Goal: Information Seeking & Learning: Learn about a topic

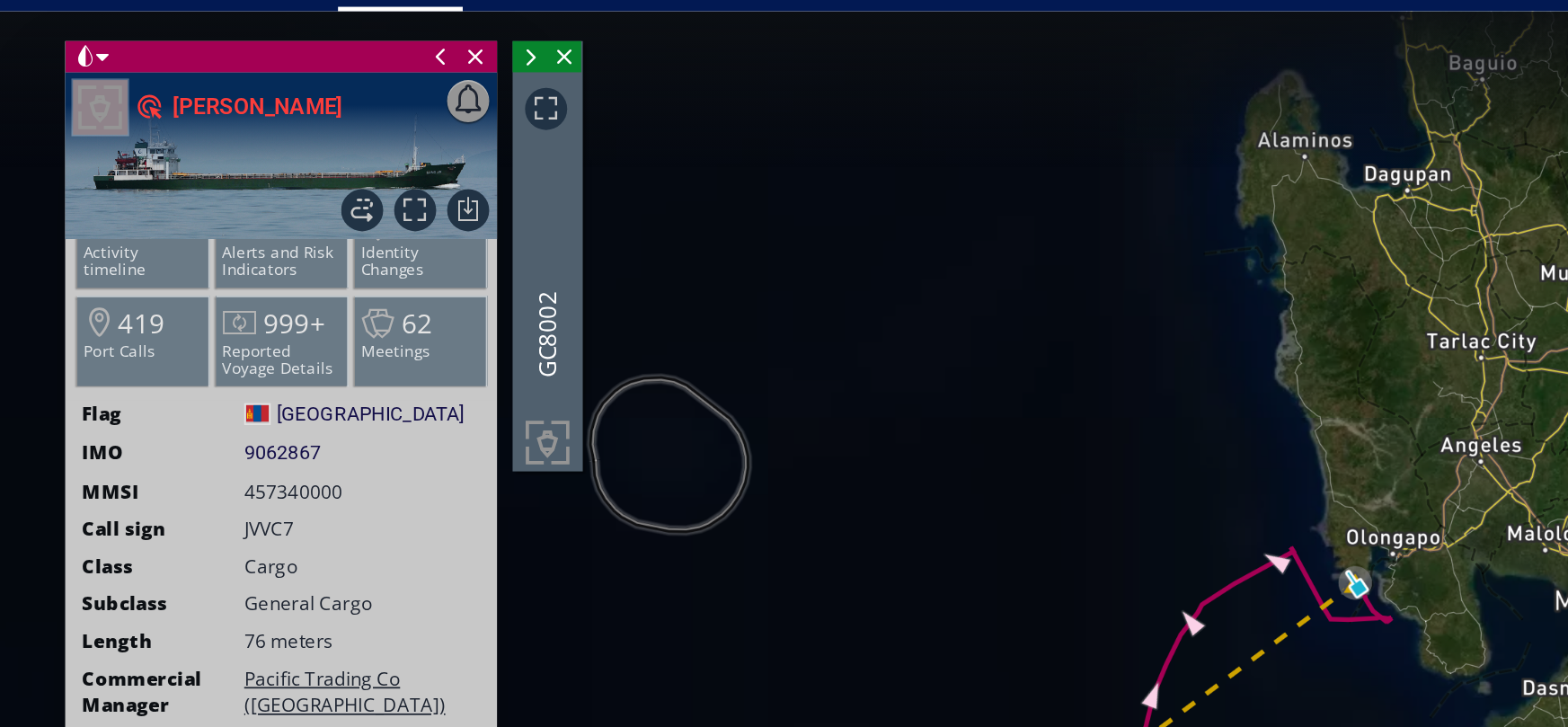
scroll to position [41, 0]
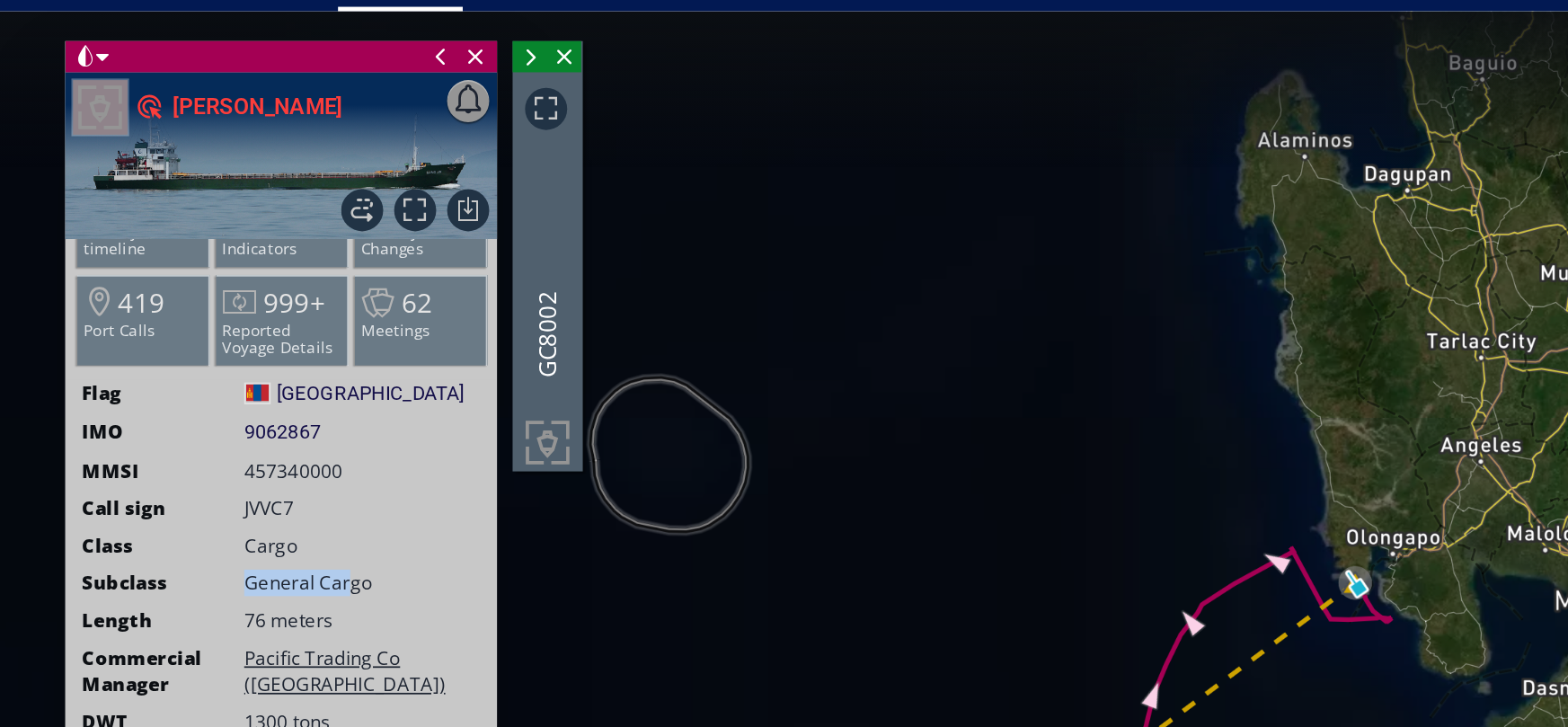
drag, startPoint x: 136, startPoint y: 341, endPoint x: 201, endPoint y: 341, distance: 65.0
click at [201, 341] on div "Subclass General Cargo" at bounding box center [160, 340] width 248 height 15
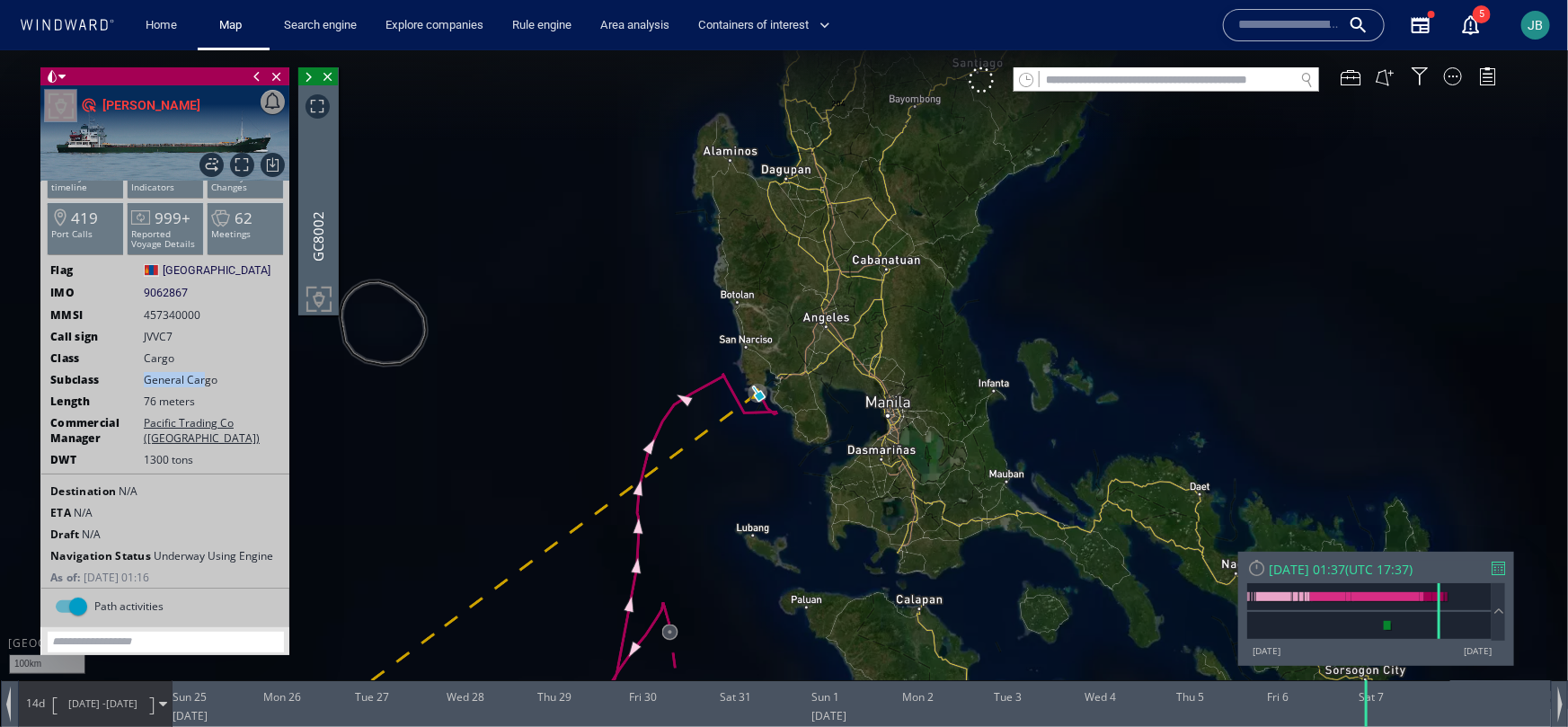
drag, startPoint x: 480, startPoint y: 567, endPoint x: 721, endPoint y: 266, distance: 385.6
click at [722, 265] on canvas "Map" at bounding box center [784, 378] width 1568 height 658
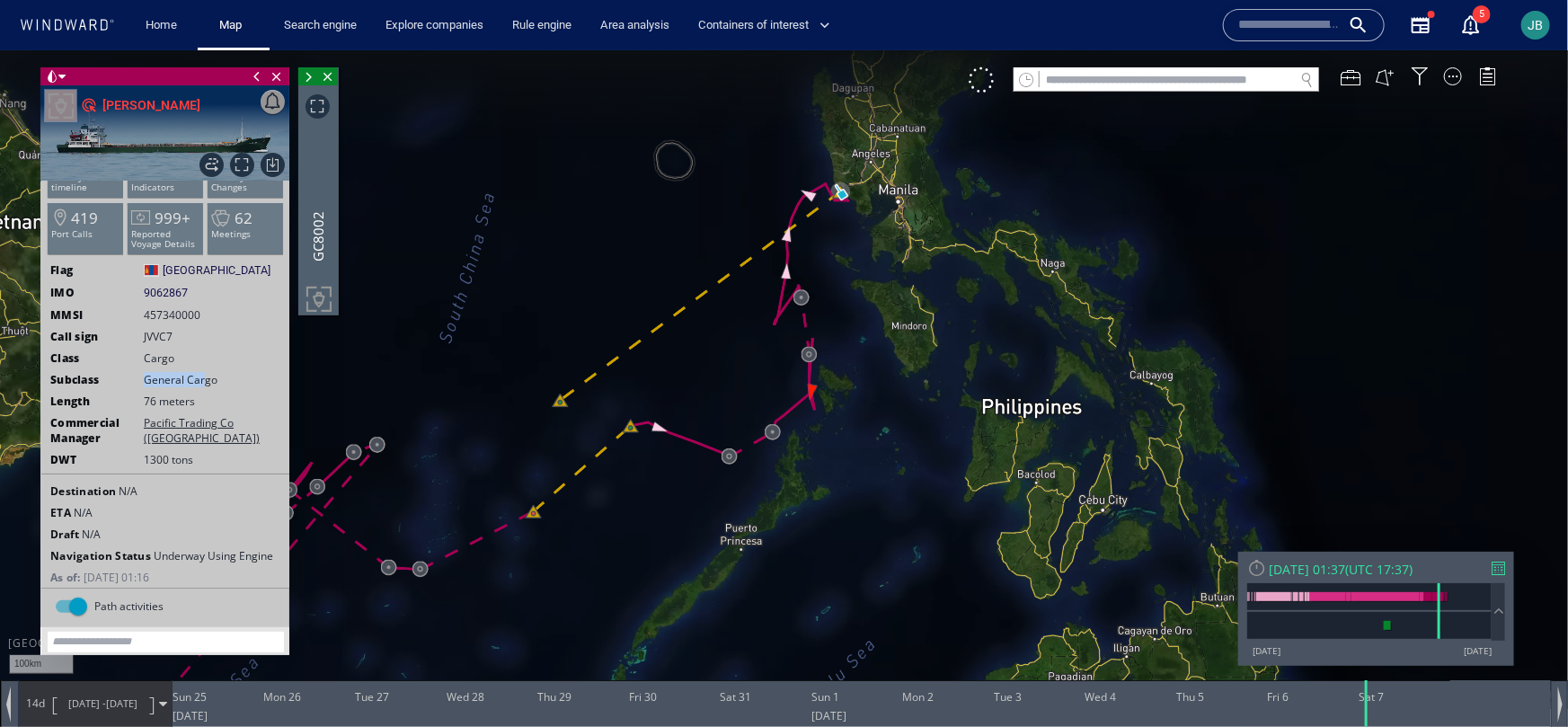
drag, startPoint x: 718, startPoint y: 241, endPoint x: 759, endPoint y: 247, distance: 41.4
click at [759, 247] on canvas "Map" at bounding box center [784, 378] width 1568 height 658
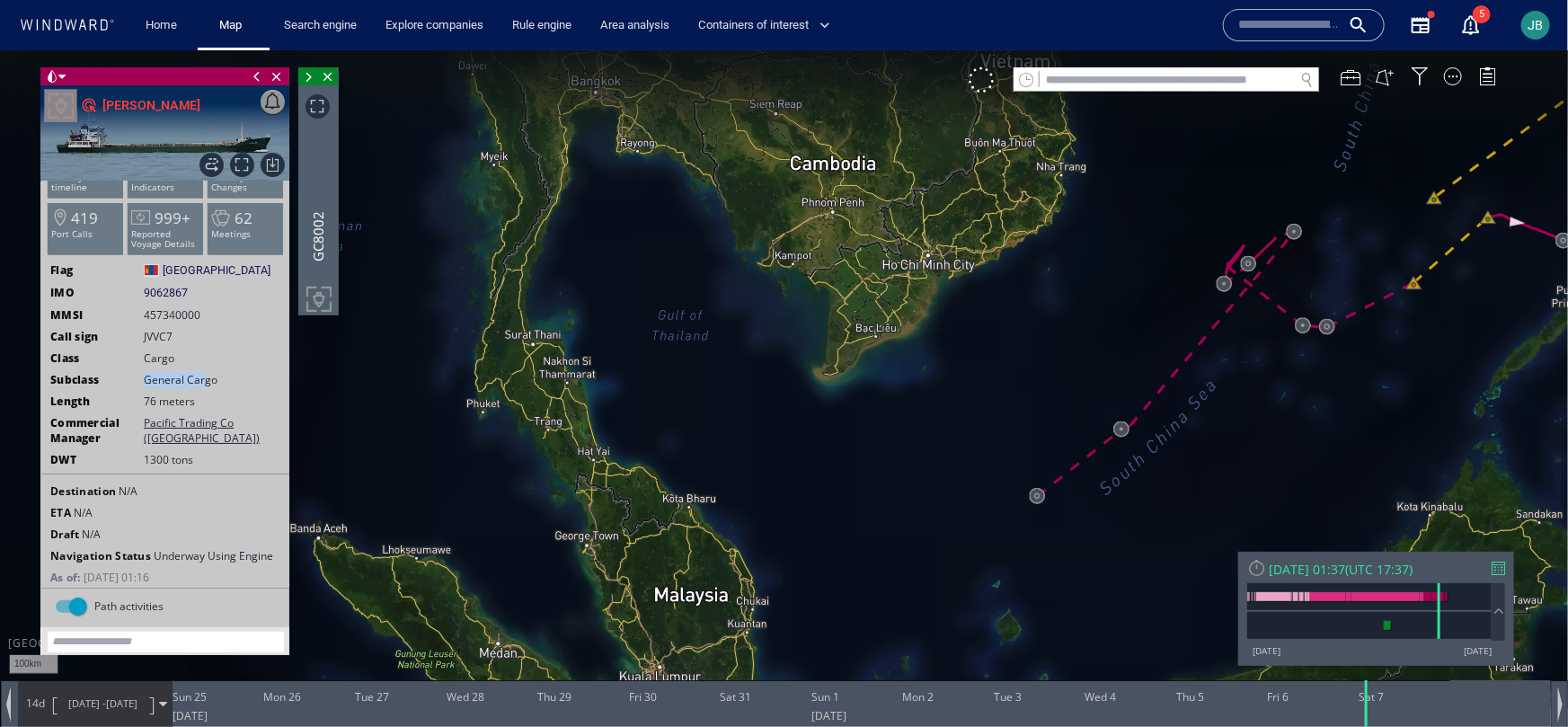
drag, startPoint x: 983, startPoint y: 386, endPoint x: 484, endPoint y: 404, distance: 499.3
click at [484, 404] on canvas "Map" at bounding box center [784, 378] width 1568 height 658
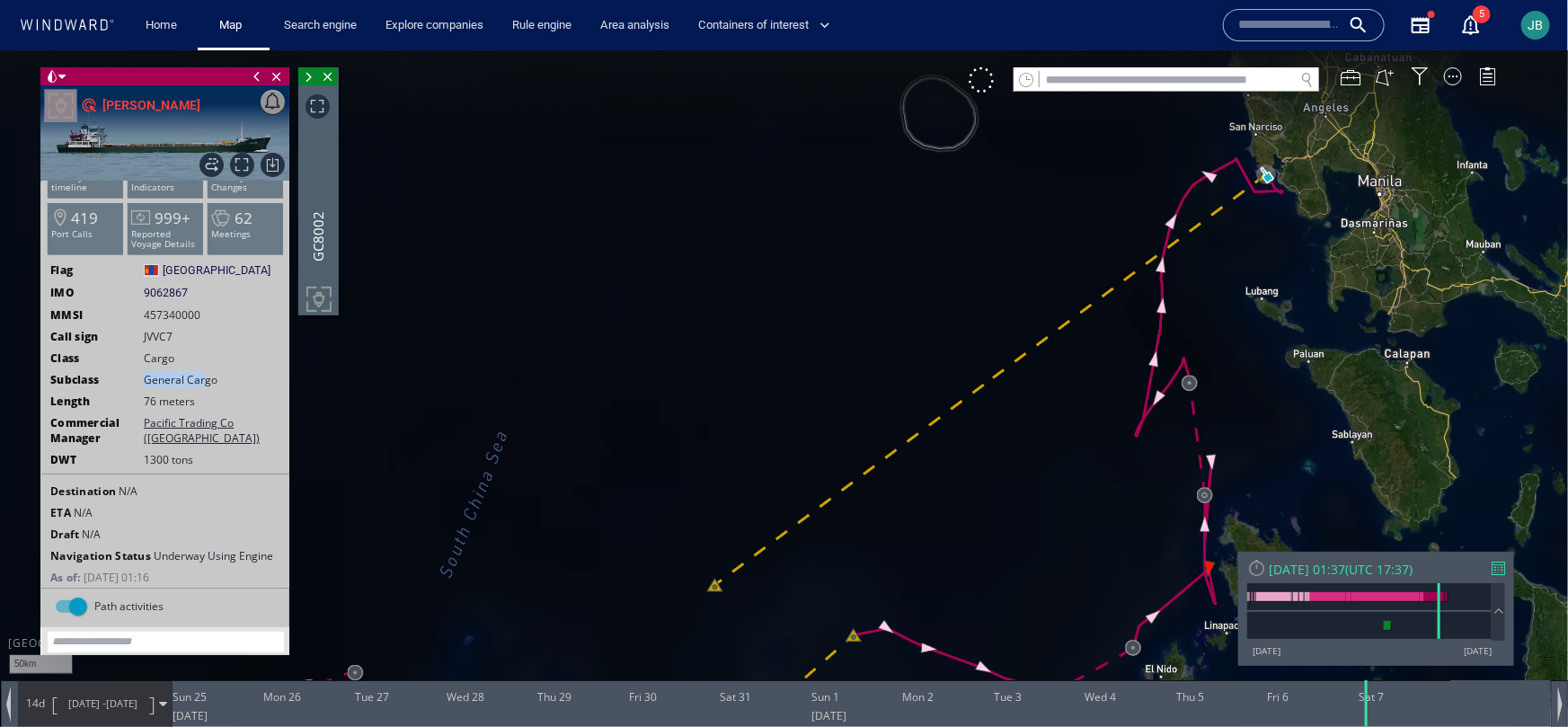
drag, startPoint x: 1346, startPoint y: 238, endPoint x: 1256, endPoint y: 331, distance: 129.4
click at [1256, 331] on canvas "Map" at bounding box center [784, 378] width 1568 height 658
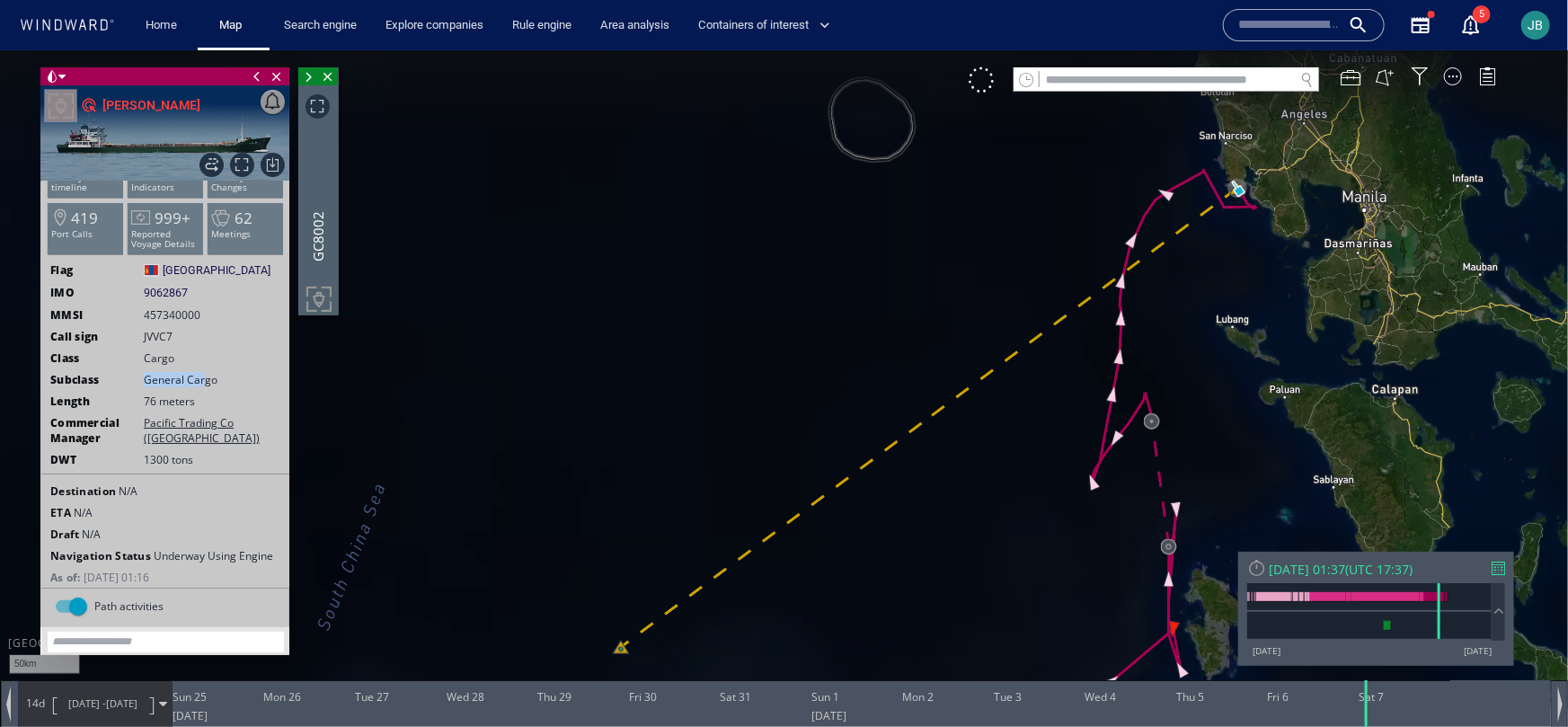
drag, startPoint x: 1245, startPoint y: 264, endPoint x: 1209, endPoint y: 315, distance: 62.4
click at [1209, 315] on canvas "Map" at bounding box center [784, 378] width 1568 height 658
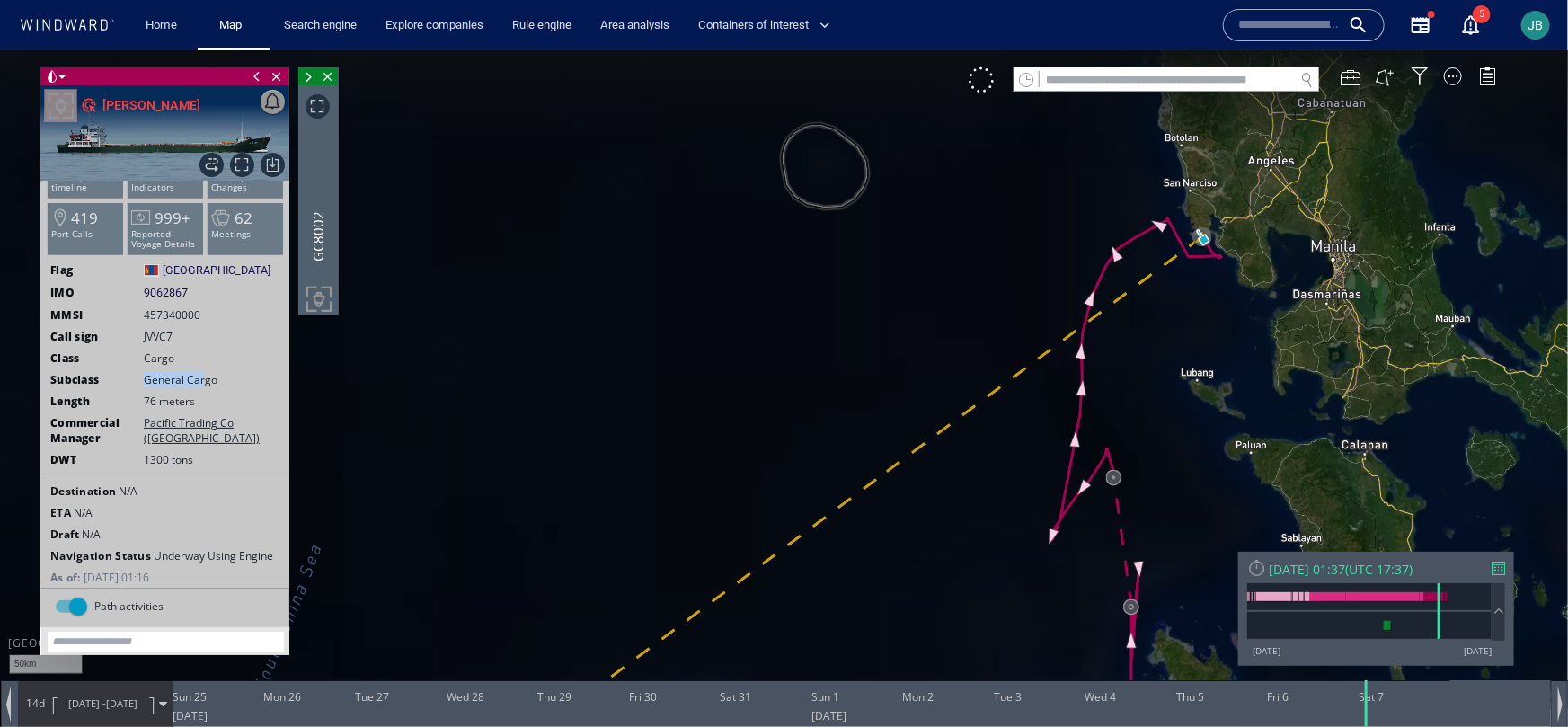
drag, startPoint x: 1209, startPoint y: 315, endPoint x: 1134, endPoint y: 347, distance: 81.5
click at [1134, 347] on canvas "Map" at bounding box center [784, 378] width 1568 height 658
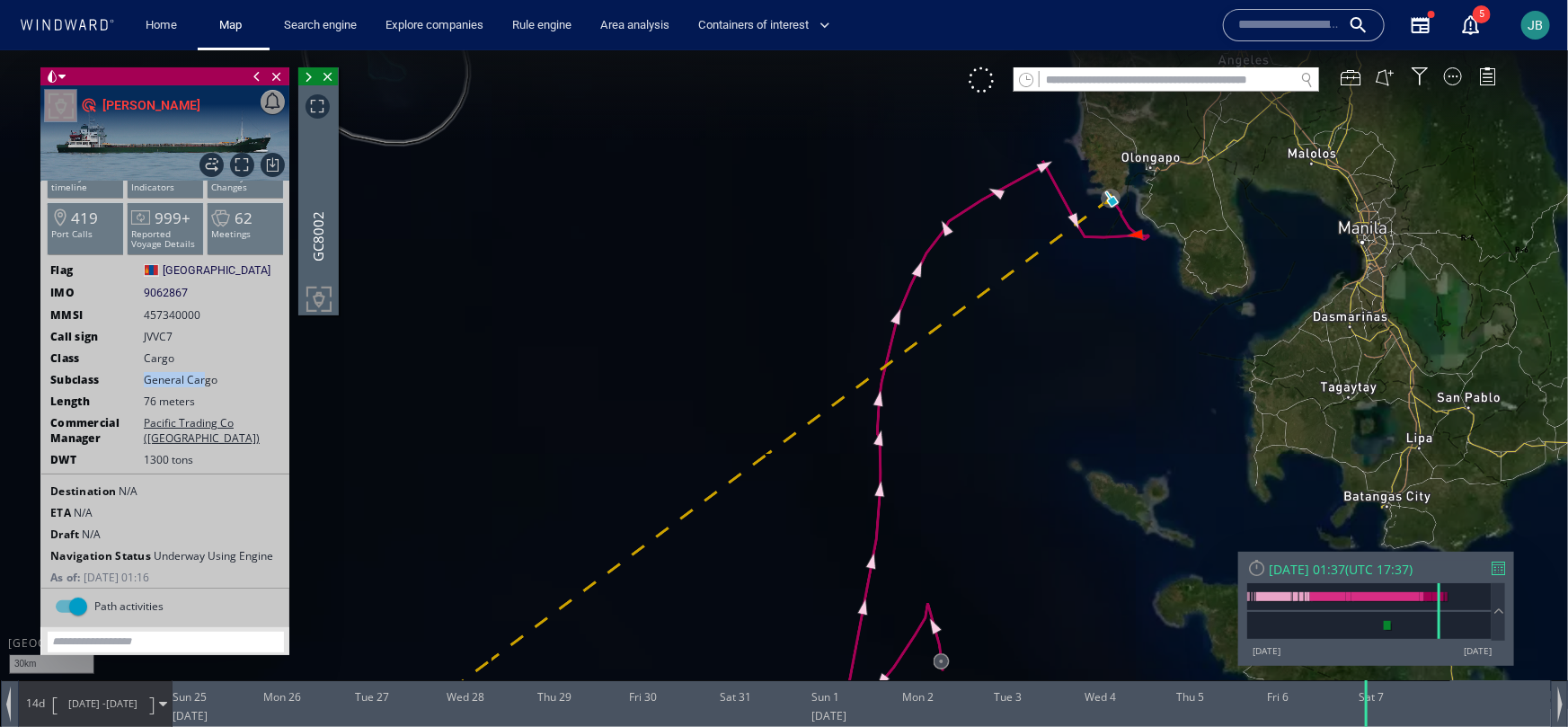
drag, startPoint x: 1144, startPoint y: 298, endPoint x: 1109, endPoint y: 354, distance: 66.0
click at [1108, 354] on canvas "Map" at bounding box center [784, 378] width 1568 height 658
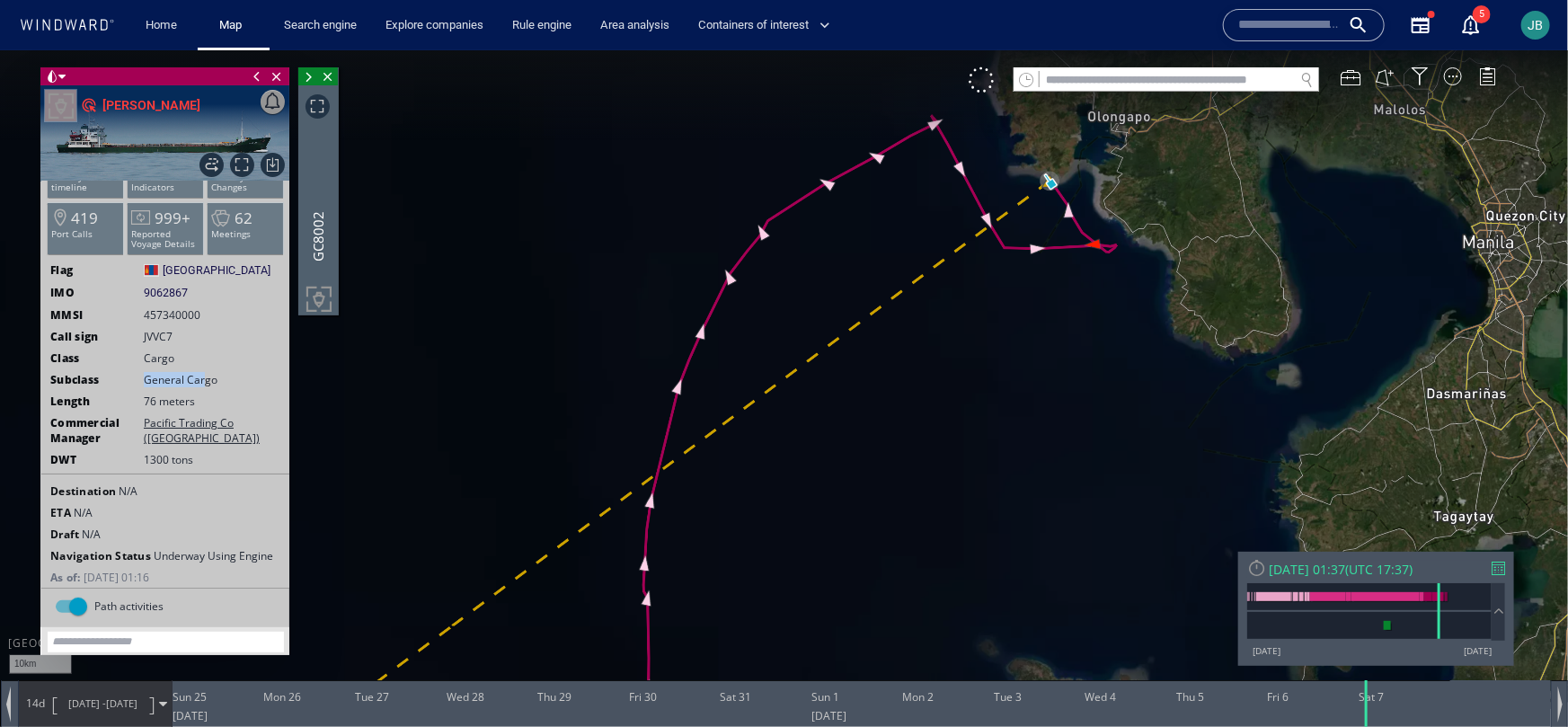
drag, startPoint x: 1082, startPoint y: 271, endPoint x: 1078, endPoint y: 351, distance: 80.1
click at [1078, 351] on canvas "Map" at bounding box center [784, 378] width 1568 height 658
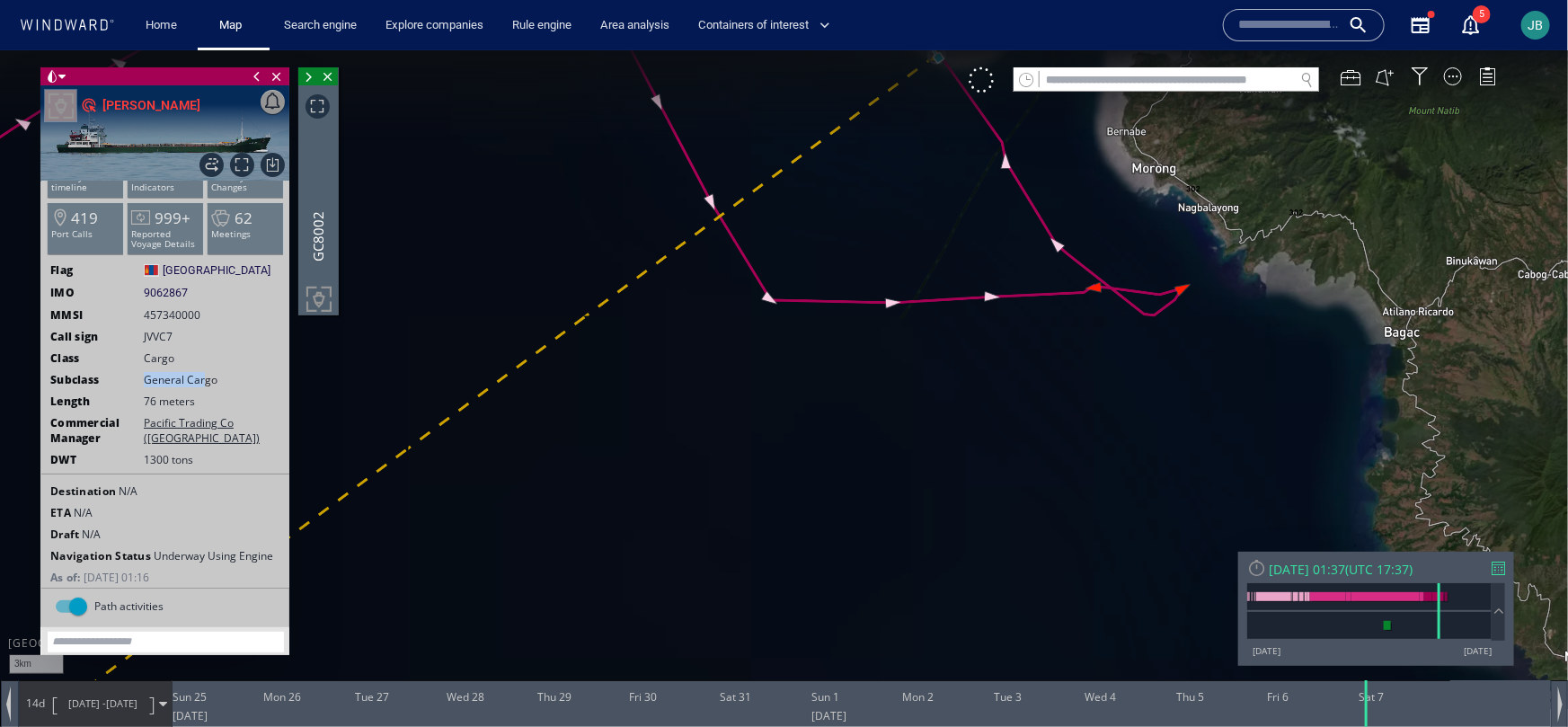
drag, startPoint x: 971, startPoint y: 405, endPoint x: 965, endPoint y: 446, distance: 41.4
click at [965, 446] on canvas "Map" at bounding box center [784, 378] width 1568 height 658
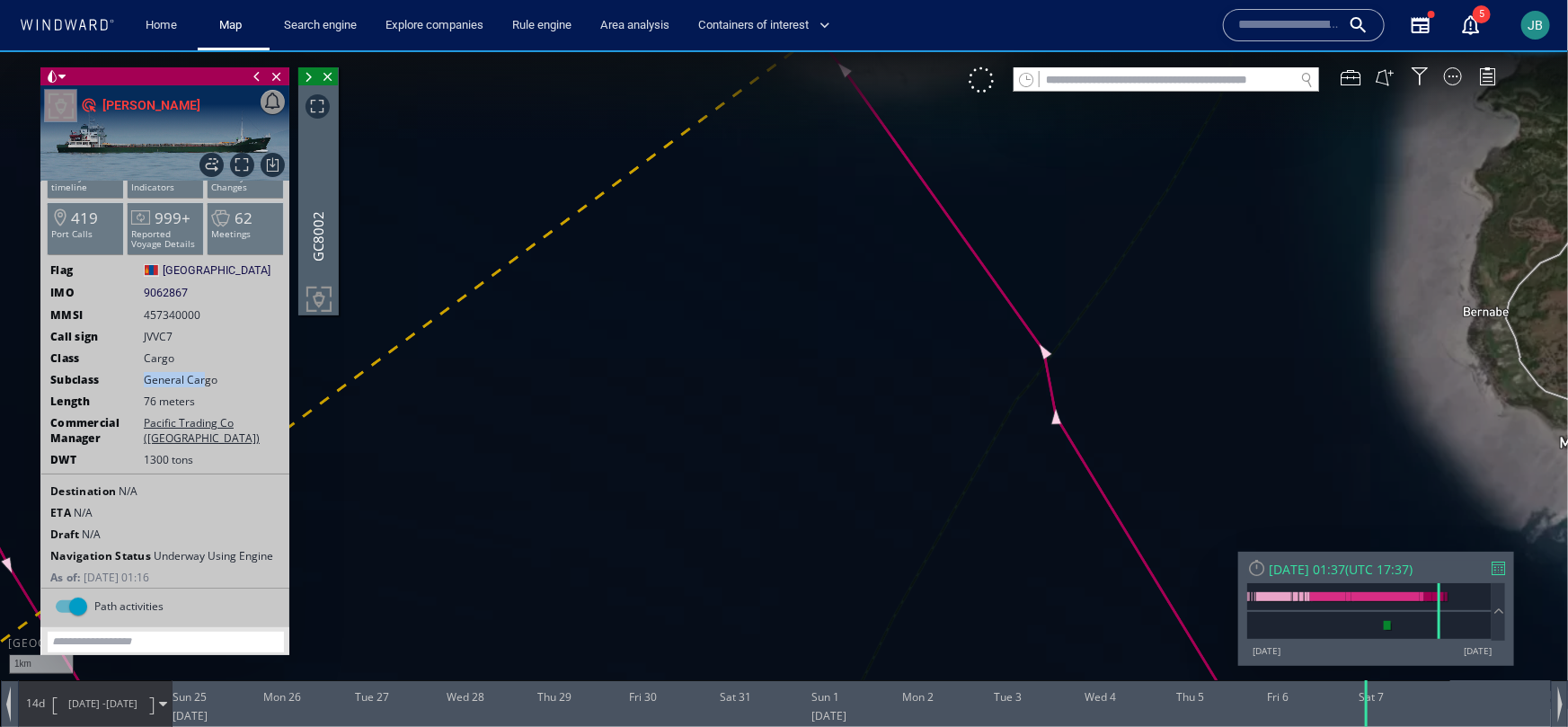
drag, startPoint x: 936, startPoint y: 283, endPoint x: 893, endPoint y: 595, distance: 314.9
click at [892, 596] on canvas "Map" at bounding box center [784, 378] width 1568 height 658
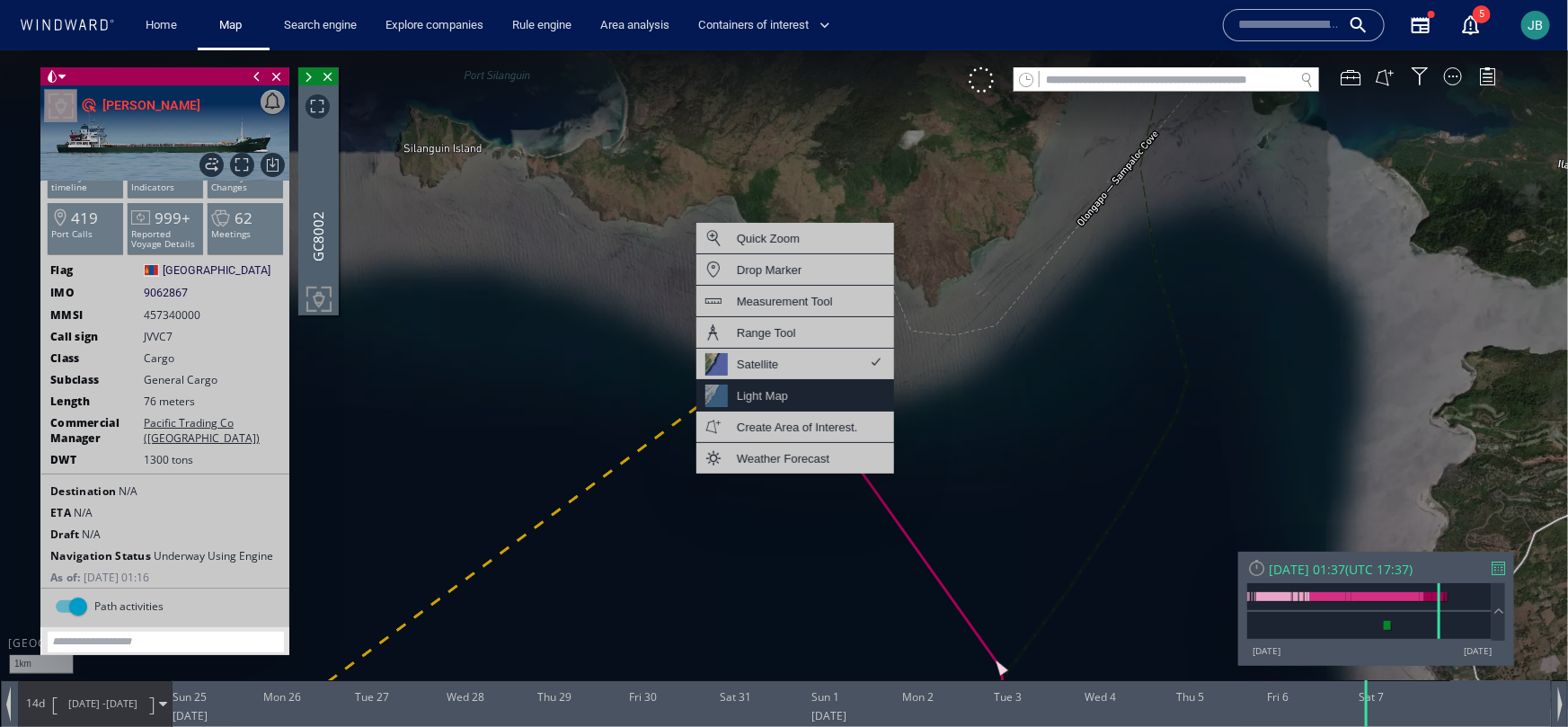
click at [803, 399] on div "Light Map" at bounding box center [795, 394] width 198 height 32
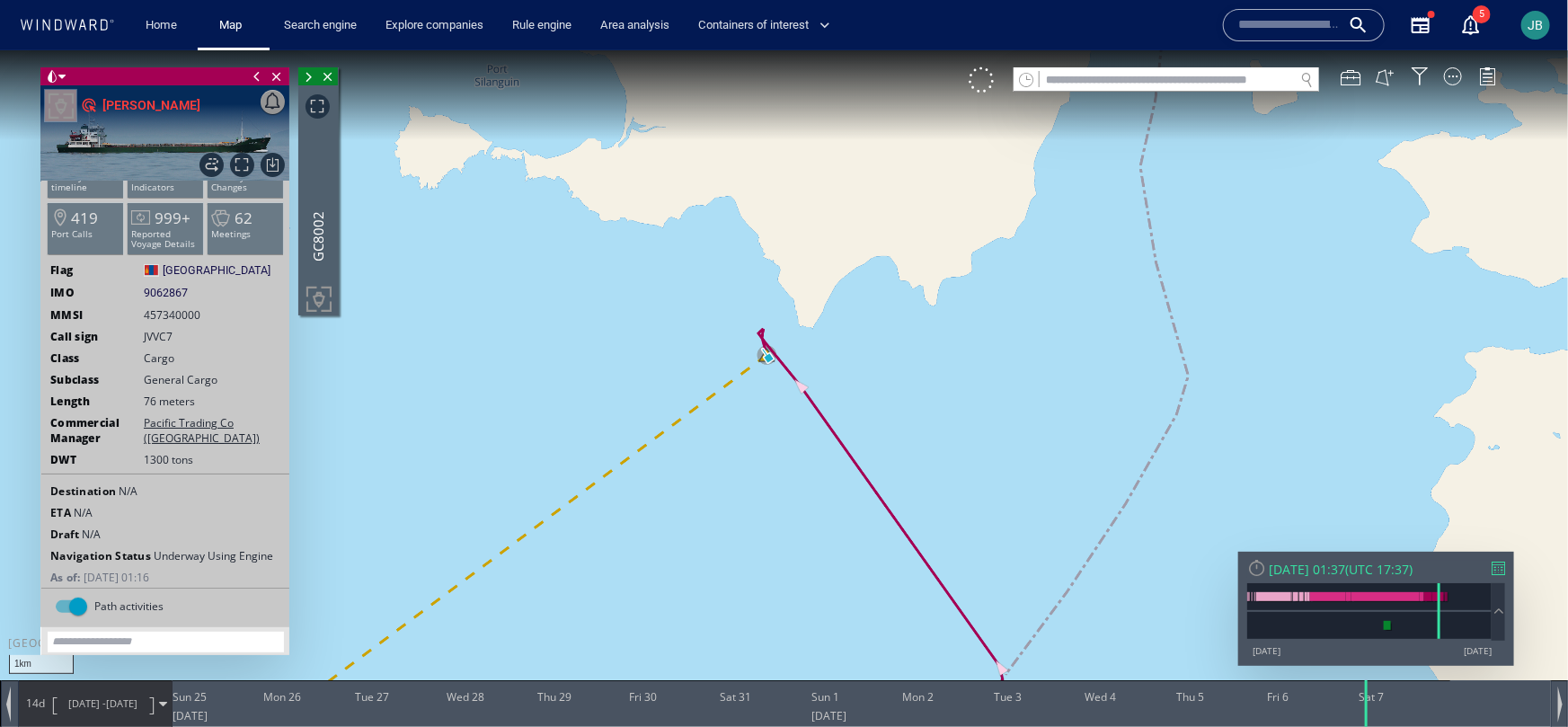
drag, startPoint x: 770, startPoint y: 451, endPoint x: 719, endPoint y: 585, distance: 143.4
click at [718, 585] on canvas "Map" at bounding box center [784, 378] width 1568 height 658
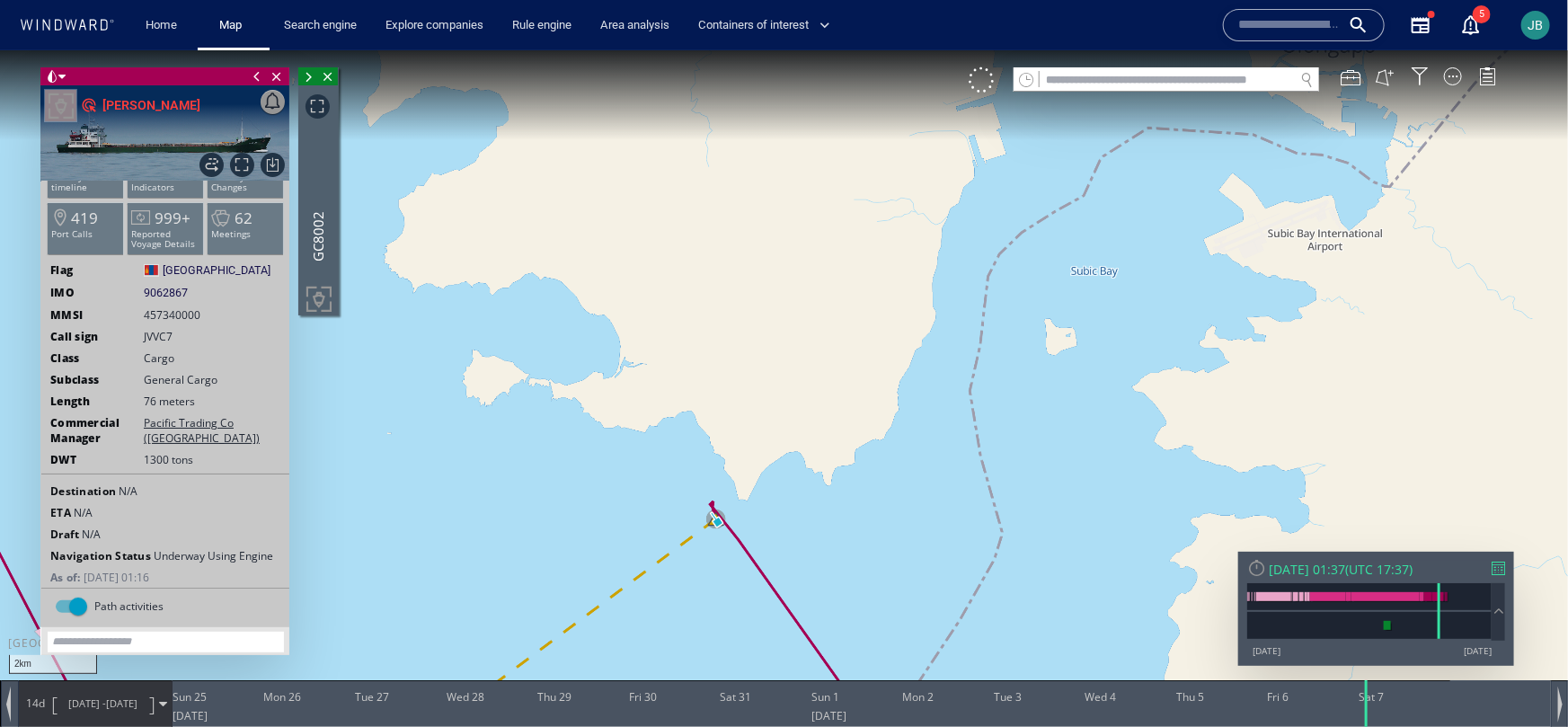
click at [835, 587] on canvas "Map" at bounding box center [784, 378] width 1568 height 658
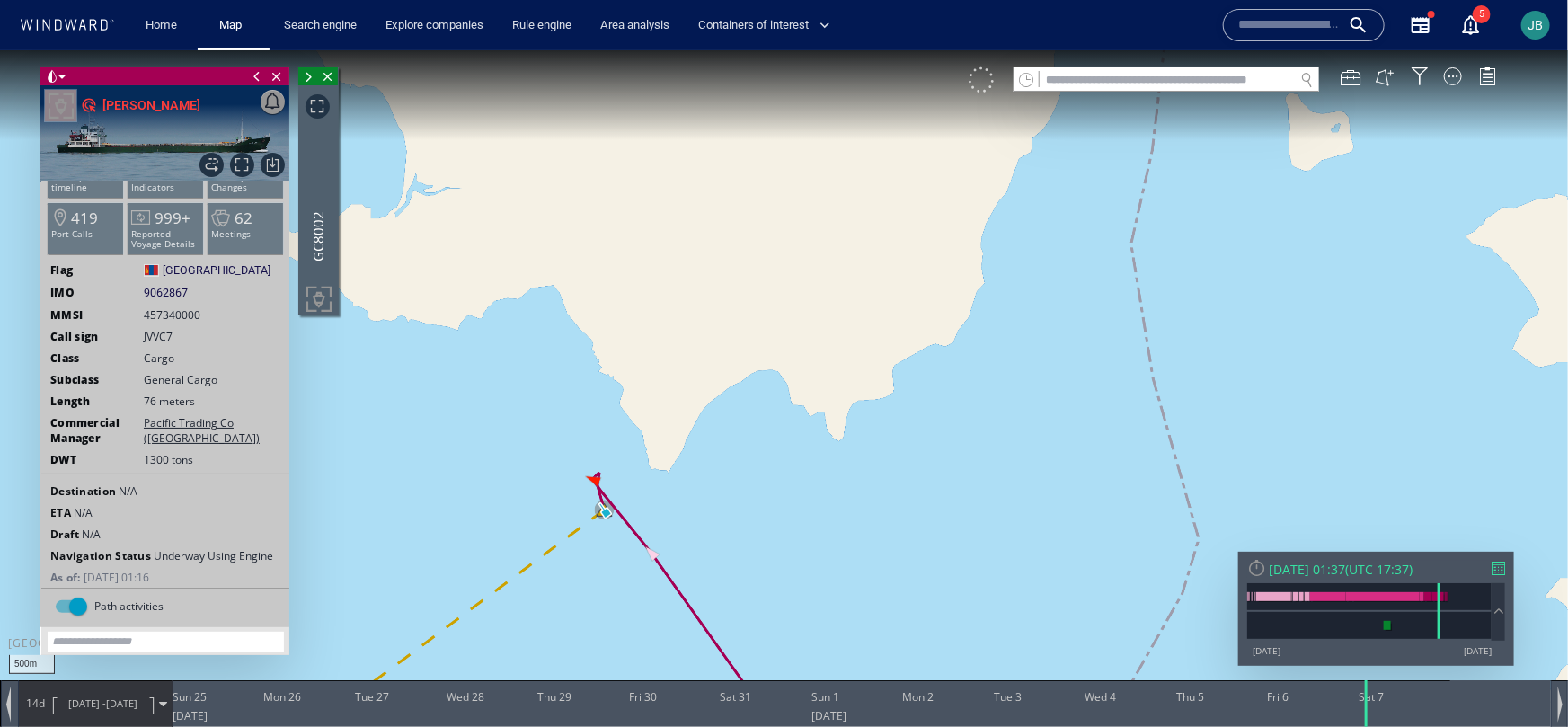
click at [983, 77] on div at bounding box center [981, 79] width 25 height 25
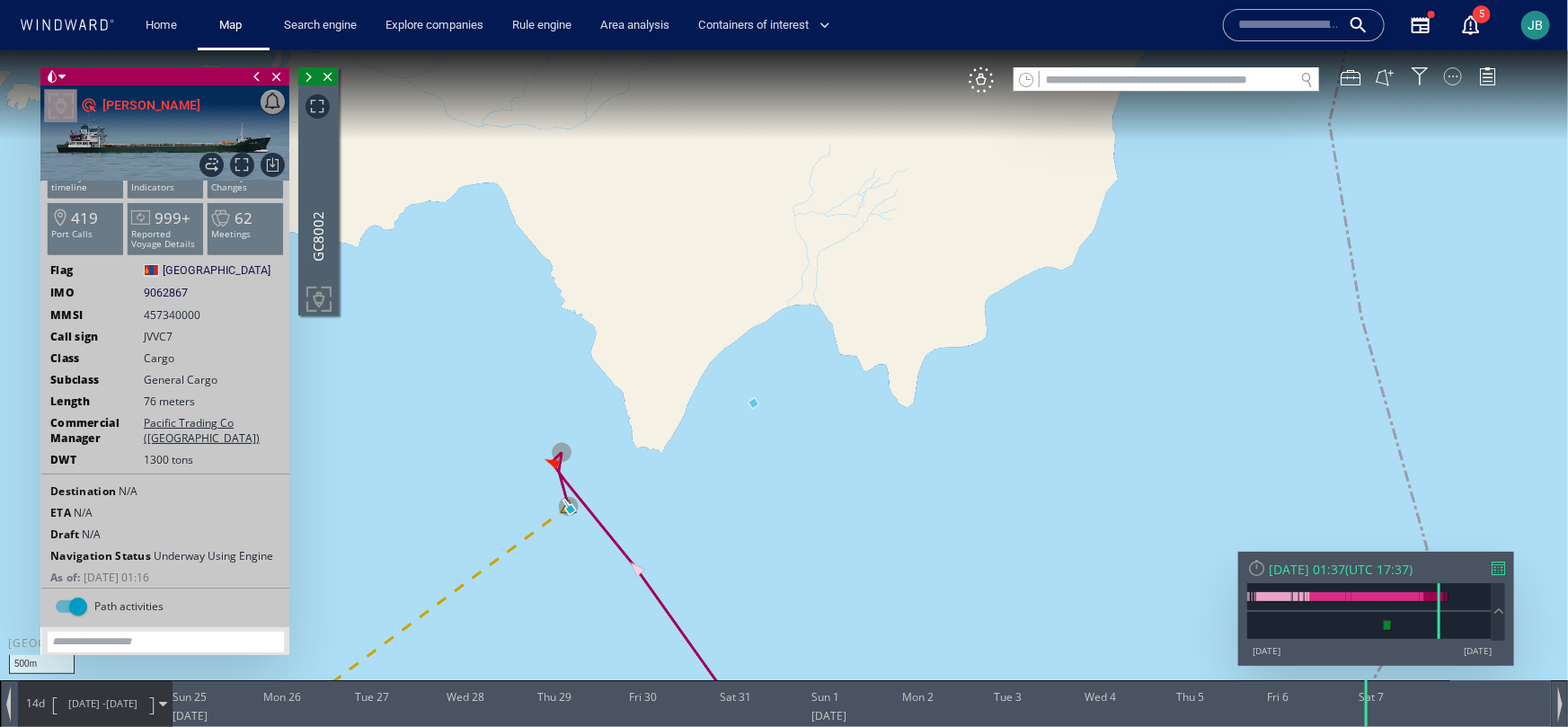
click at [1456, 72] on div at bounding box center [1453, 75] width 18 height 18
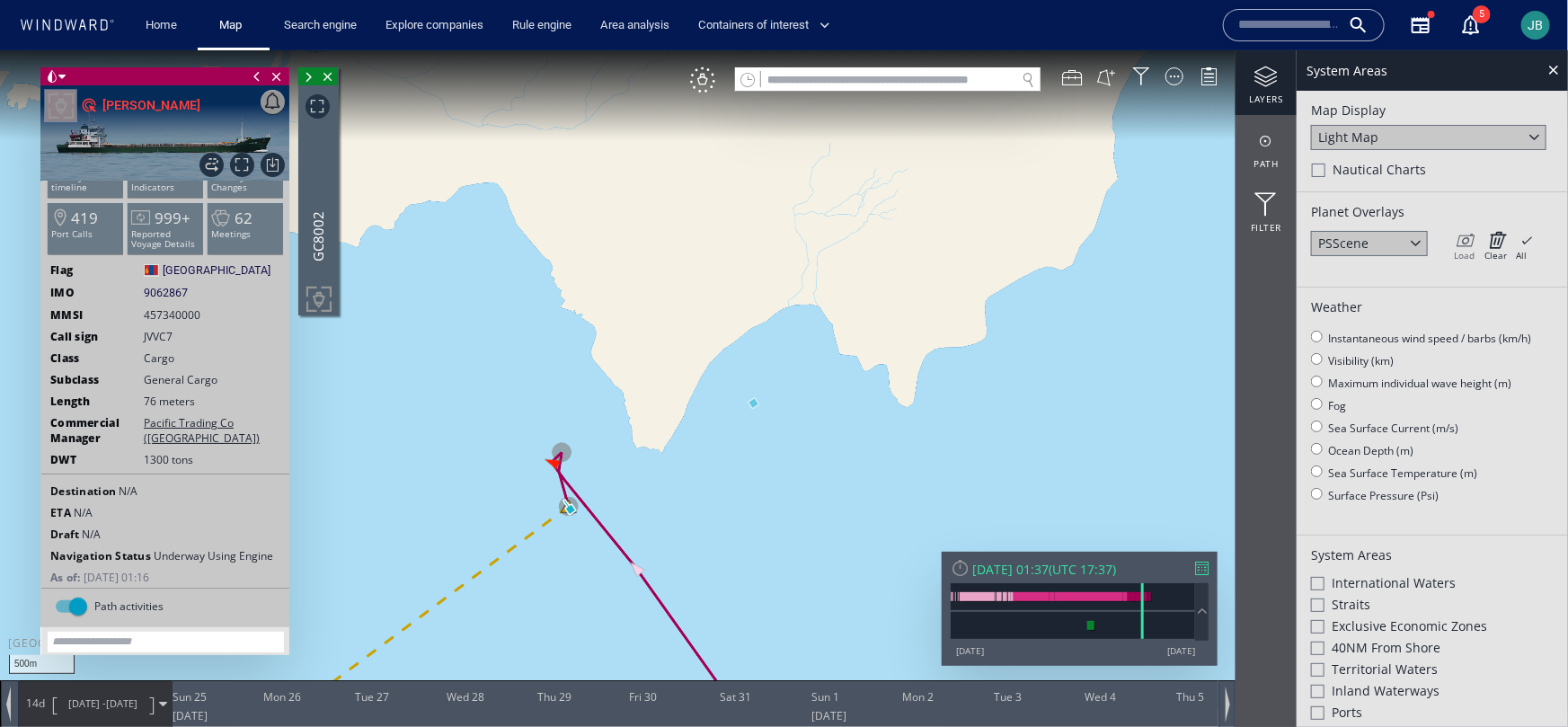
click at [1466, 249] on div "Load" at bounding box center [1464, 254] width 20 height 13
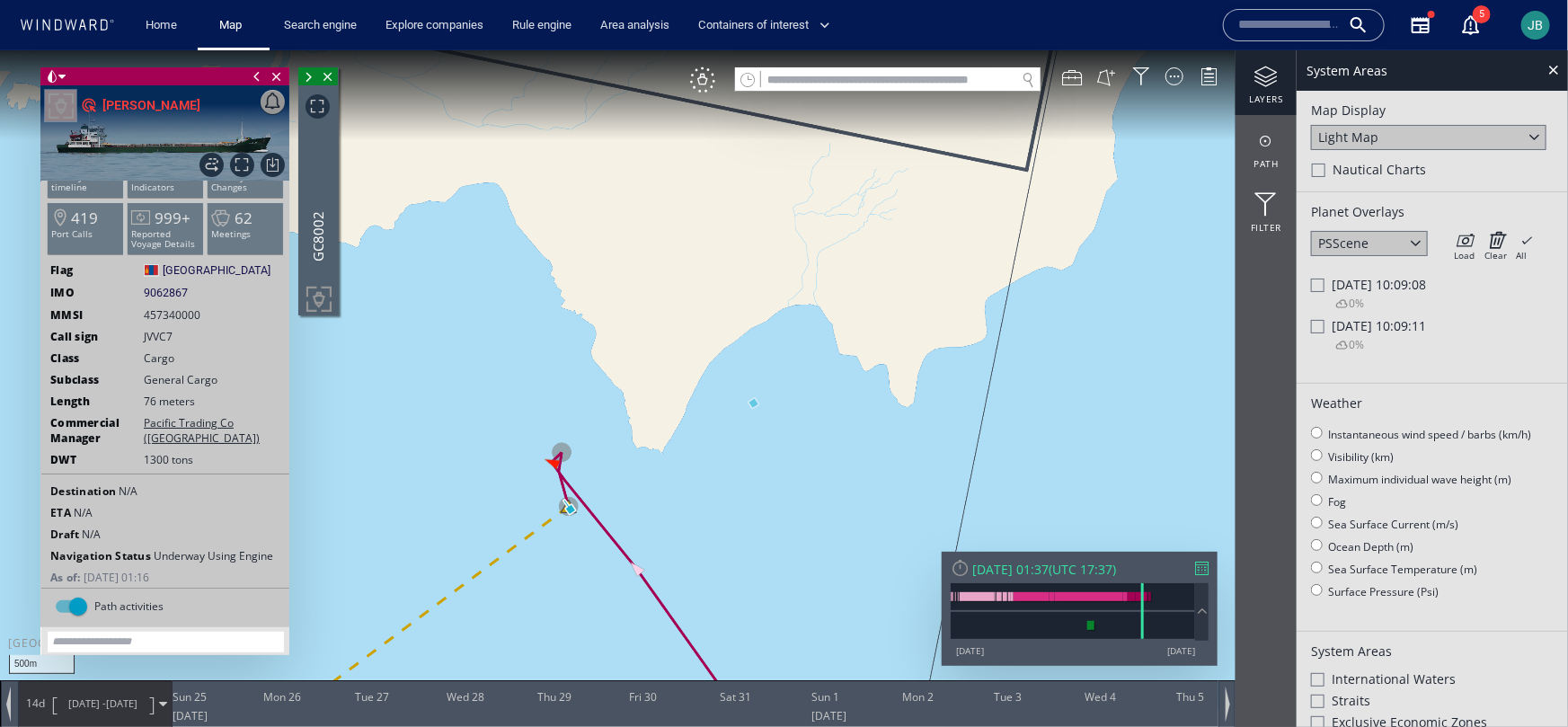
click at [1318, 331] on div at bounding box center [1318, 326] width 14 height 14
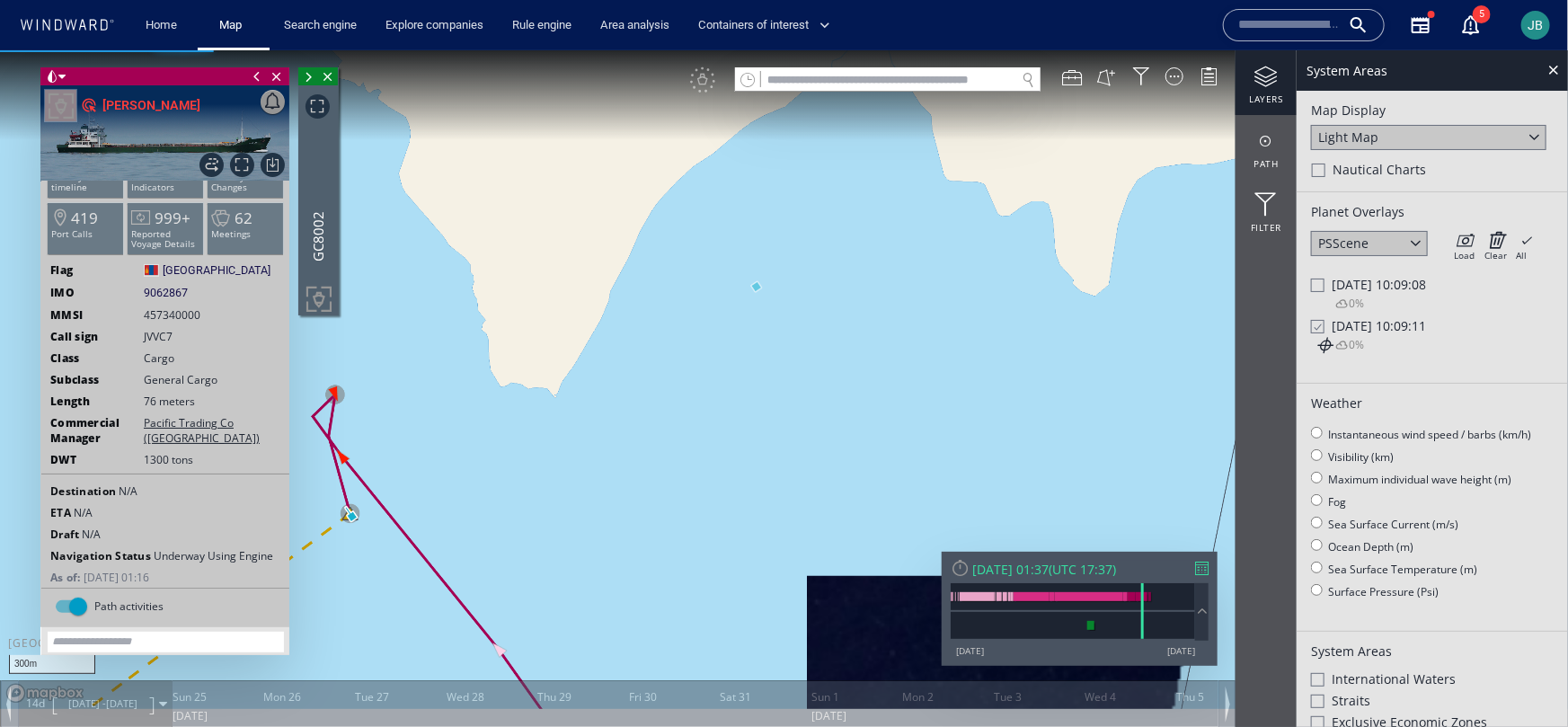
drag, startPoint x: 674, startPoint y: 497, endPoint x: 792, endPoint y: 497, distance: 118.0
click at [792, 497] on canvas "Map" at bounding box center [784, 378] width 1568 height 658
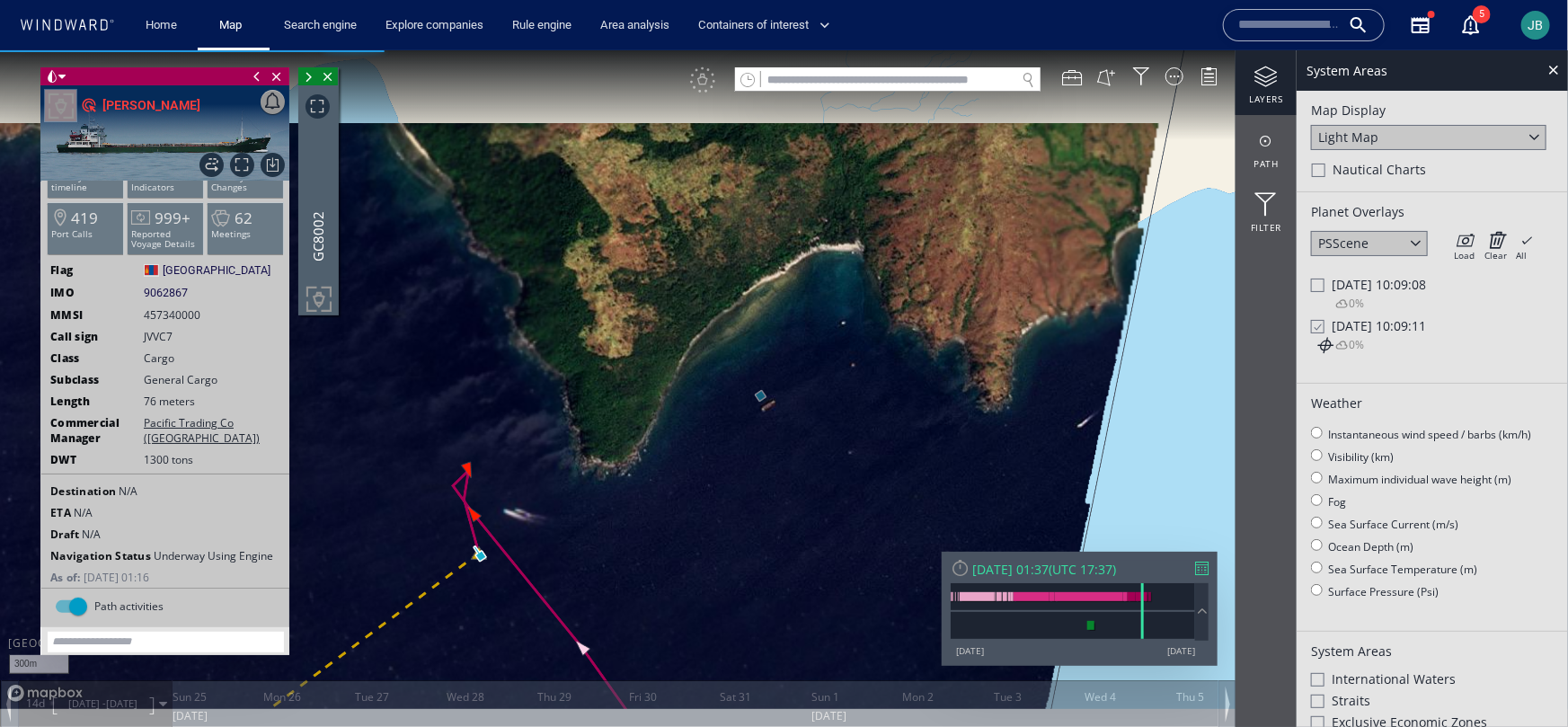
drag, startPoint x: 779, startPoint y: 438, endPoint x: 849, endPoint y: 400, distance: 79.6
click at [849, 400] on canvas "Map" at bounding box center [784, 378] width 1568 height 658
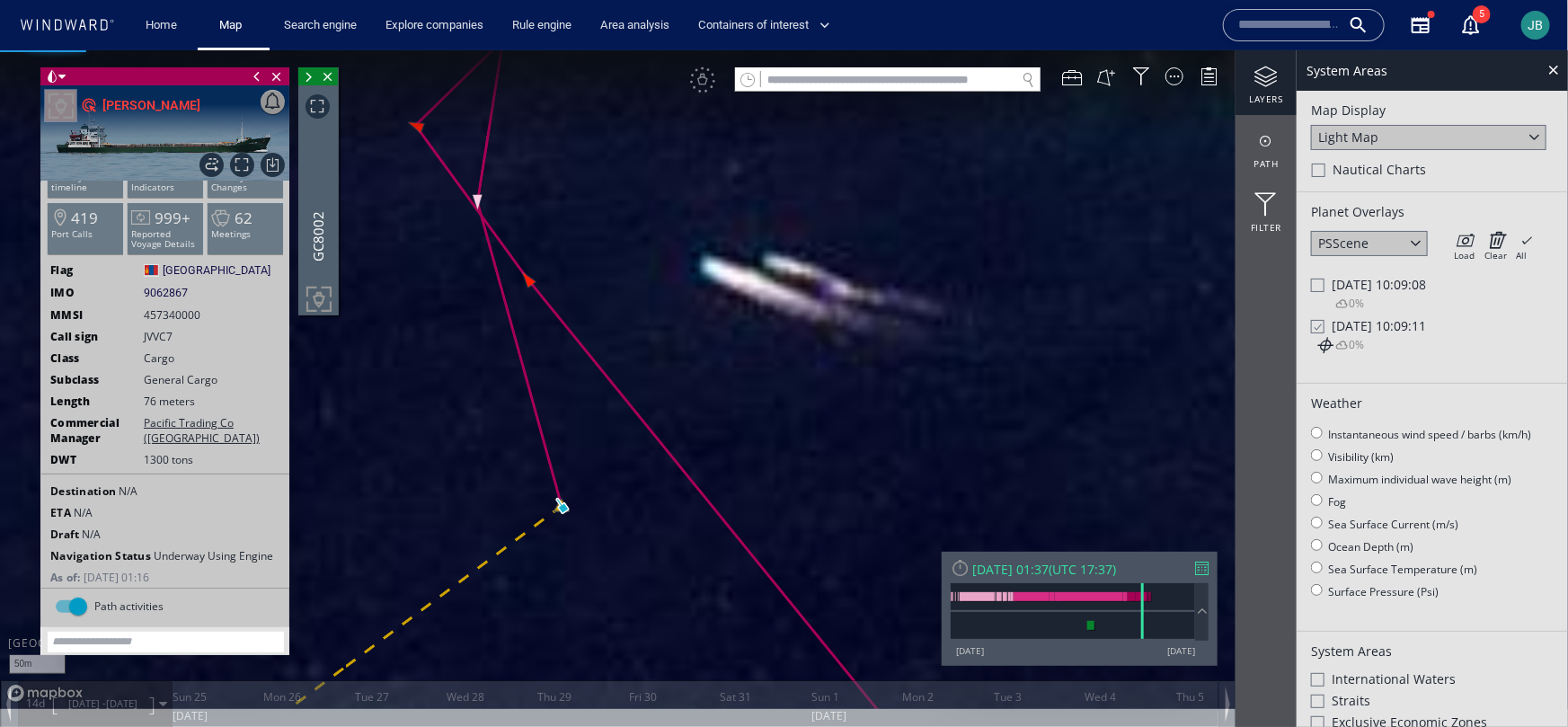
drag, startPoint x: 734, startPoint y: 377, endPoint x: 691, endPoint y: 454, distance: 88.2
click at [690, 454] on canvas "Map" at bounding box center [784, 378] width 1568 height 658
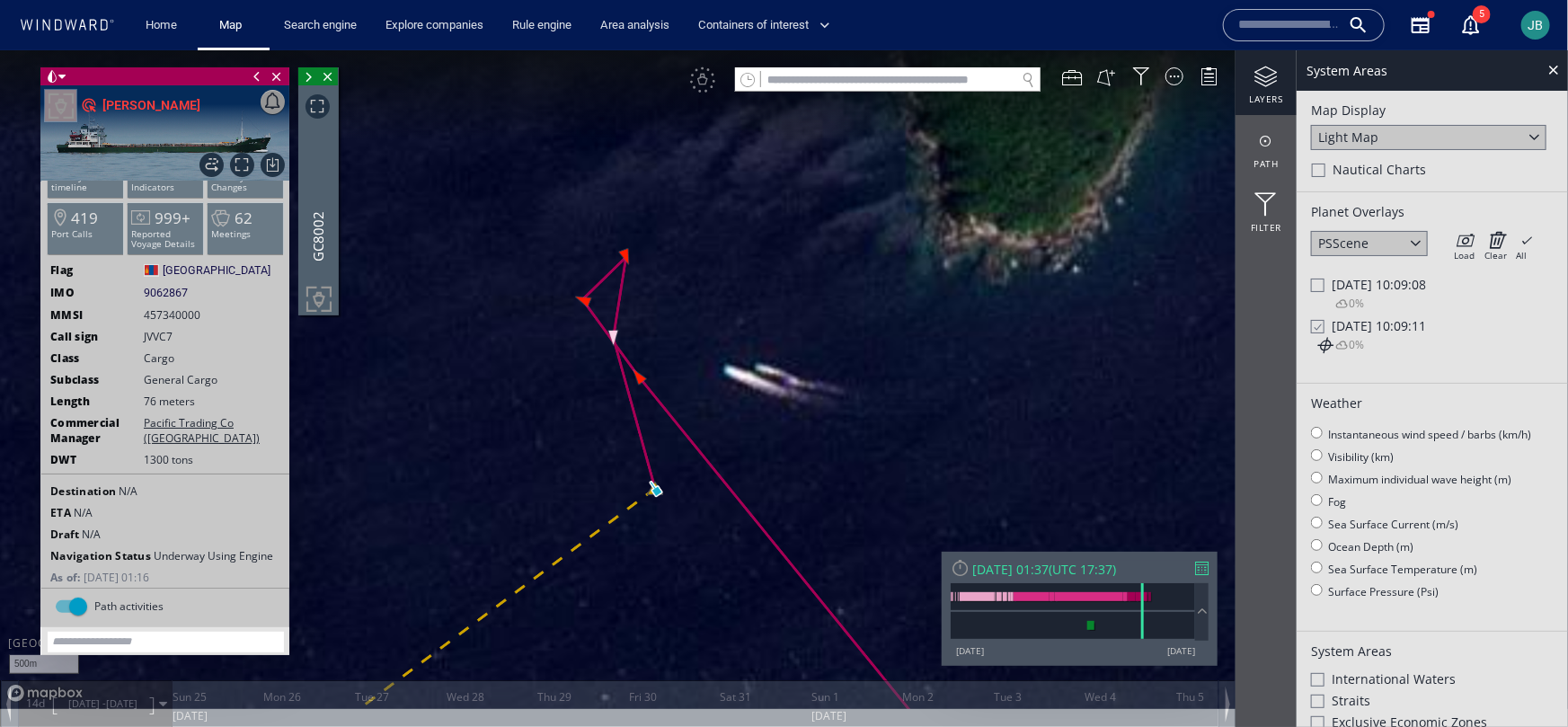
drag, startPoint x: 978, startPoint y: 365, endPoint x: 730, endPoint y: 402, distance: 250.7
click at [730, 402] on canvas "Map" at bounding box center [784, 378] width 1568 height 658
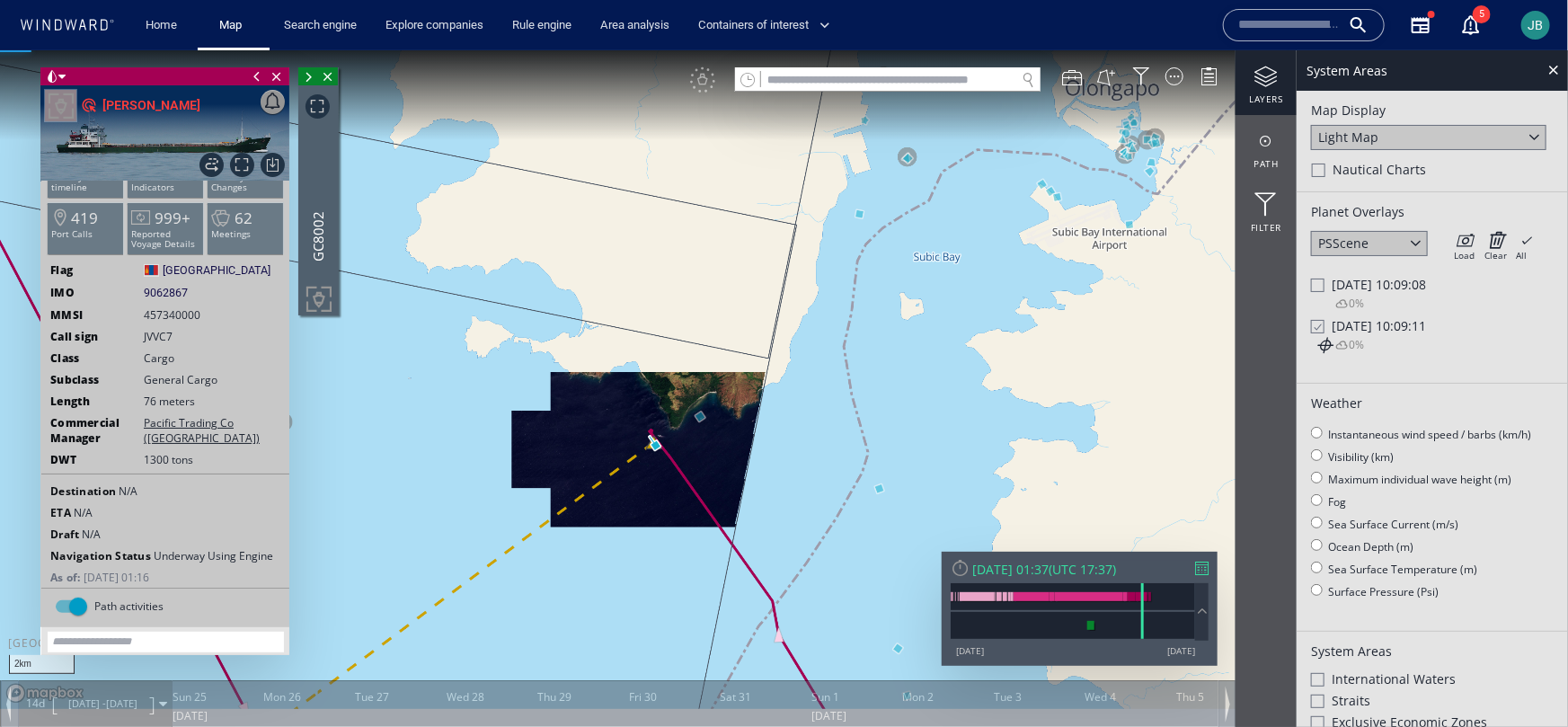
drag, startPoint x: 730, startPoint y: 402, endPoint x: 704, endPoint y: 433, distance: 40.5
click at [704, 433] on canvas "Map" at bounding box center [784, 378] width 1568 height 658
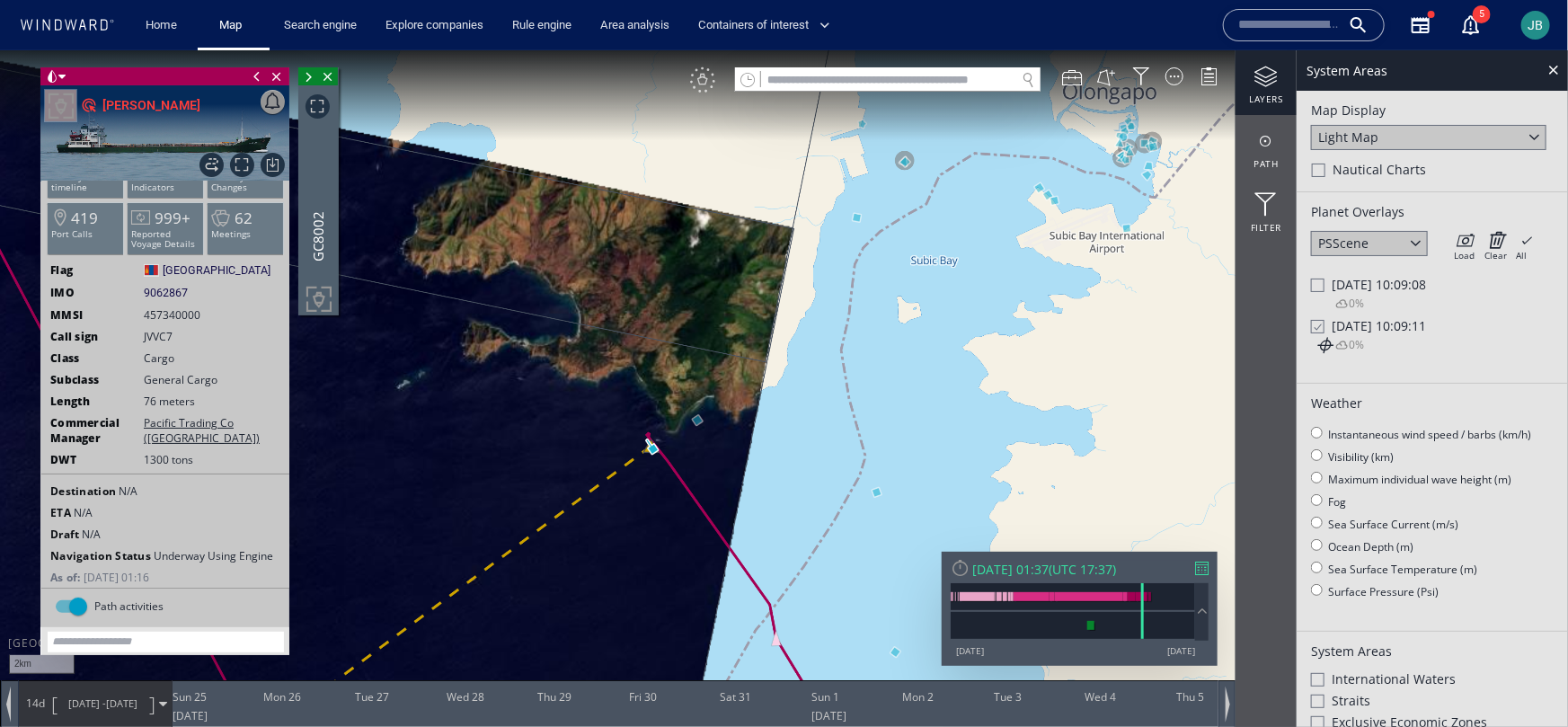
click at [706, 83] on div "VM" at bounding box center [703, 79] width 25 height 25
click at [131, 693] on span "24/12/22 - 07/01/23" at bounding box center [102, 703] width 91 height 44
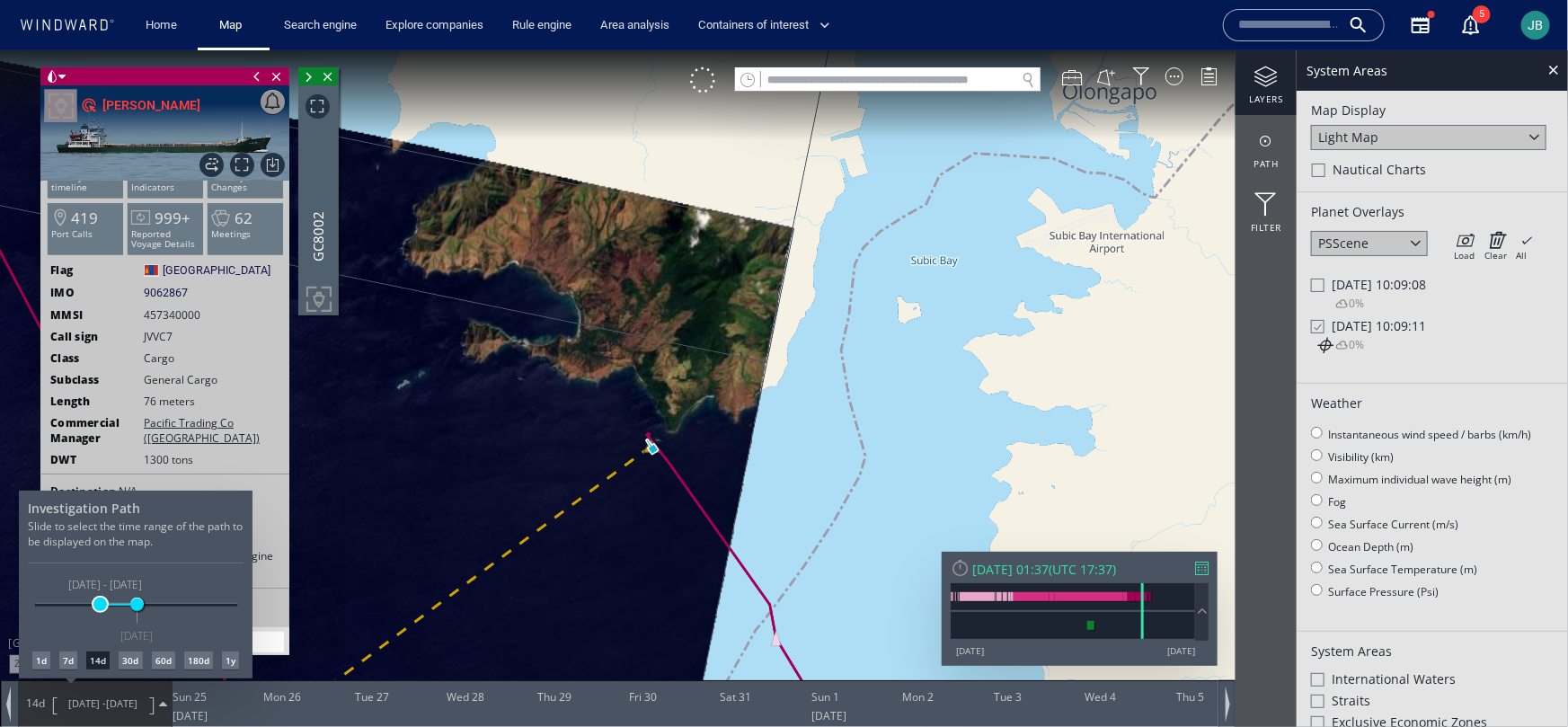
drag, startPoint x: 120, startPoint y: 609, endPoint x: 97, endPoint y: 609, distance: 23.0
click at [97, 609] on span at bounding box center [101, 603] width 14 height 14
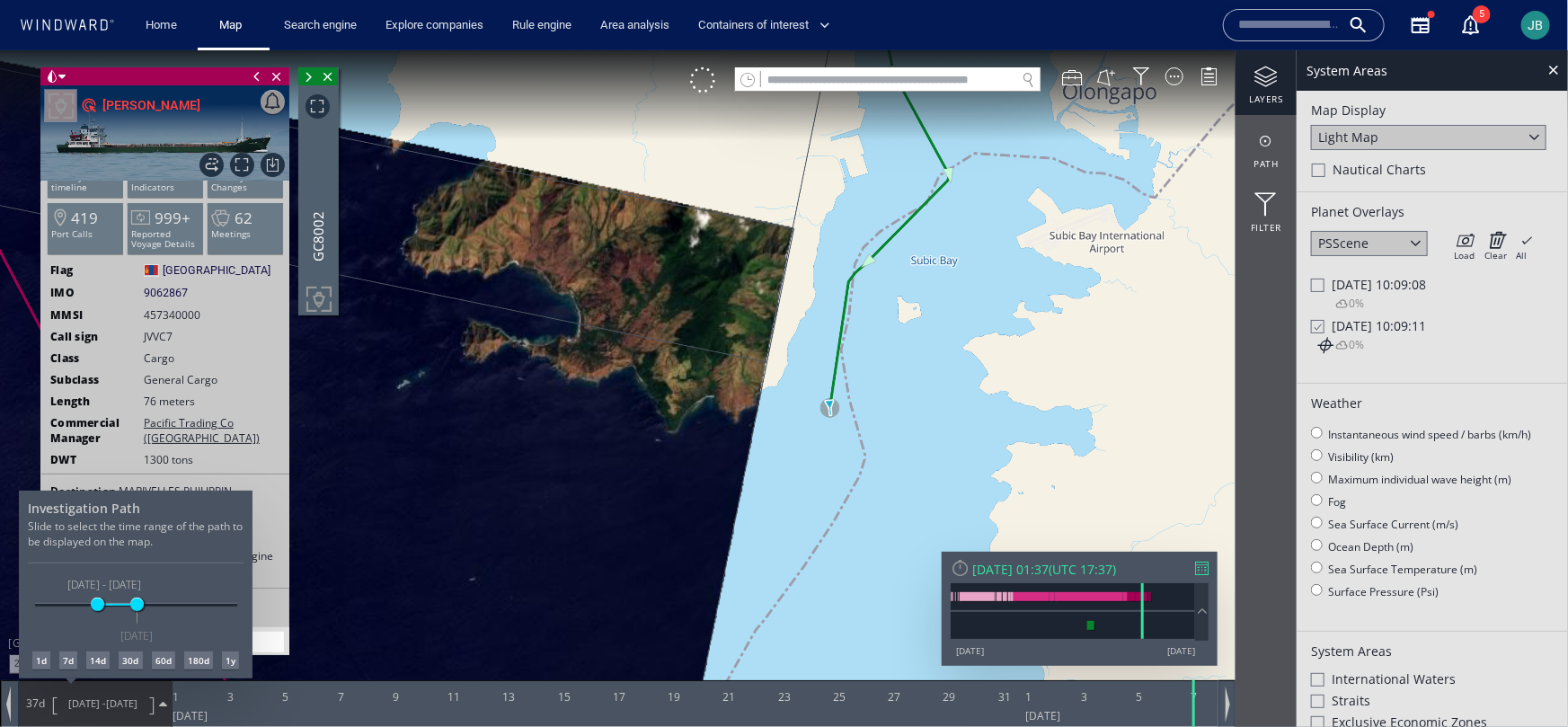
drag, startPoint x: 781, startPoint y: 331, endPoint x: 728, endPoint y: 487, distance: 164.8
click at [728, 487] on div at bounding box center [784, 388] width 1568 height 677
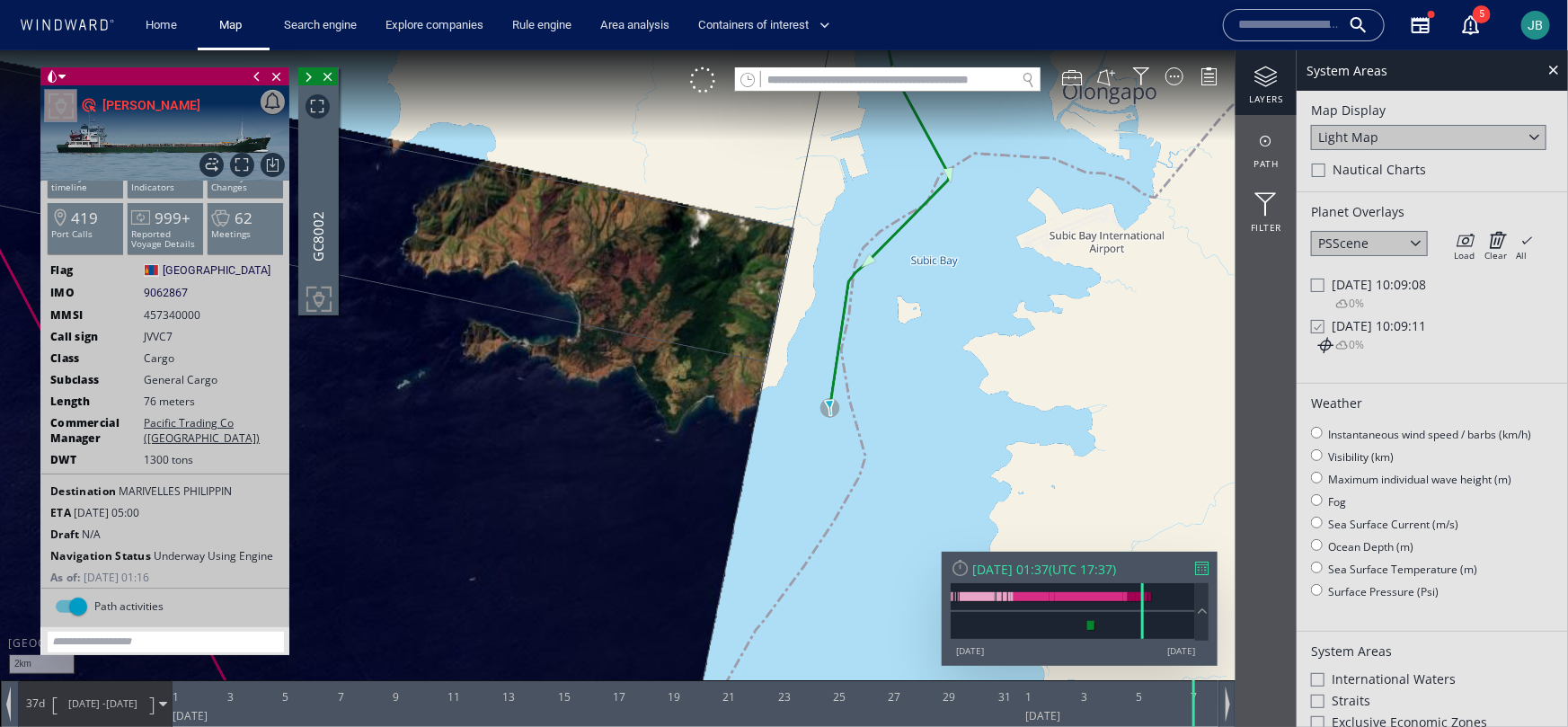
click at [728, 487] on canvas "Map" at bounding box center [784, 378] width 1568 height 658
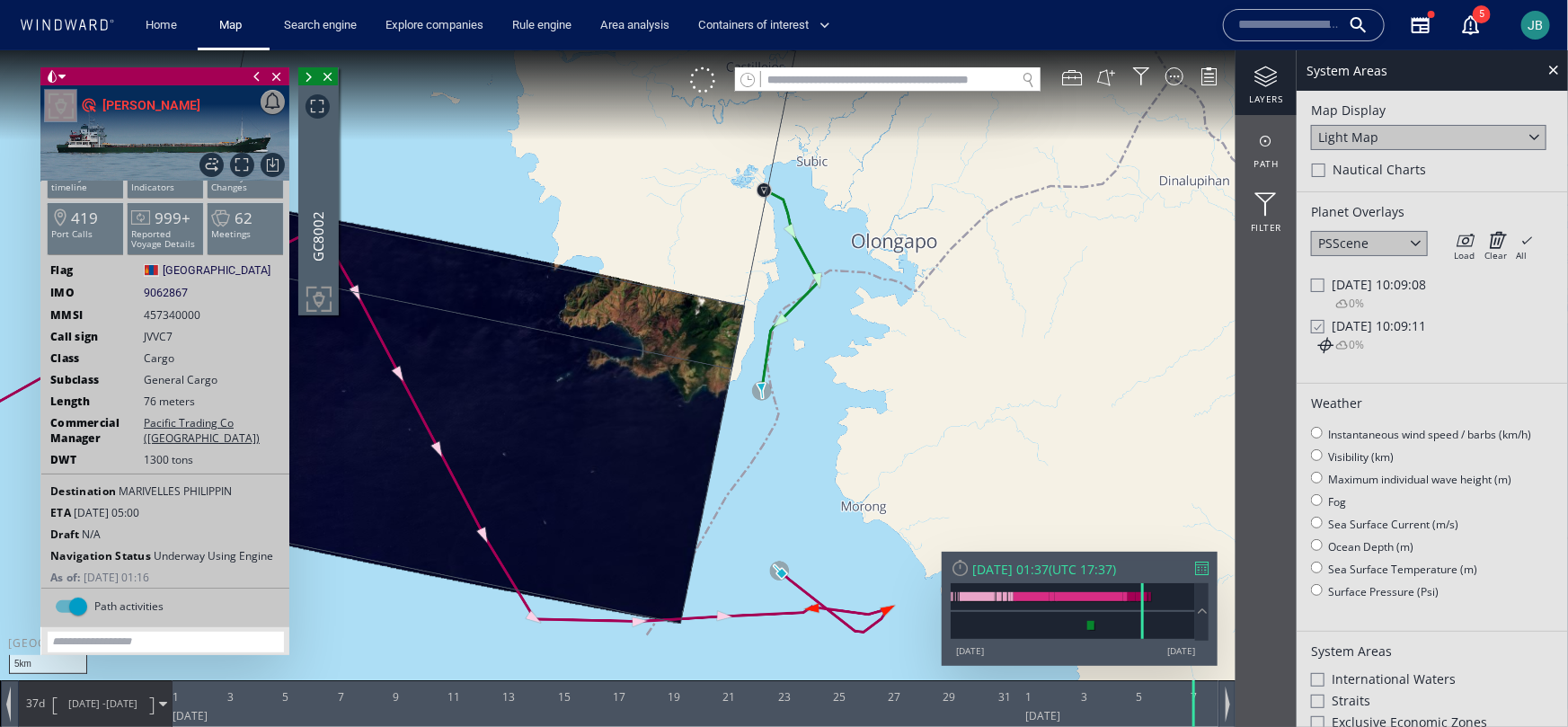
drag, startPoint x: 746, startPoint y: 355, endPoint x: 730, endPoint y: 288, distance: 68.9
click at [730, 288] on canvas "Map" at bounding box center [784, 378] width 1568 height 658
drag, startPoint x: 739, startPoint y: 194, endPoint x: 703, endPoint y: 332, distance: 142.6
click at [703, 333] on canvas "Map" at bounding box center [784, 378] width 1568 height 658
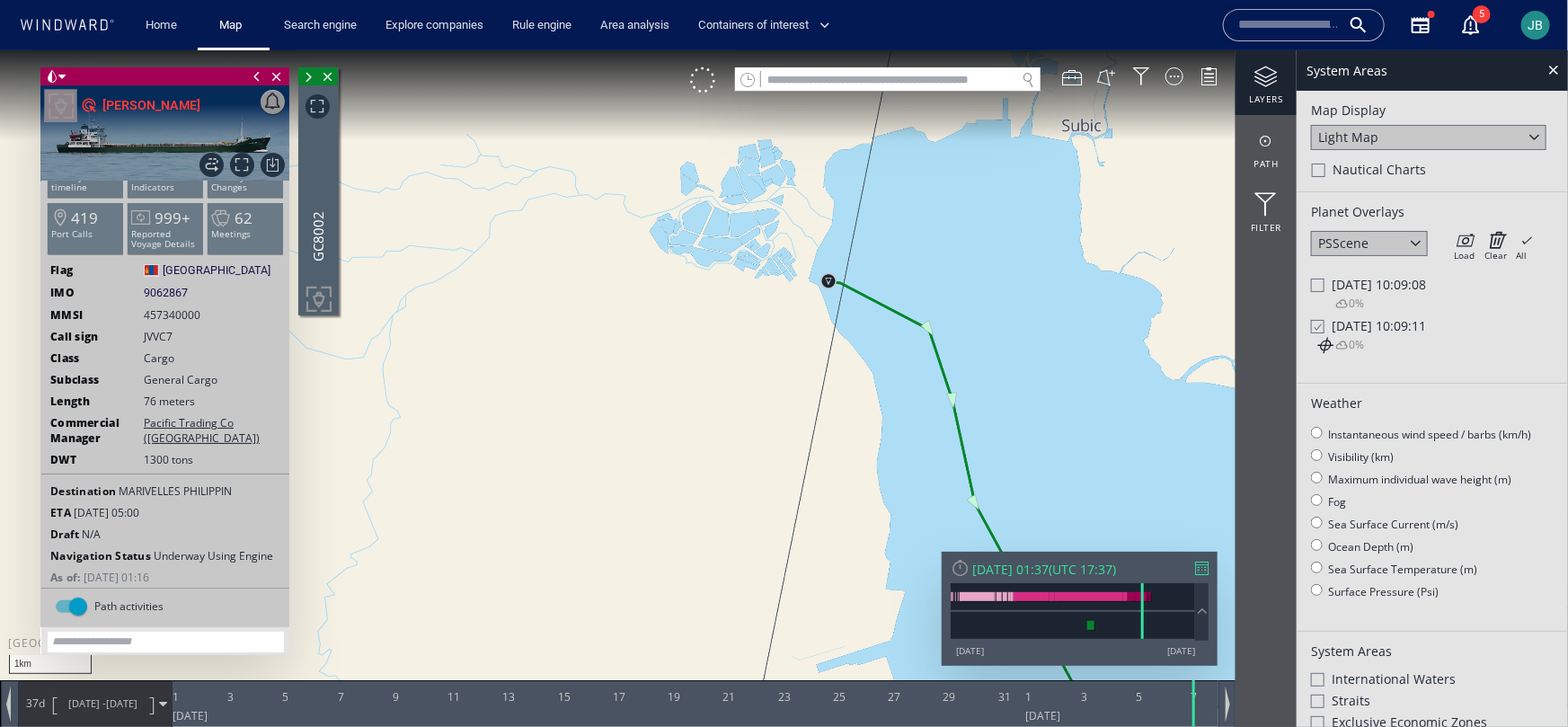
drag, startPoint x: 773, startPoint y: 324, endPoint x: 651, endPoint y: 421, distance: 155.9
click at [651, 421] on canvas "Map" at bounding box center [784, 378] width 1568 height 658
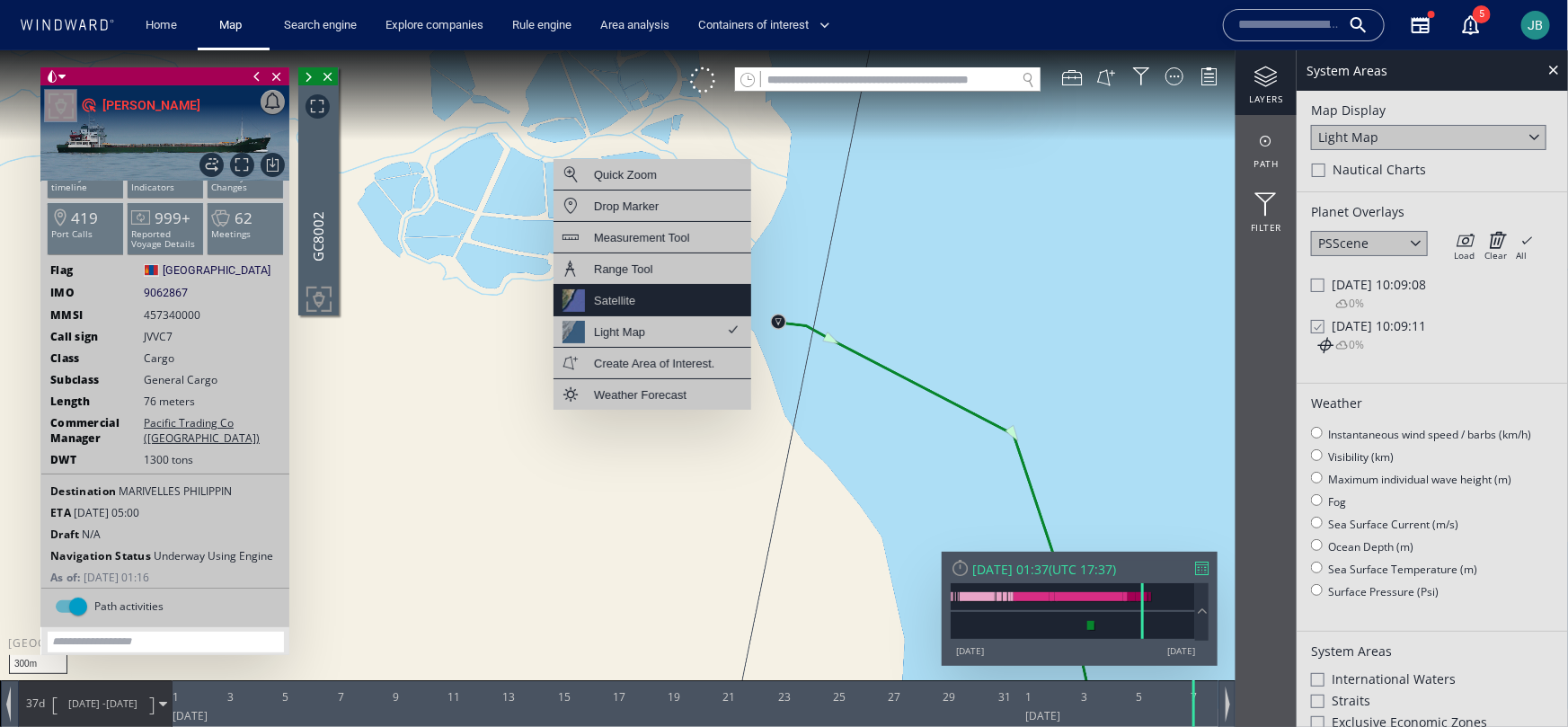
click at [680, 304] on div "Satellite" at bounding box center [653, 300] width 198 height 32
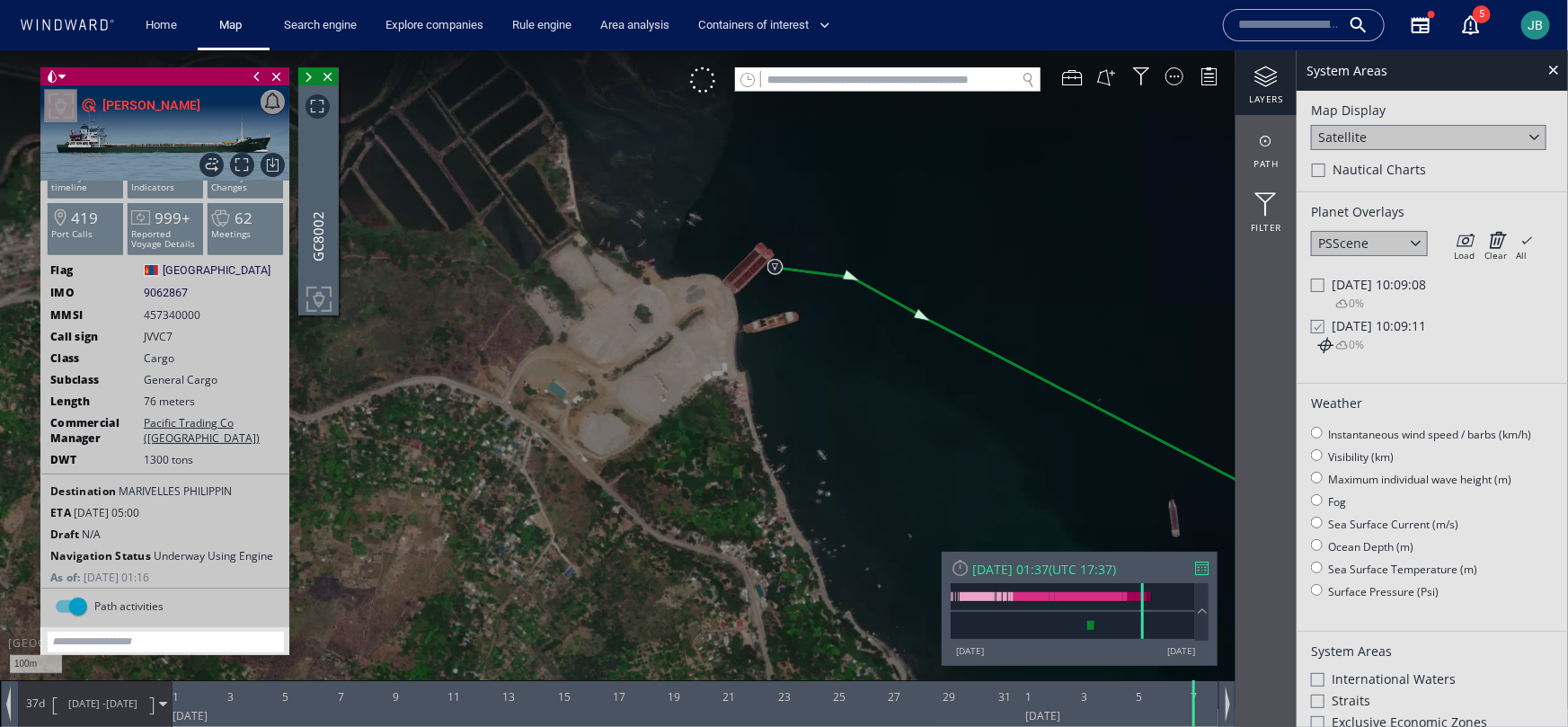
drag, startPoint x: 743, startPoint y: 281, endPoint x: 743, endPoint y: 373, distance: 92.0
click at [743, 374] on canvas "Map" at bounding box center [784, 378] width 1568 height 658
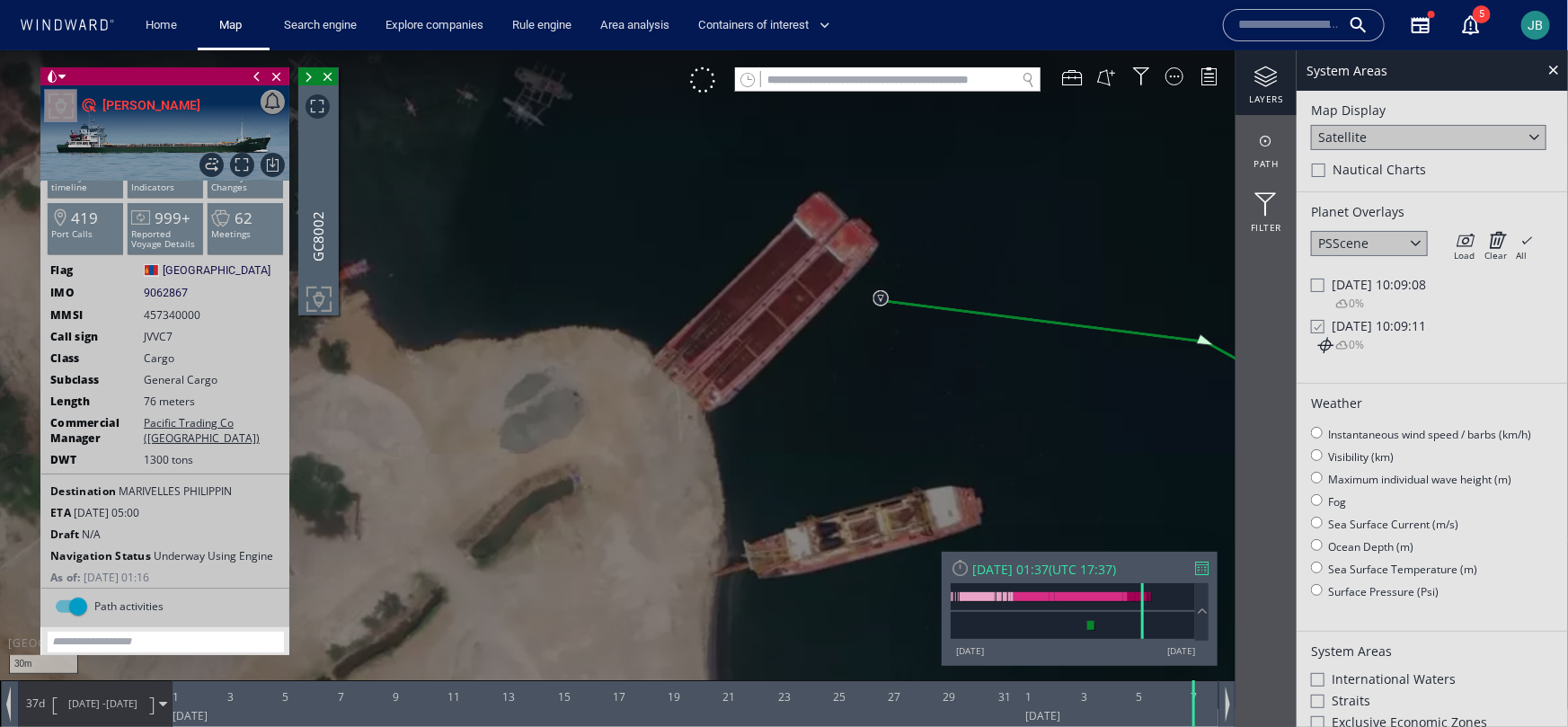
drag, startPoint x: 743, startPoint y: 373, endPoint x: 799, endPoint y: 398, distance: 61.3
click at [799, 398] on canvas "Map" at bounding box center [784, 378] width 1568 height 658
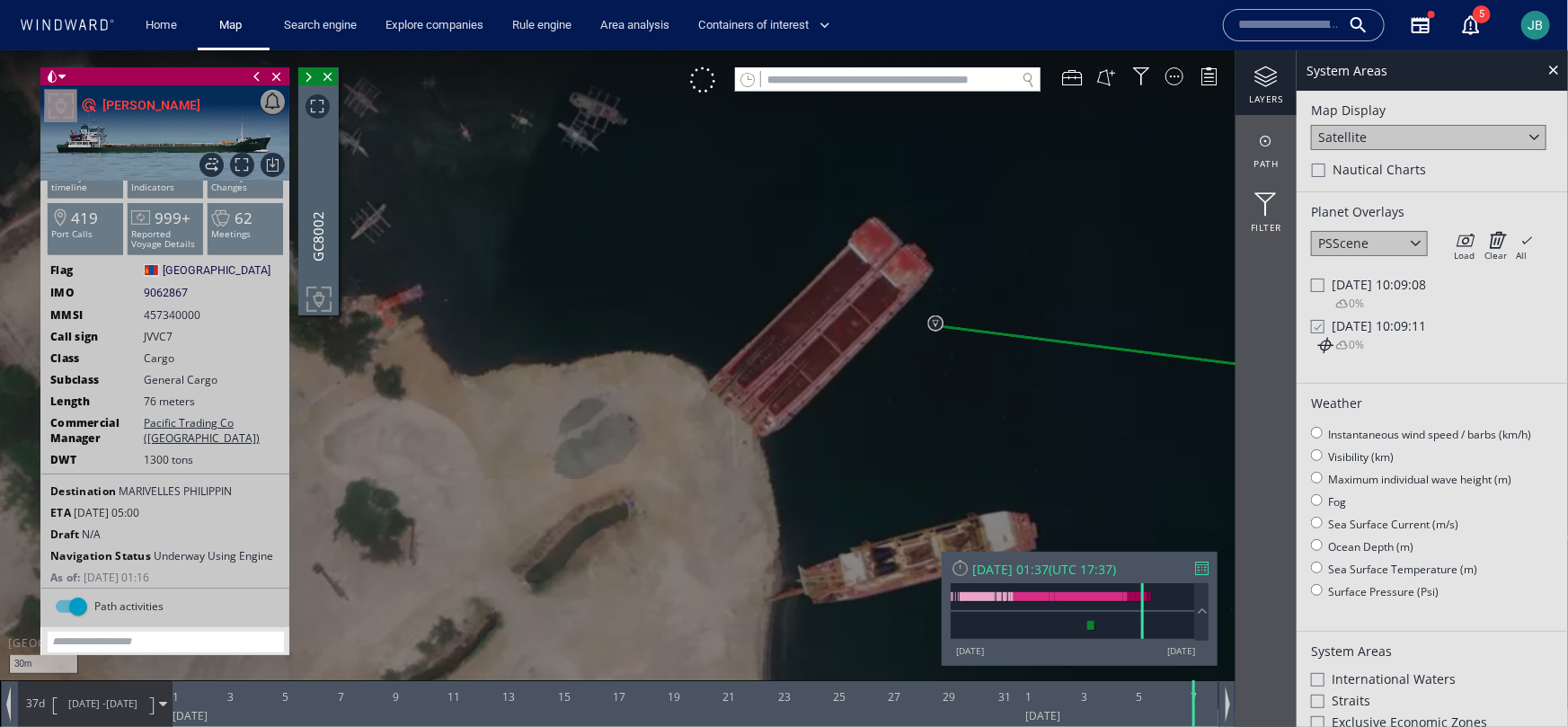
drag, startPoint x: 754, startPoint y: 453, endPoint x: 837, endPoint y: 451, distance: 83.0
click at [837, 451] on canvas "Map" at bounding box center [784, 378] width 1568 height 658
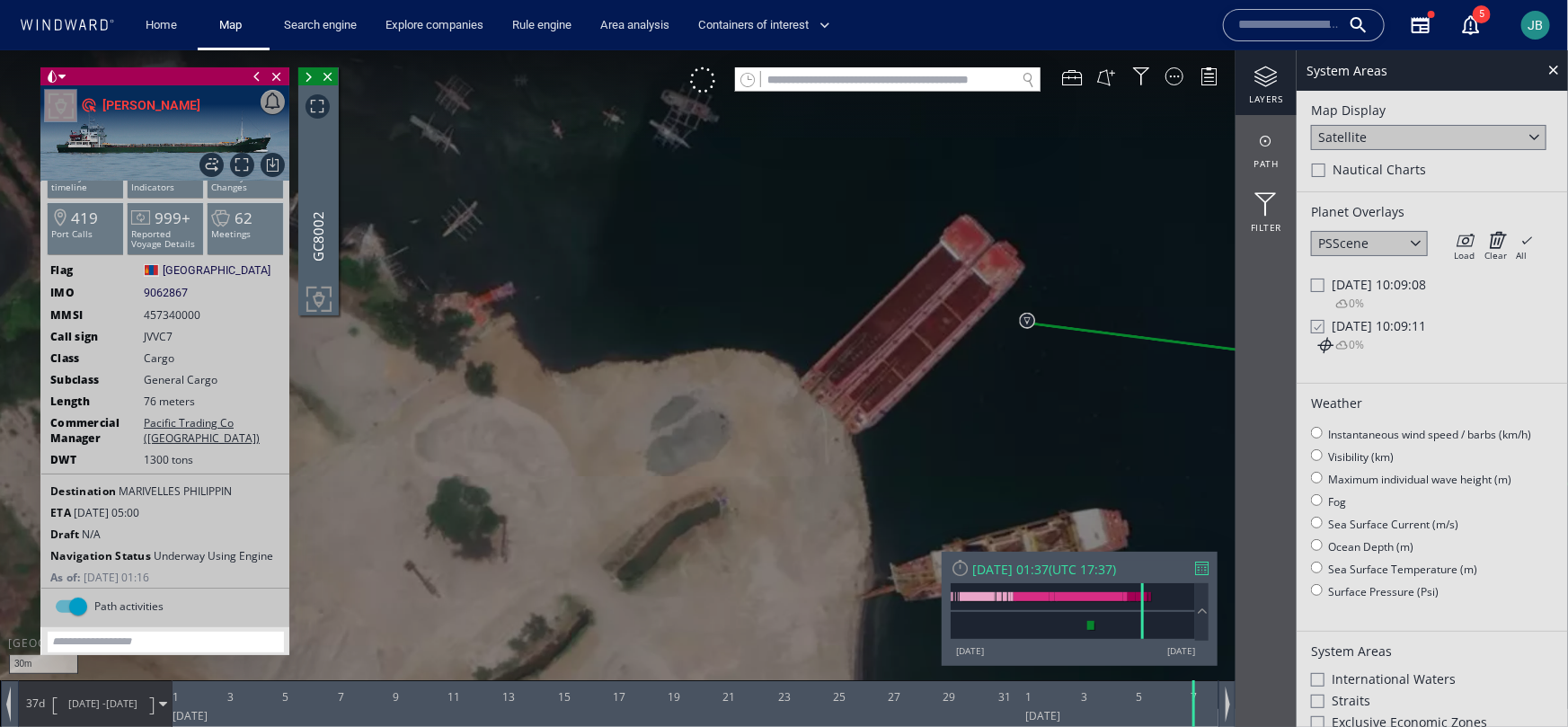
drag, startPoint x: 837, startPoint y: 451, endPoint x: 928, endPoint y: 451, distance: 91.0
click at [928, 451] on canvas "Map" at bounding box center [784, 378] width 1568 height 658
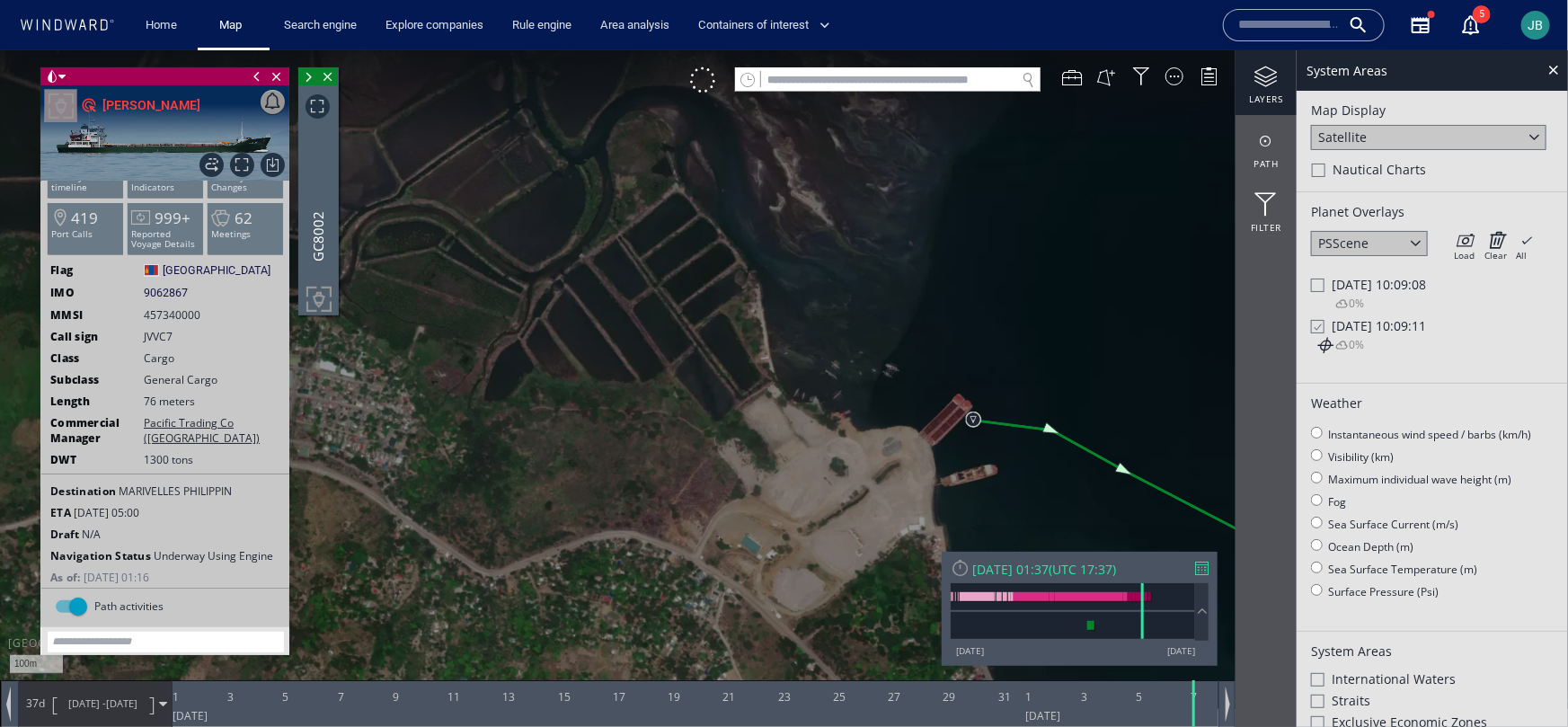
drag, startPoint x: 916, startPoint y: 456, endPoint x: 915, endPoint y: 437, distance: 19.0
click at [915, 437] on canvas "Map" at bounding box center [784, 378] width 1568 height 658
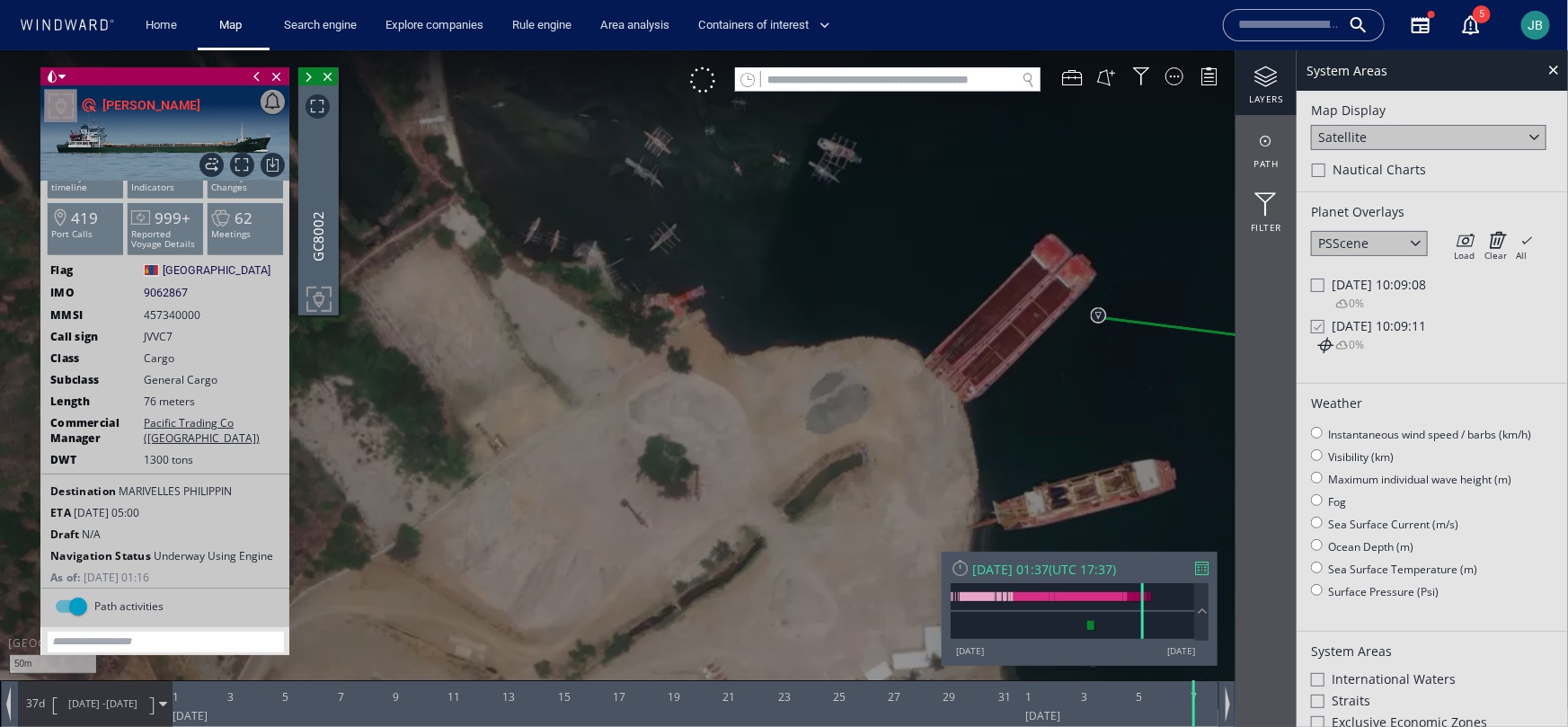
click at [318, 85] on span at bounding box center [308, 76] width 19 height 18
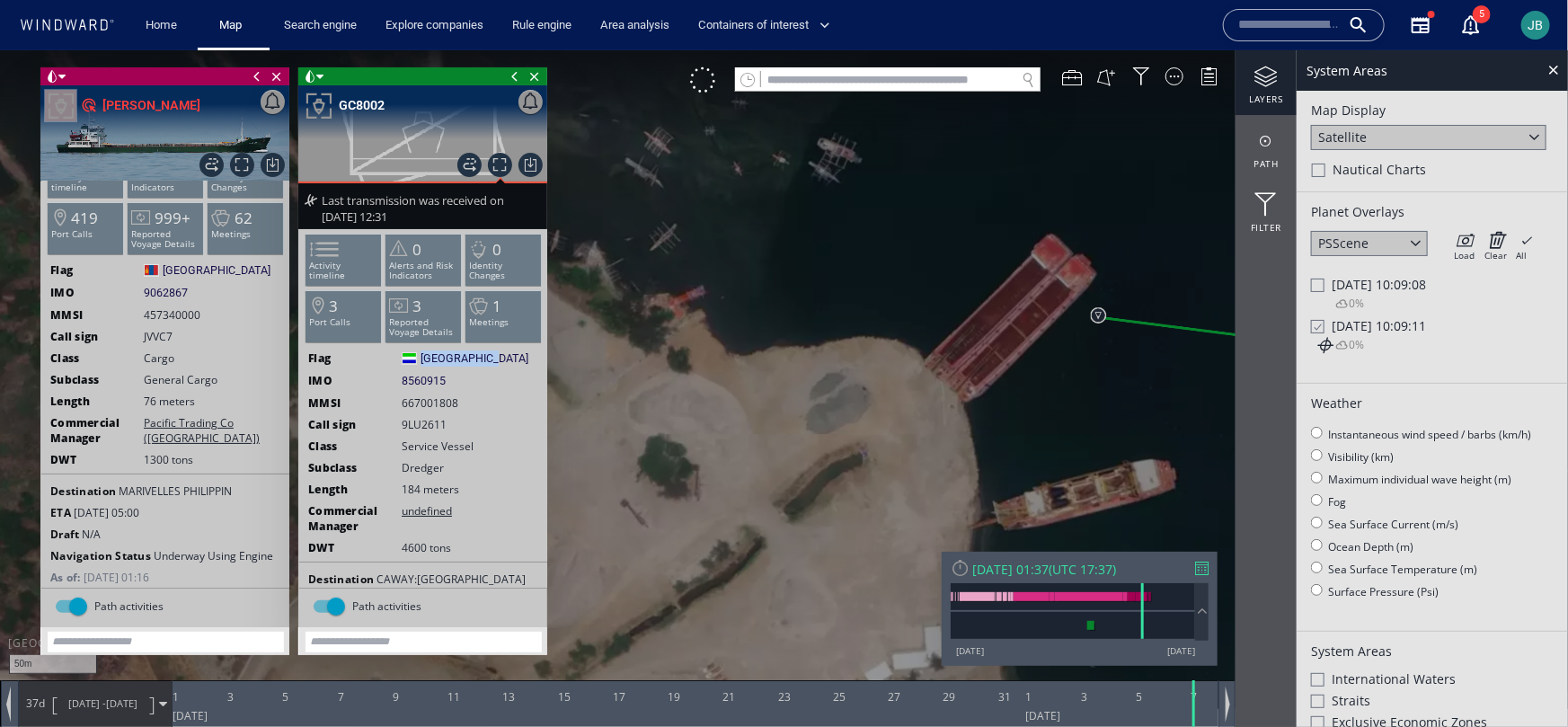
drag, startPoint x: 421, startPoint y: 354, endPoint x: 491, endPoint y: 359, distance: 70.2
click at [492, 359] on div "Flag Sierra Leone Sierra Leone" at bounding box center [423, 358] width 248 height 16
click at [359, 105] on div "GC8002" at bounding box center [361, 104] width 45 height 21
click at [517, 80] on span at bounding box center [514, 75] width 19 height 18
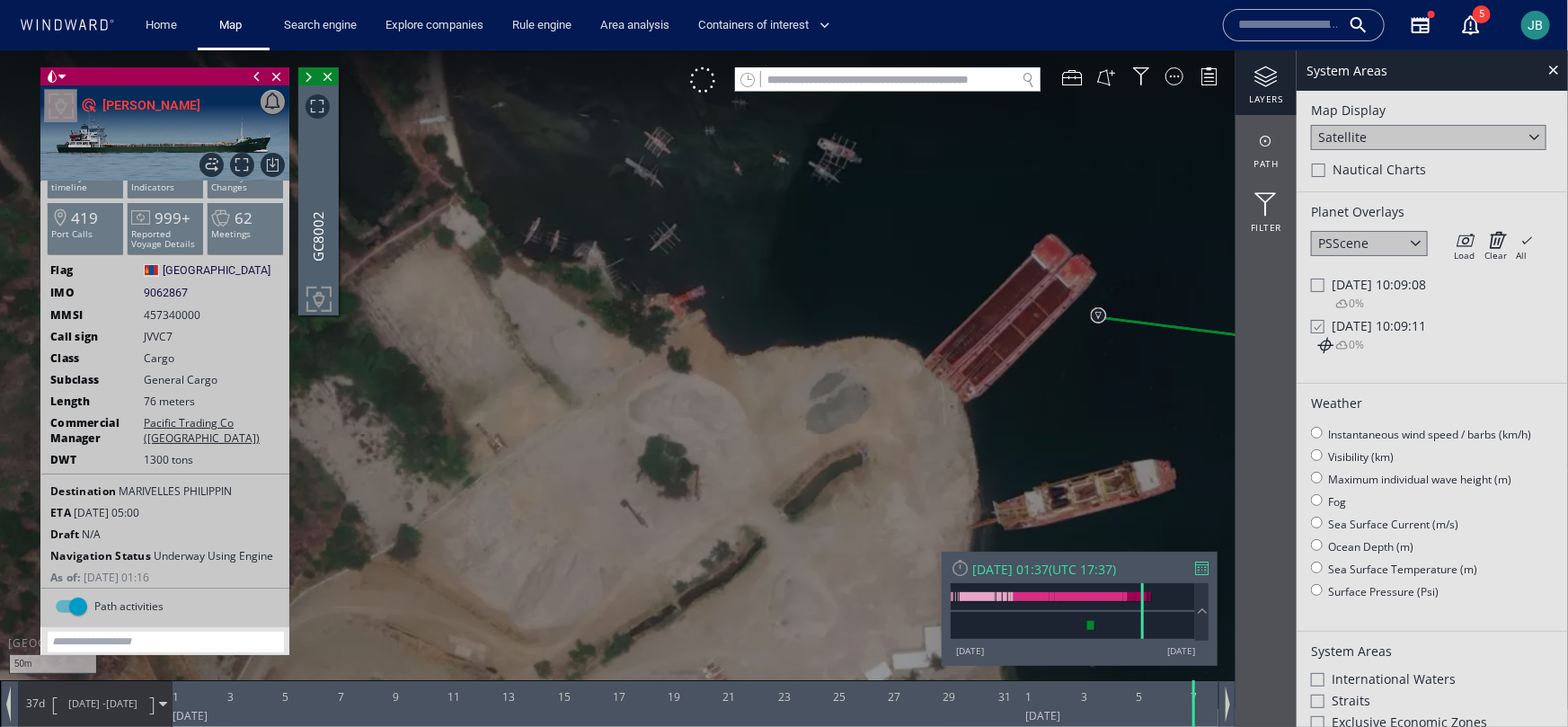
click at [318, 85] on span at bounding box center [308, 76] width 19 height 18
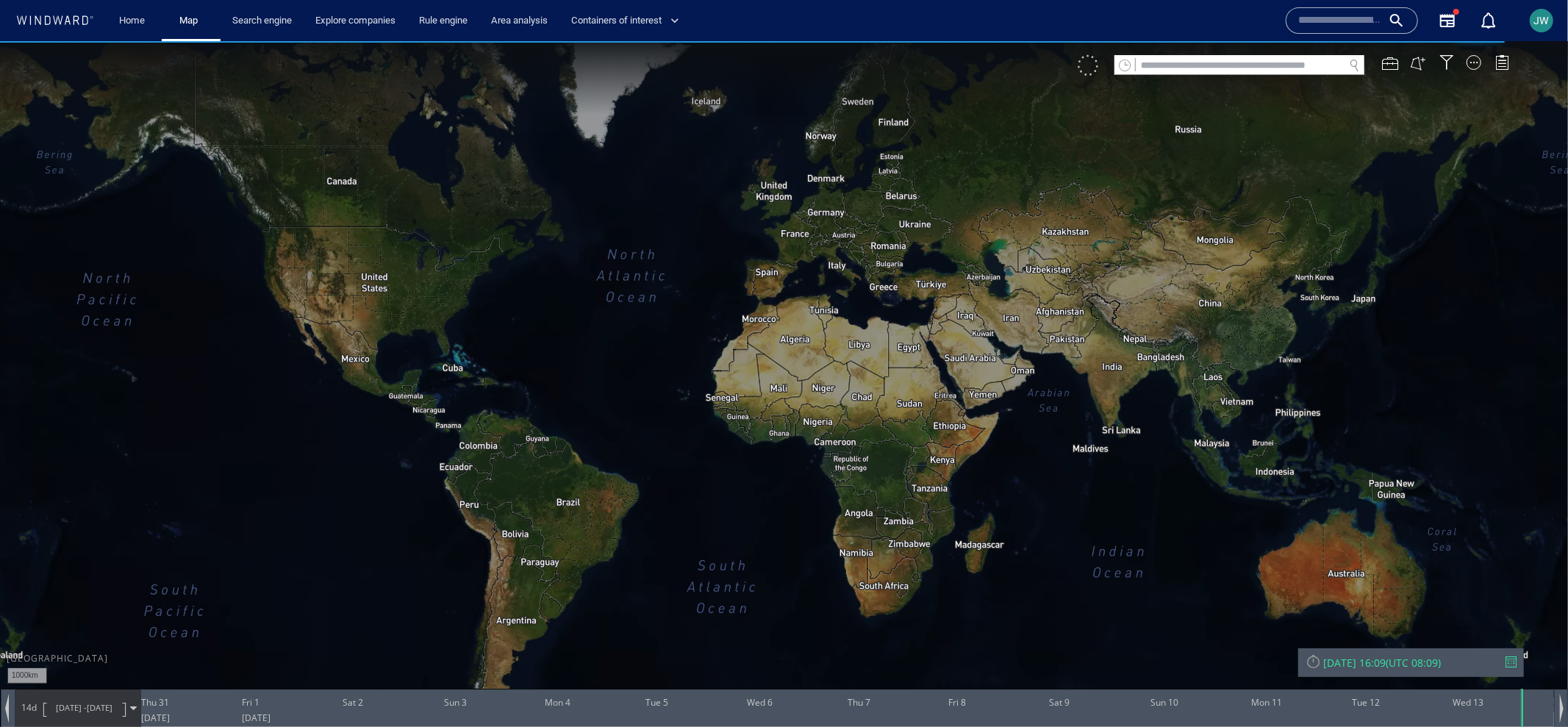
click at [1094, 64] on div at bounding box center [1088, 65] width 21 height 21
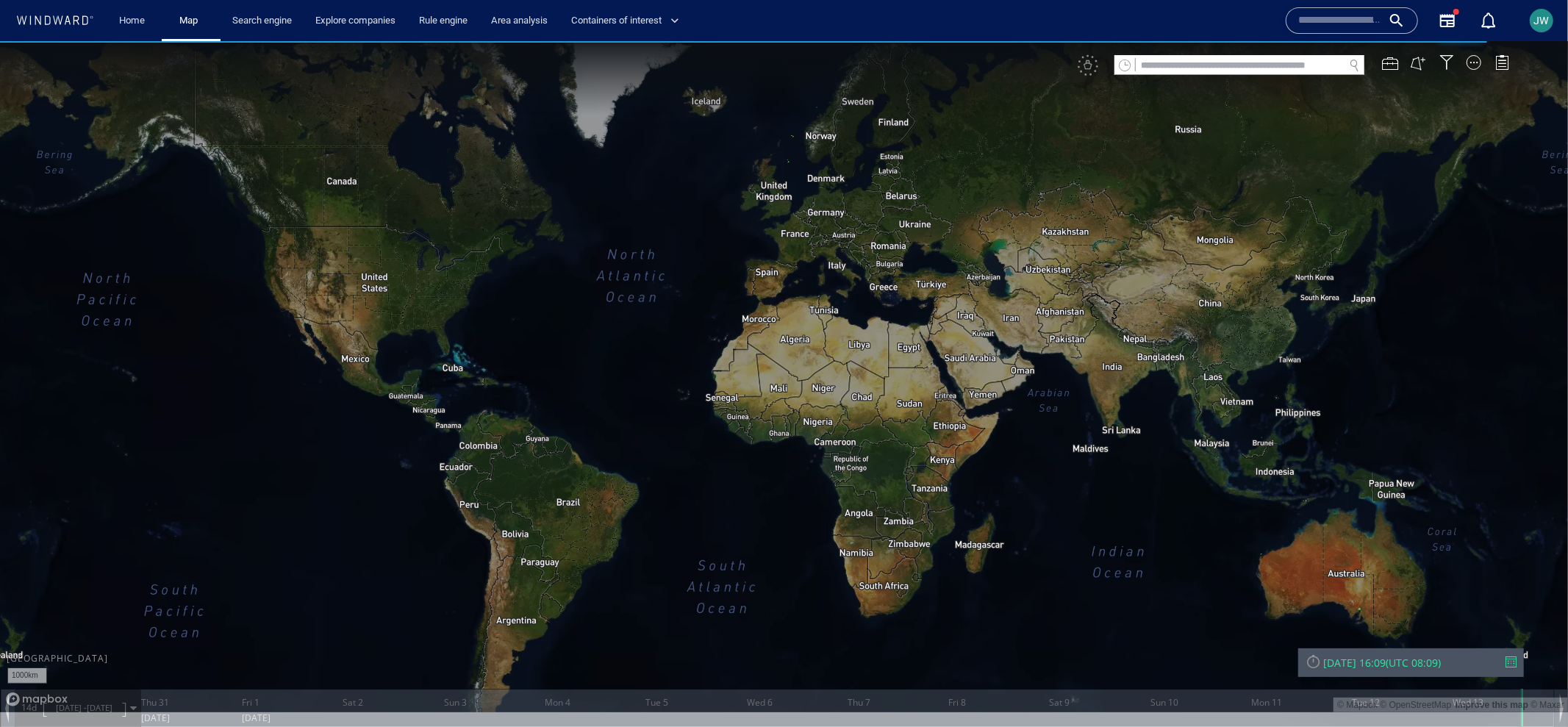
drag, startPoint x: 1060, startPoint y: 555, endPoint x: 579, endPoint y: 543, distance: 481.1
click at [578, 543] on canvas "Map" at bounding box center [784, 376] width 1568 height 672
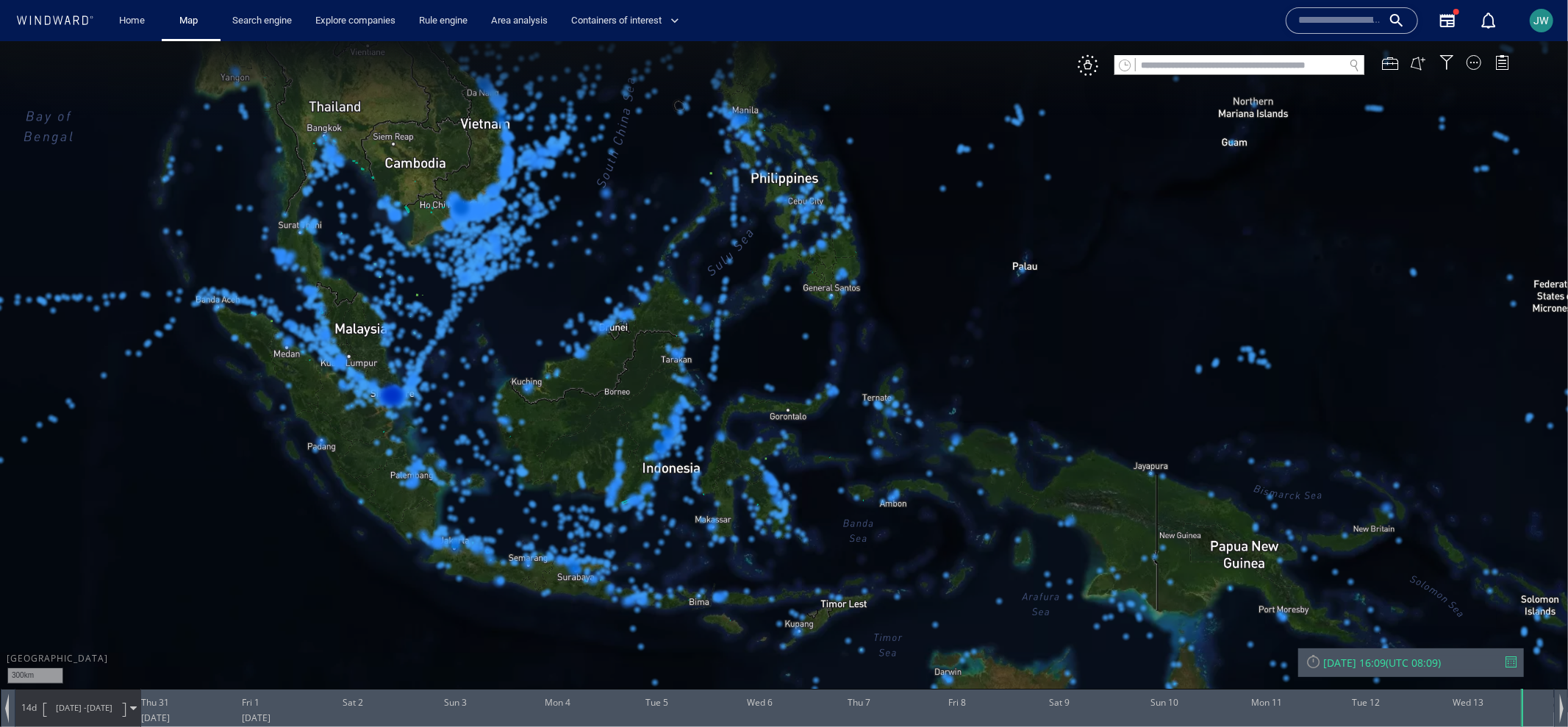
drag, startPoint x: 685, startPoint y: 295, endPoint x: 680, endPoint y: 316, distance: 21.6
click at [680, 316] on canvas "Map" at bounding box center [784, 376] width 1568 height 672
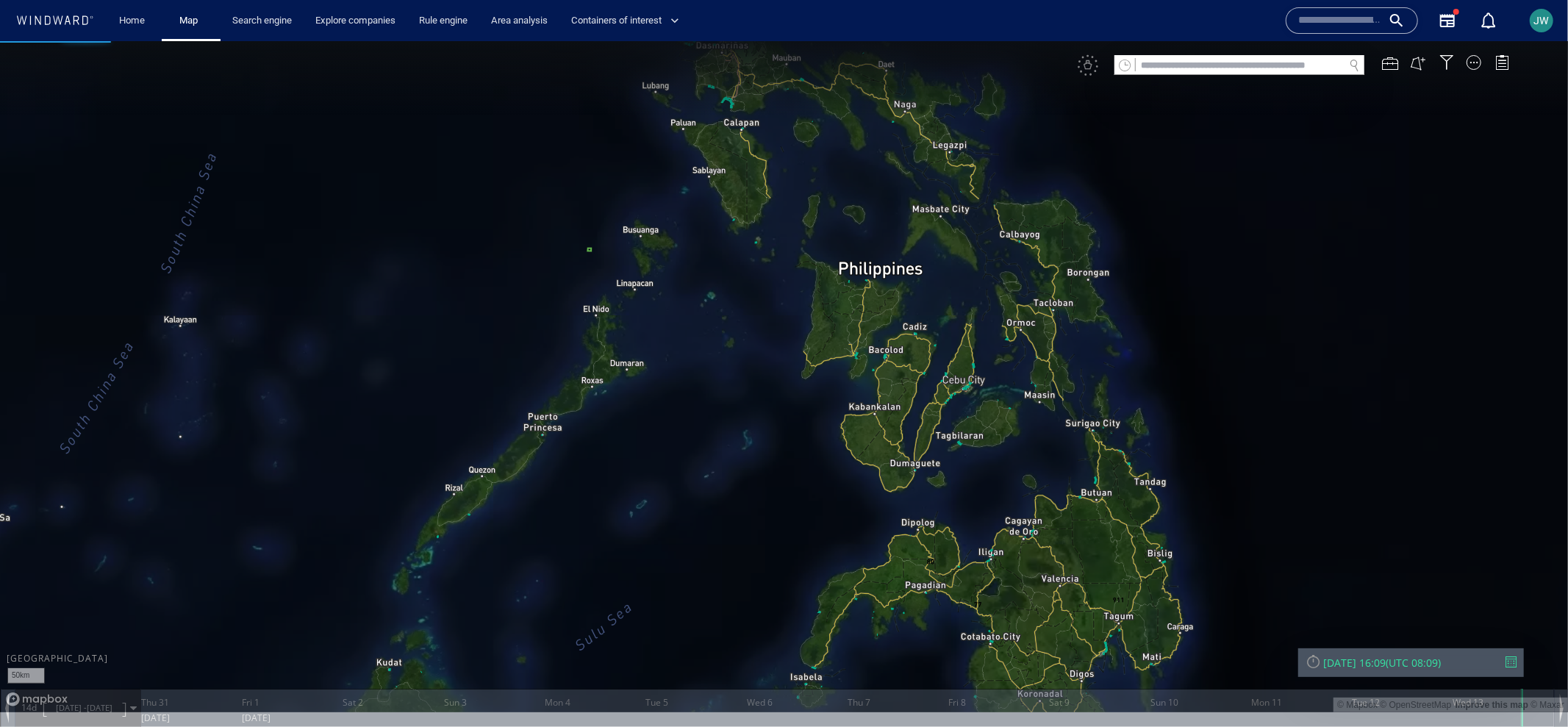
drag, startPoint x: 735, startPoint y: 313, endPoint x: 717, endPoint y: 467, distance: 155.0
click at [717, 467] on canvas "Map" at bounding box center [784, 376] width 1568 height 672
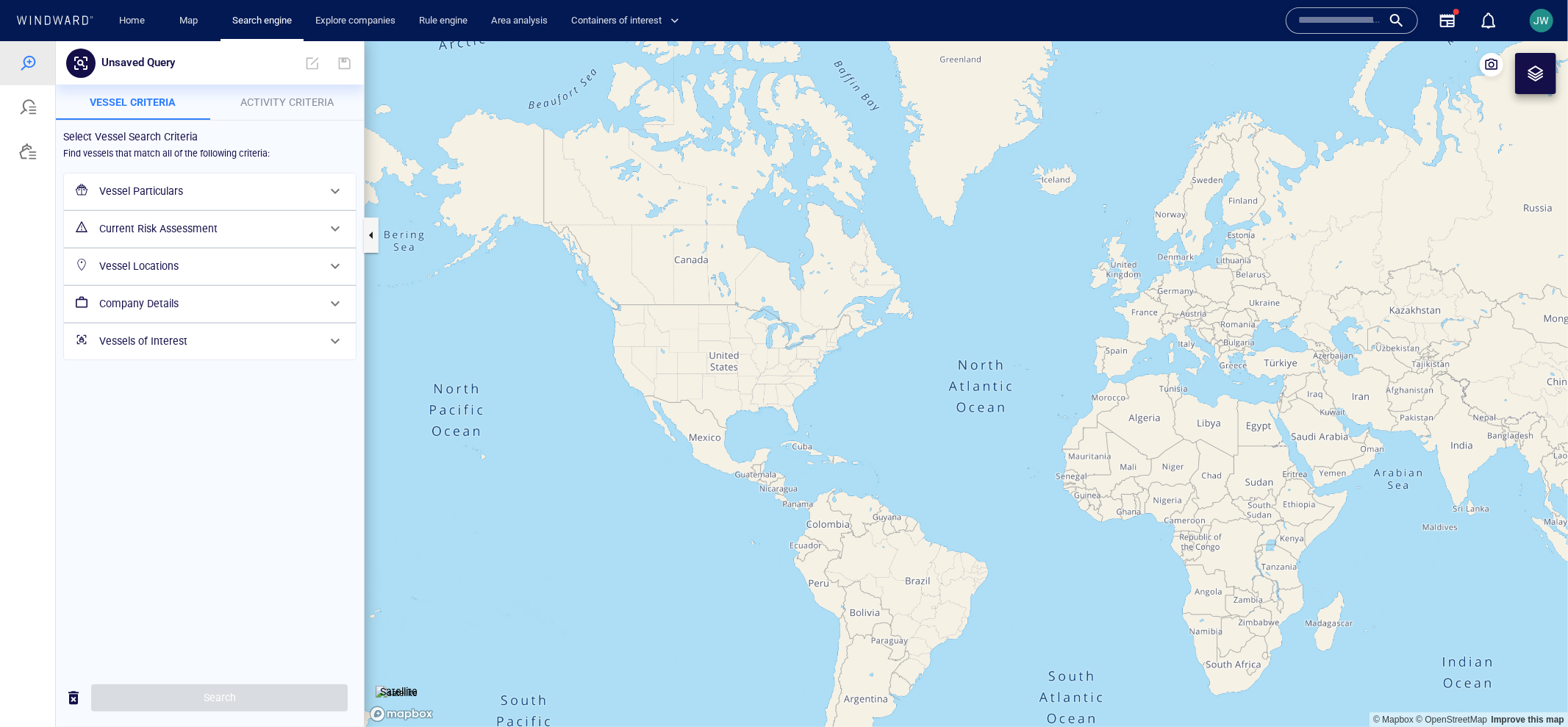
click at [212, 256] on h6 "Vessel Locations" at bounding box center [209, 265] width 218 height 18
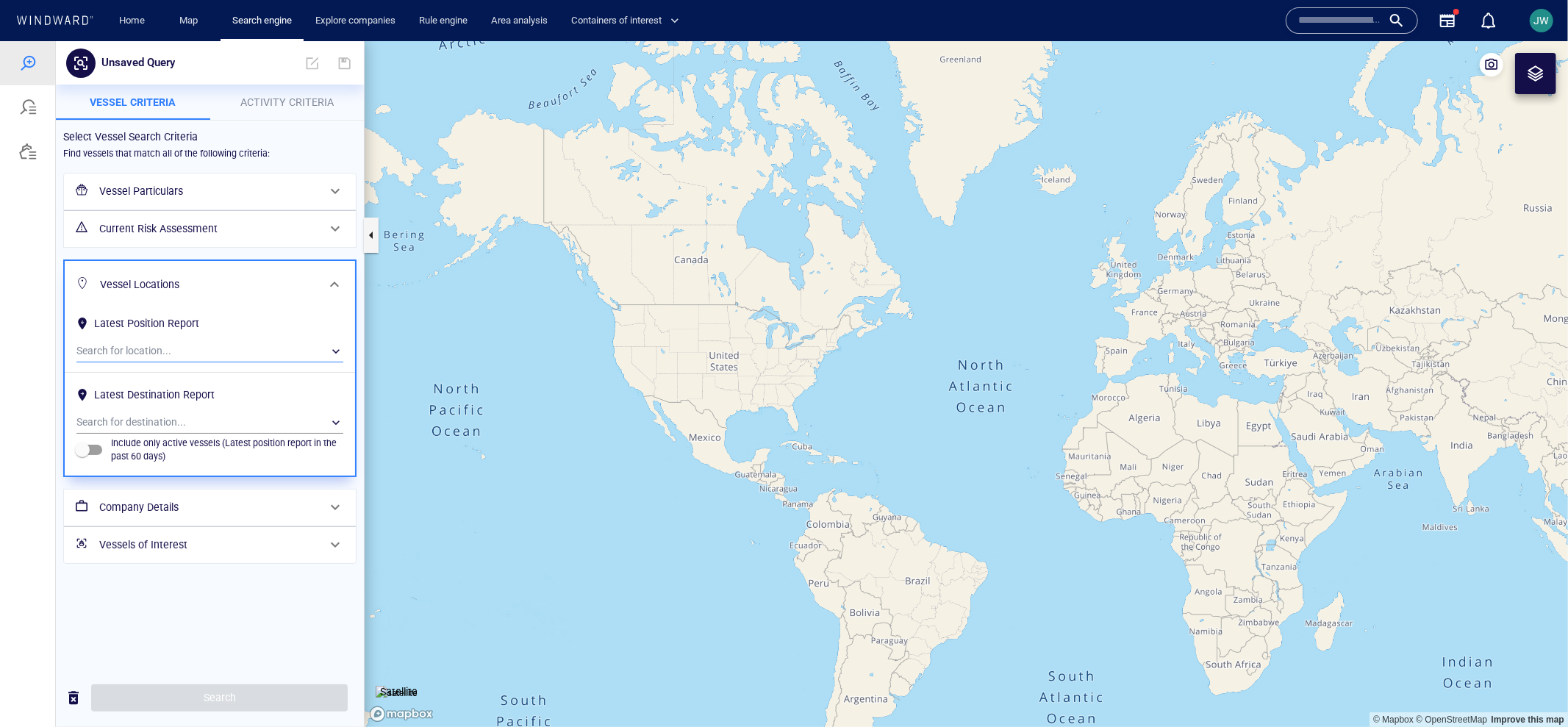
click at [188, 354] on div "​" at bounding box center [210, 351] width 266 height 22
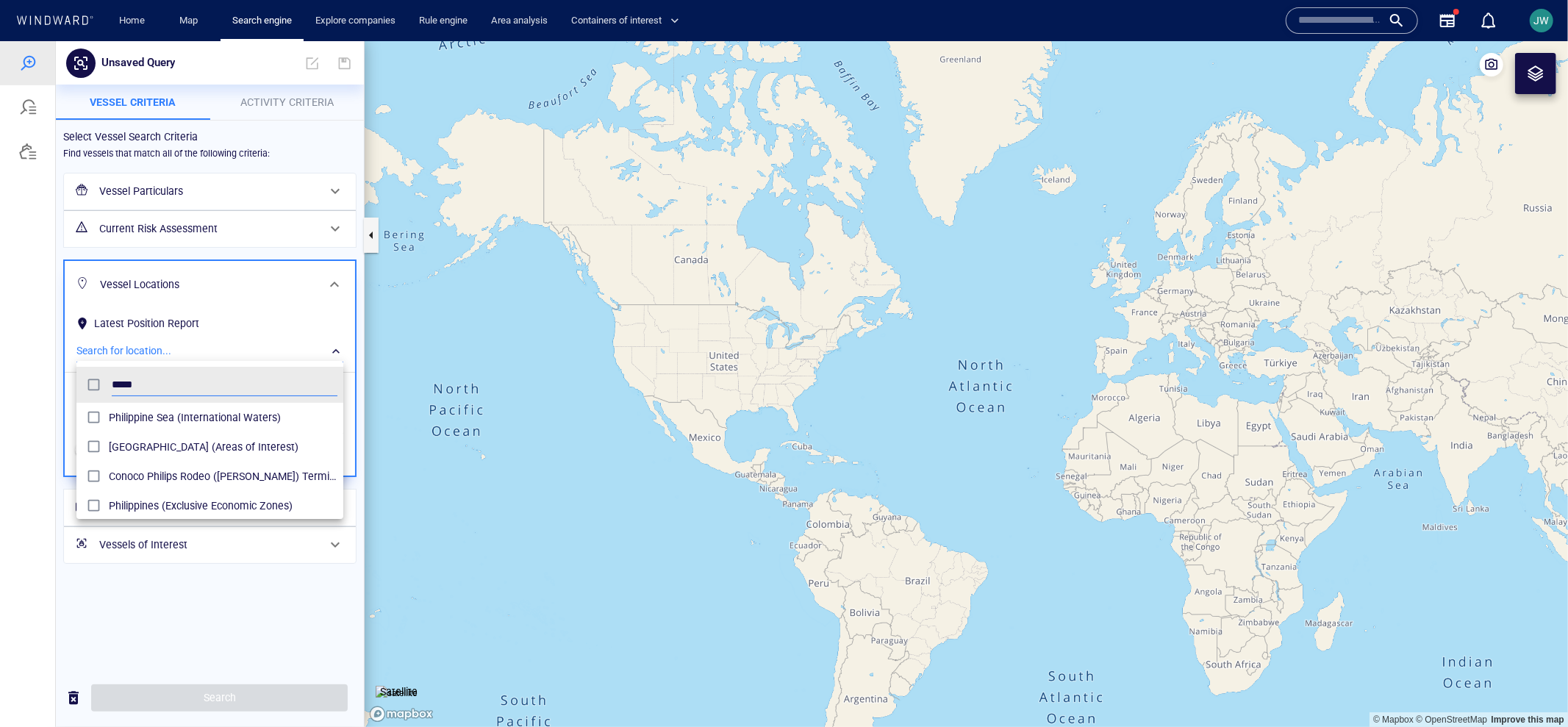
scroll to position [18, 0]
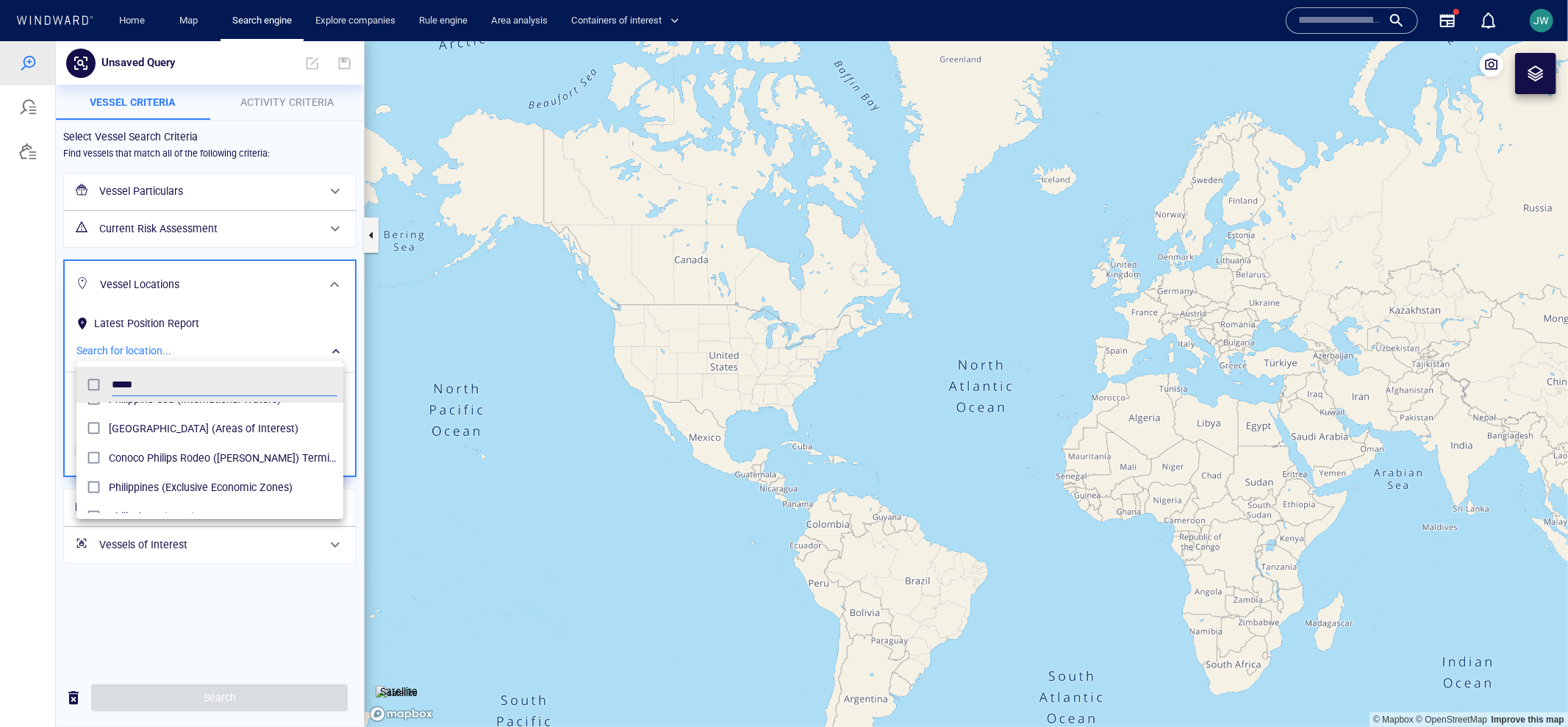
type input "*****"
click at [25, 487] on div at bounding box center [784, 383] width 1568 height 686
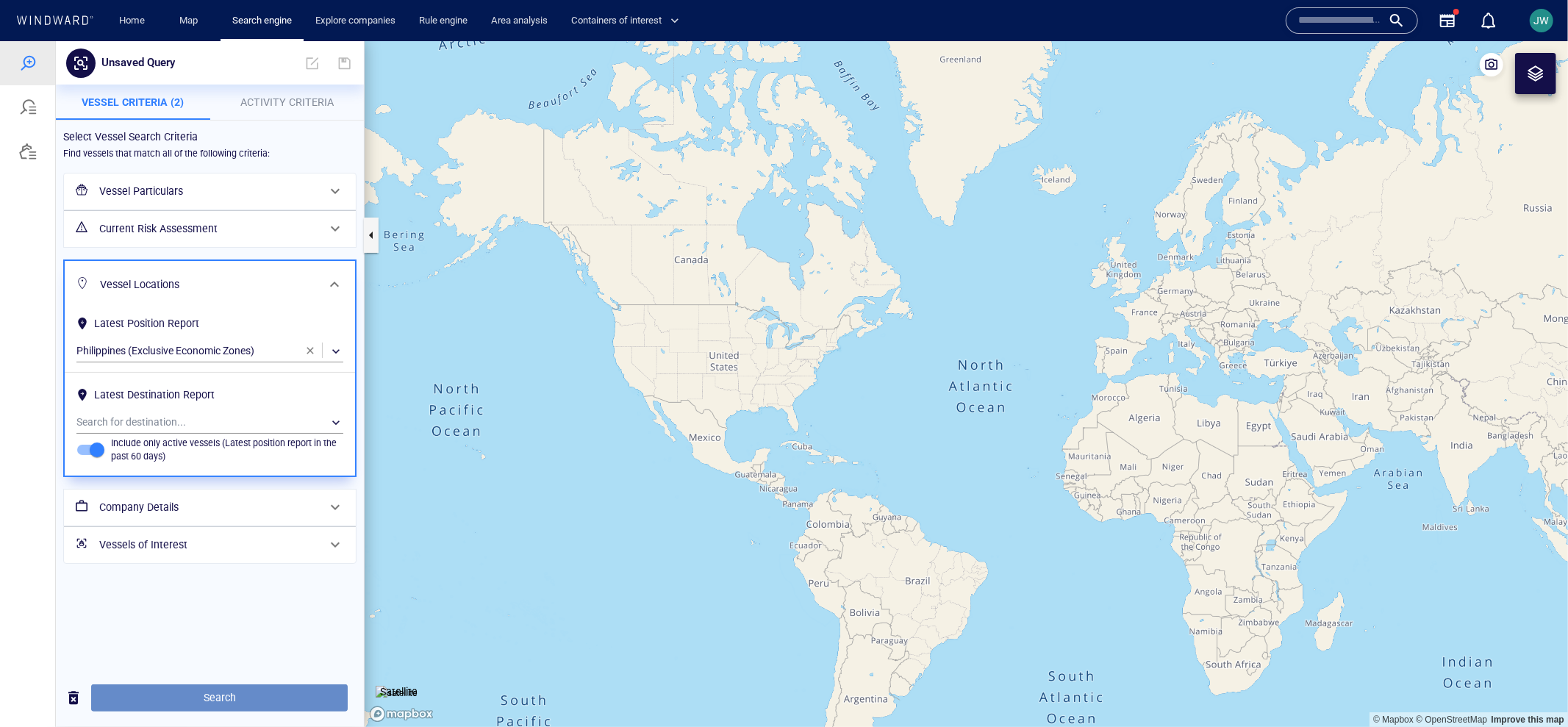
click at [206, 696] on span "Search" at bounding box center [219, 697] width 233 height 18
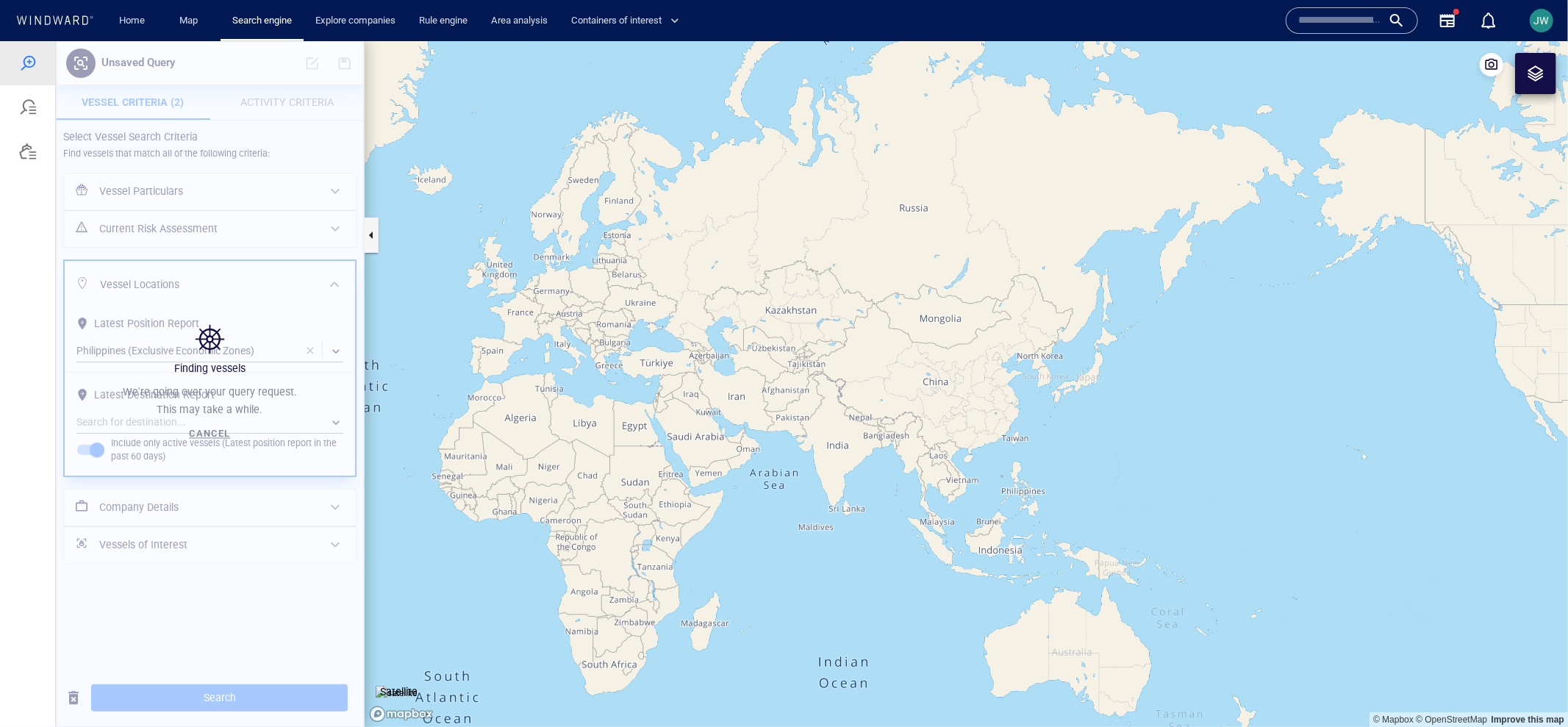
drag, startPoint x: 1313, startPoint y: 517, endPoint x: 691, endPoint y: 518, distance: 622.0
click at [690, 517] on canvas "Map" at bounding box center [966, 383] width 1203 height 686
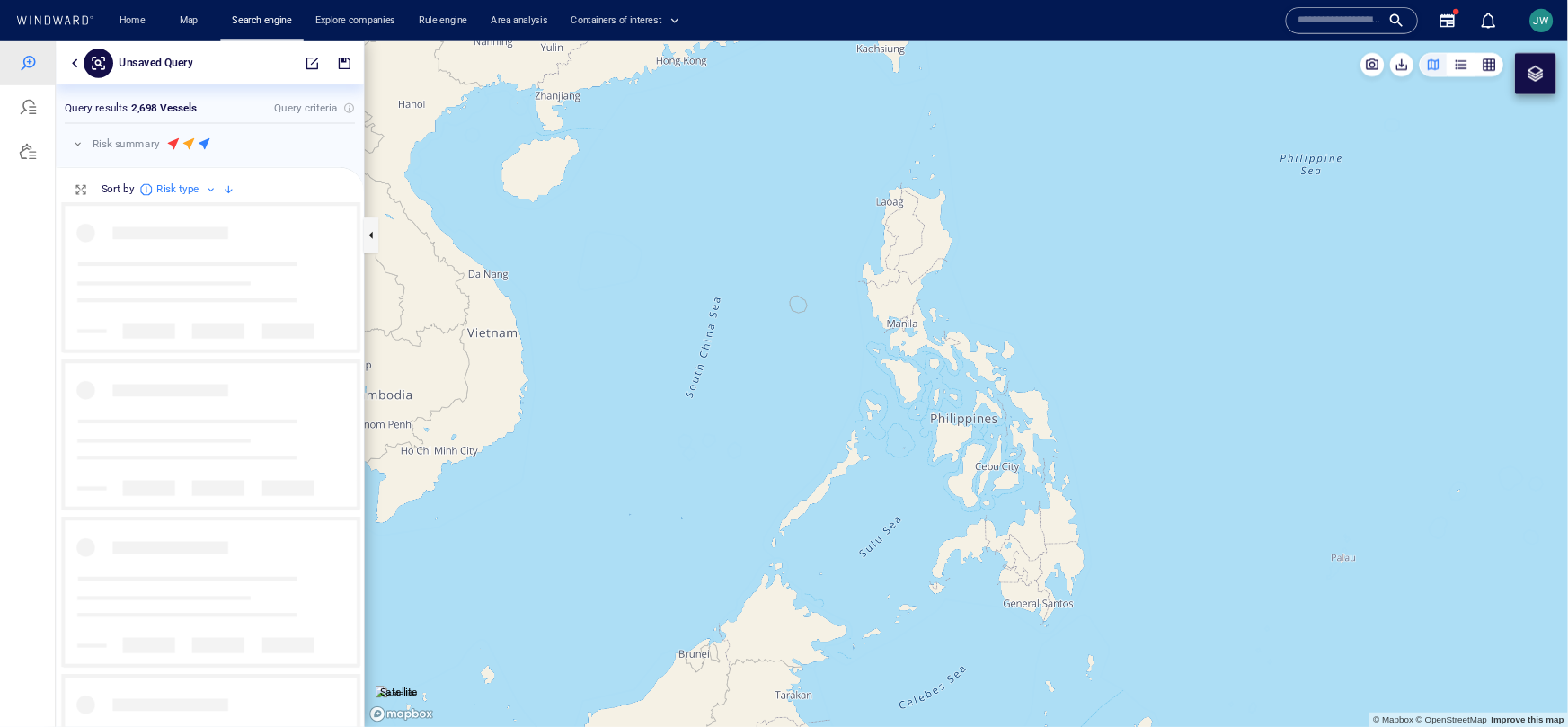
scroll to position [641, 377]
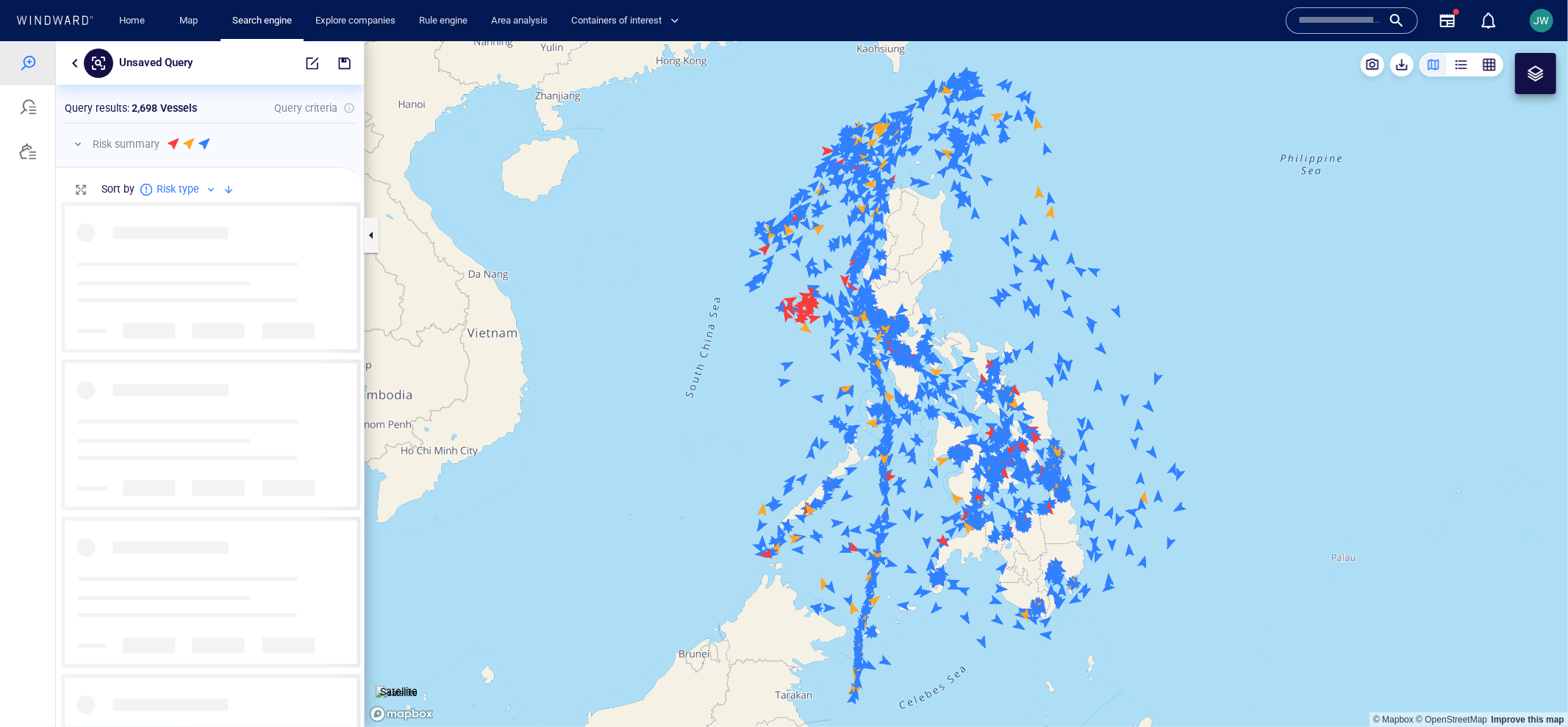
click at [1541, 70] on div at bounding box center [1536, 73] width 17 height 17
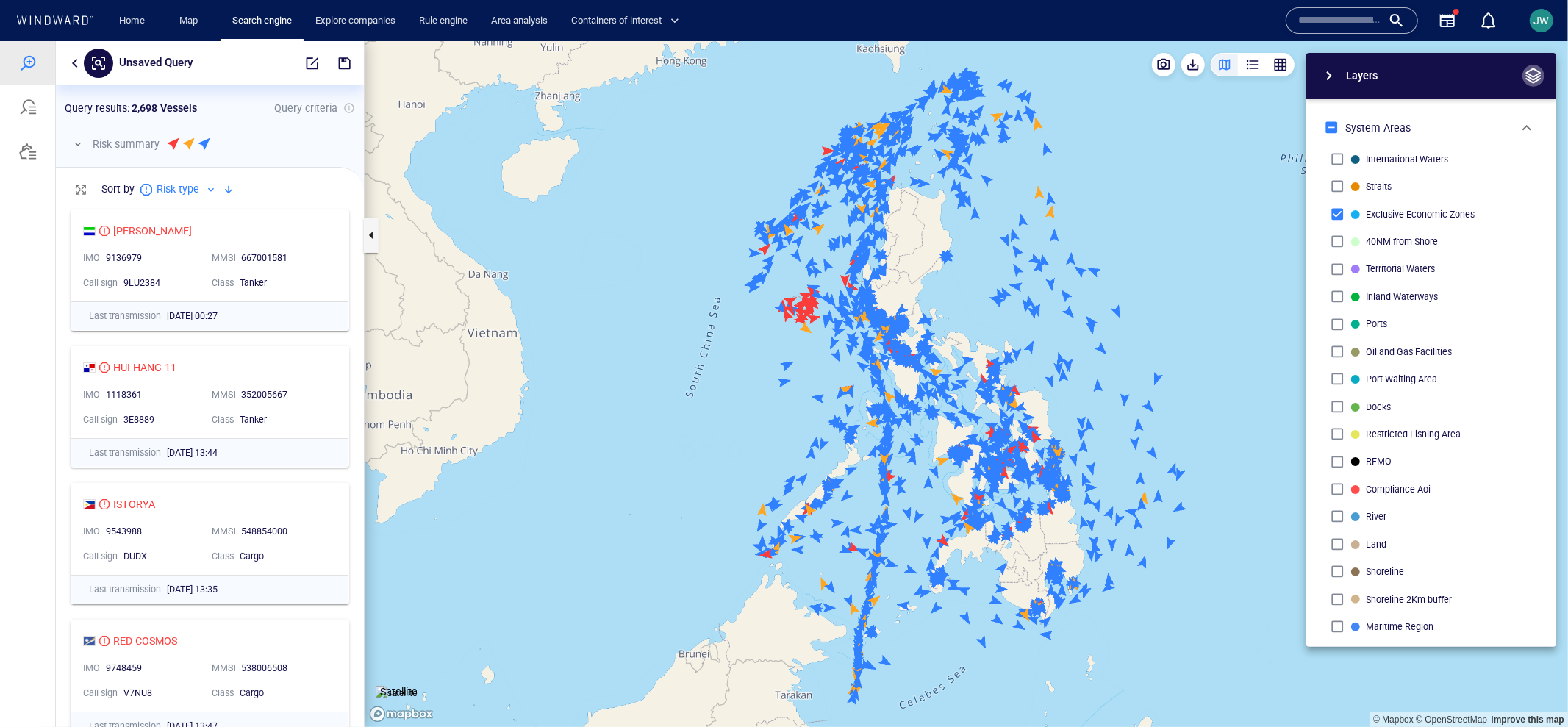
click at [1539, 75] on span "button" at bounding box center [1533, 75] width 17 height 17
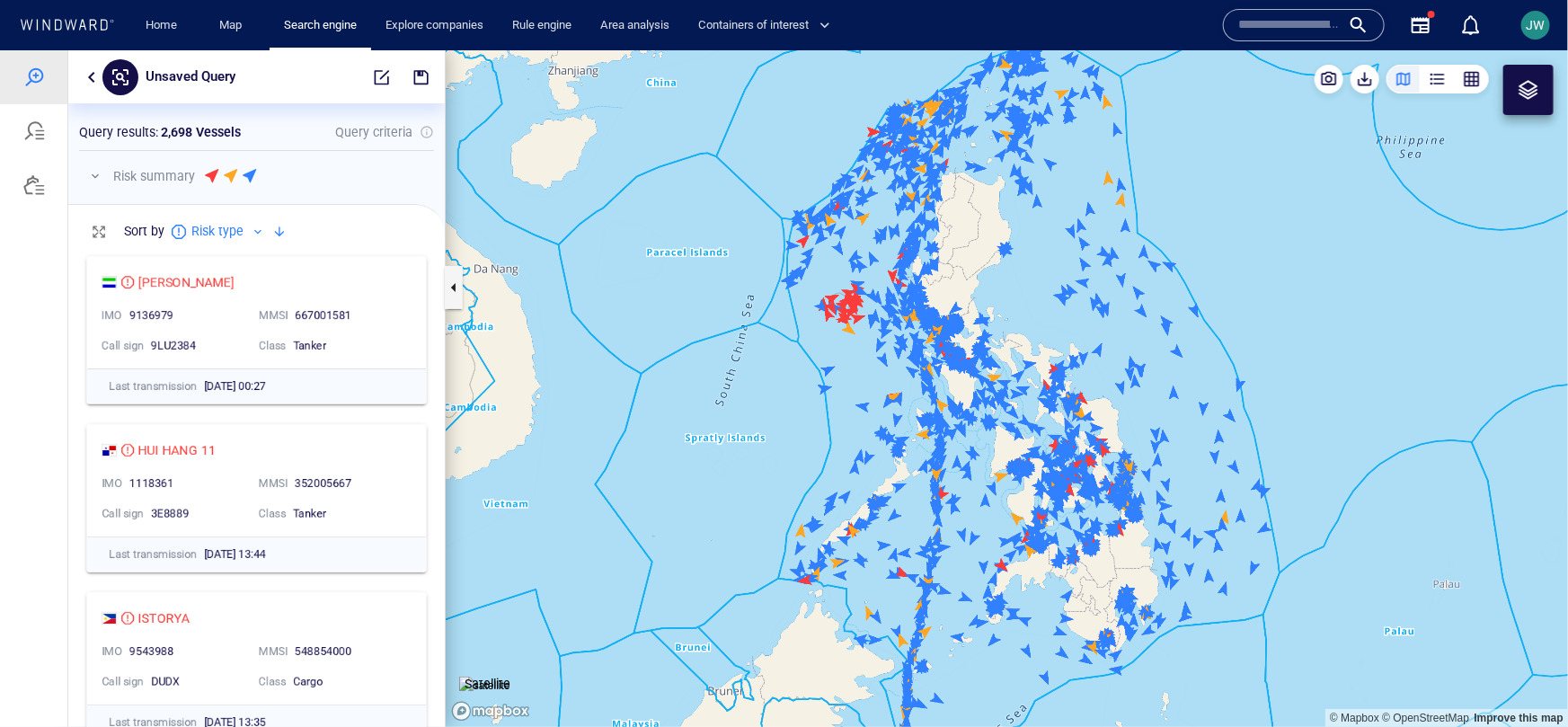
scroll to position [1, 0]
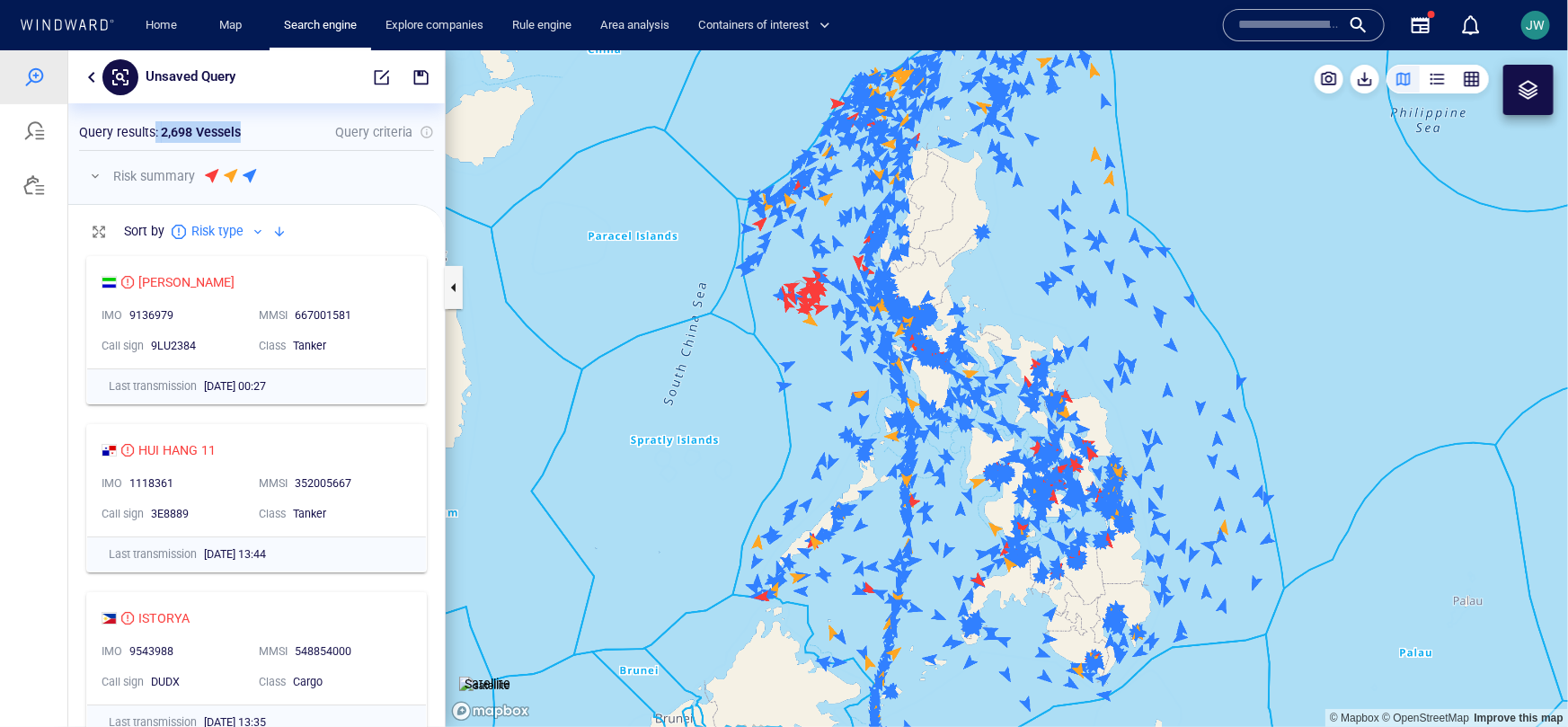
drag, startPoint x: 154, startPoint y: 134, endPoint x: 247, endPoint y: 134, distance: 93.0
click at [247, 134] on div "Query results : 2,698 Vessels Query criteria" at bounding box center [256, 131] width 355 height 21
click at [92, 179] on button "button" at bounding box center [95, 175] width 21 height 21
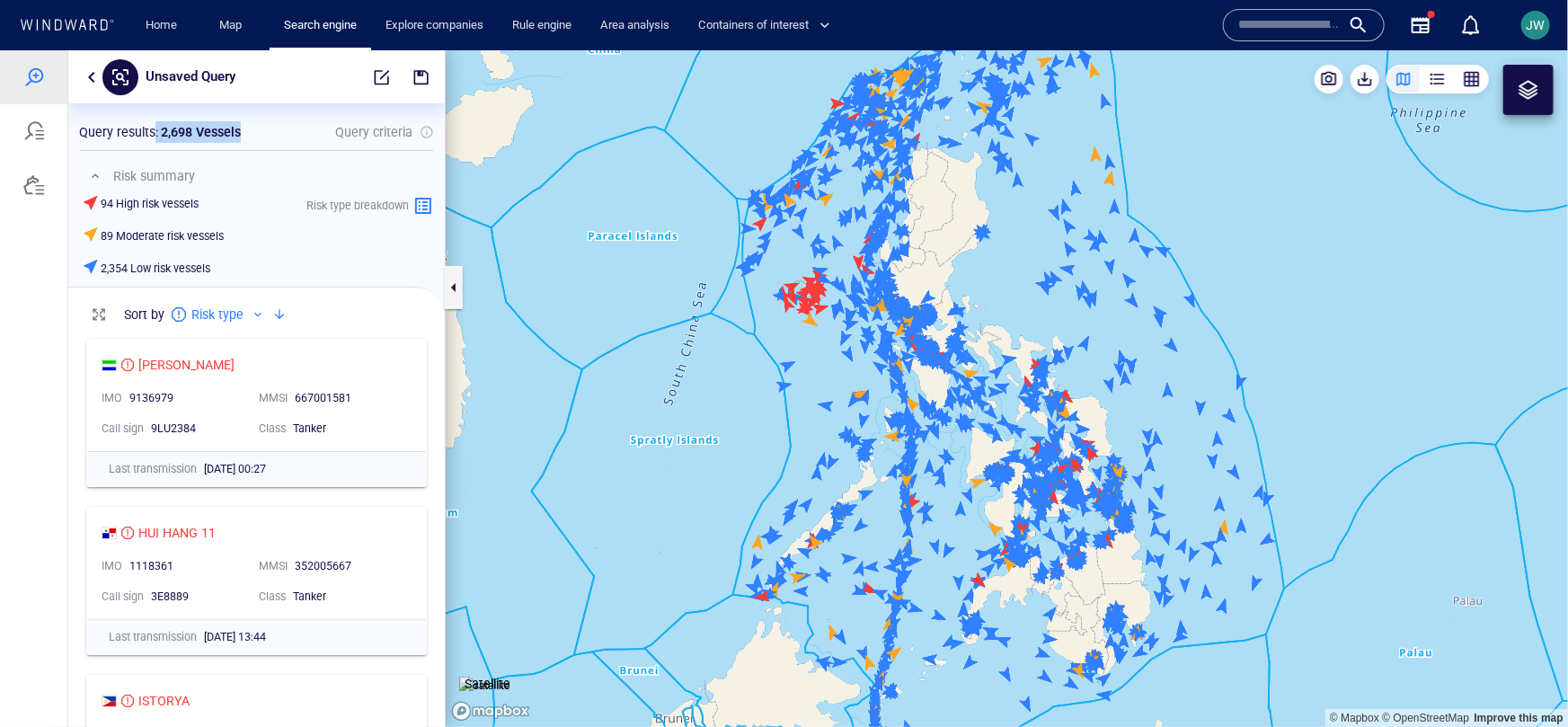
drag, startPoint x: 1012, startPoint y: 255, endPoint x: 973, endPoint y: 350, distance: 102.7
click at [973, 350] on canvas "Map" at bounding box center [1006, 388] width 1122 height 677
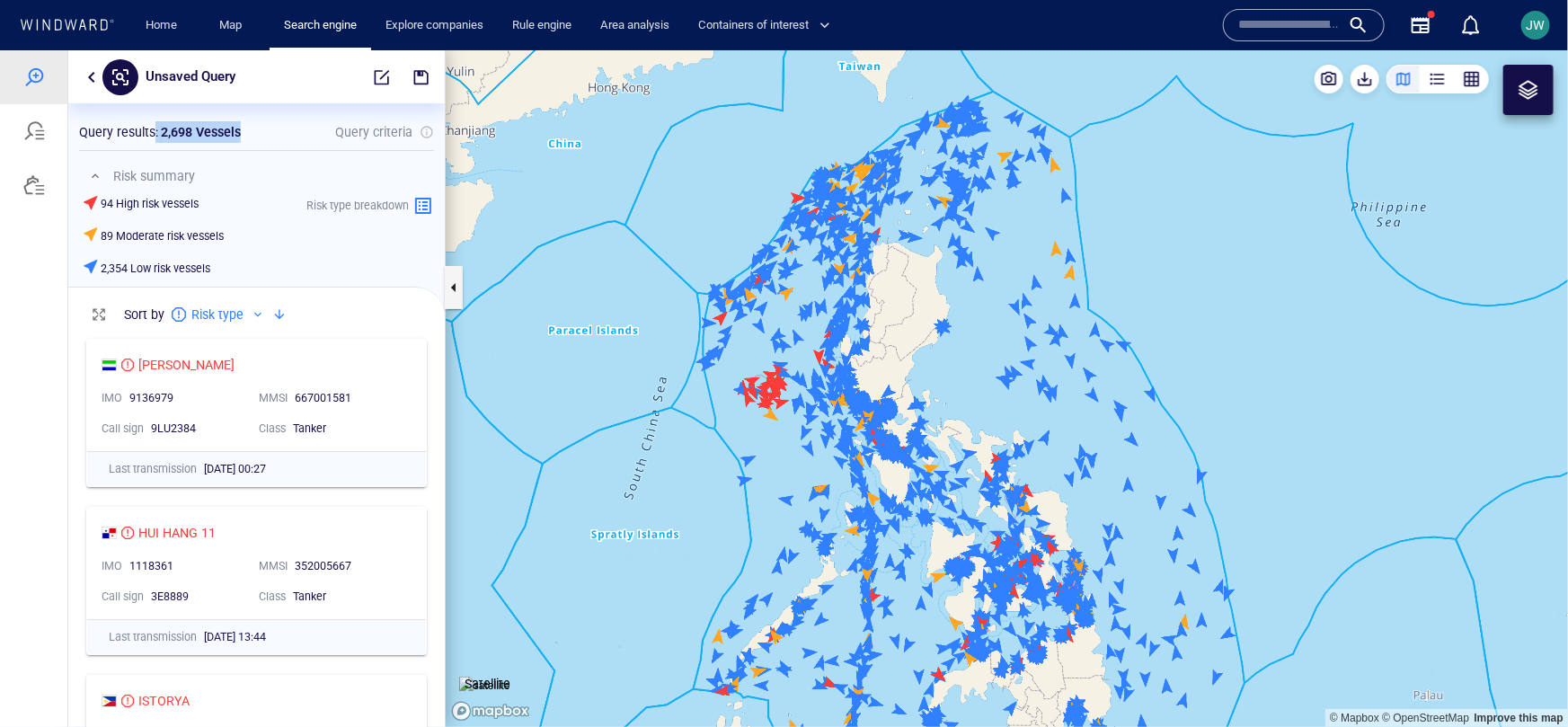
drag, startPoint x: 842, startPoint y: 472, endPoint x: 724, endPoint y: 409, distance: 133.8
click at [724, 409] on canvas "Map" at bounding box center [1006, 388] width 1122 height 677
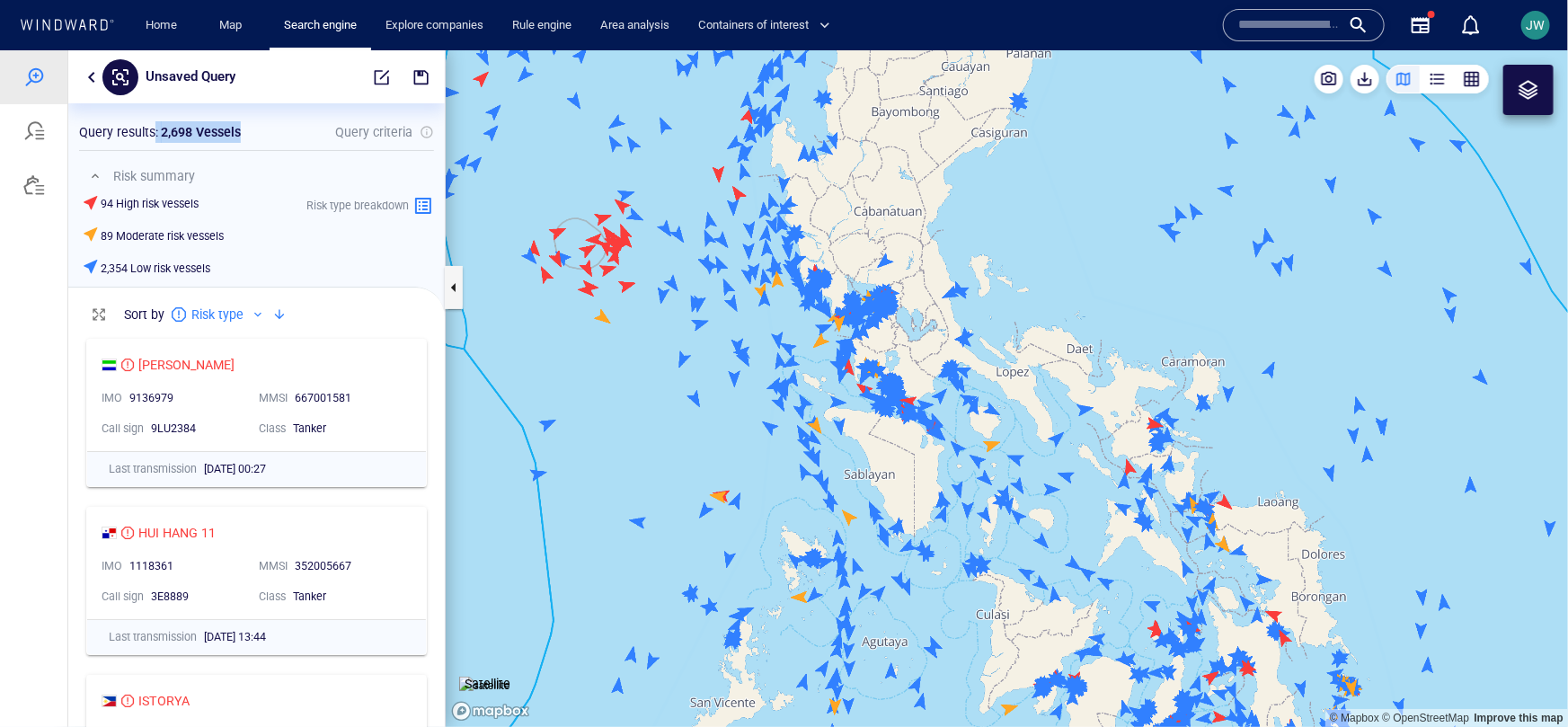
click at [629, 436] on canvas "Map" at bounding box center [1006, 388] width 1122 height 677
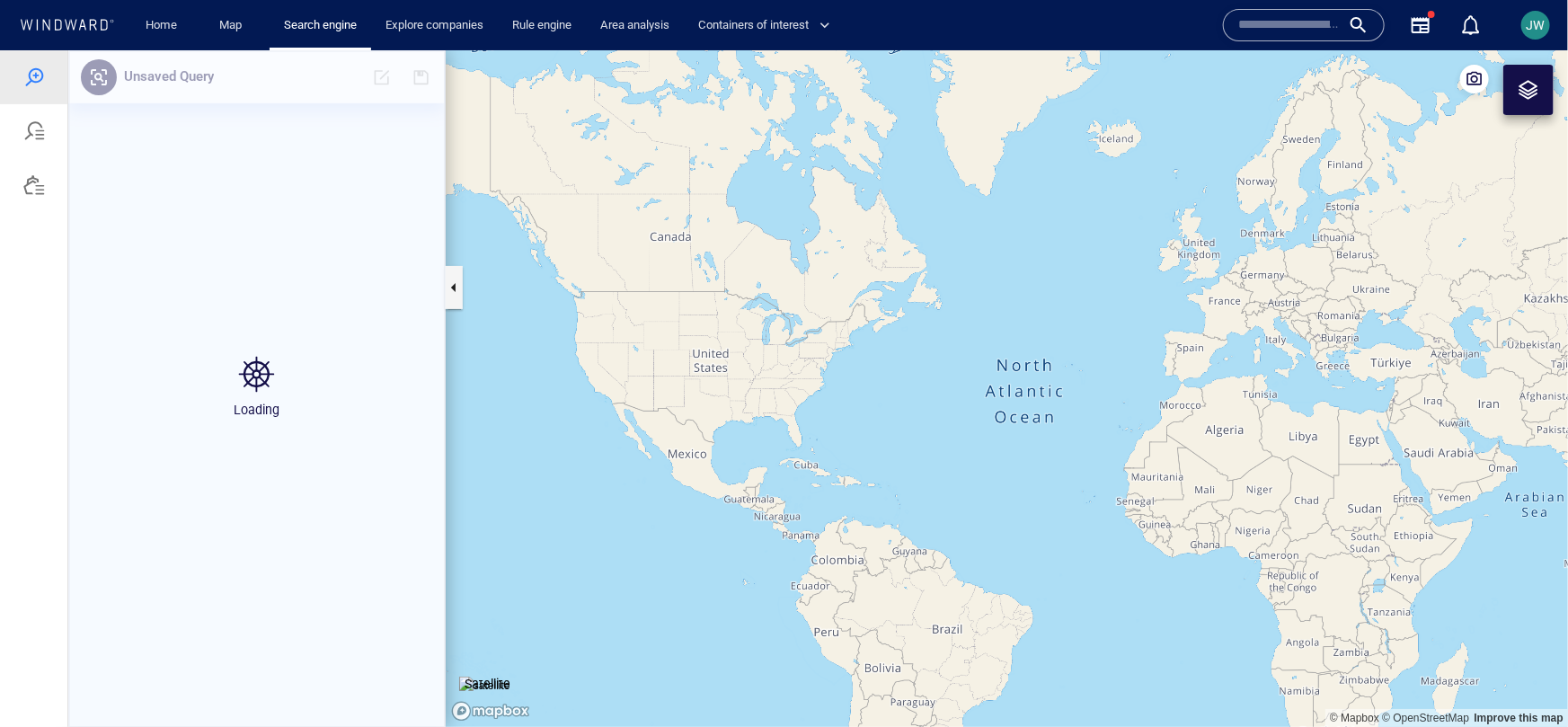
drag, startPoint x: 1351, startPoint y: 452, endPoint x: 879, endPoint y: 420, distance: 473.1
click at [879, 420] on canvas "Map" at bounding box center [1006, 388] width 1122 height 677
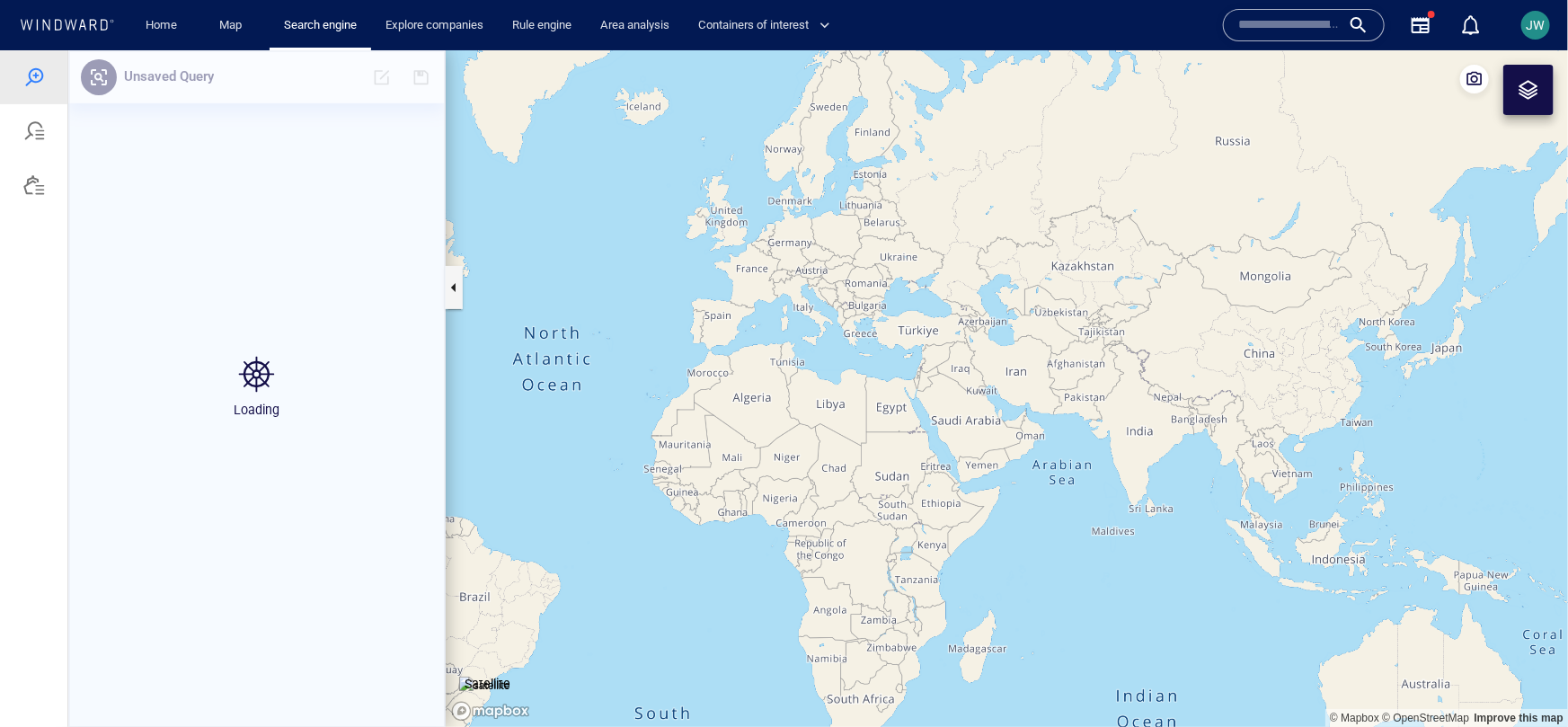
drag, startPoint x: 1289, startPoint y: 519, endPoint x: 1214, endPoint y: 499, distance: 77.6
click at [1213, 499] on canvas "Map" at bounding box center [1006, 388] width 1122 height 677
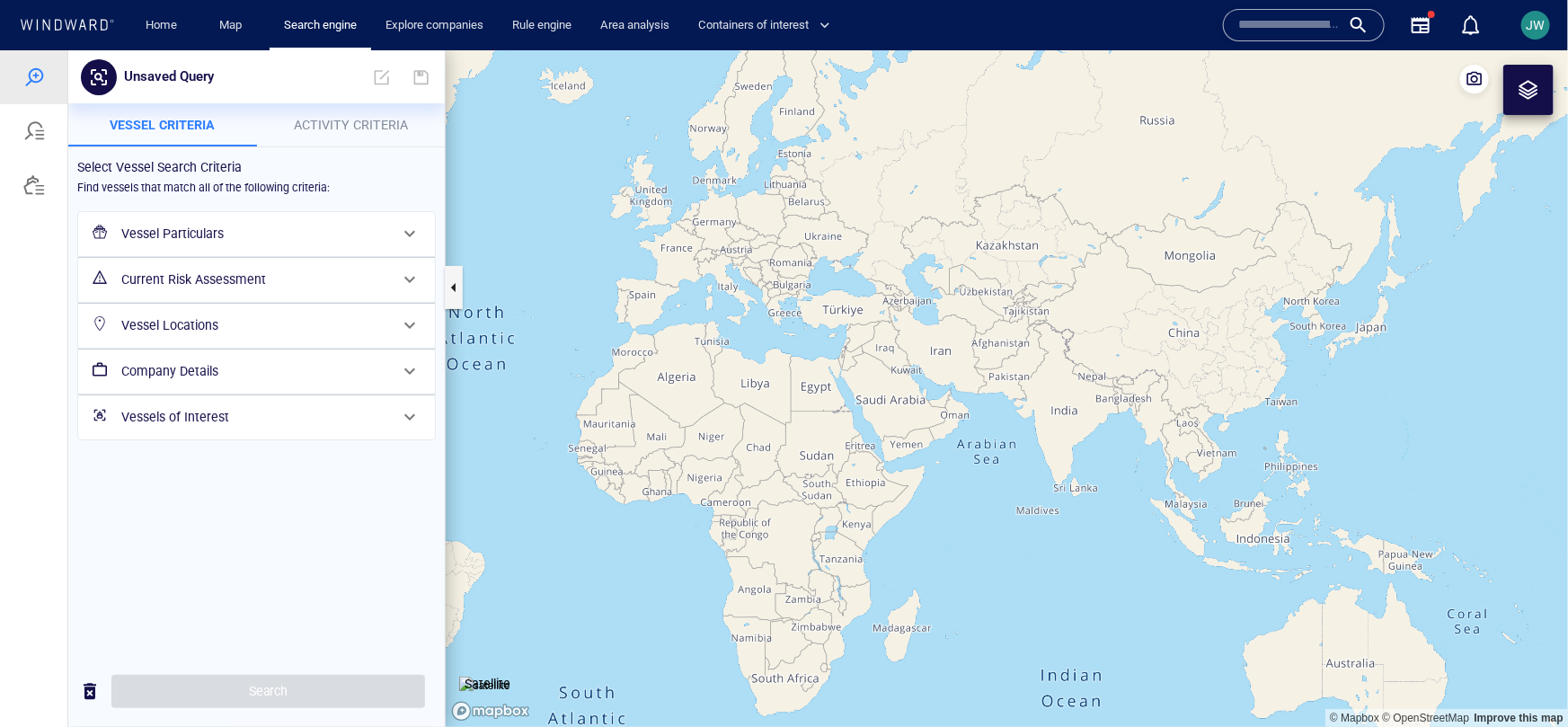
click at [225, 249] on div "Vessel Particulars" at bounding box center [254, 233] width 281 height 37
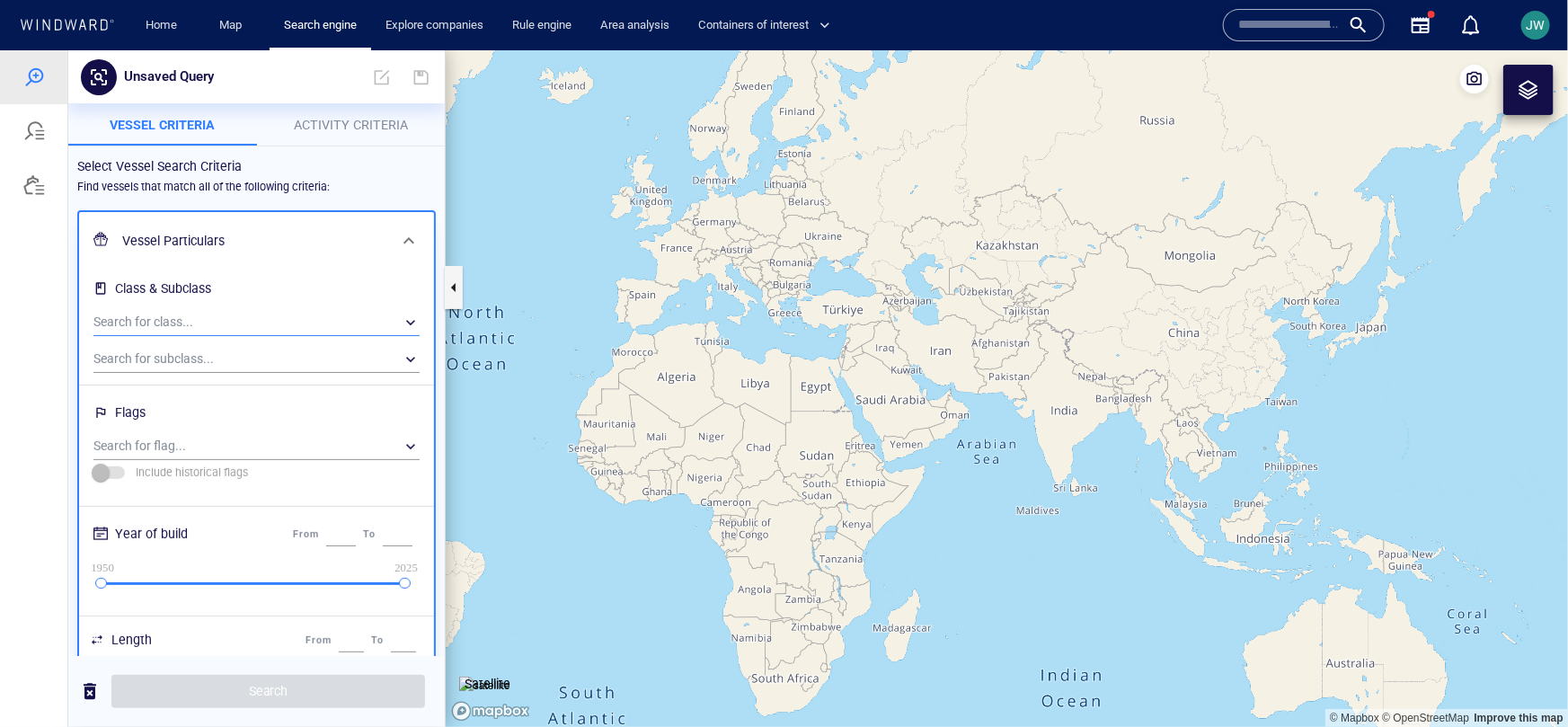
click at [197, 323] on div "​" at bounding box center [256, 322] width 326 height 27
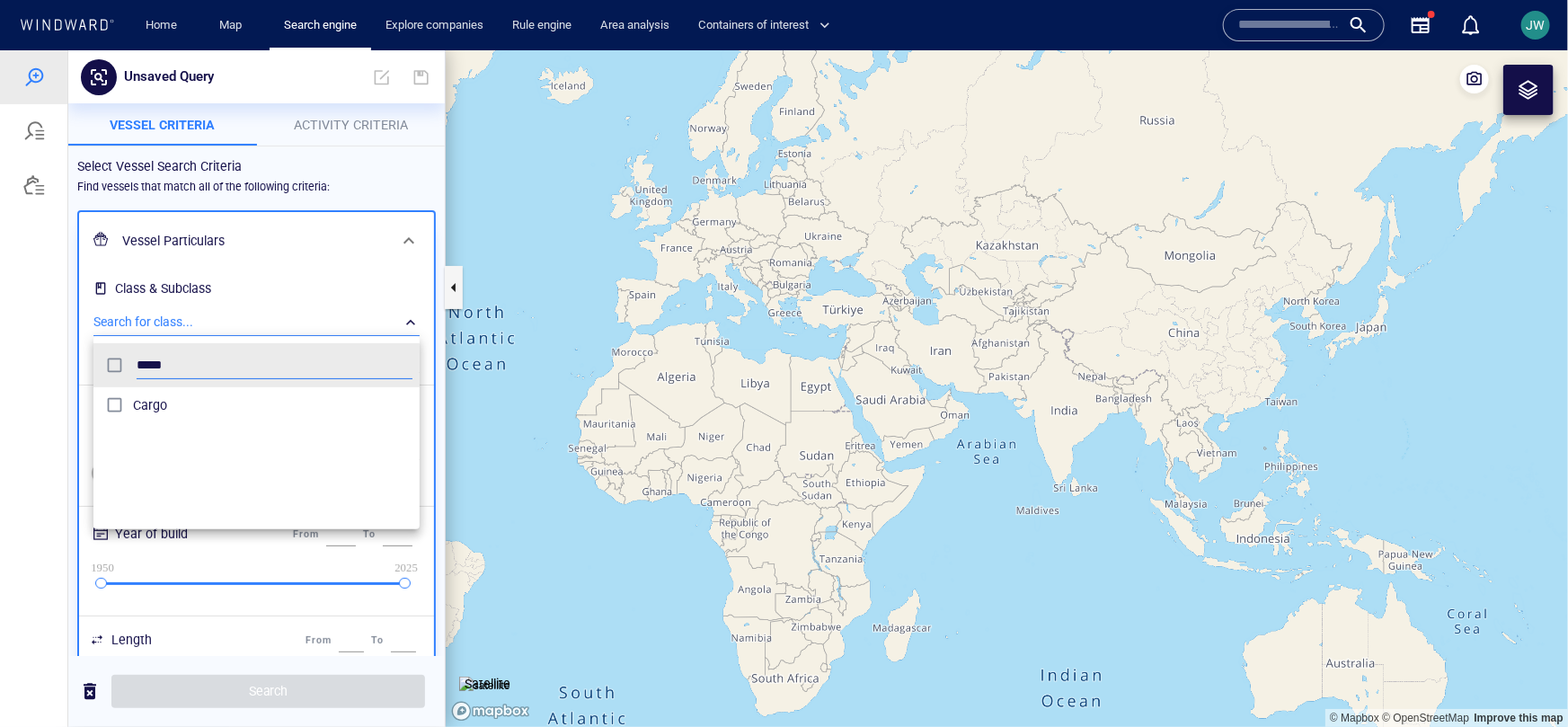
type input "*****"
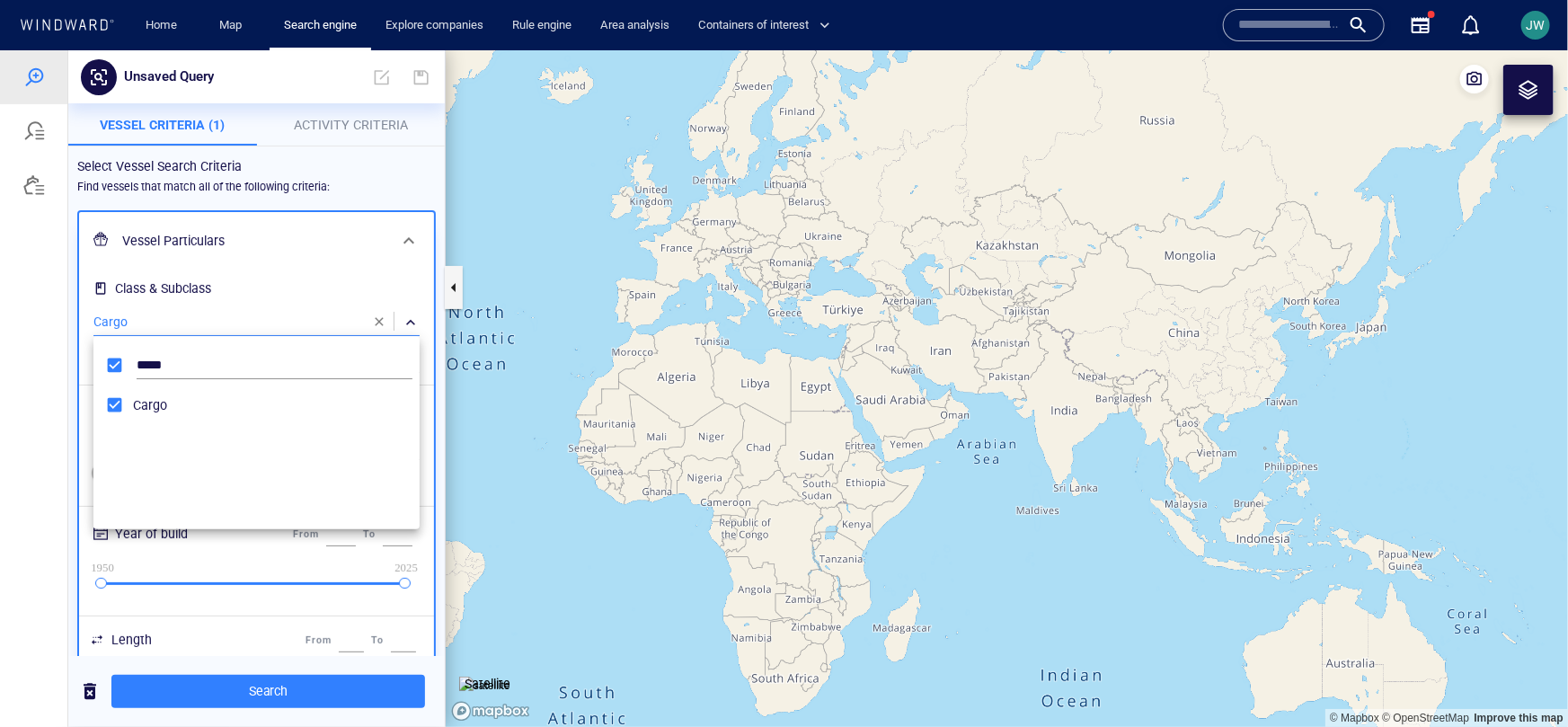
click at [67, 407] on div at bounding box center [784, 388] width 1568 height 677
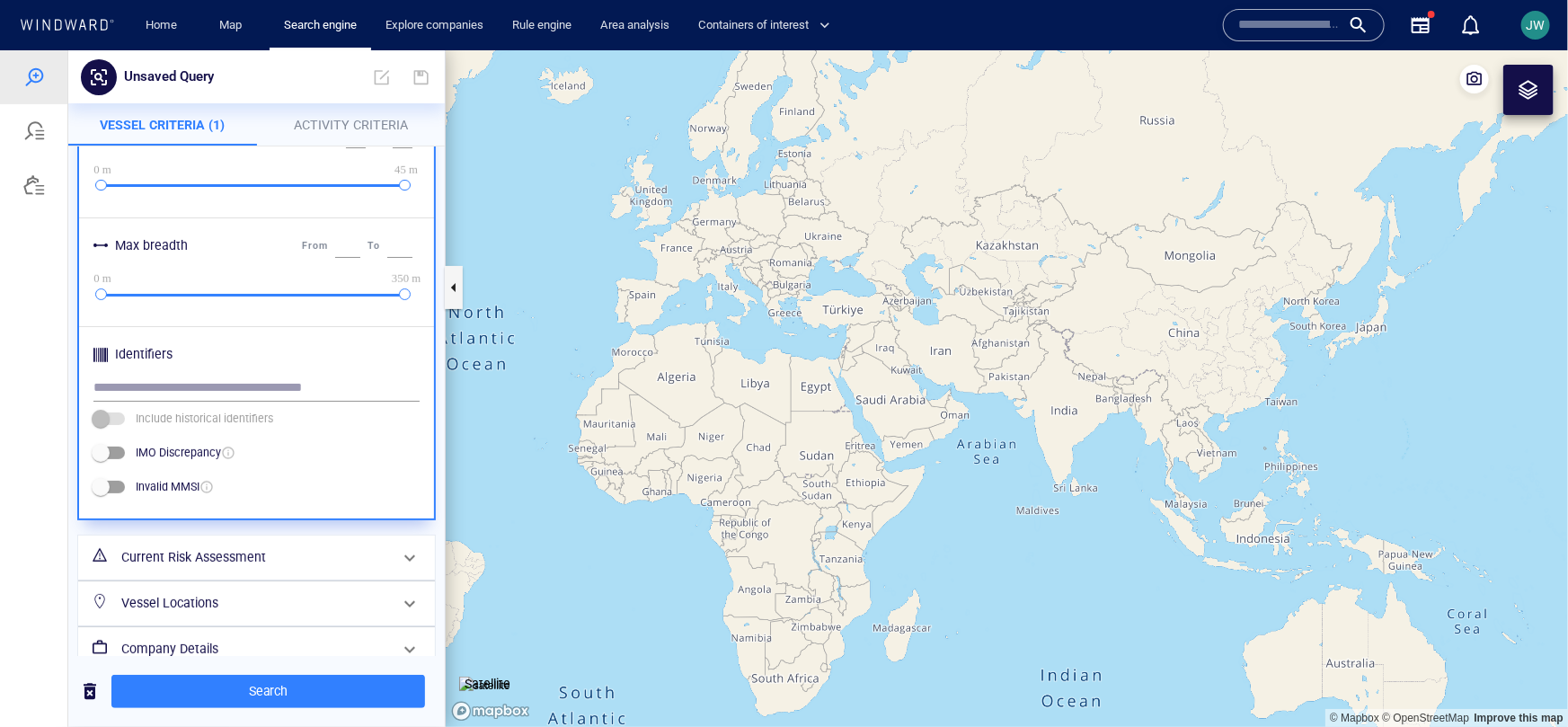
scroll to position [713, 0]
click at [144, 547] on h6 "Current Risk Assessment" at bounding box center [255, 555] width 267 height 22
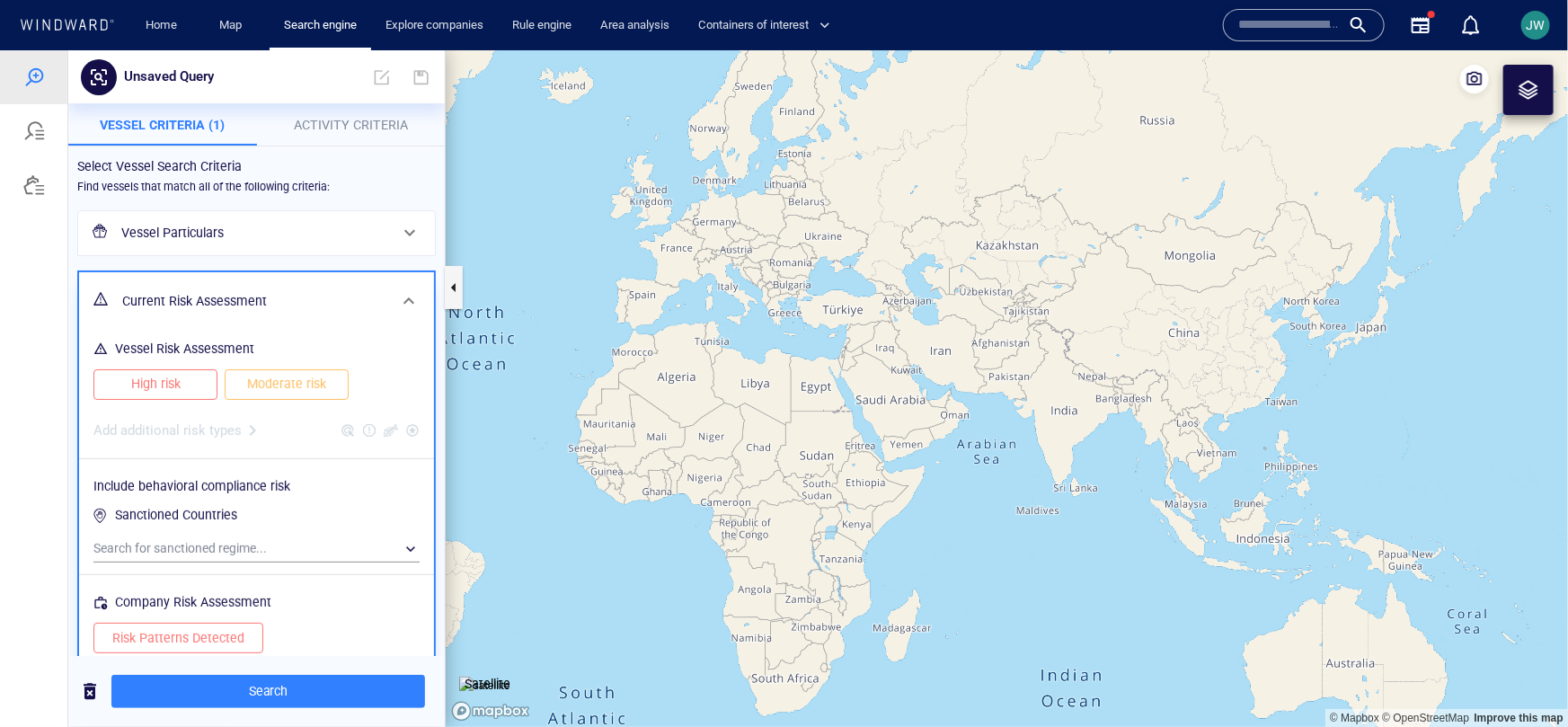
click at [199, 377] on button "High risk" at bounding box center [156, 384] width 124 height 31
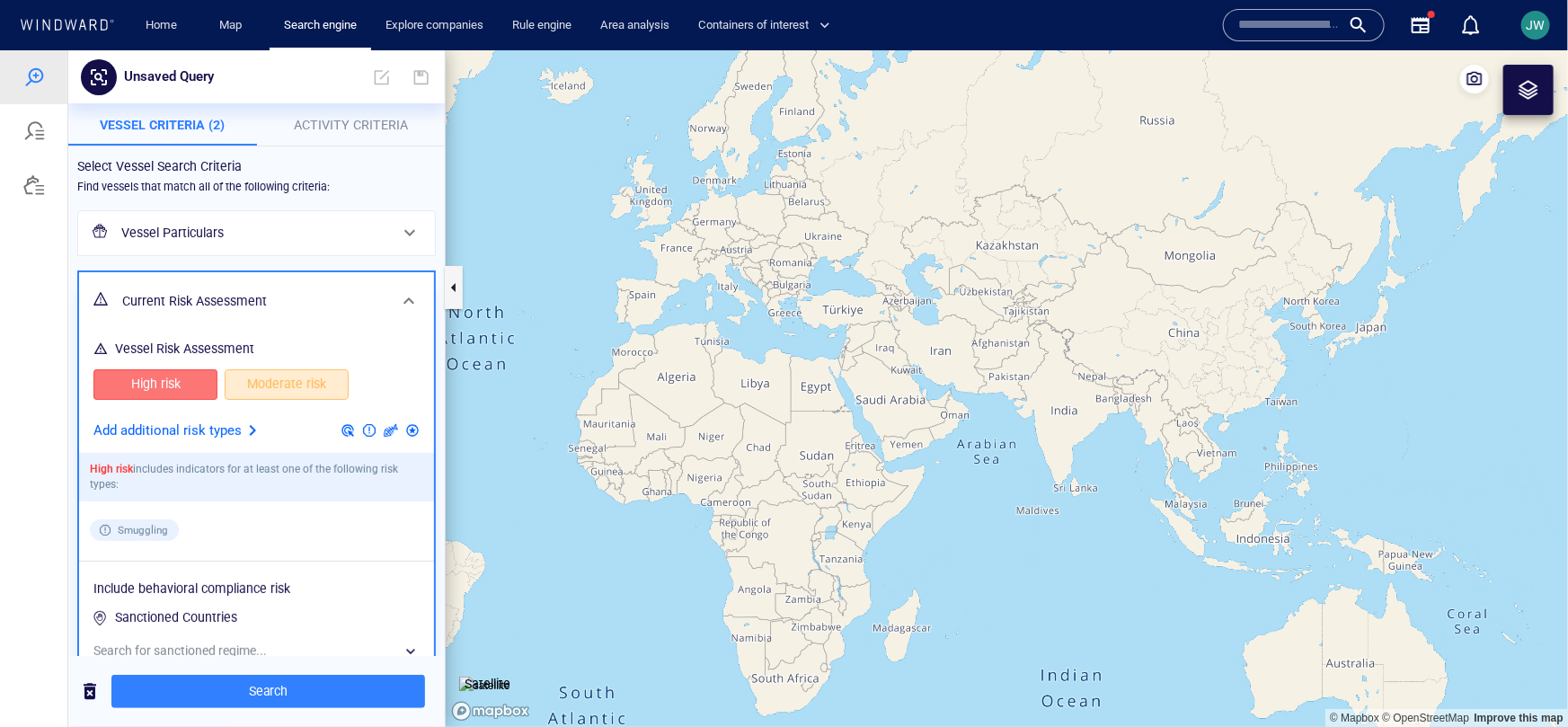
click at [257, 380] on span "Moderate risk" at bounding box center [286, 383] width 86 height 22
click at [254, 431] on div at bounding box center [252, 429] width 21 height 21
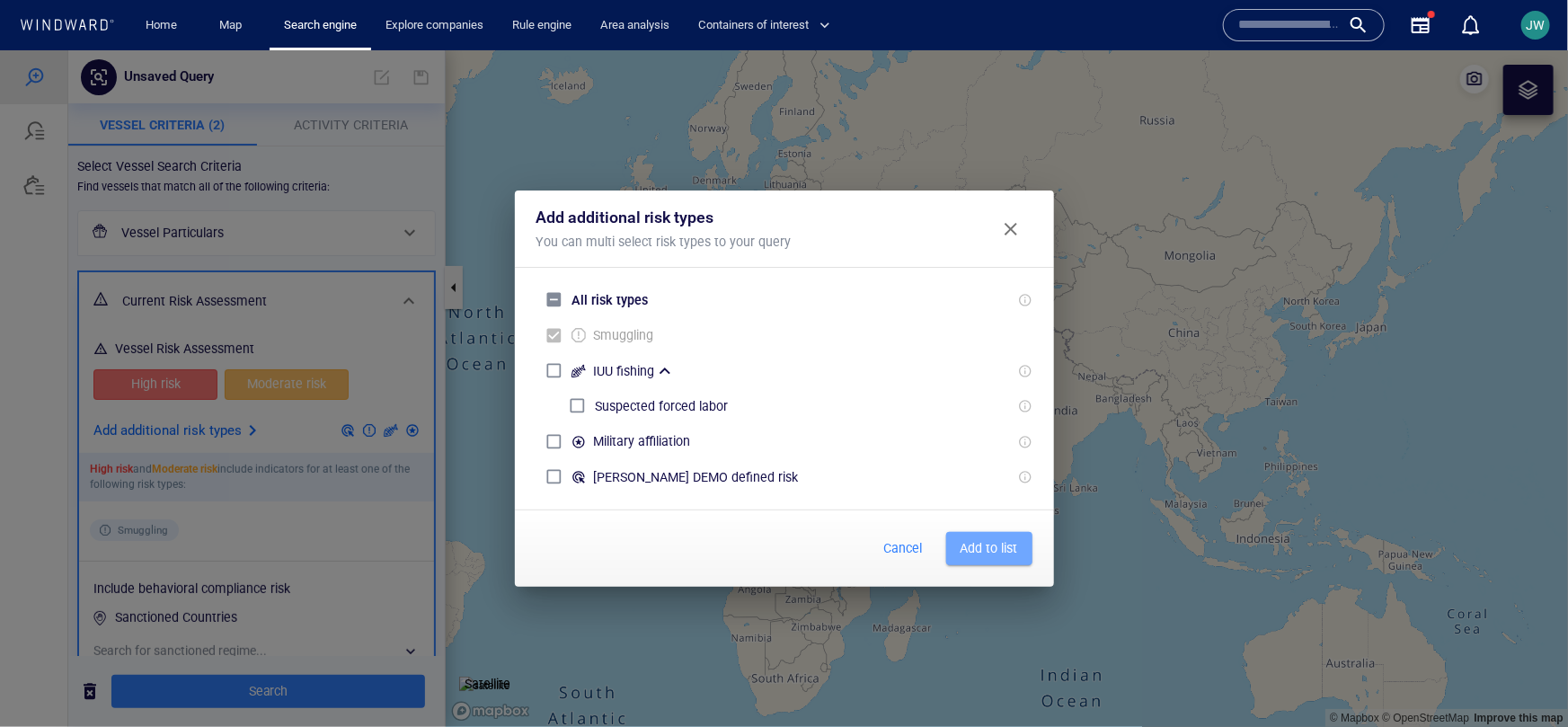
click at [1022, 549] on button "Add to list" at bounding box center [989, 547] width 86 height 33
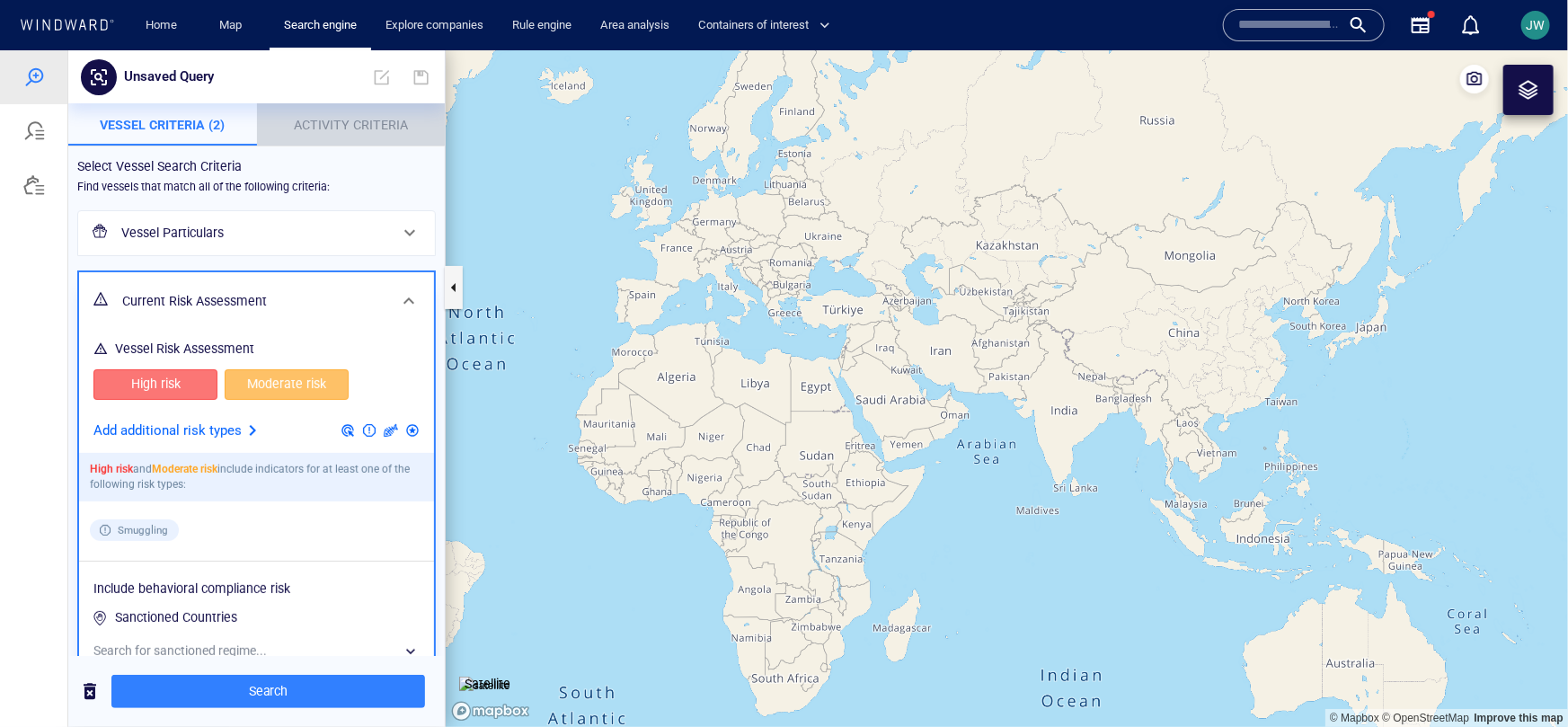
click at [394, 137] on button "Activity Criteria" at bounding box center [351, 124] width 189 height 44
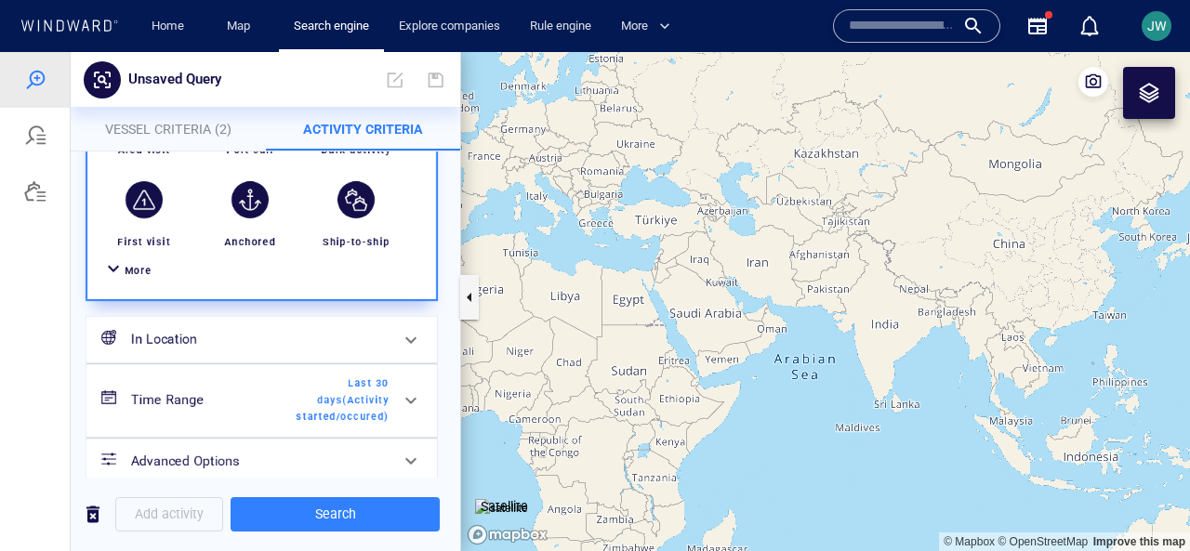
click at [132, 281] on div "More" at bounding box center [262, 271] width 326 height 34
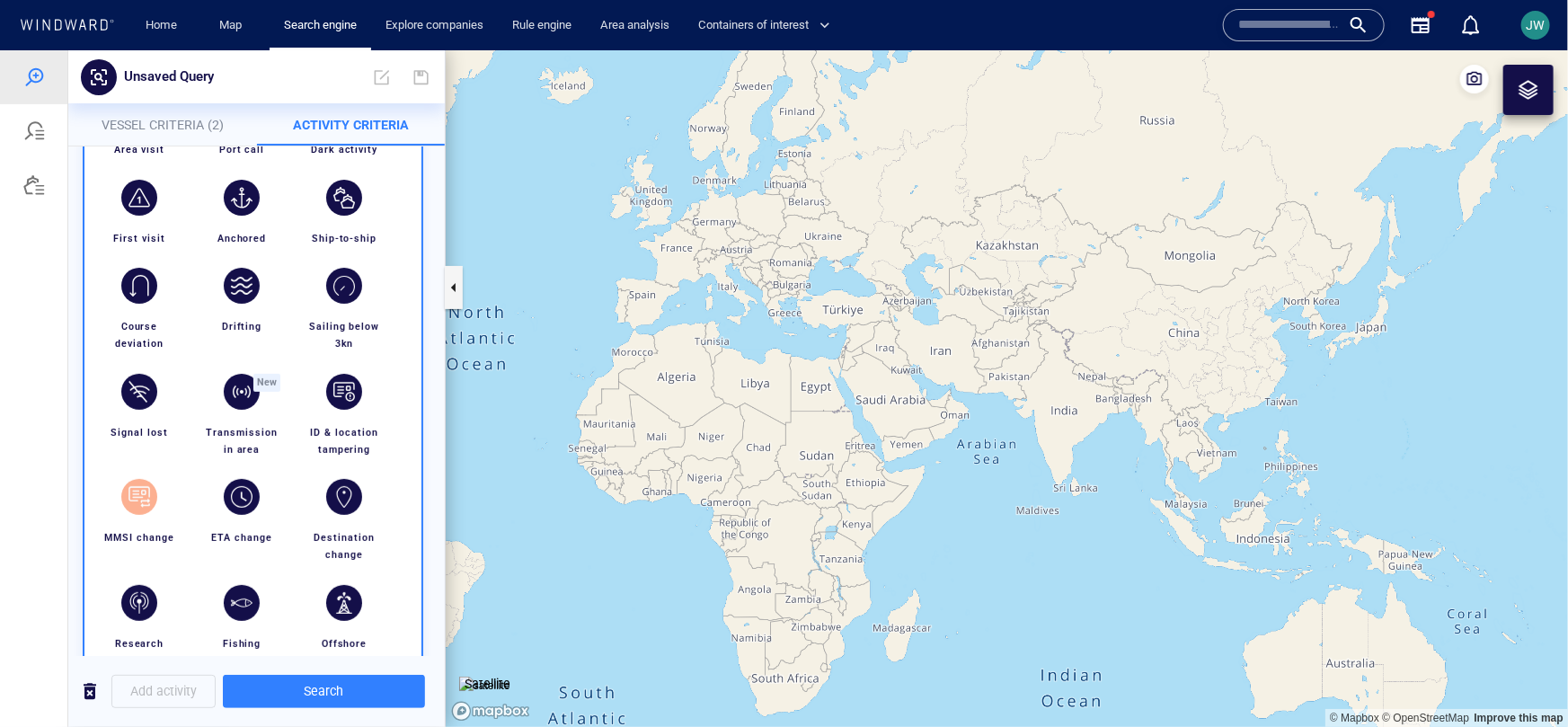
scroll to position [126, 0]
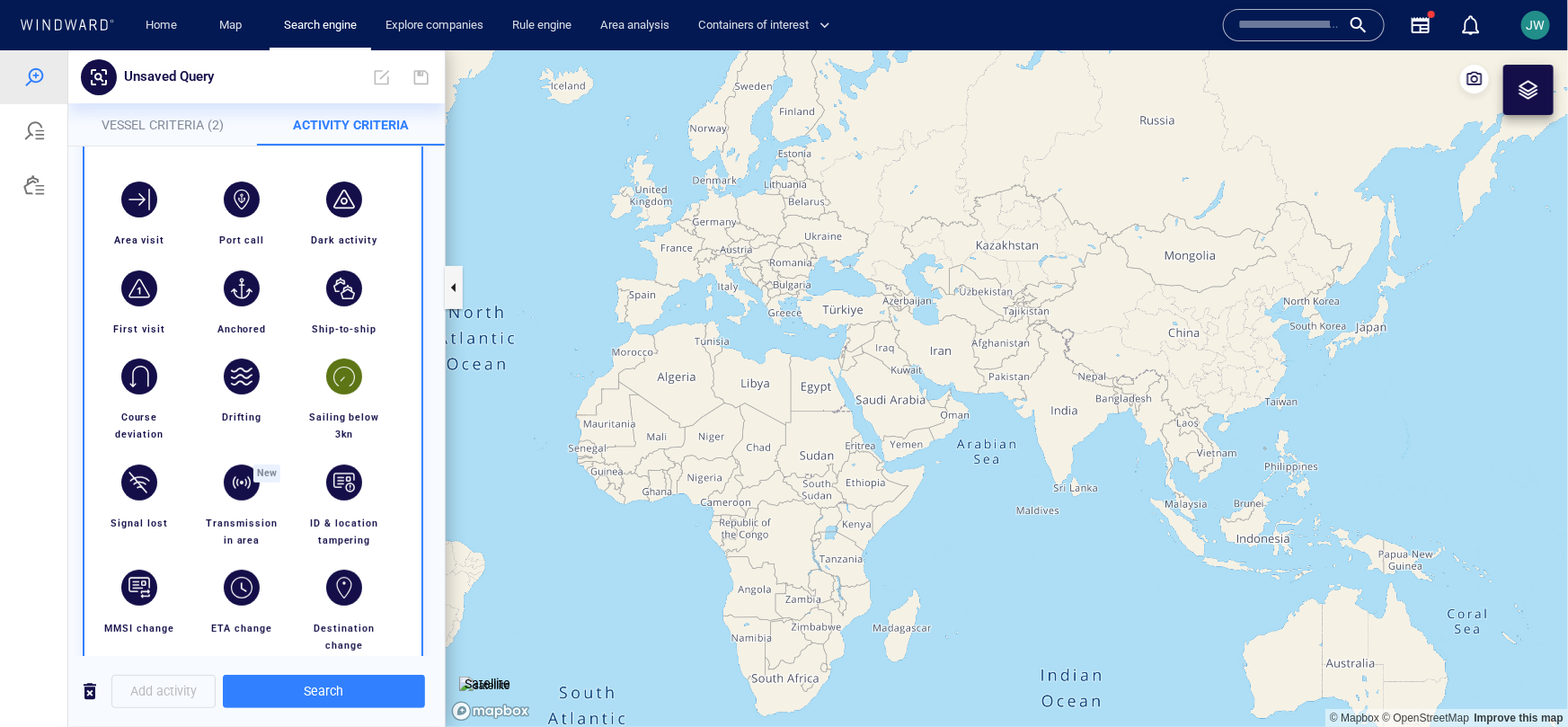
click at [338, 381] on div "button" at bounding box center [343, 375] width 36 height 36
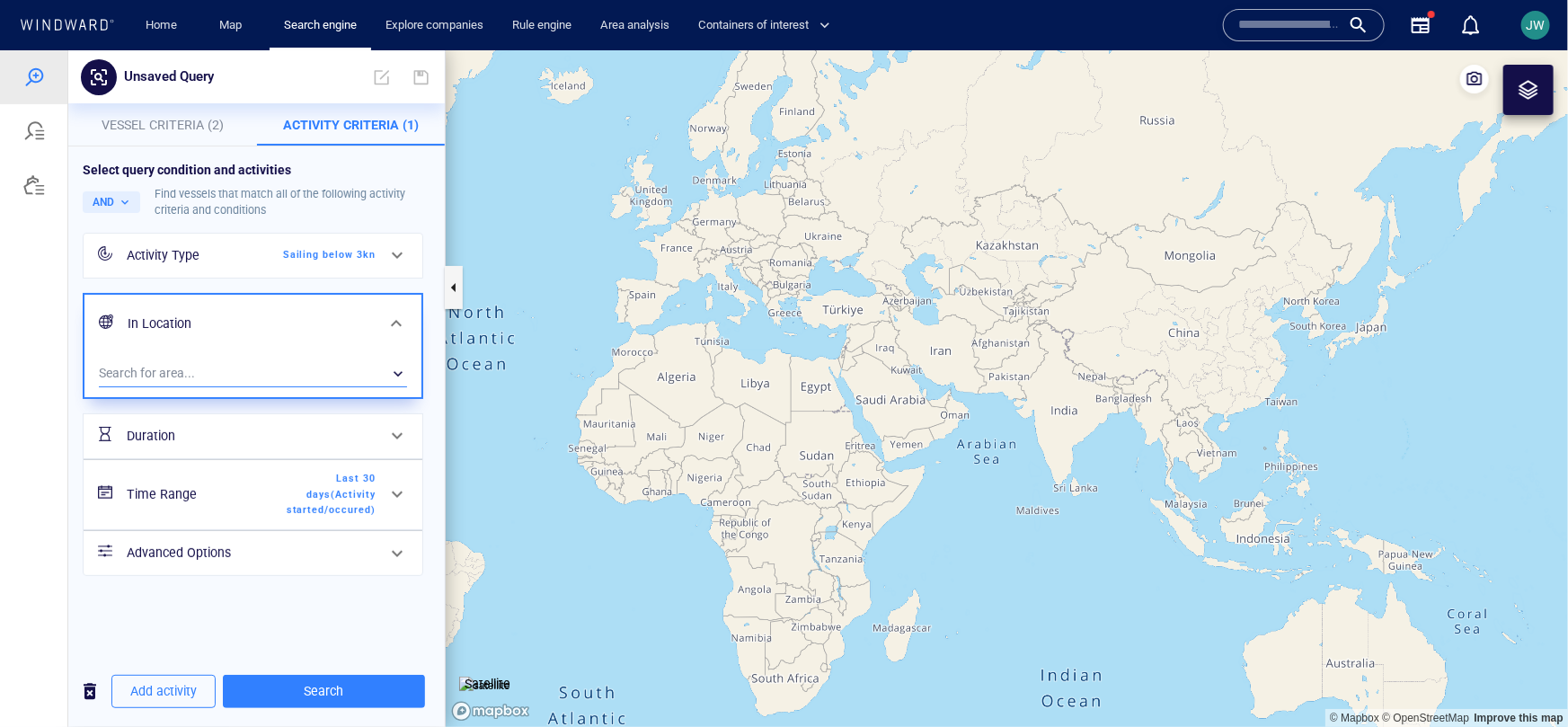
click at [327, 379] on div "​" at bounding box center [252, 373] width 308 height 27
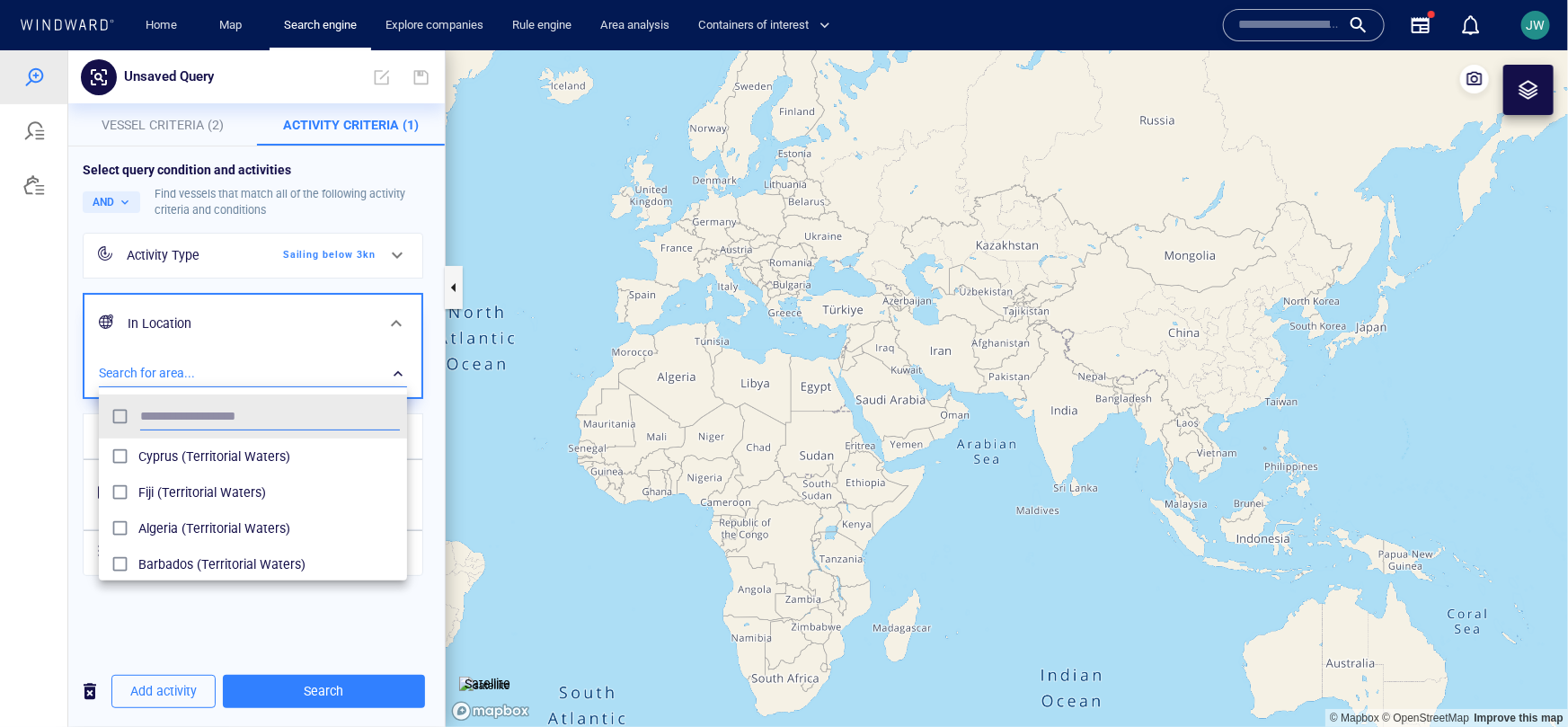
scroll to position [179, 307]
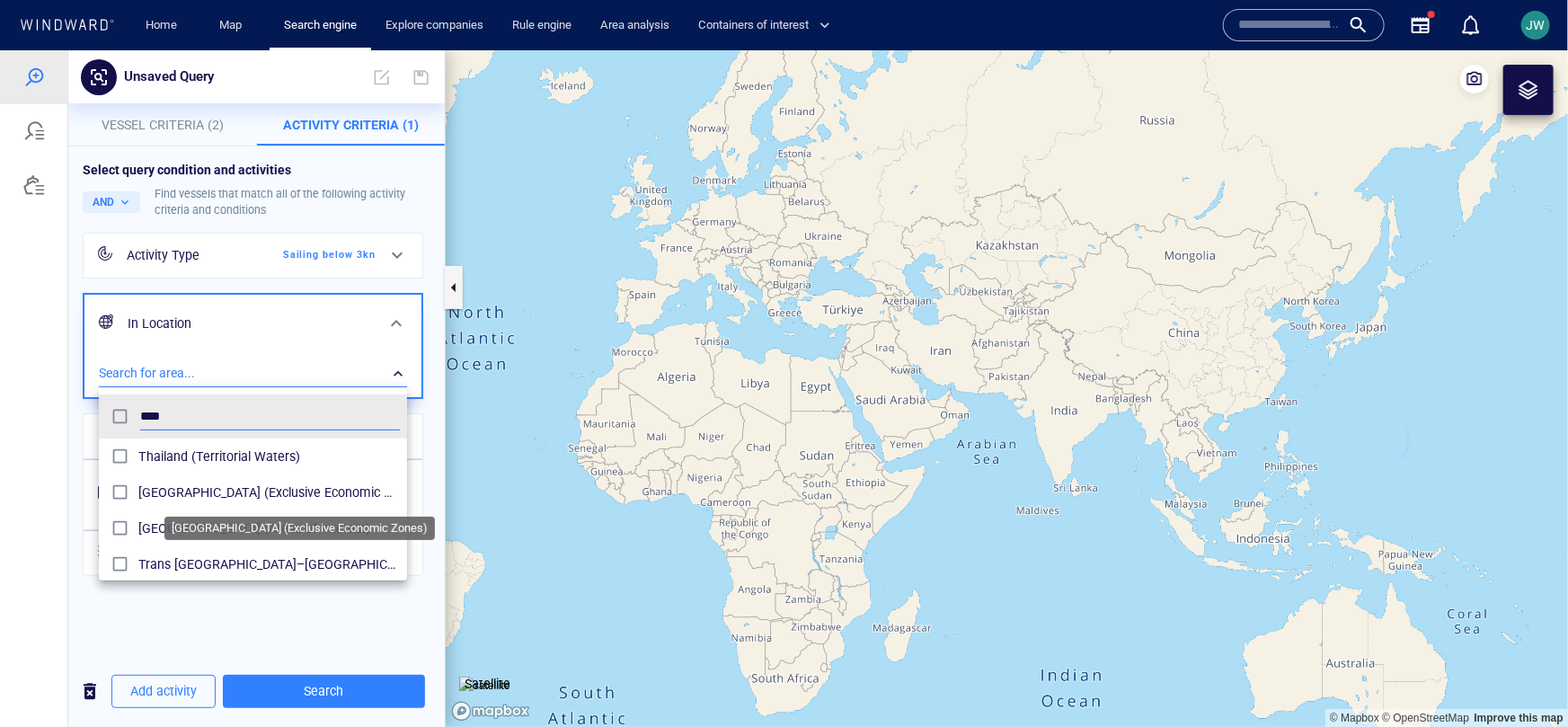
click at [140, 494] on span "Thailand (Exclusive Economic Zones)" at bounding box center [269, 491] width 262 height 21
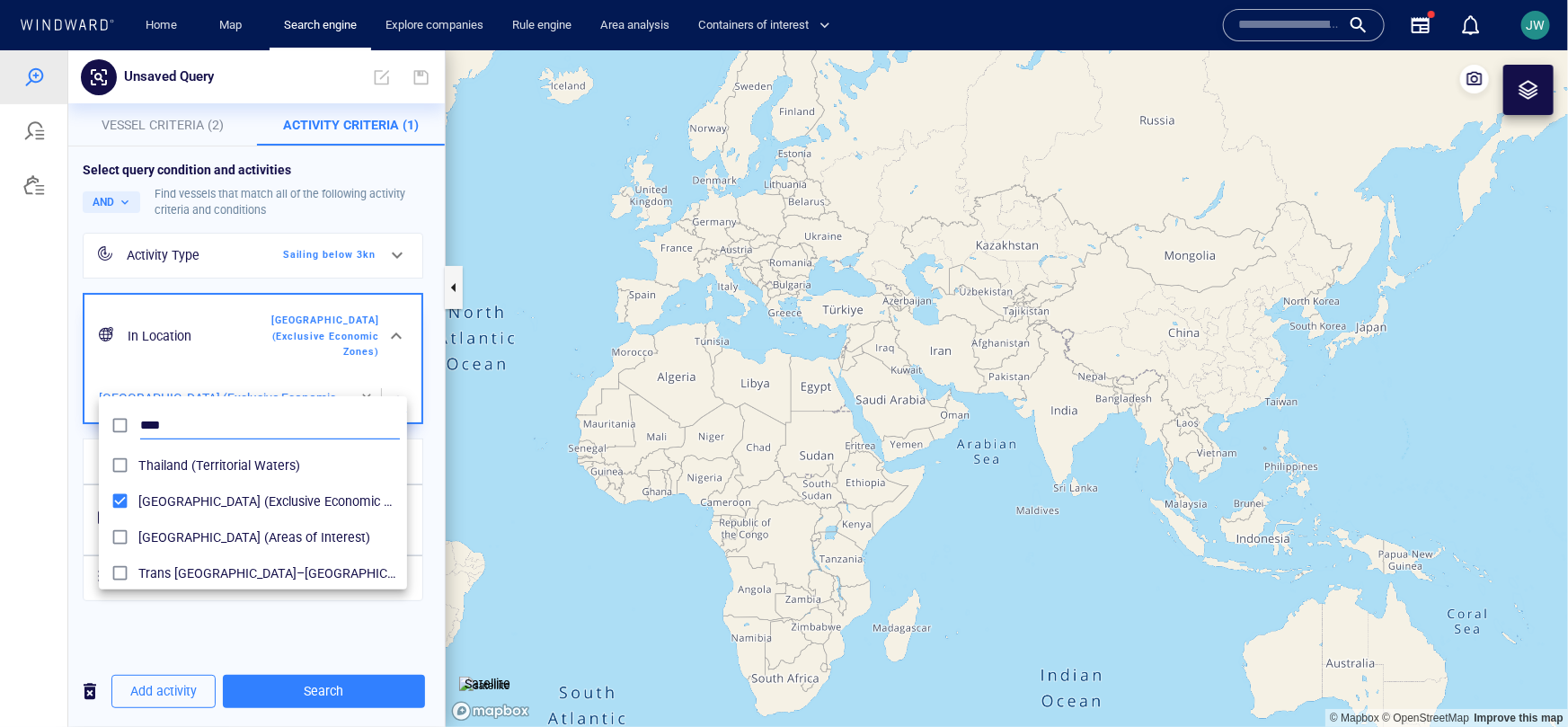
click at [164, 418] on input "****" at bounding box center [270, 425] width 260 height 27
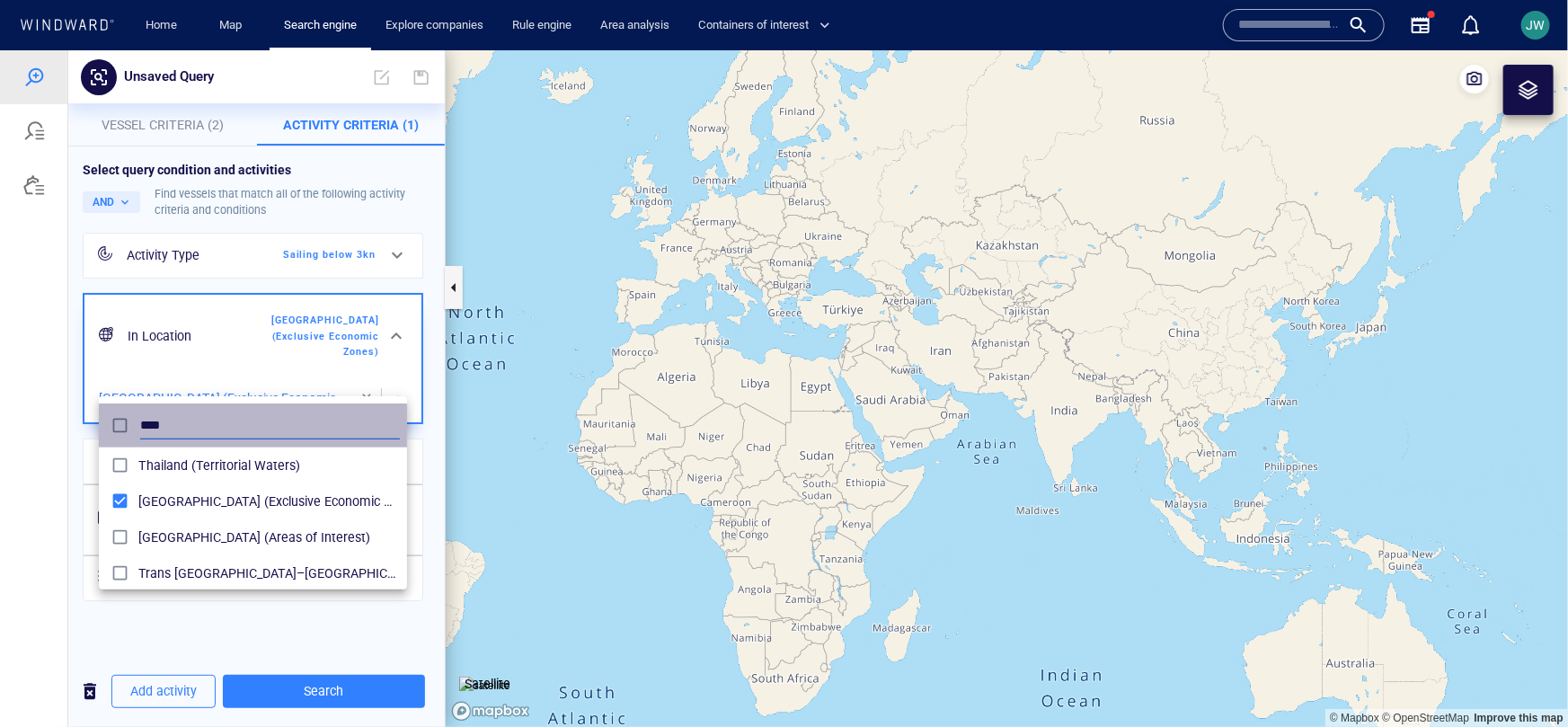
click at [164, 418] on input "****" at bounding box center [270, 425] width 260 height 27
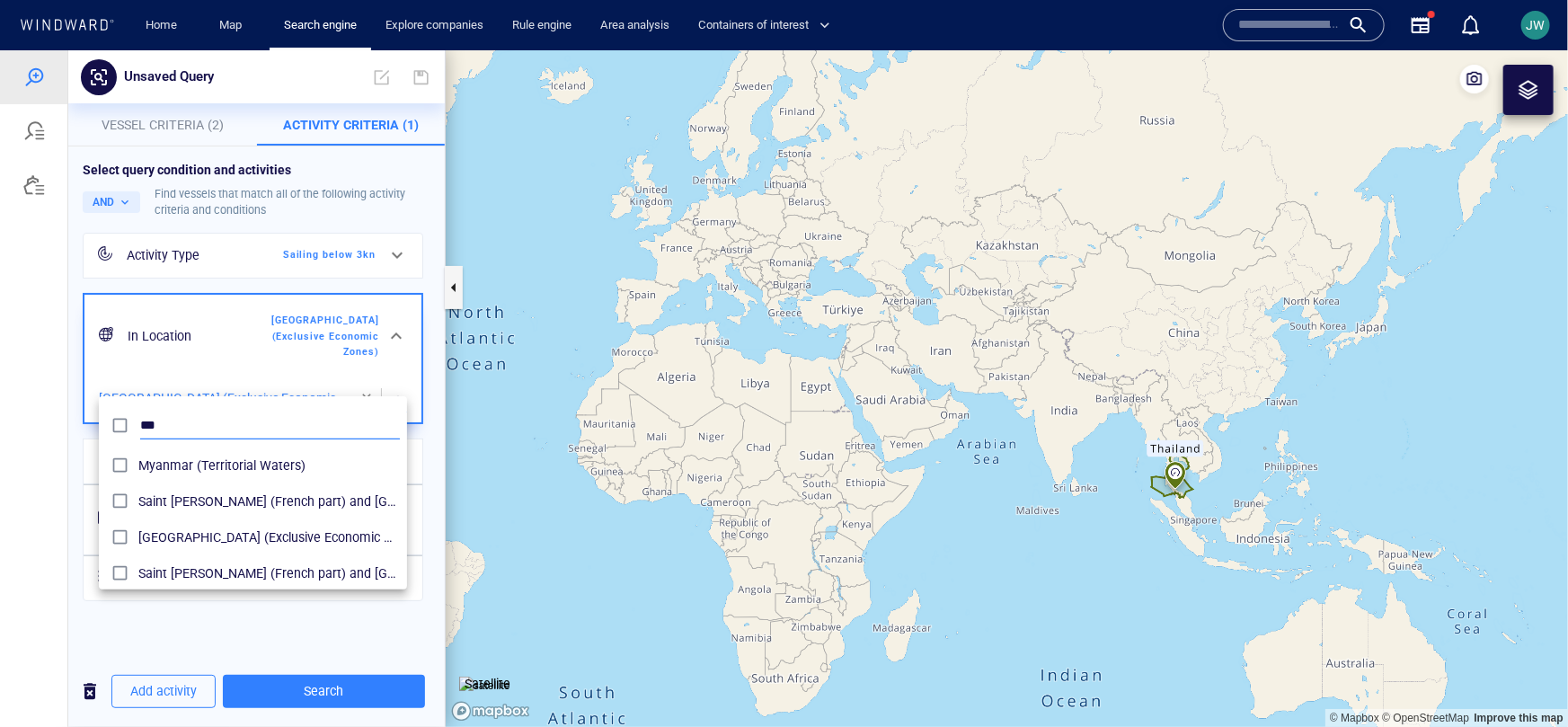
scroll to position [179, 307]
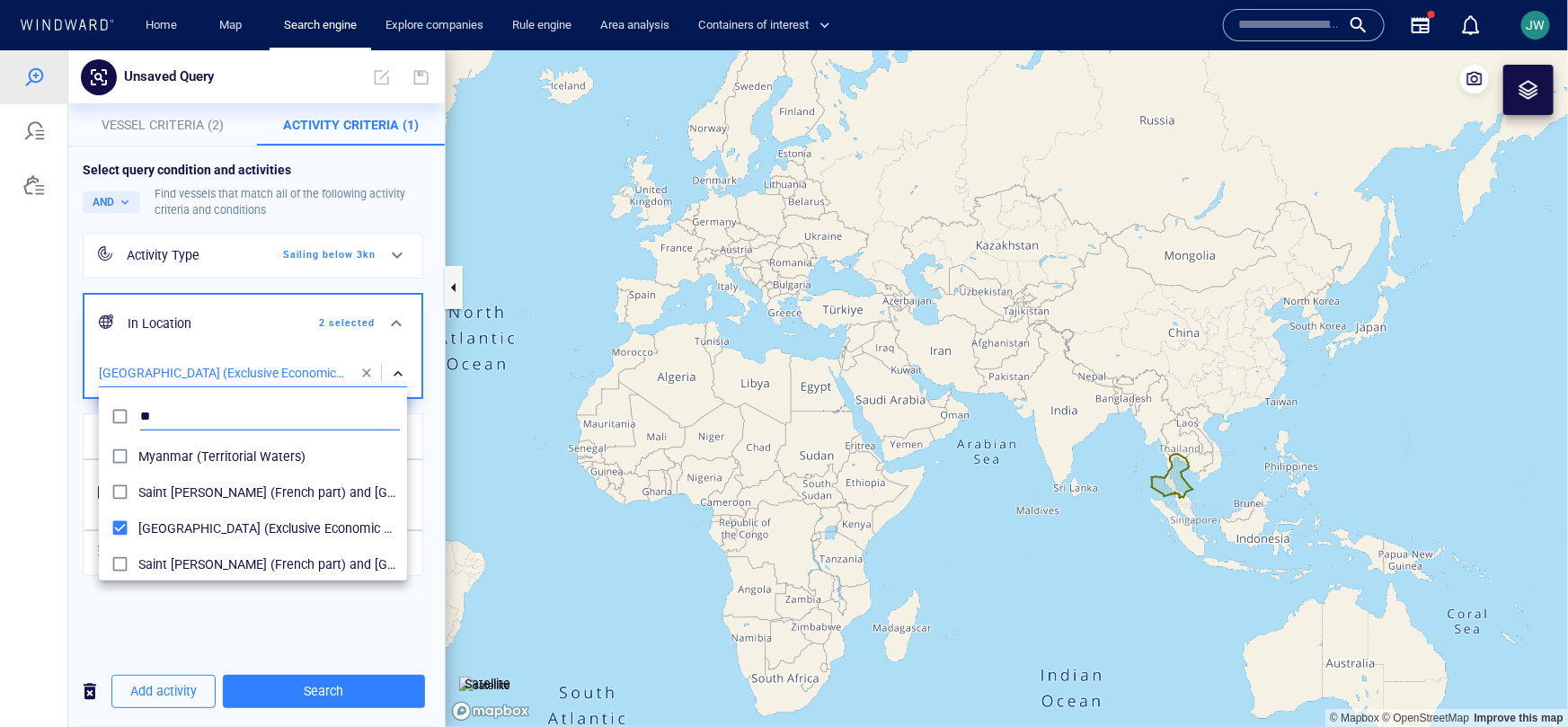
click at [153, 423] on input "**" at bounding box center [270, 416] width 260 height 27
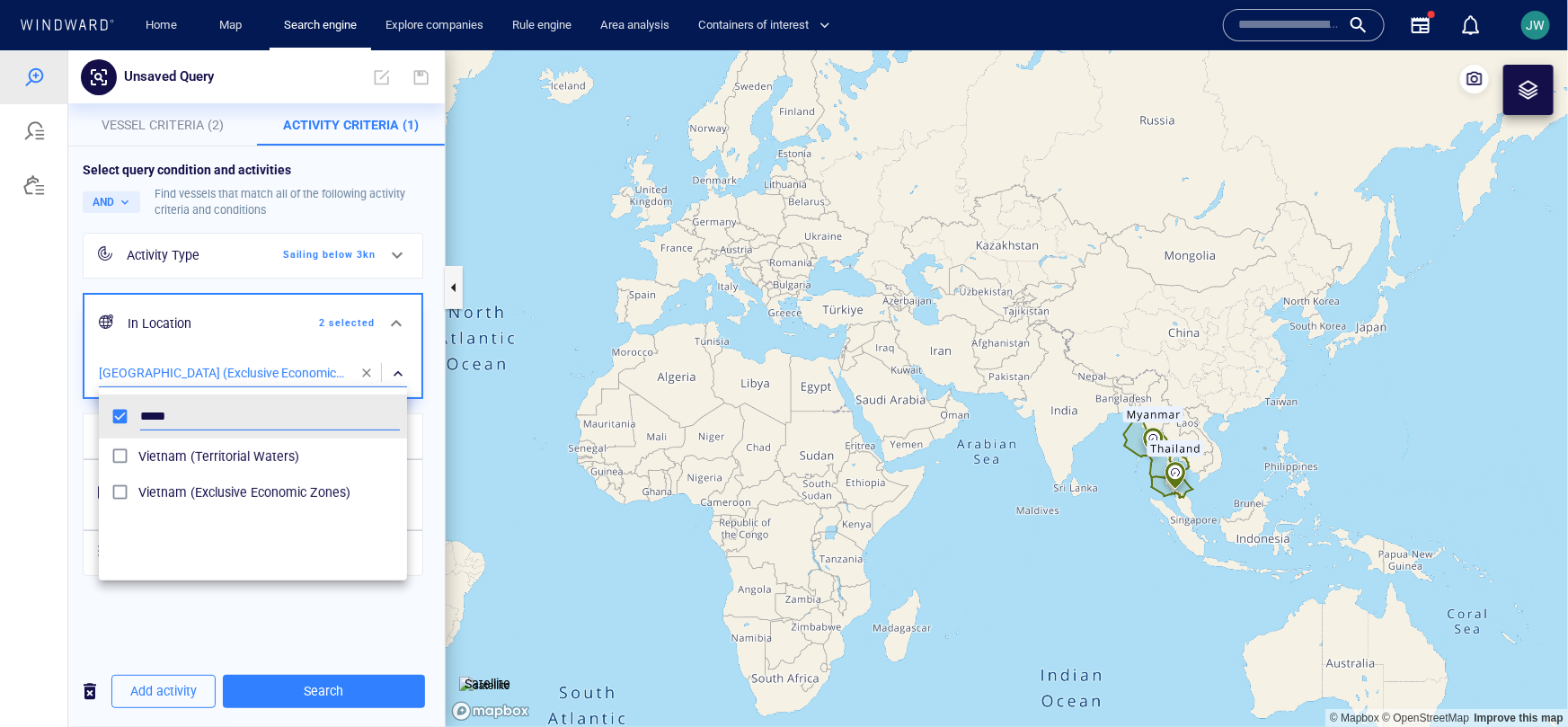
click at [134, 496] on div "grid" at bounding box center [122, 492] width 32 height 28
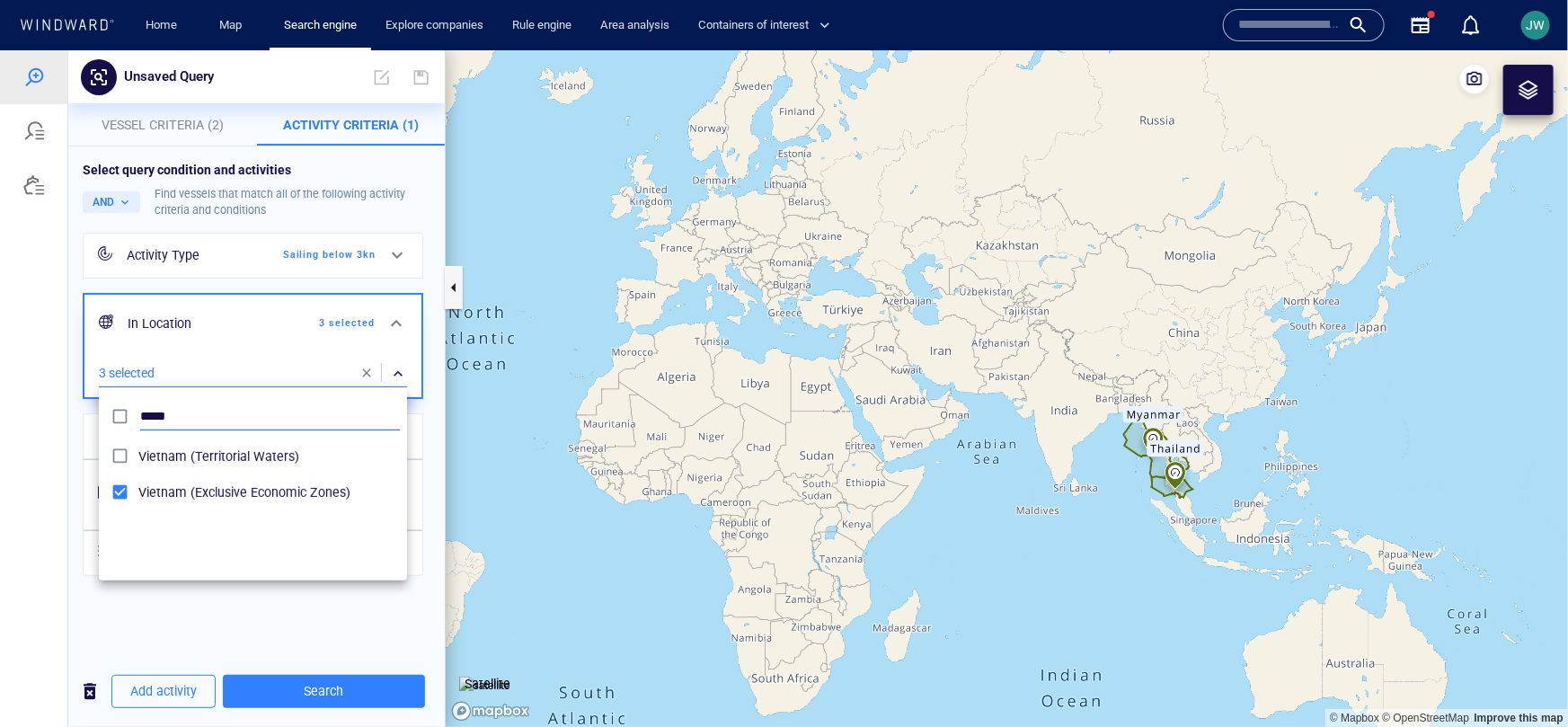
click at [152, 414] on input "*****" at bounding box center [270, 416] width 260 height 27
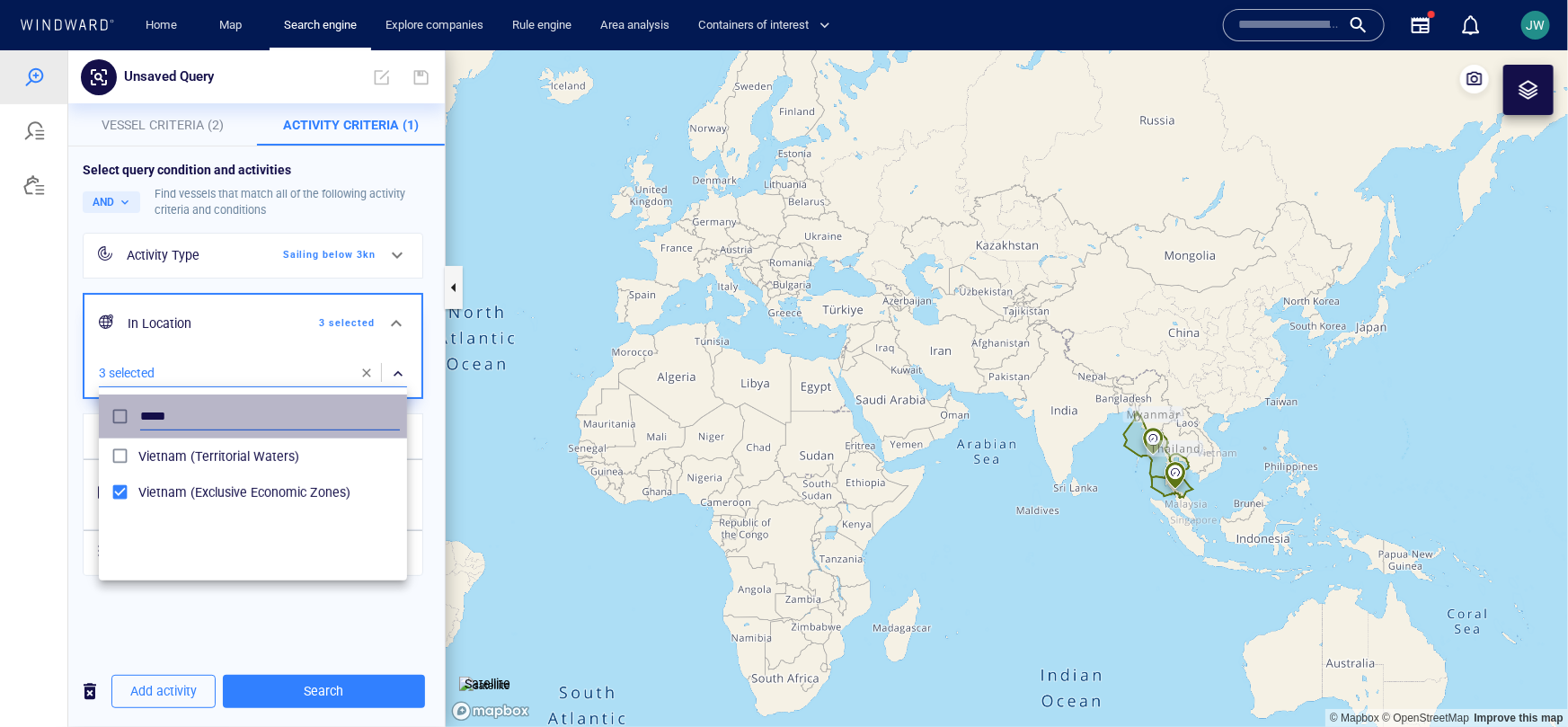
click at [152, 414] on input "*****" at bounding box center [270, 416] width 260 height 27
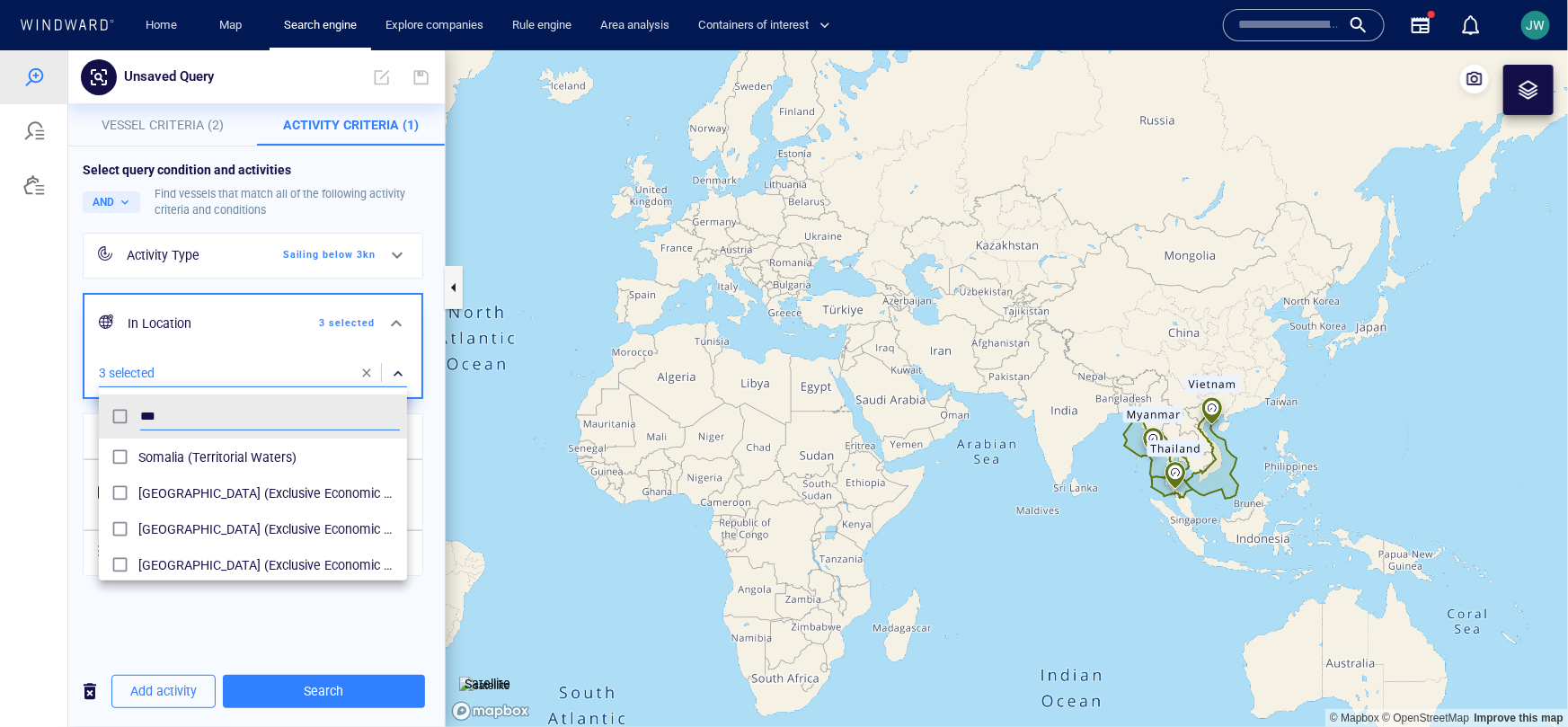
scroll to position [151, 0]
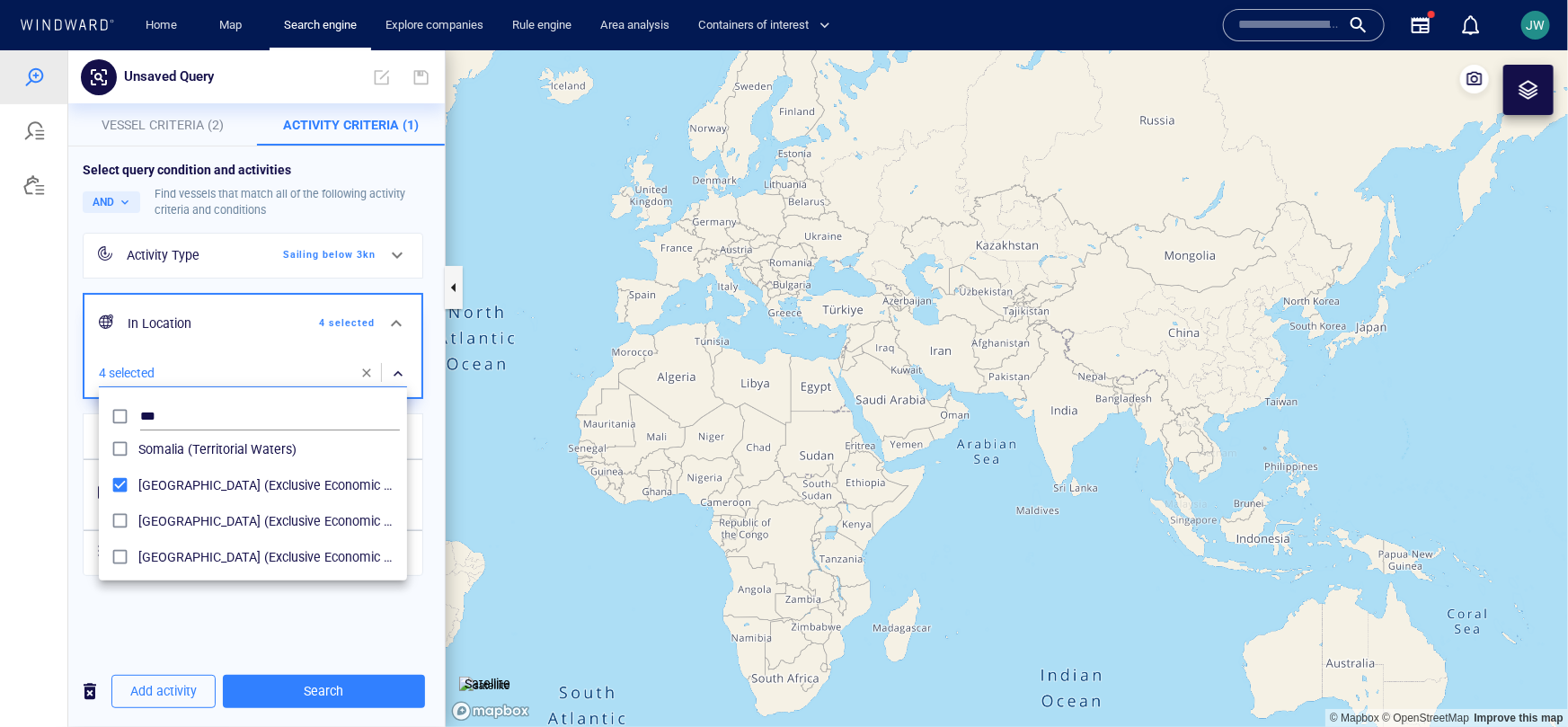
click at [156, 397] on li "***" at bounding box center [252, 416] width 308 height 44
click at [149, 416] on input "***" at bounding box center [270, 416] width 260 height 27
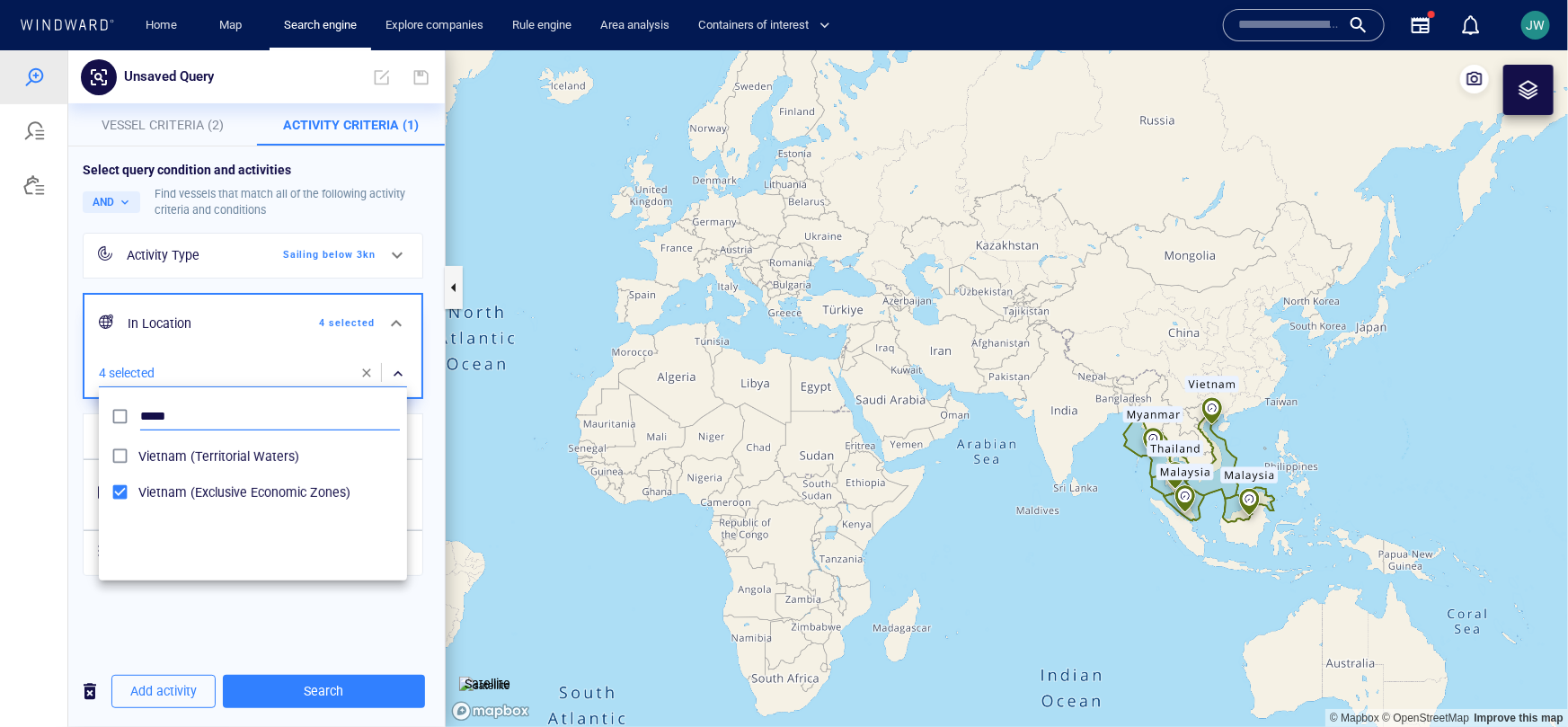
click at [156, 414] on input "*****" at bounding box center [270, 416] width 260 height 27
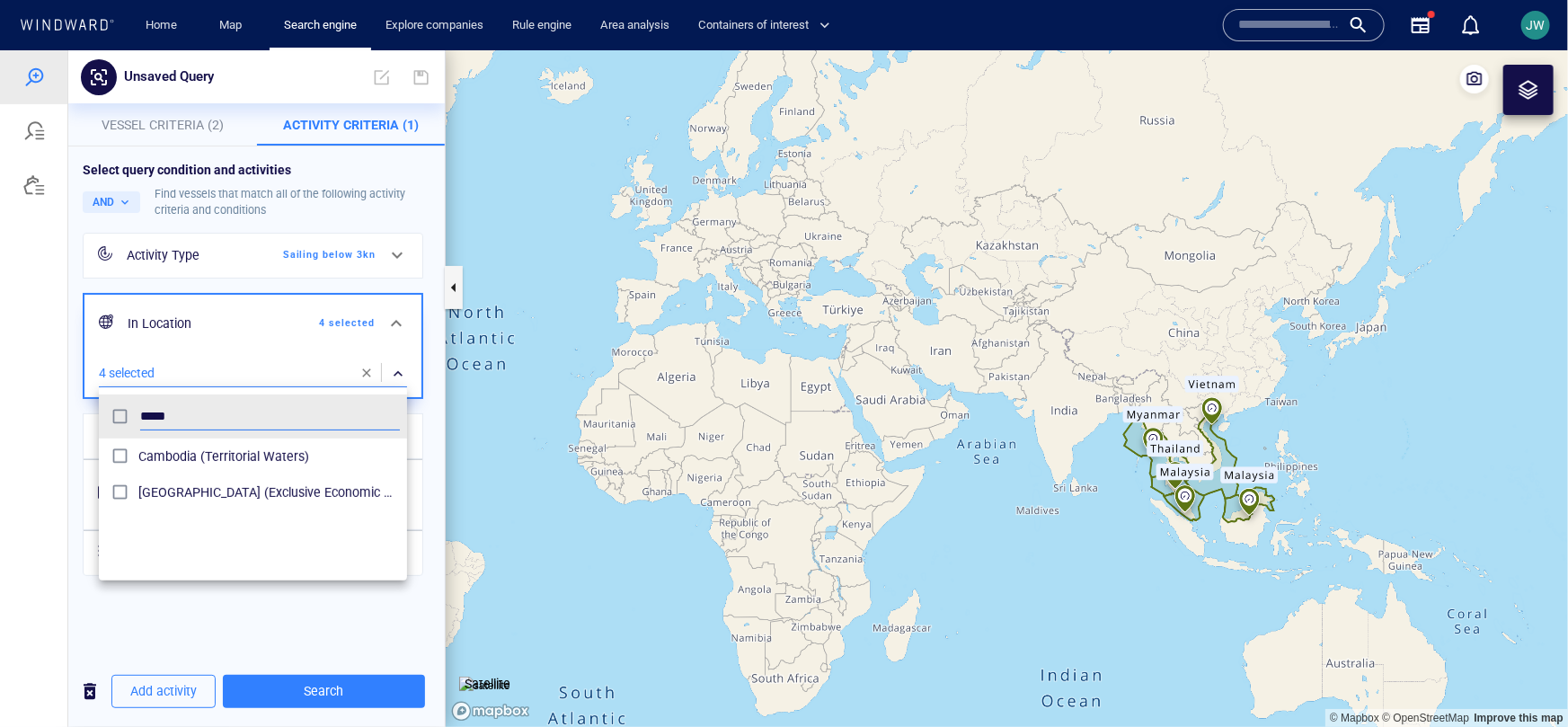
type input "*****"
click at [1287, 481] on div at bounding box center [784, 388] width 1568 height 677
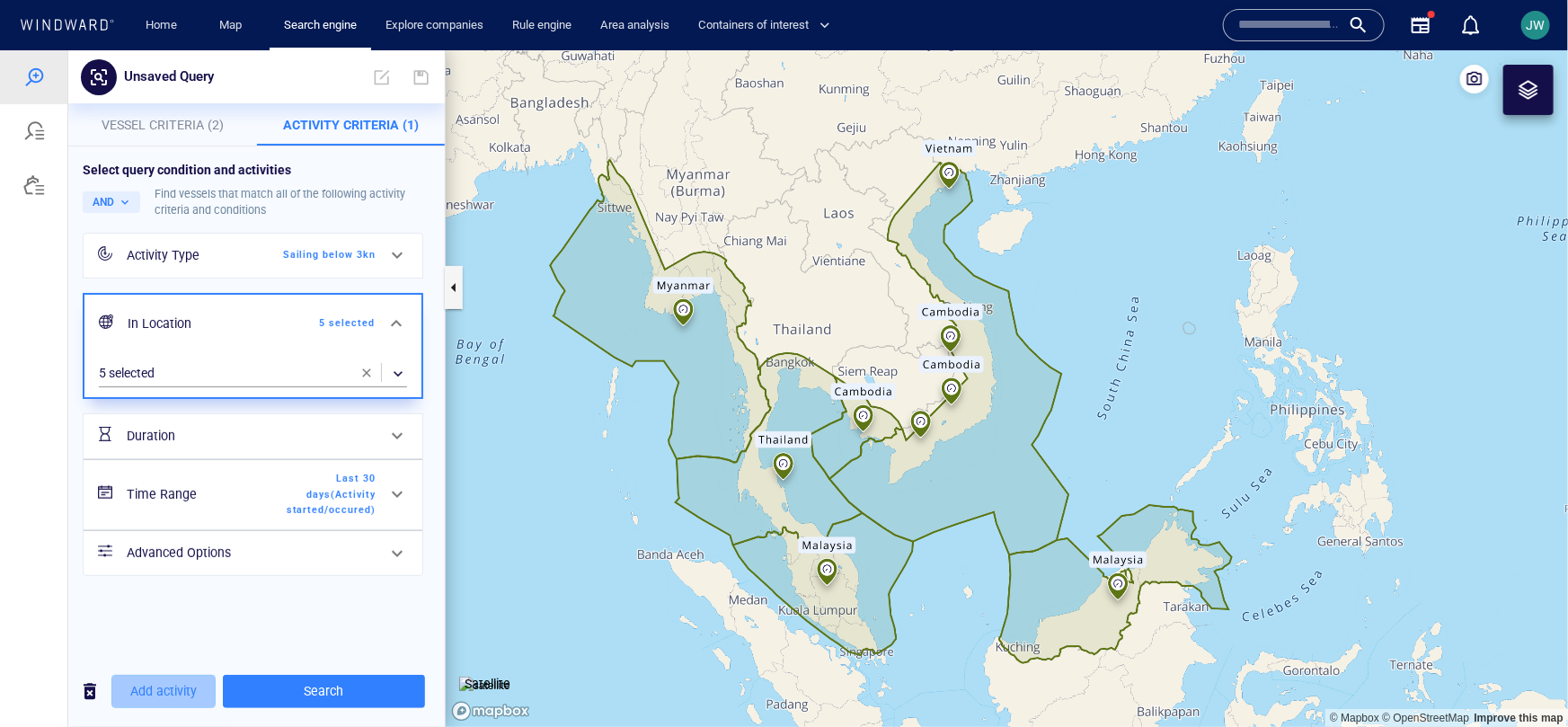
click at [180, 688] on span "Add activity" at bounding box center [163, 690] width 67 height 22
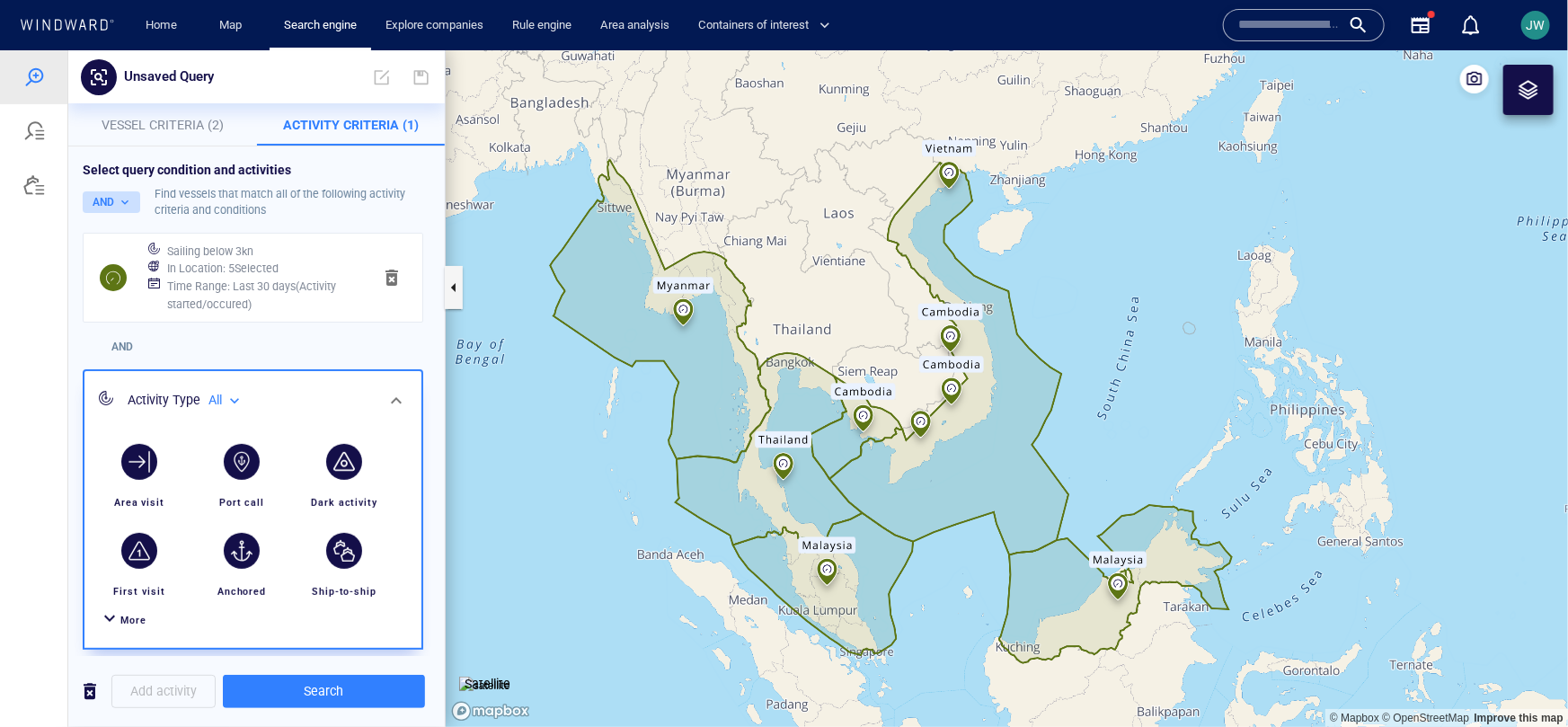
click at [123, 204] on button "AND" at bounding box center [111, 201] width 57 height 21
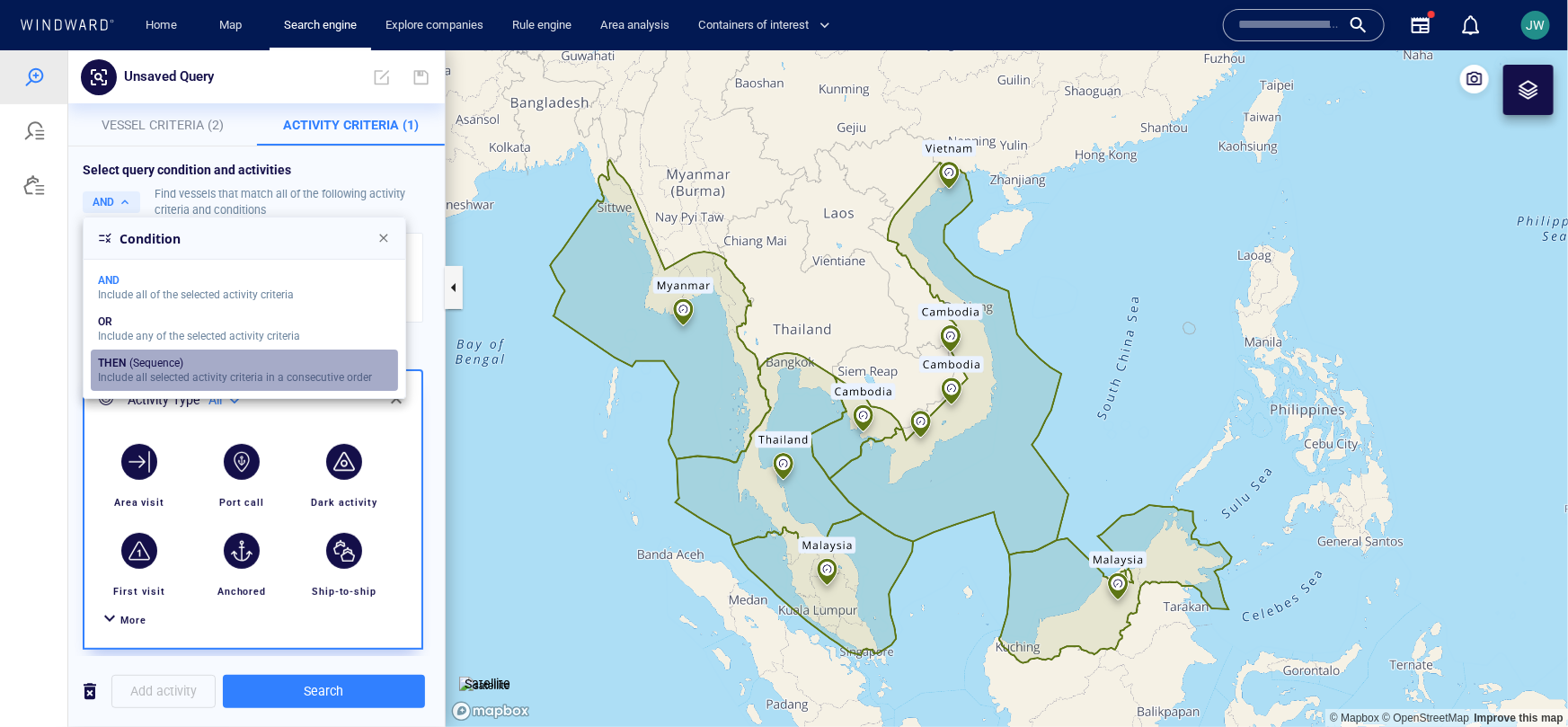
click at [131, 356] on div "THEN (Sequence)" at bounding box center [235, 362] width 275 height 13
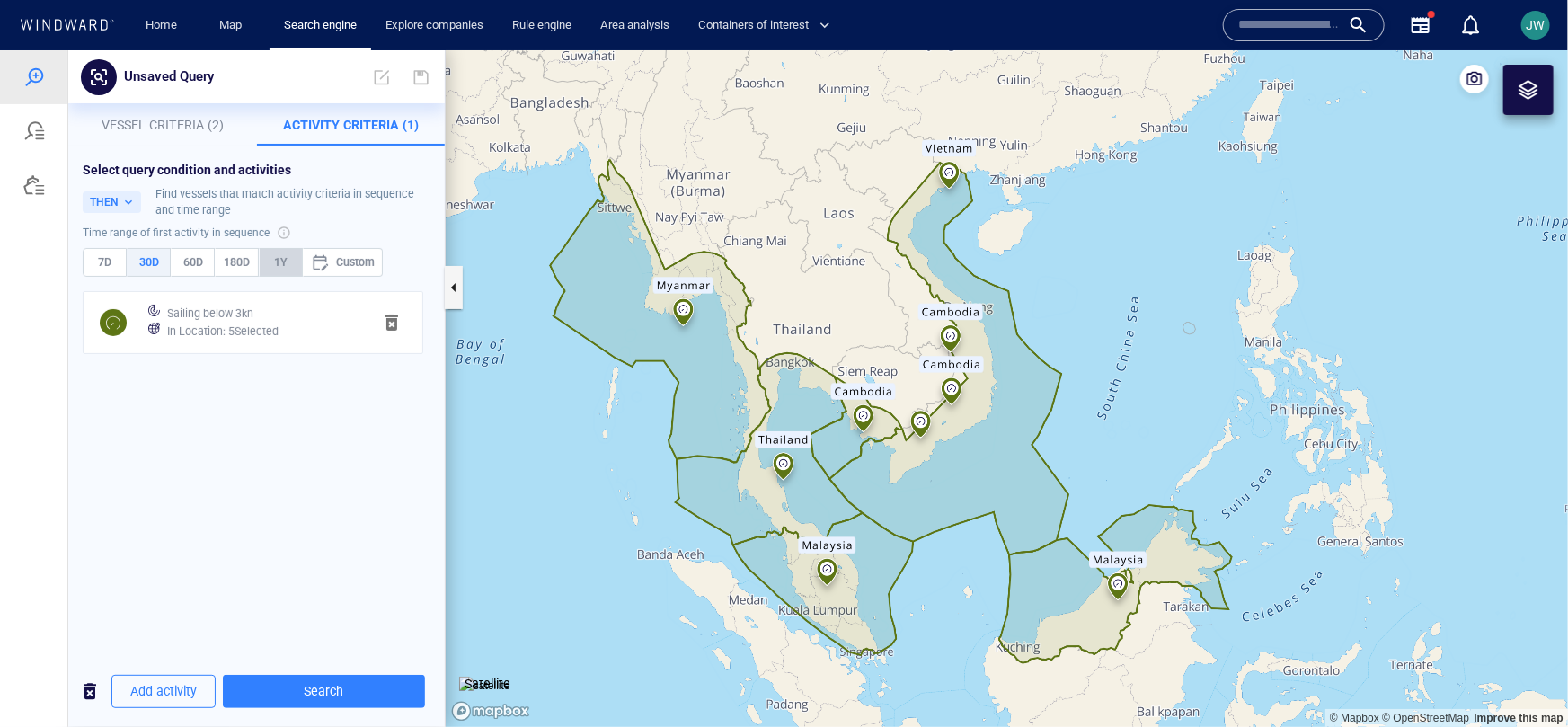
click at [269, 265] on span "1Y" at bounding box center [280, 261] width 28 height 19
click at [186, 683] on span "Add activity" at bounding box center [163, 690] width 67 height 22
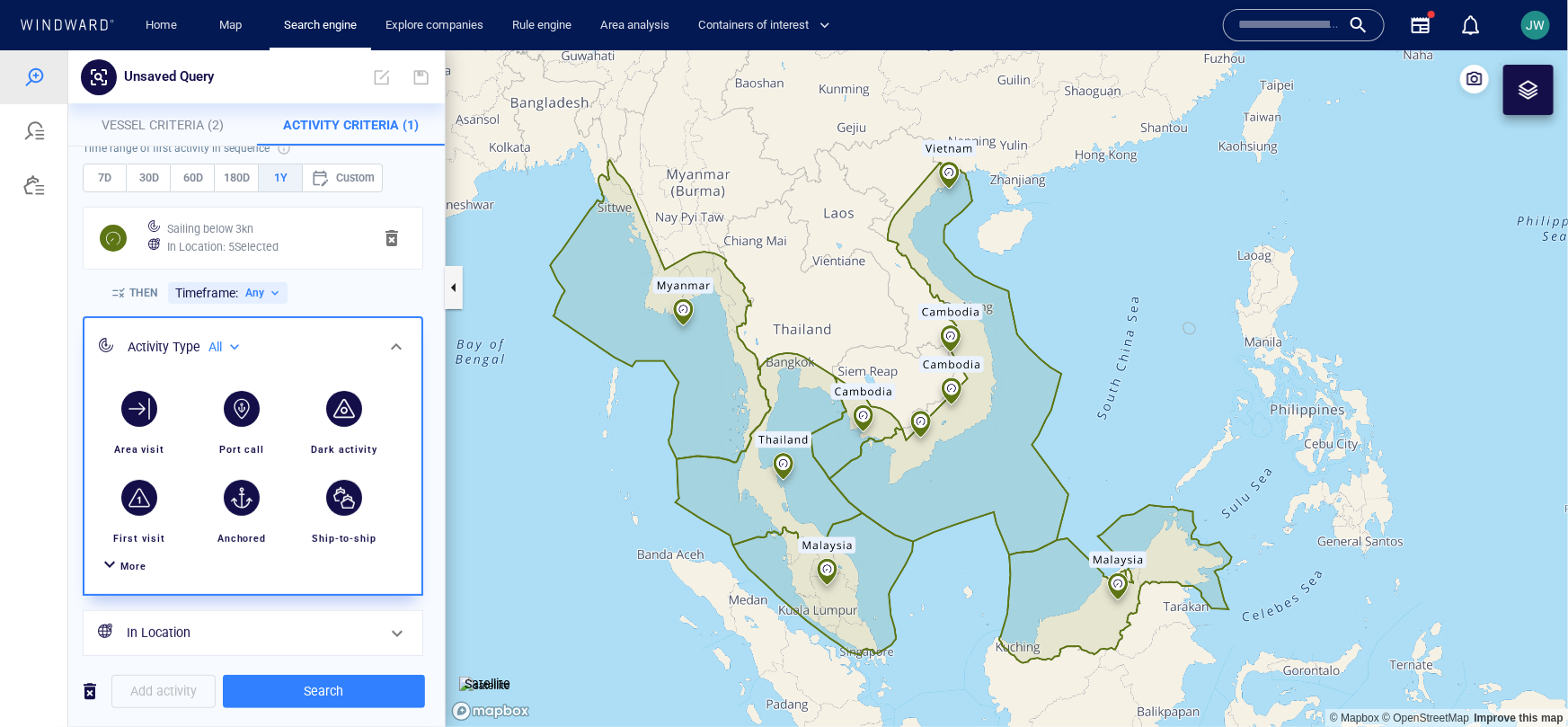
scroll to position [102, 0]
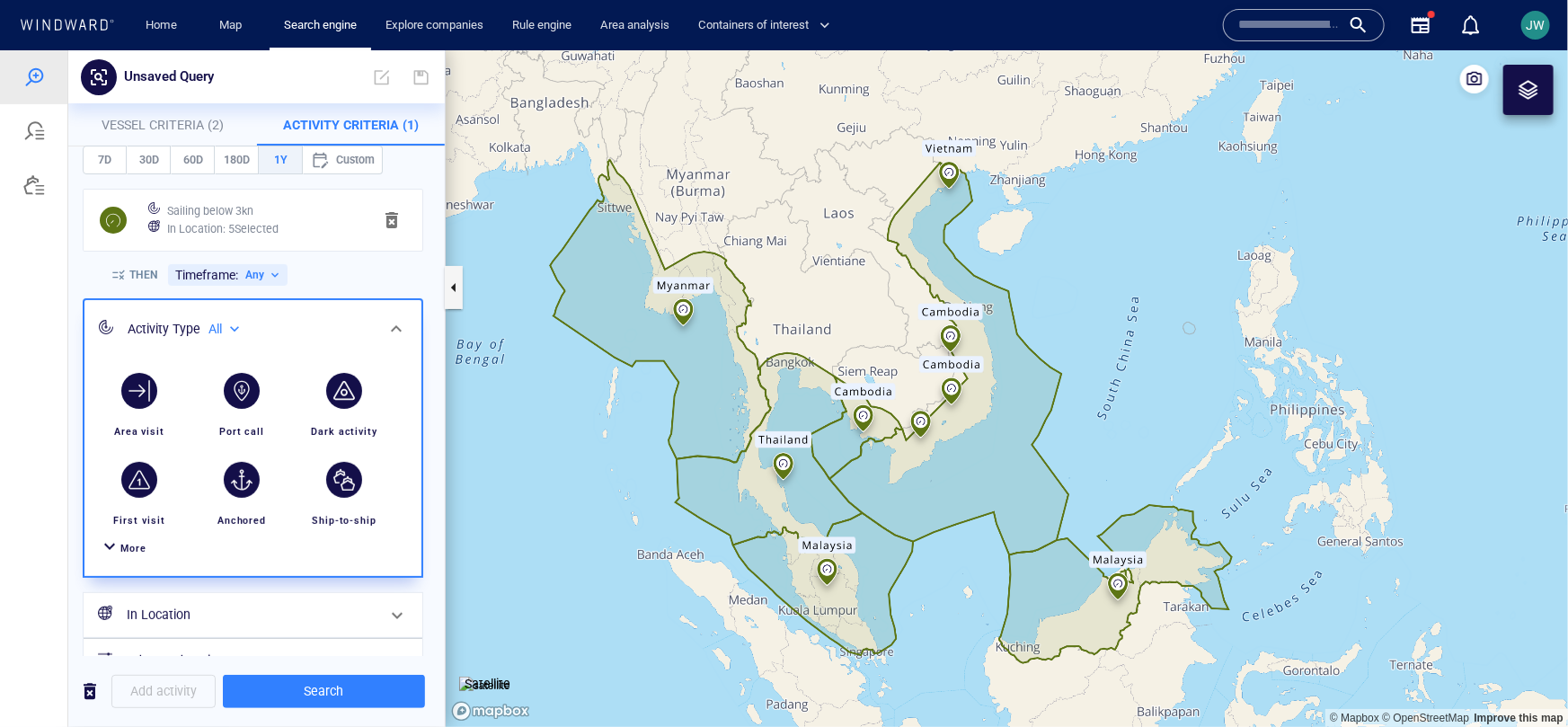
click at [142, 554] on div "More" at bounding box center [133, 548] width 26 height 17
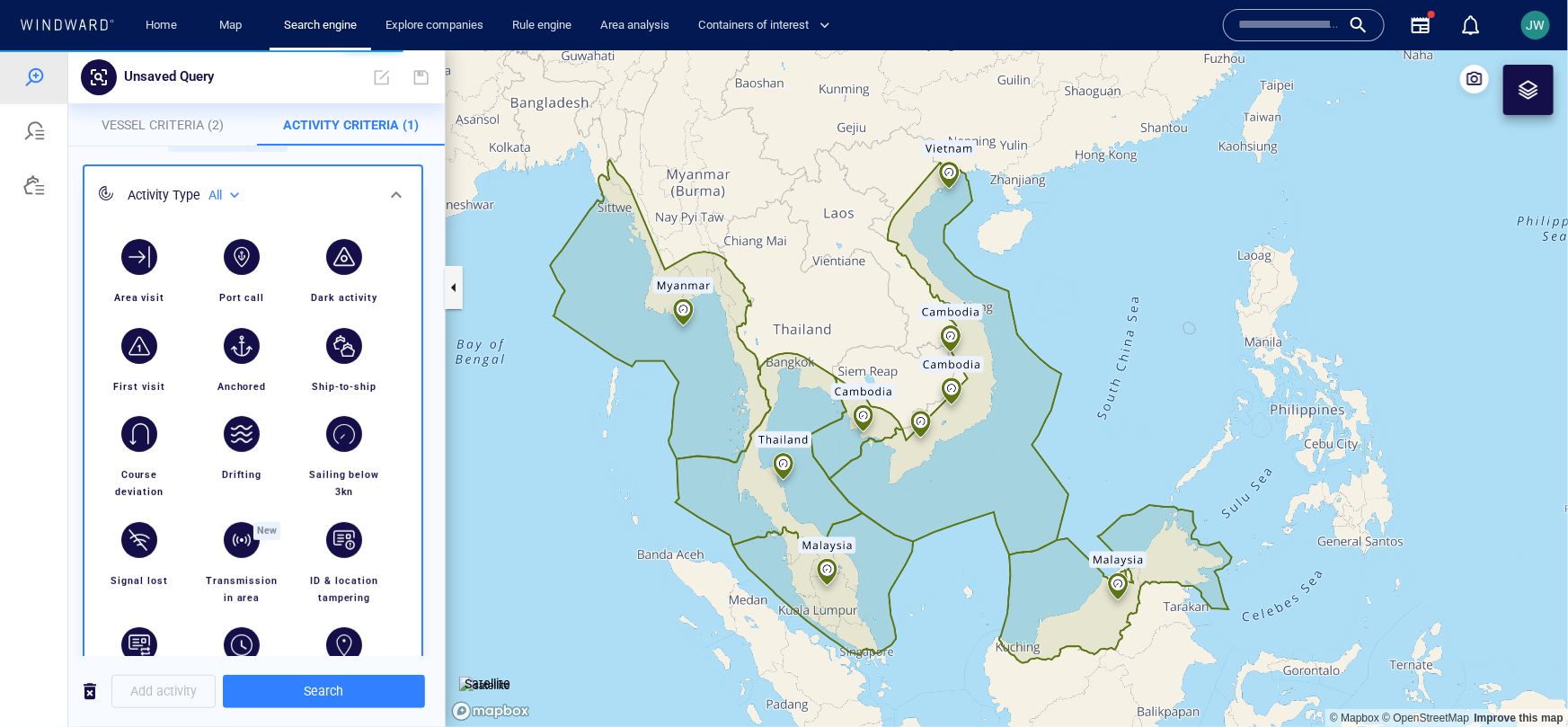
scroll to position [239, 0]
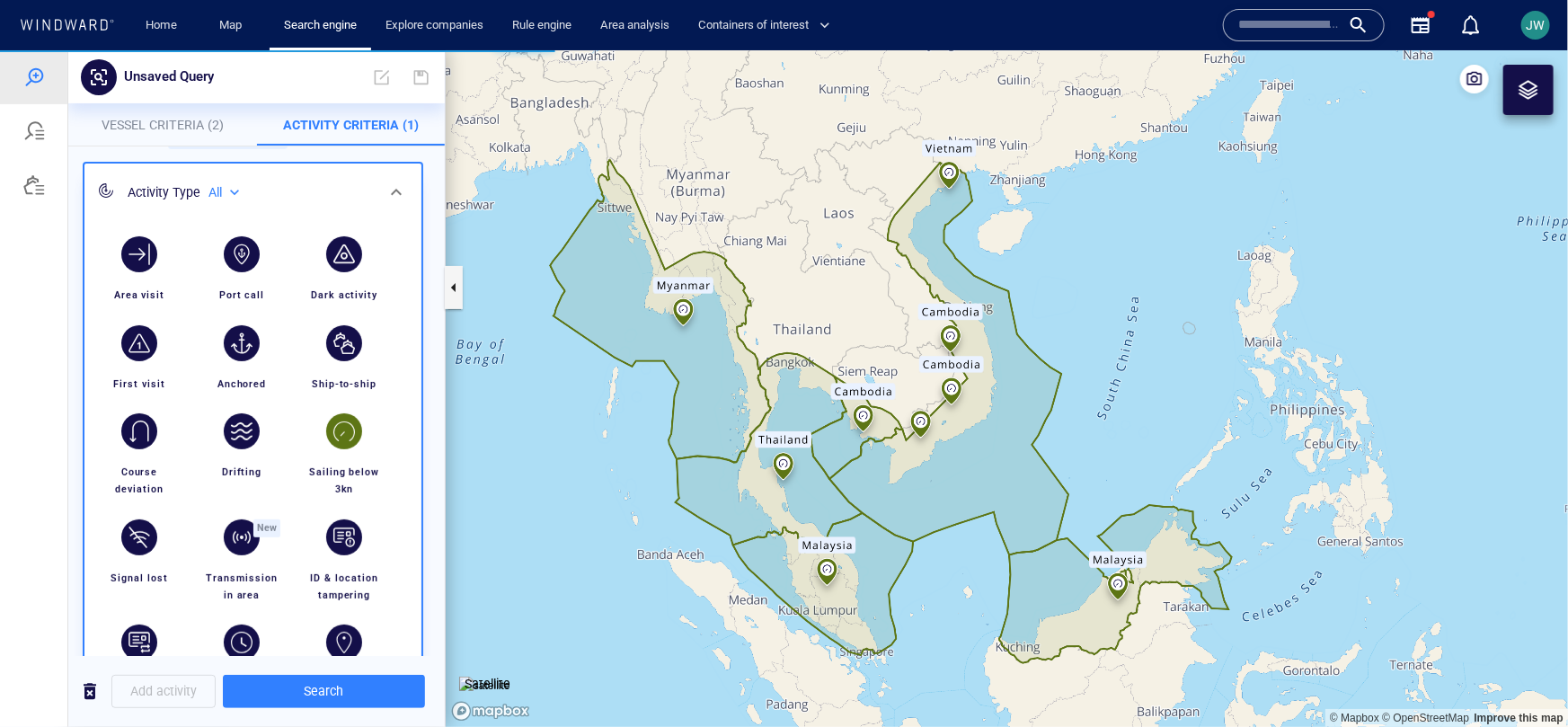
click at [326, 437] on div "button" at bounding box center [344, 430] width 50 height 50
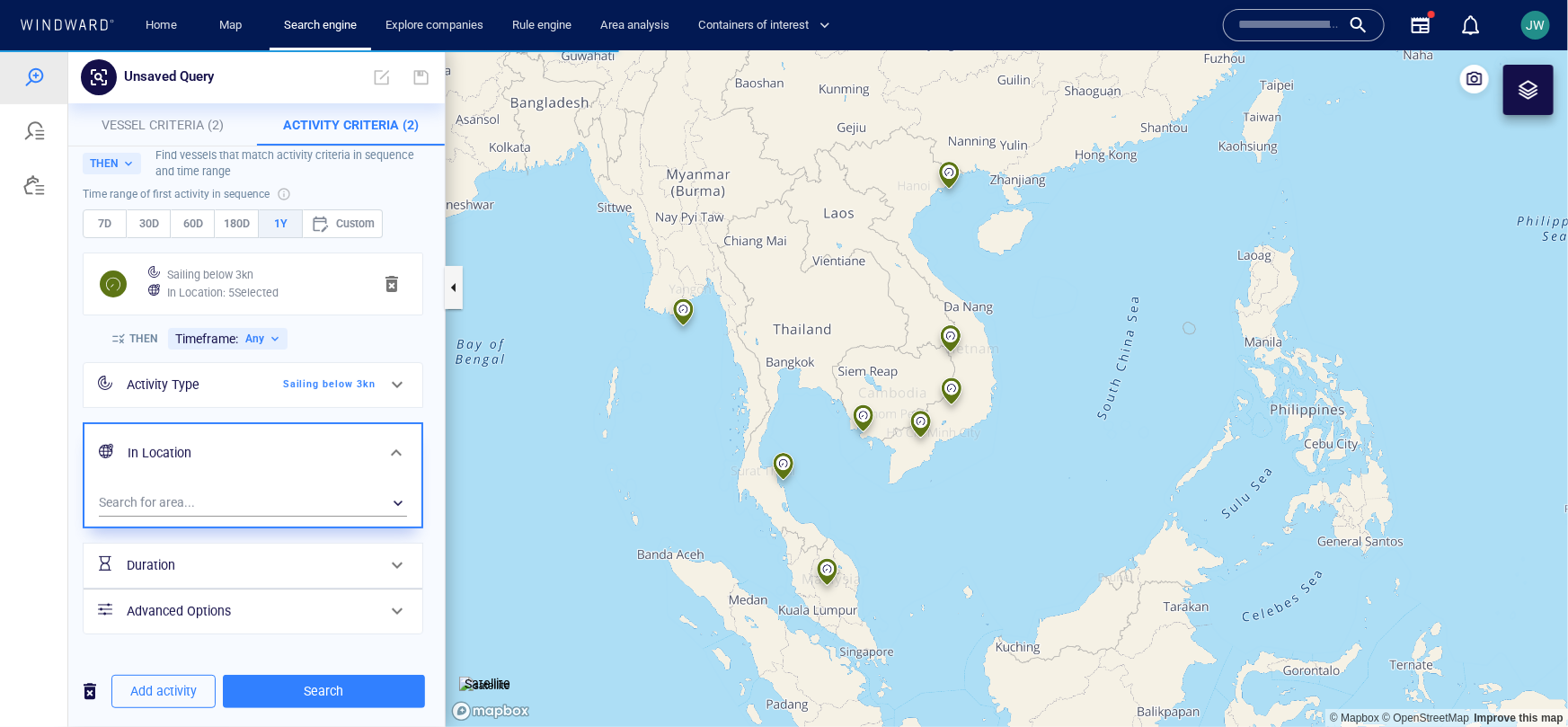
scroll to position [41, 0]
click at [217, 499] on div "​" at bounding box center [252, 501] width 308 height 27
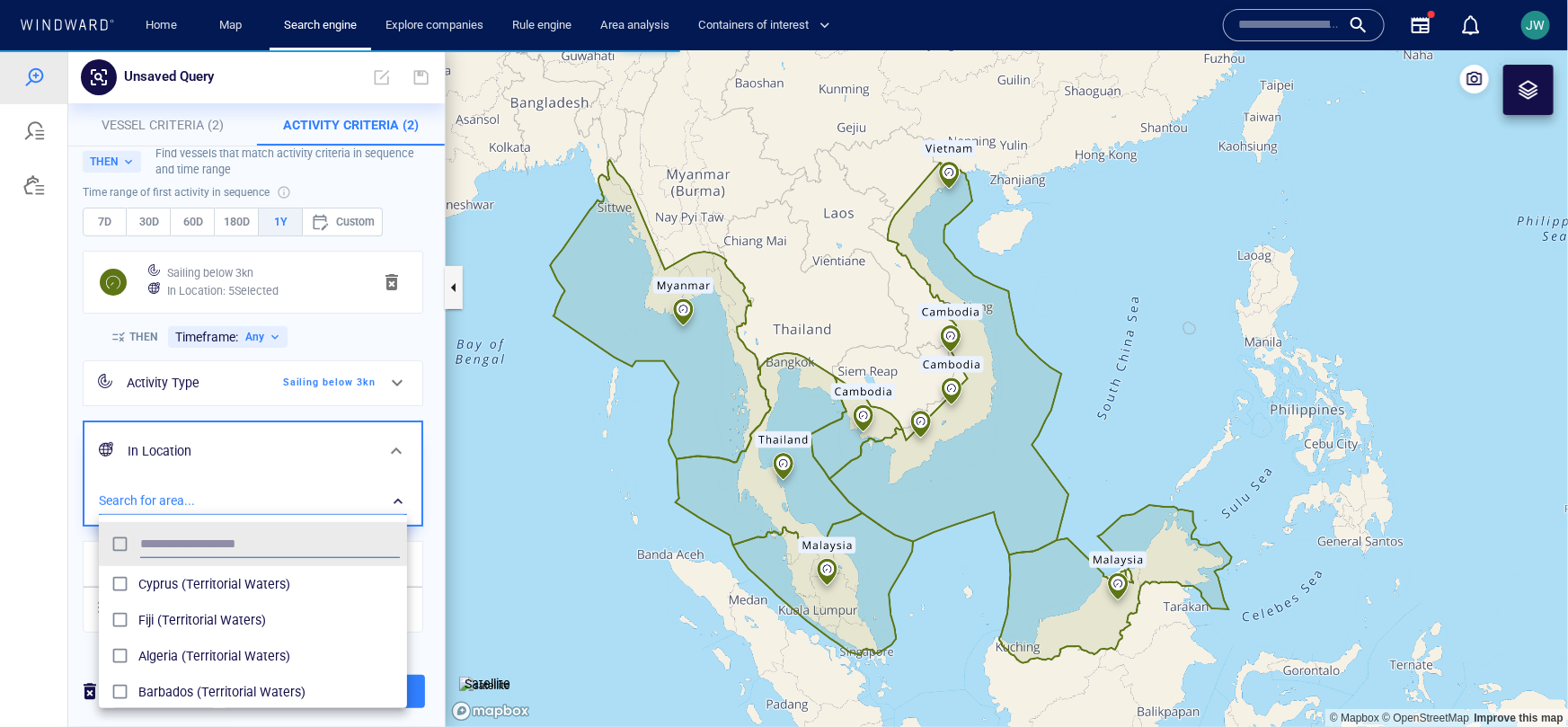
scroll to position [179, 307]
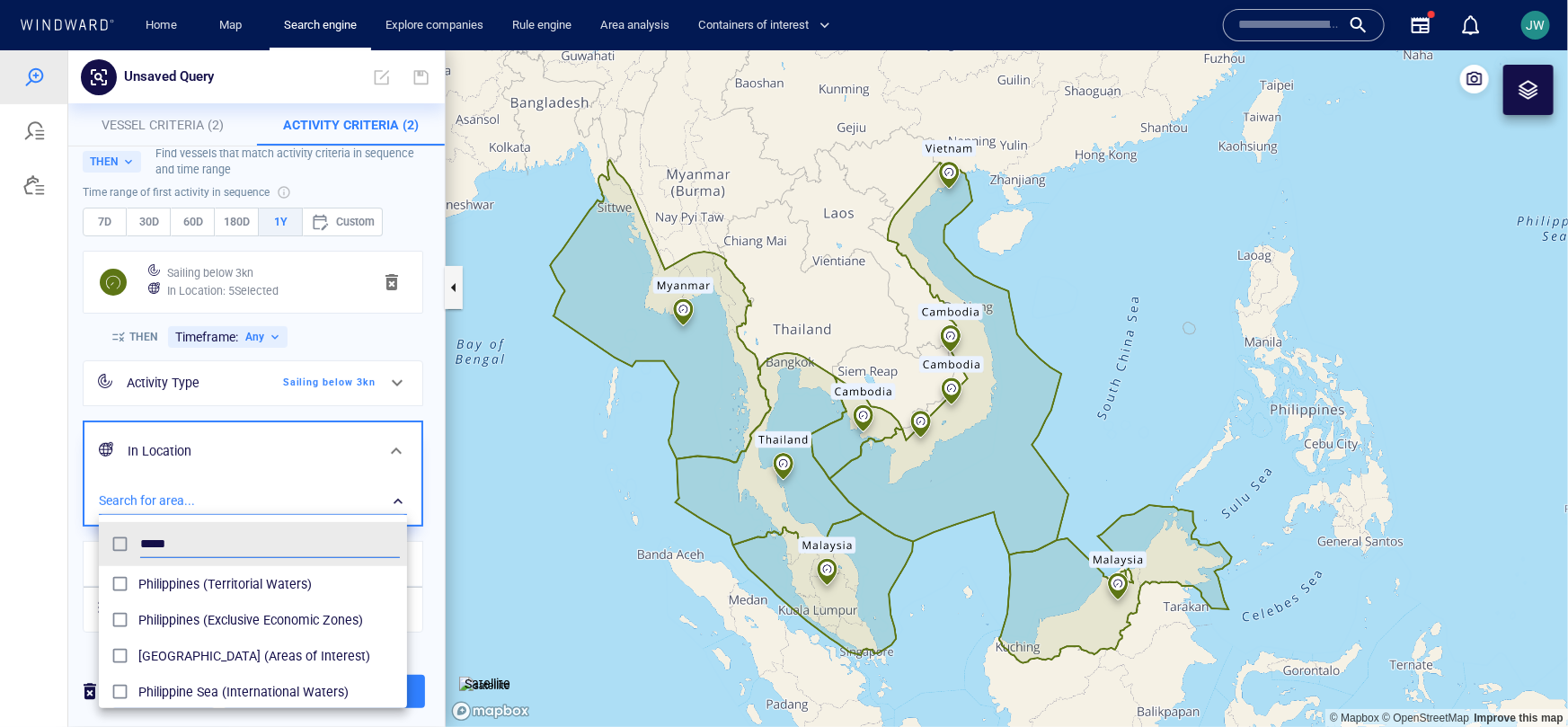
type input "*****"
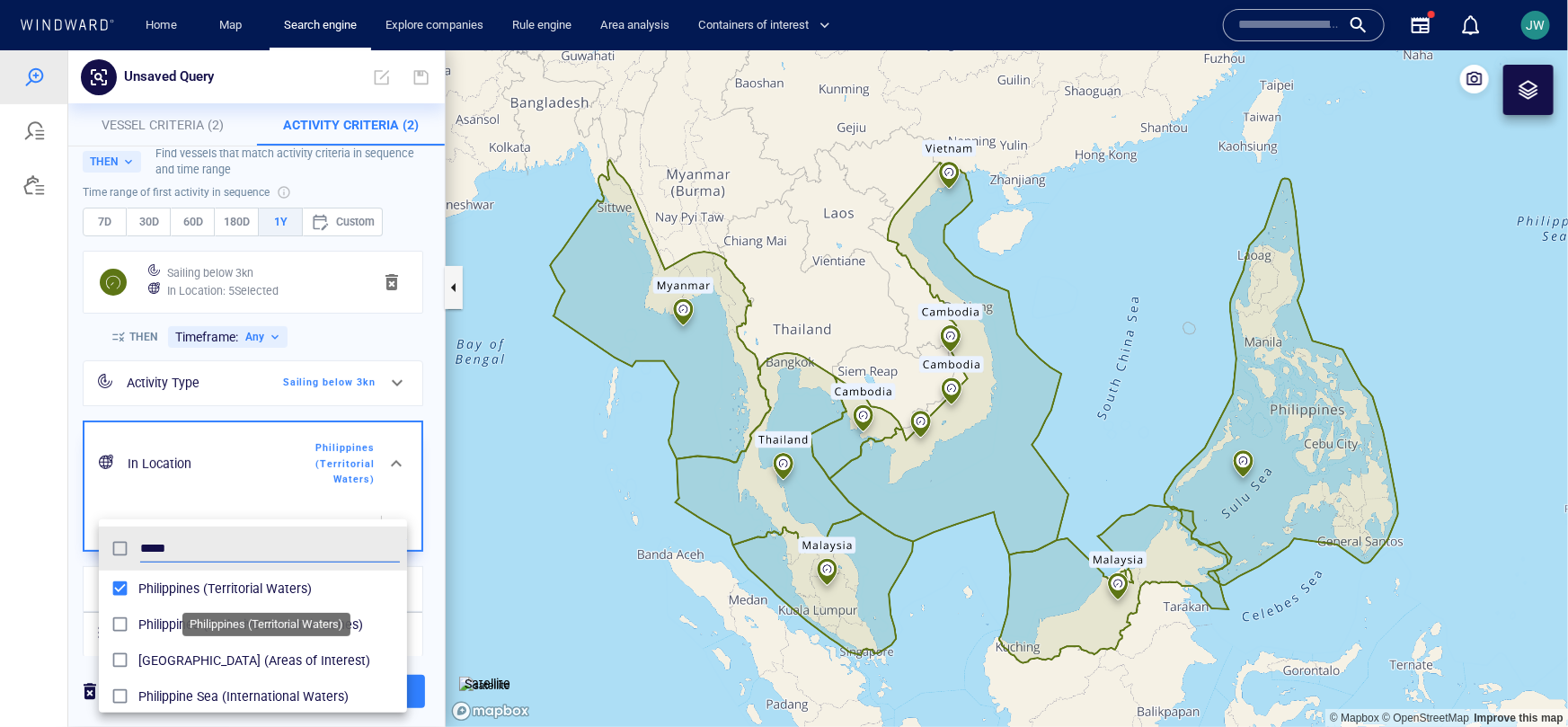
scroll to position [44, 0]
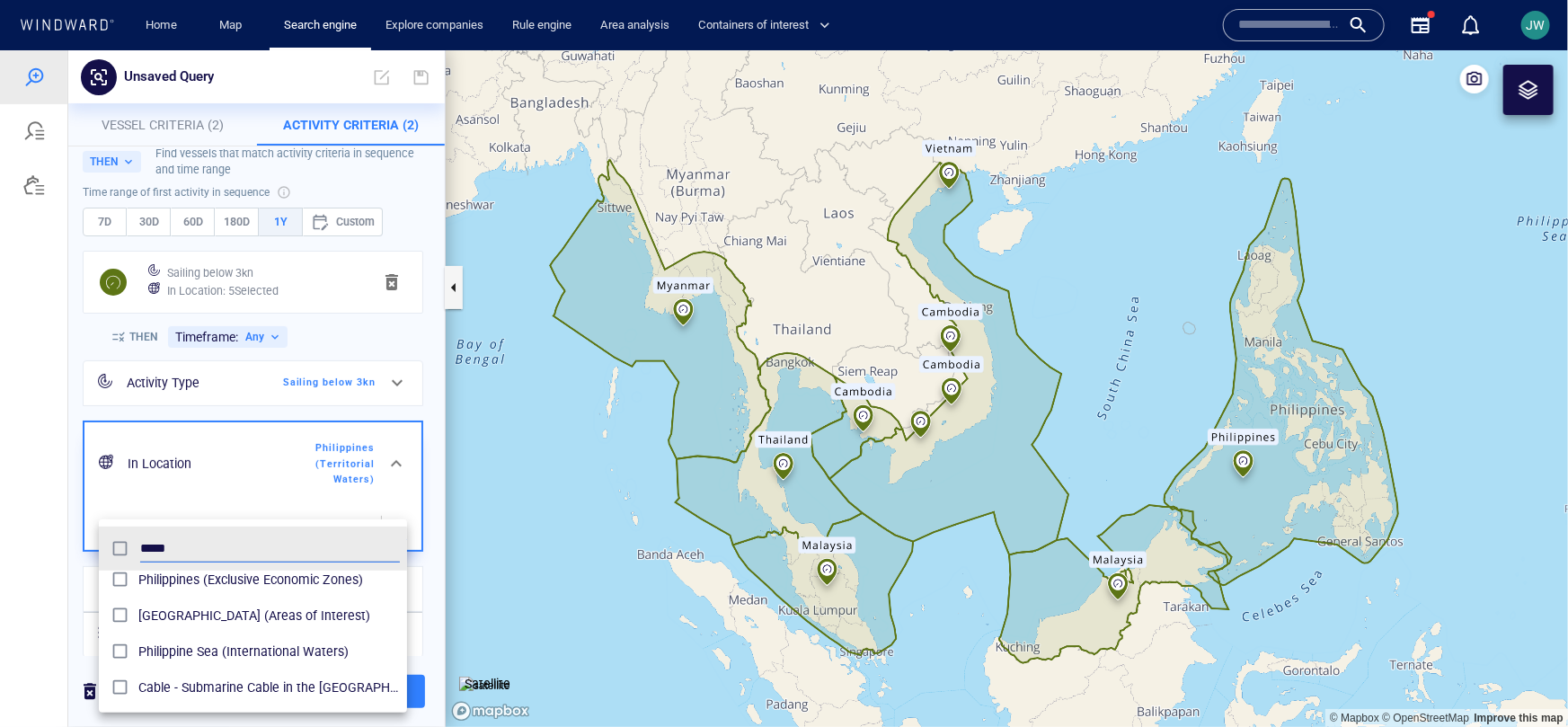
click at [71, 620] on div at bounding box center [784, 388] width 1568 height 677
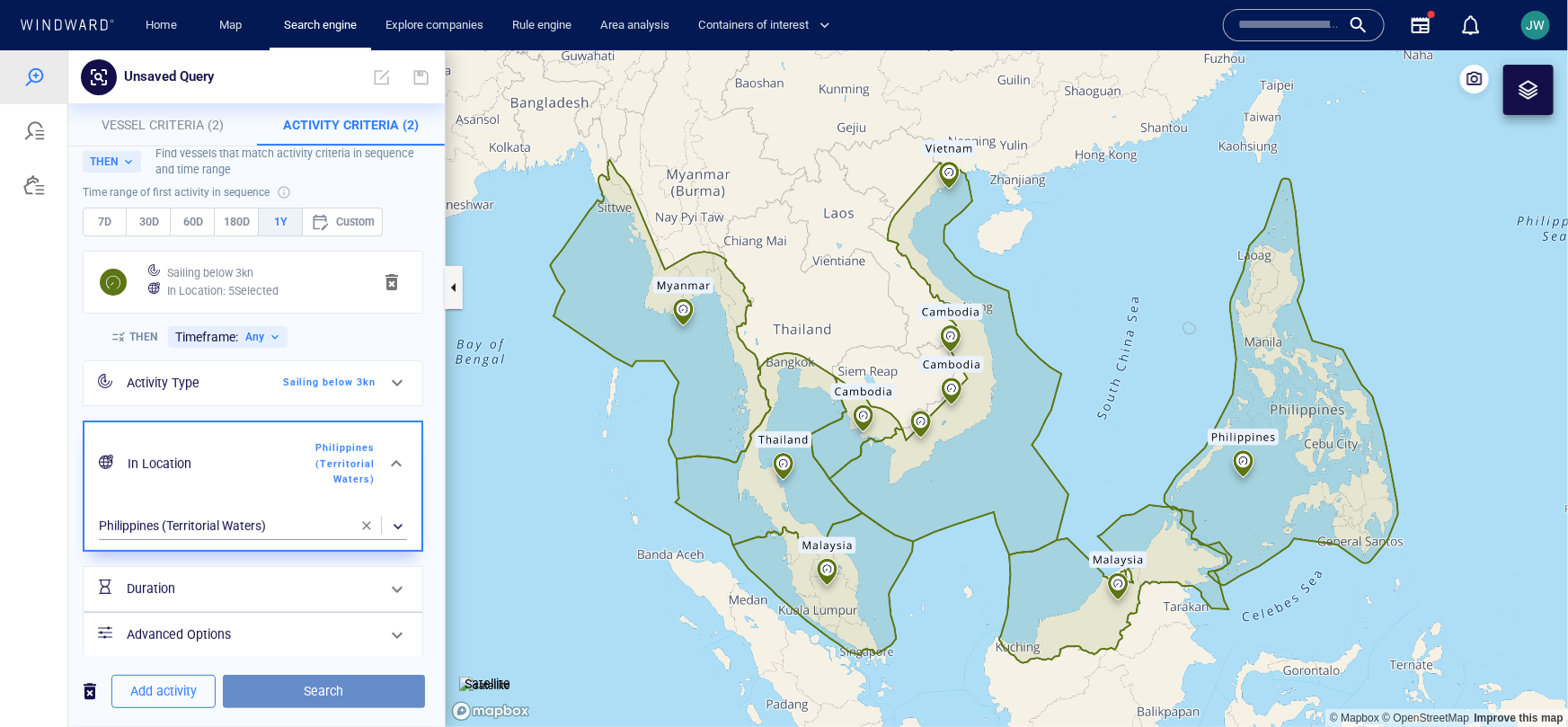
click at [254, 687] on span "Search" at bounding box center [323, 690] width 173 height 22
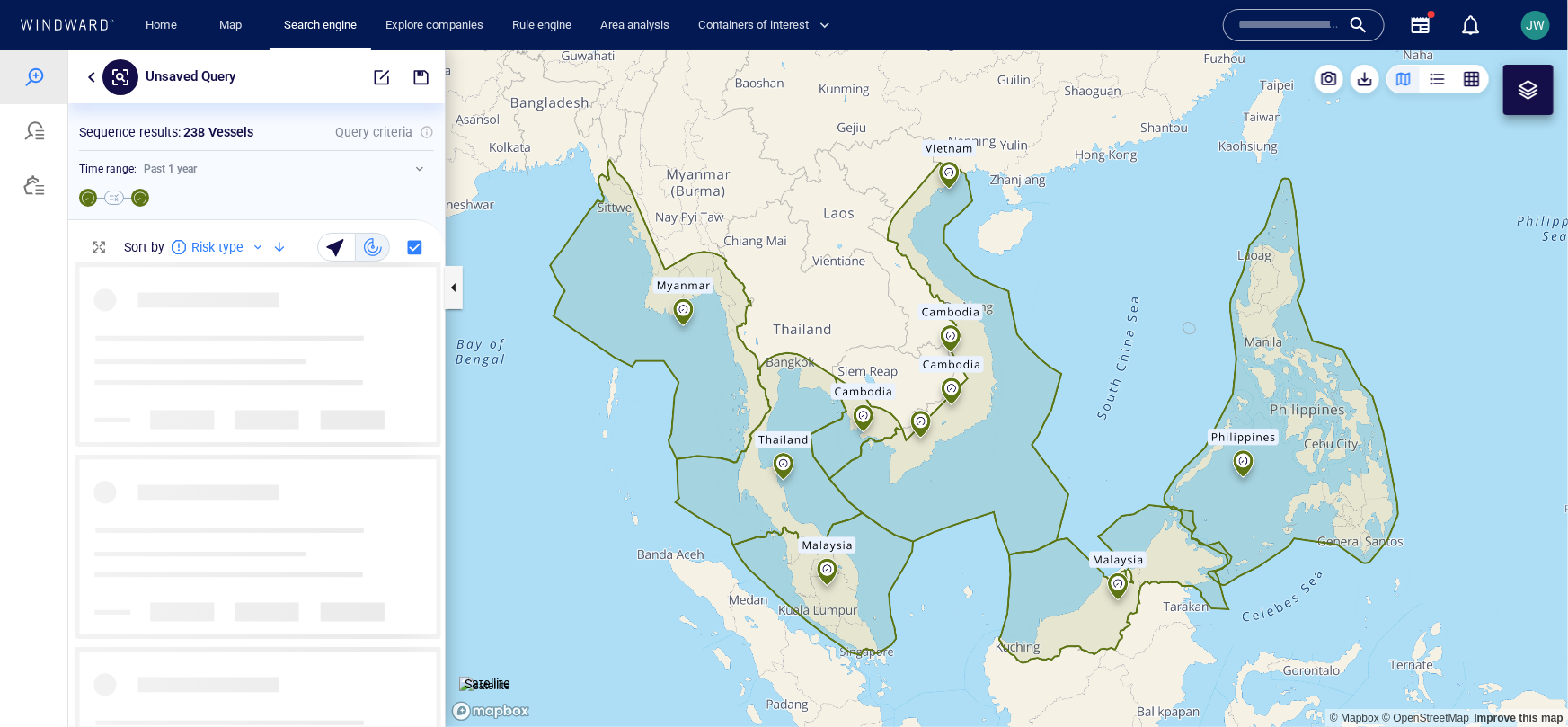
scroll to position [464, 377]
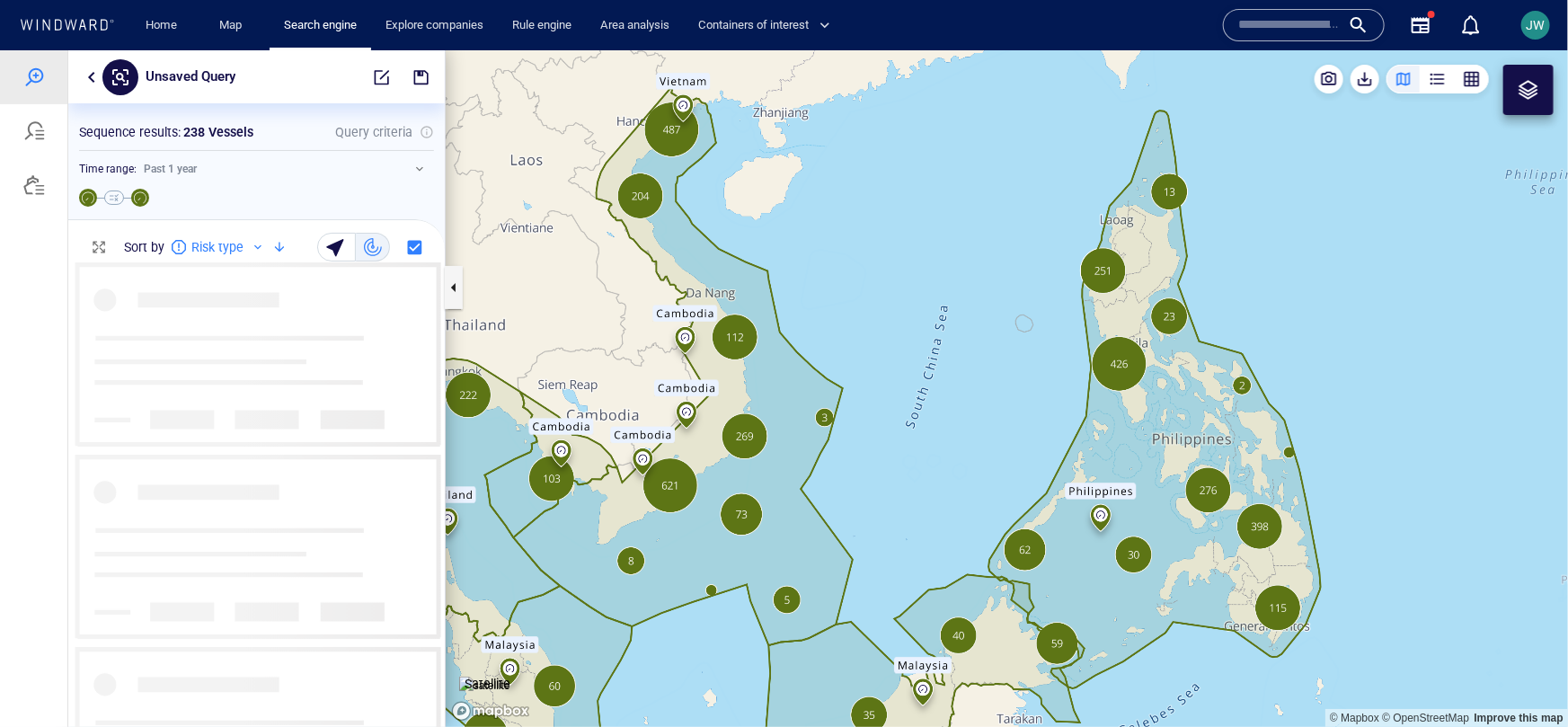
drag, startPoint x: 1155, startPoint y: 390, endPoint x: 956, endPoint y: 427, distance: 202.4
click at [955, 427] on canvas "Map" at bounding box center [1006, 388] width 1122 height 677
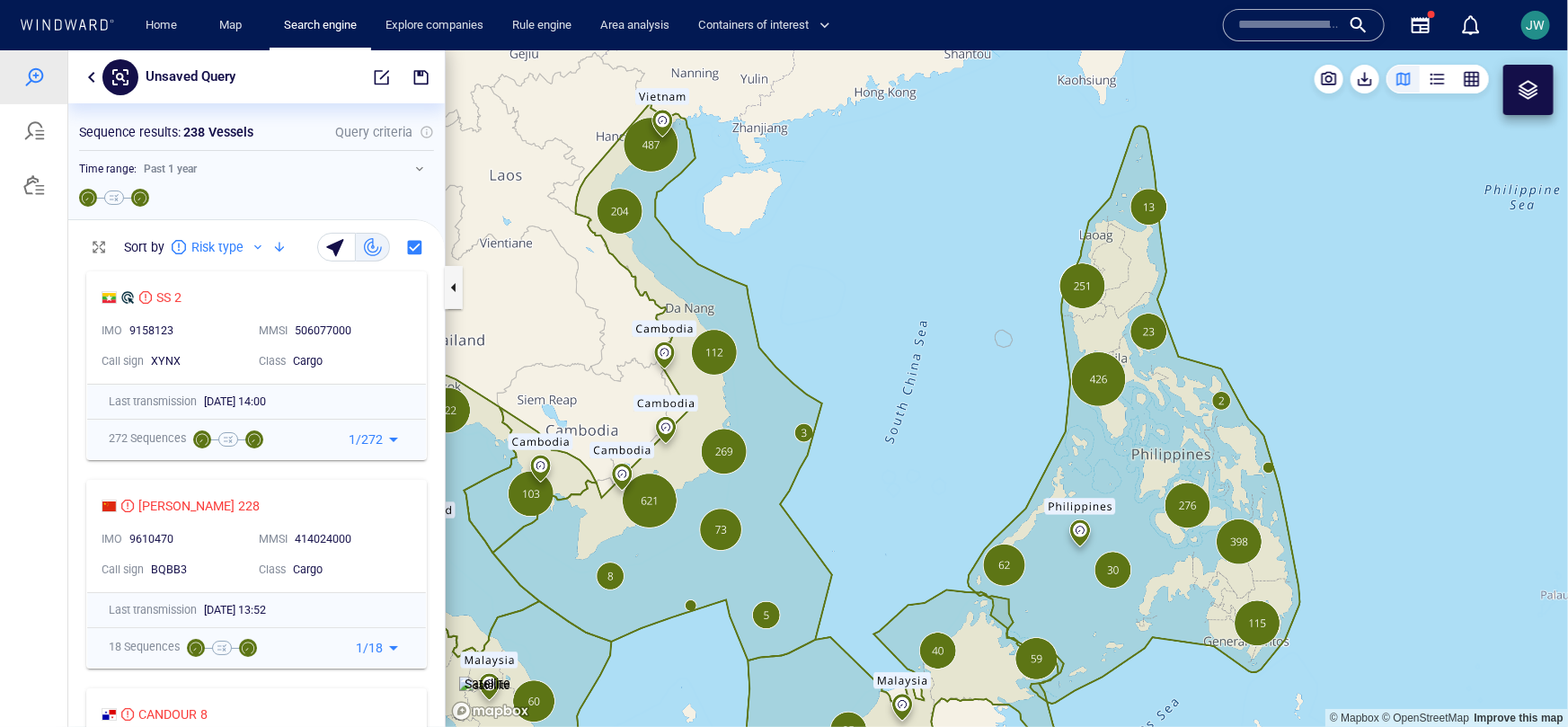
drag, startPoint x: 853, startPoint y: 523, endPoint x: 784, endPoint y: 446, distance: 103.4
click at [784, 446] on canvas "Map" at bounding box center [1006, 388] width 1122 height 677
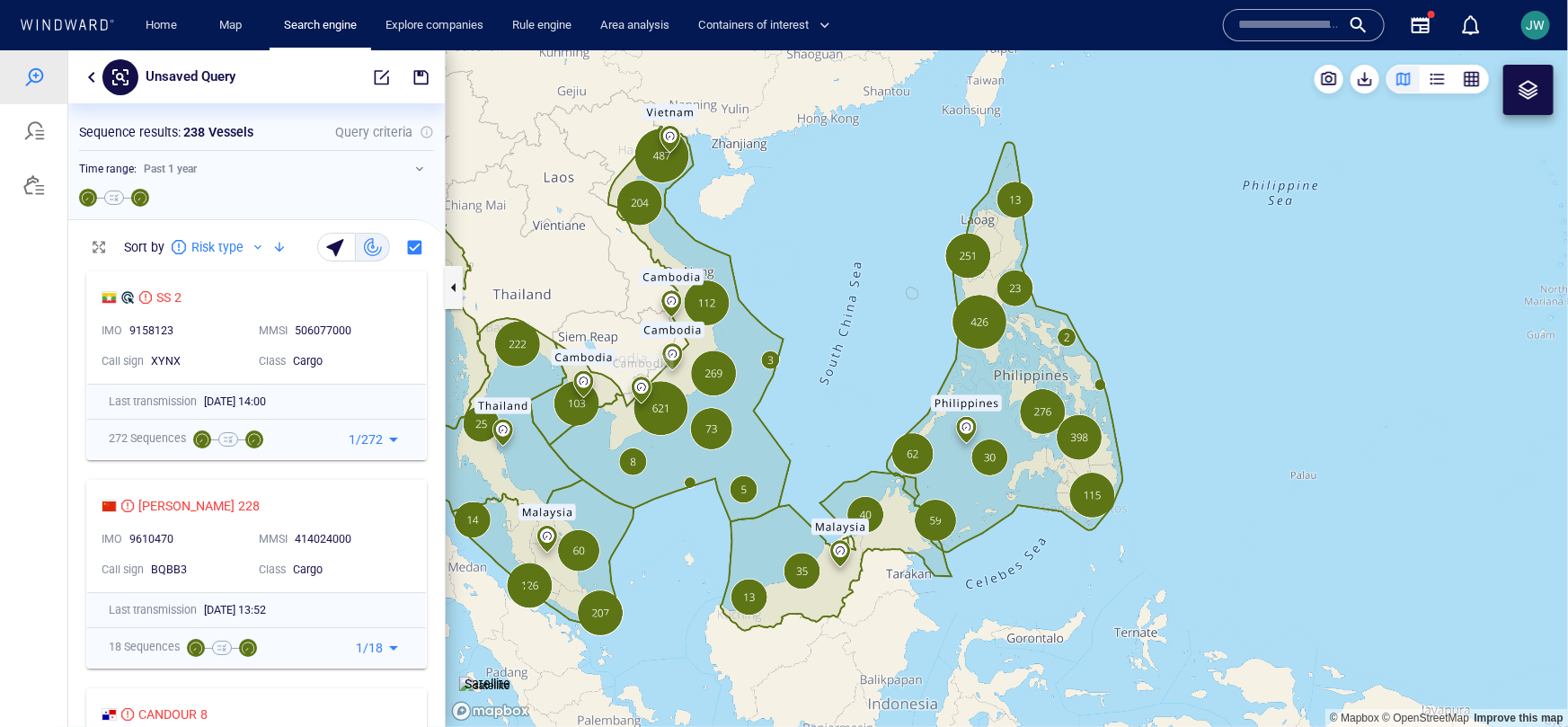
drag, startPoint x: 862, startPoint y: 371, endPoint x: 841, endPoint y: 410, distance: 44.3
click at [840, 410] on canvas "Map" at bounding box center [1006, 388] width 1122 height 677
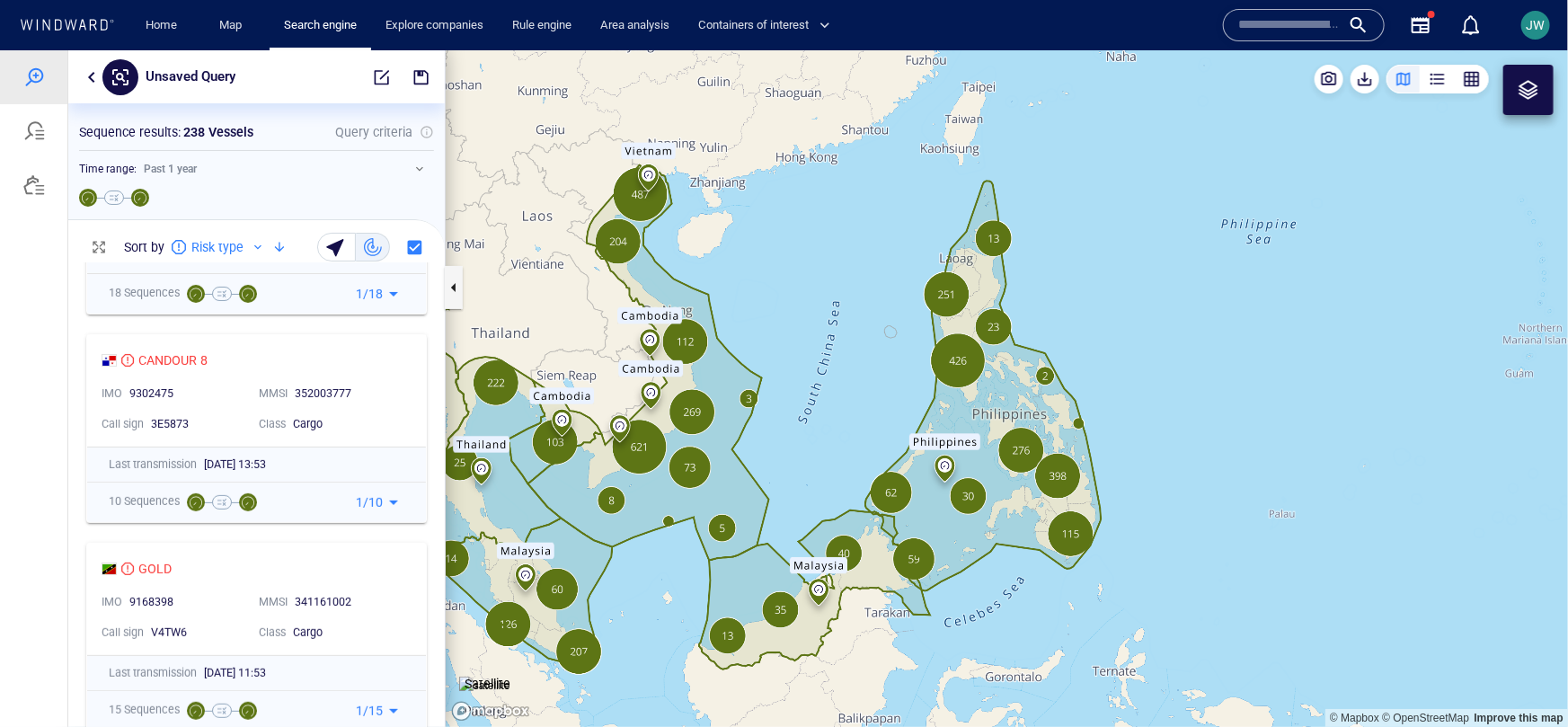
scroll to position [0, 0]
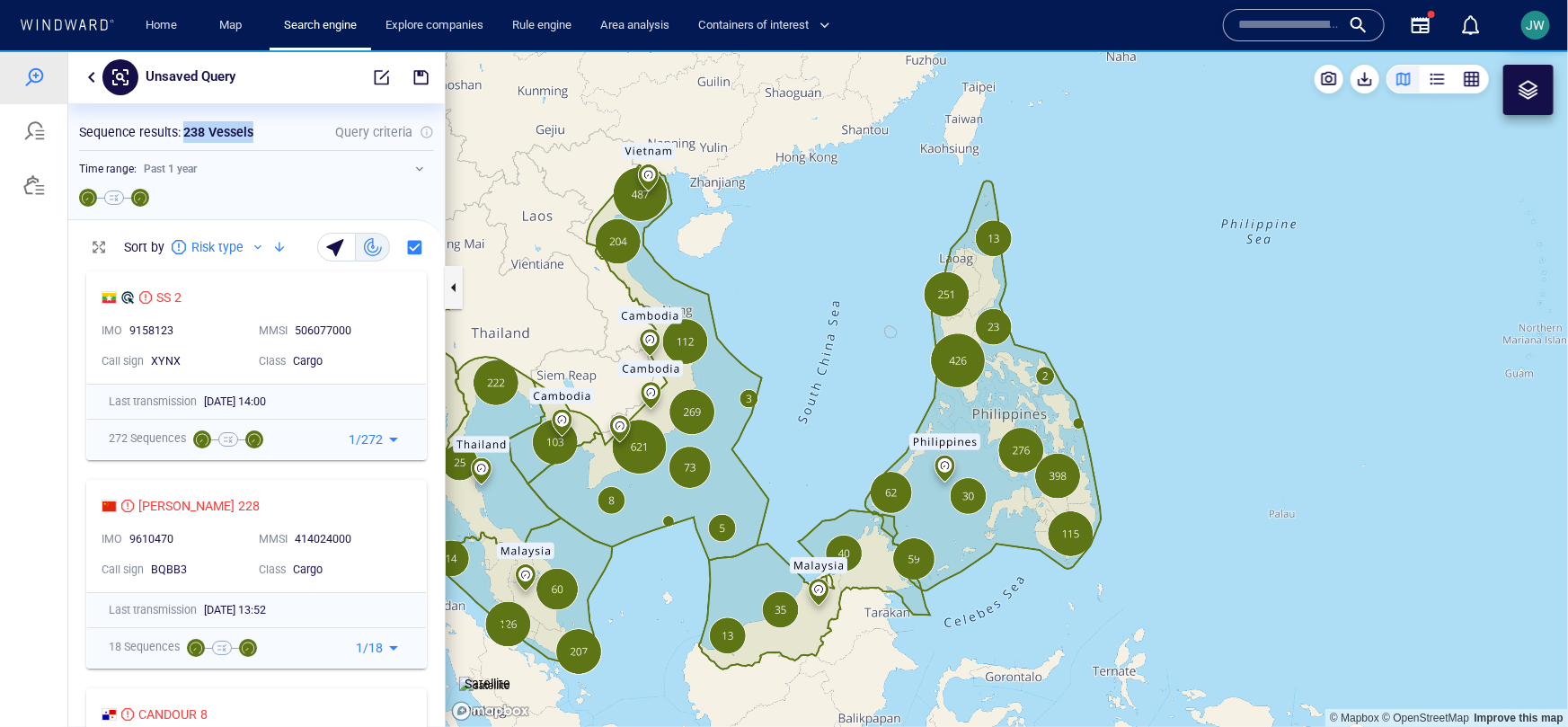
drag, startPoint x: 180, startPoint y: 130, endPoint x: 289, endPoint y: 131, distance: 109.0
click at [289, 131] on div "Sequence results : 238 Vessels Query criteria" at bounding box center [256, 131] width 355 height 21
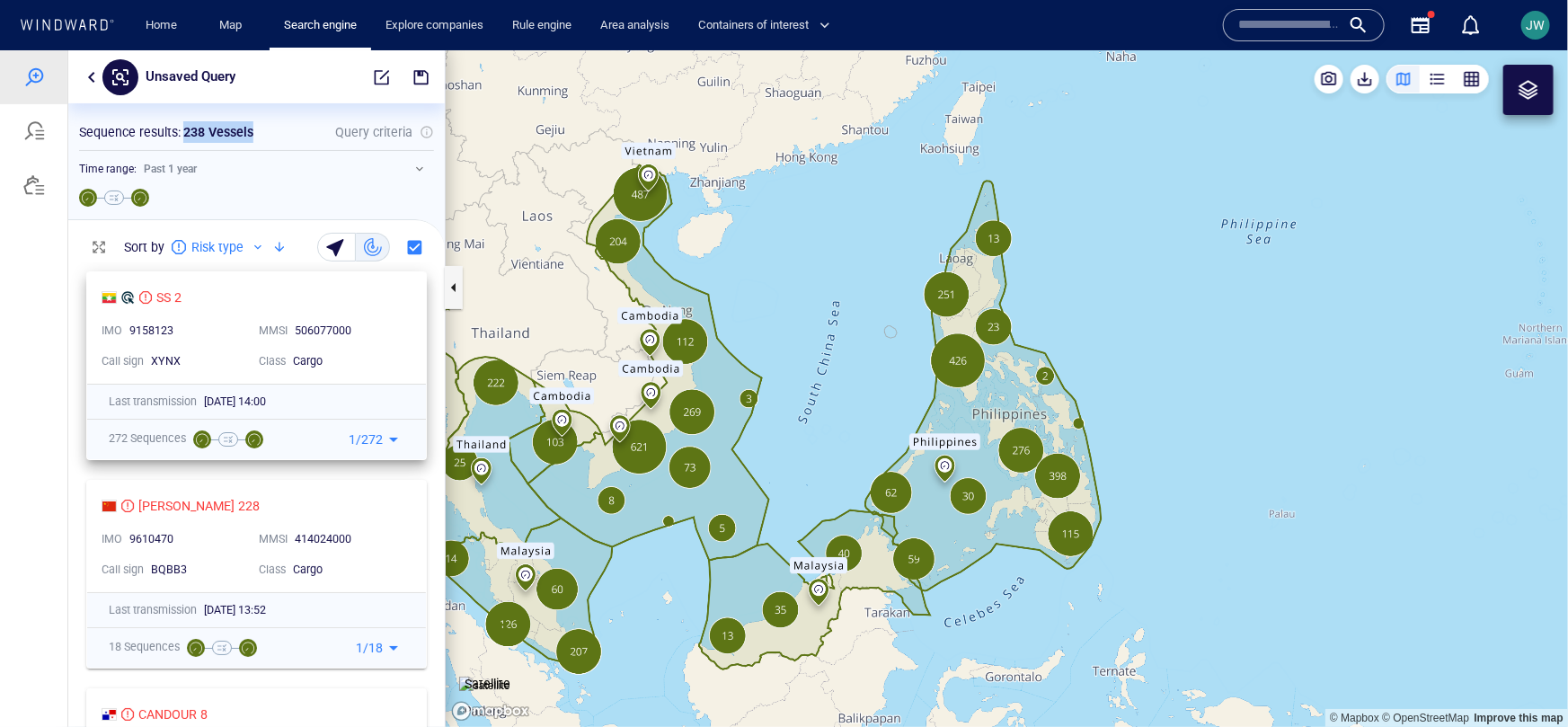
click at [398, 326] on div "506077000" at bounding box center [348, 331] width 107 height 16
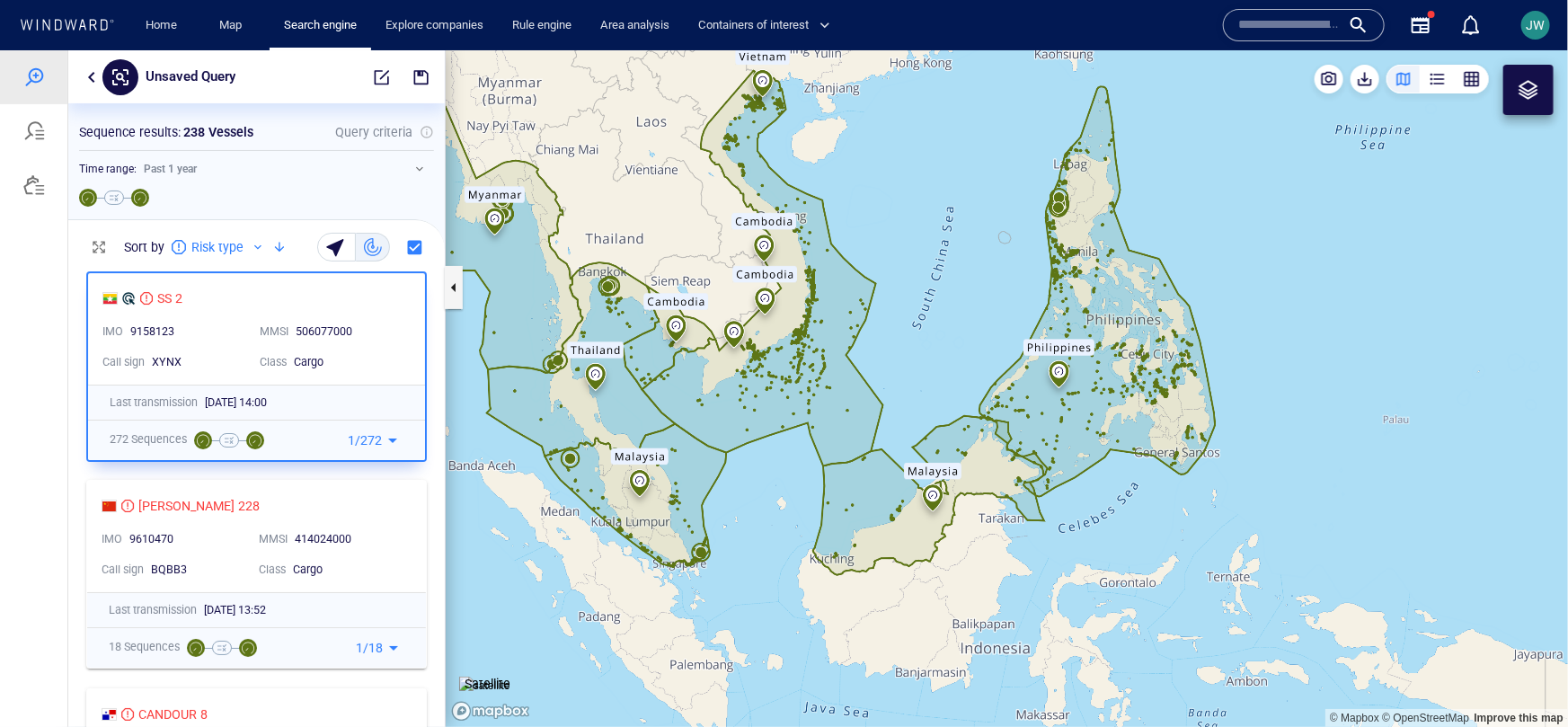
drag, startPoint x: 775, startPoint y: 466, endPoint x: 891, endPoint y: 372, distance: 149.3
click at [891, 372] on canvas "Map" at bounding box center [1006, 388] width 1122 height 677
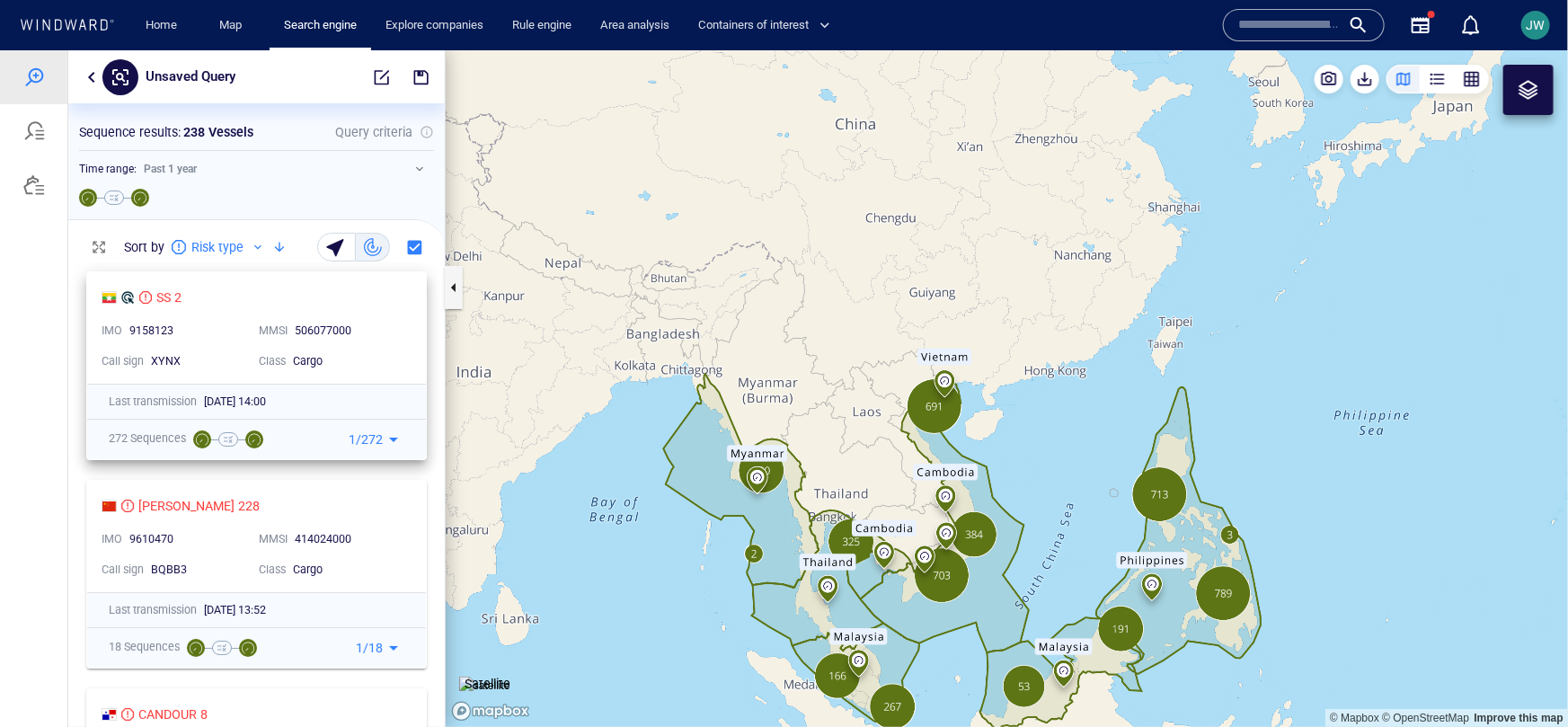
click at [385, 328] on div "506077000" at bounding box center [348, 331] width 107 height 16
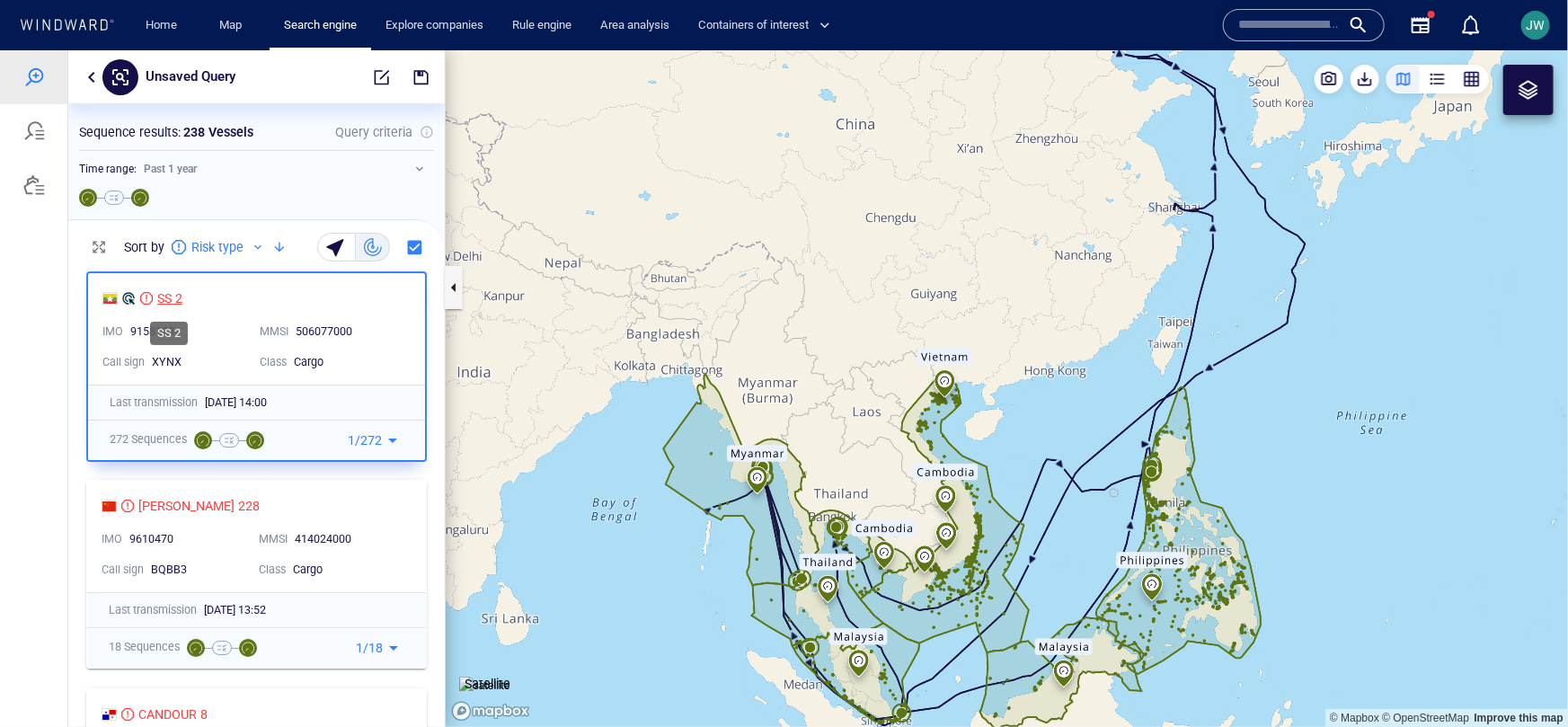
click at [166, 296] on div "SS 2" at bounding box center [170, 298] width 25 height 21
click at [90, 71] on button "button" at bounding box center [92, 76] width 21 height 21
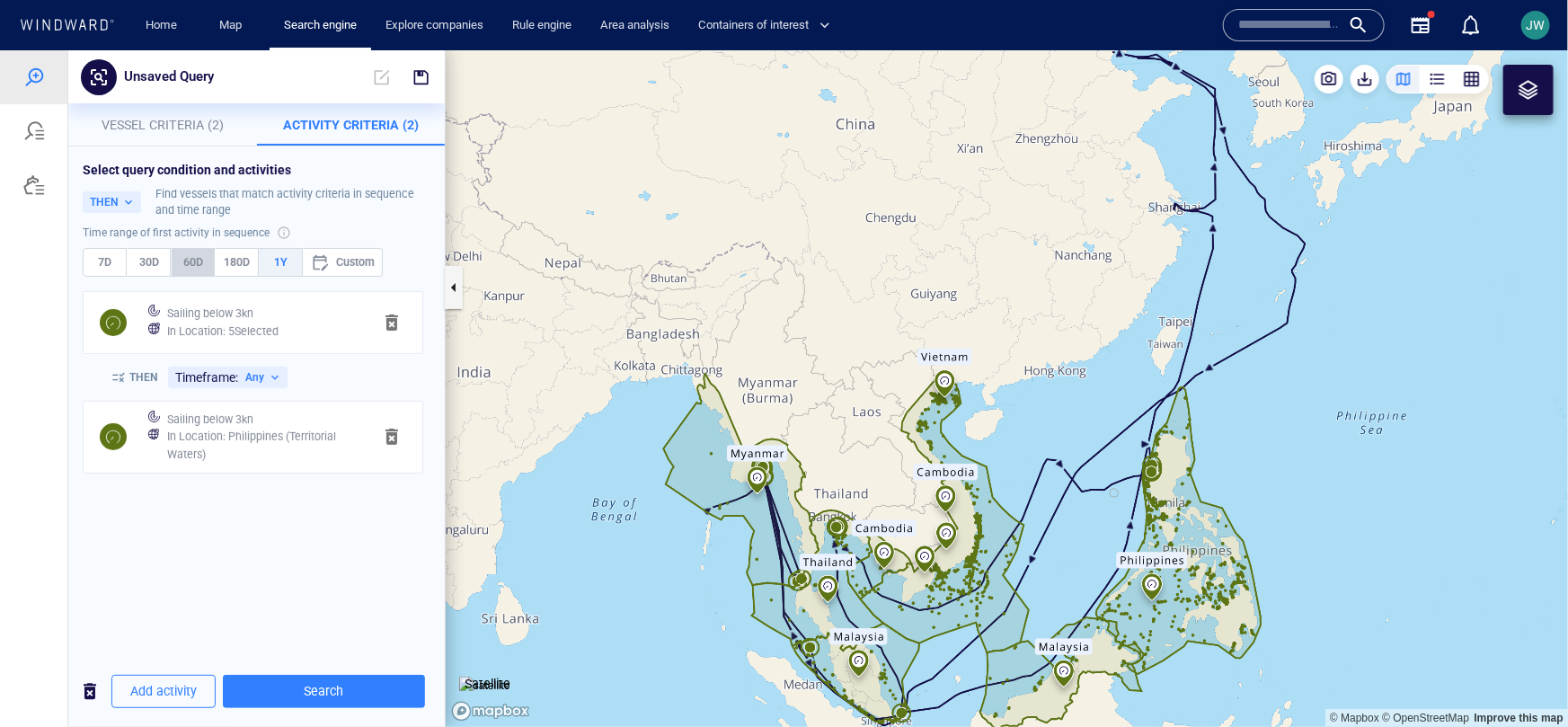
click at [179, 266] on span "60D" at bounding box center [192, 261] width 28 height 19
click at [256, 705] on button "Search" at bounding box center [324, 690] width 202 height 33
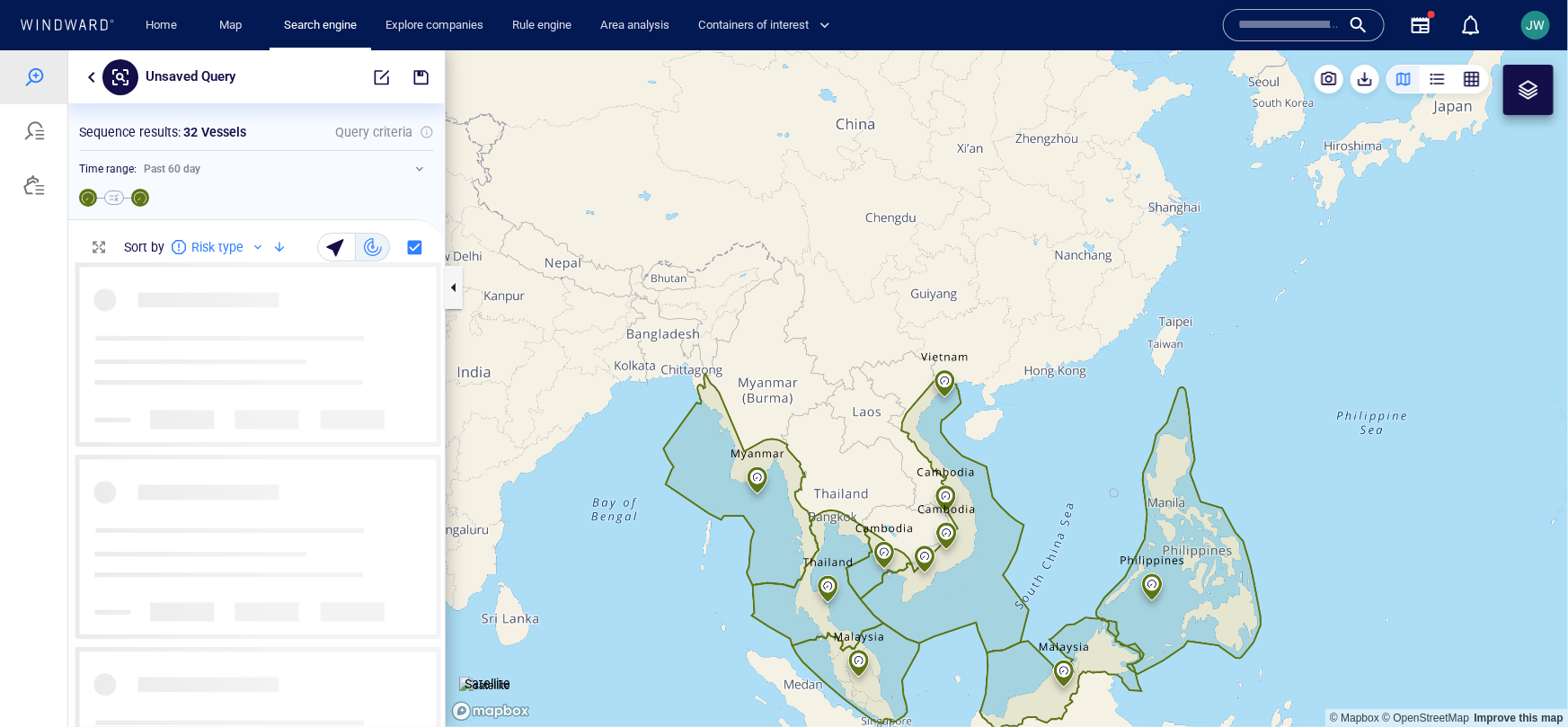
scroll to position [464, 377]
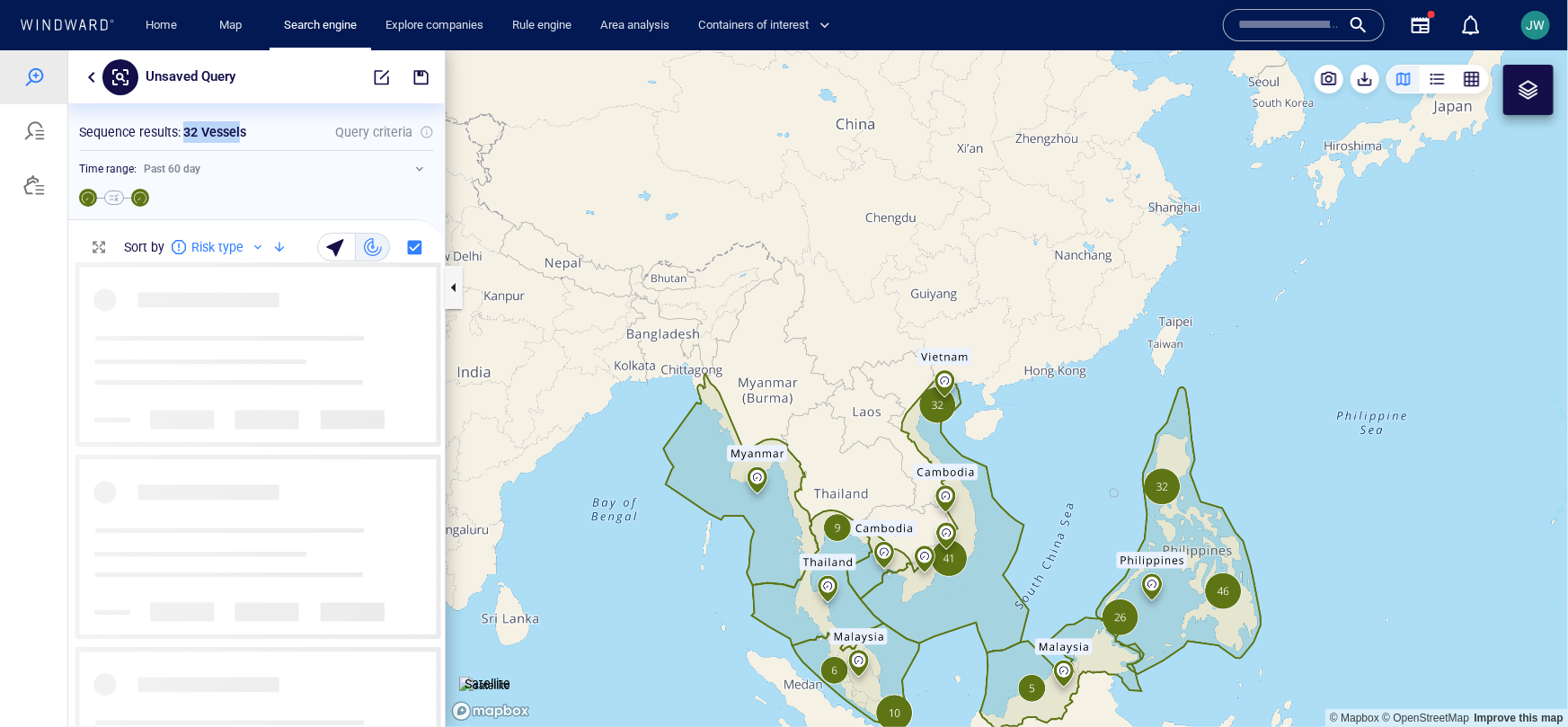
drag, startPoint x: 179, startPoint y: 131, endPoint x: 247, endPoint y: 131, distance: 68.0
click at [247, 131] on div "Sequence results : 32 Vessels" at bounding box center [162, 131] width 174 height 29
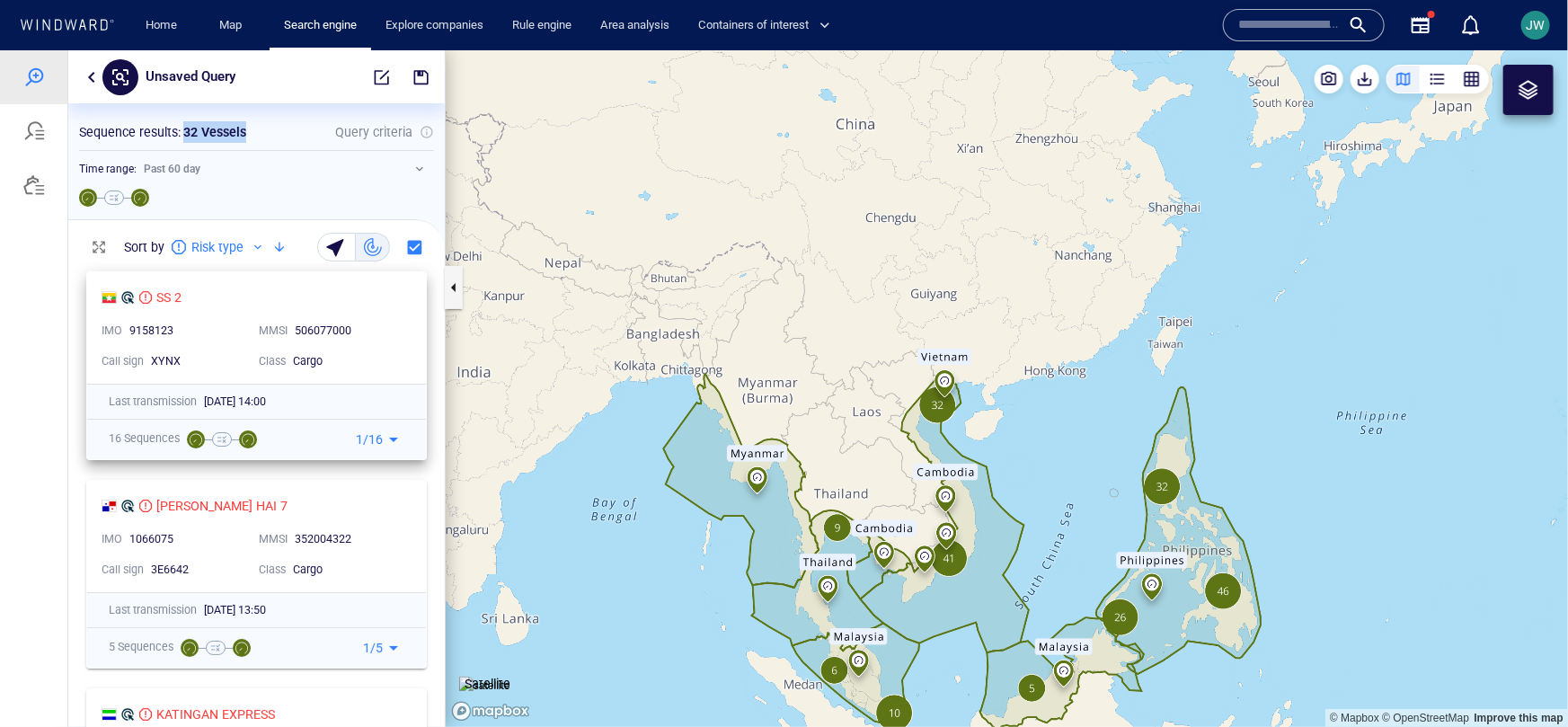
click at [397, 354] on div "Cargo" at bounding box center [347, 360] width 108 height 16
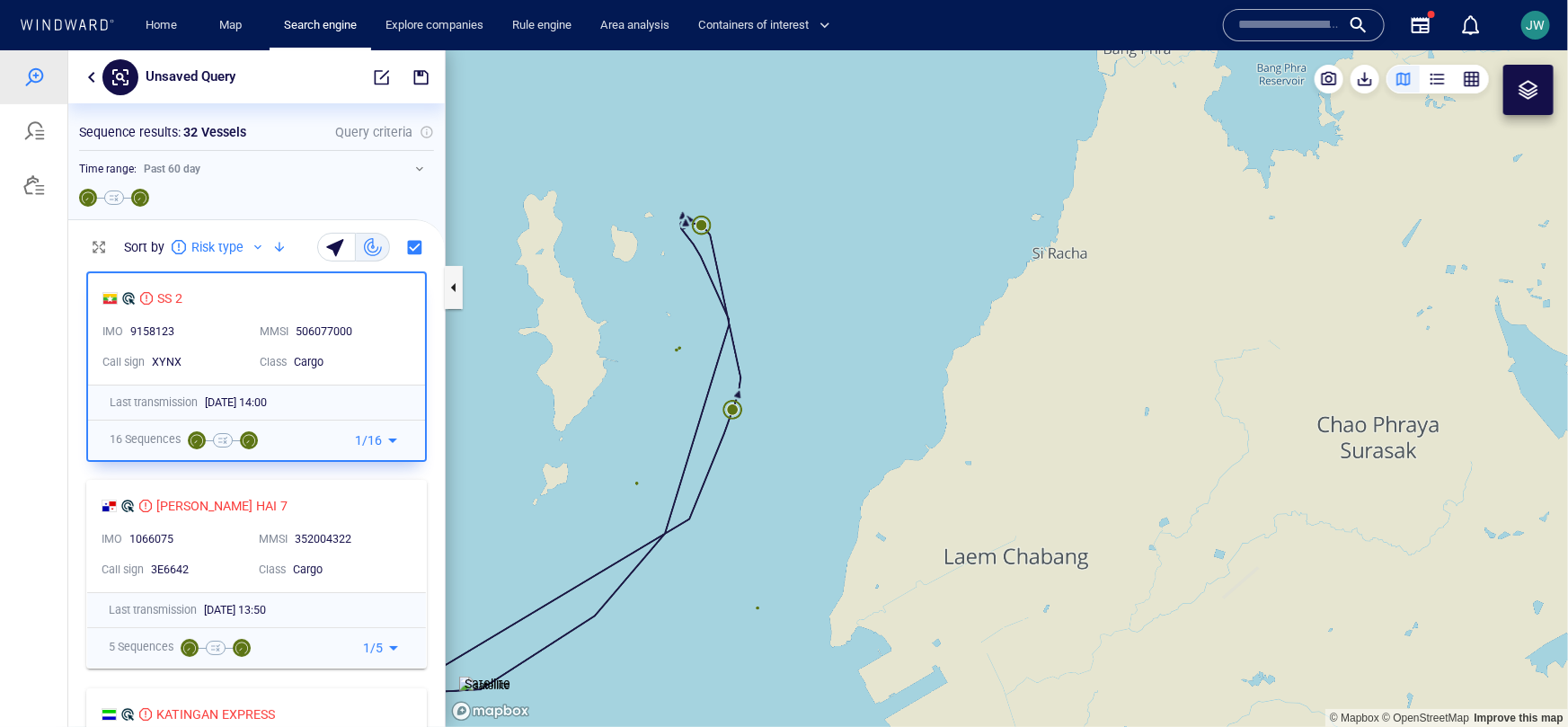
click at [510, 676] on img at bounding box center [484, 684] width 51 height 18
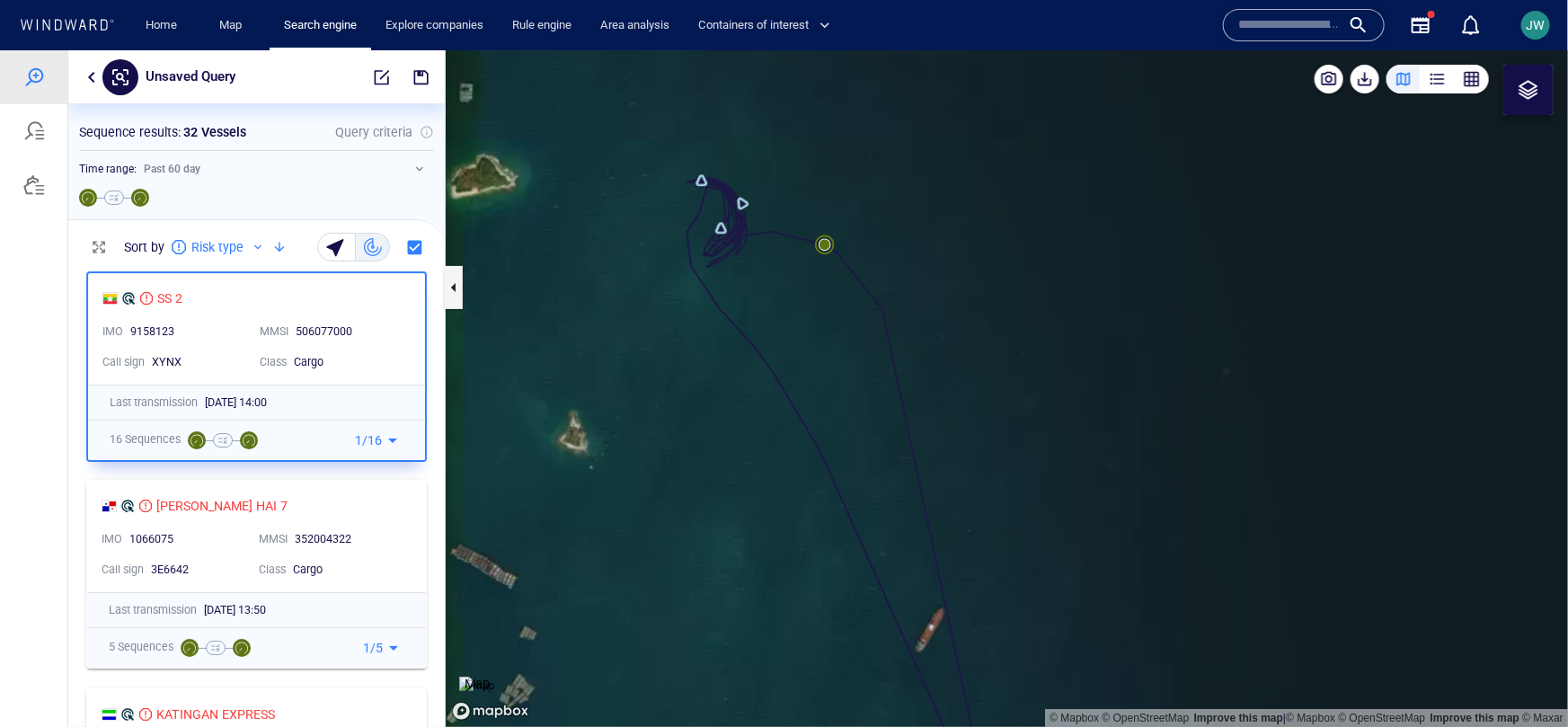
drag, startPoint x: 725, startPoint y: 355, endPoint x: 1018, endPoint y: 84, distance: 399.1
click at [1018, 84] on canvas "Map" at bounding box center [1006, 388] width 1122 height 677
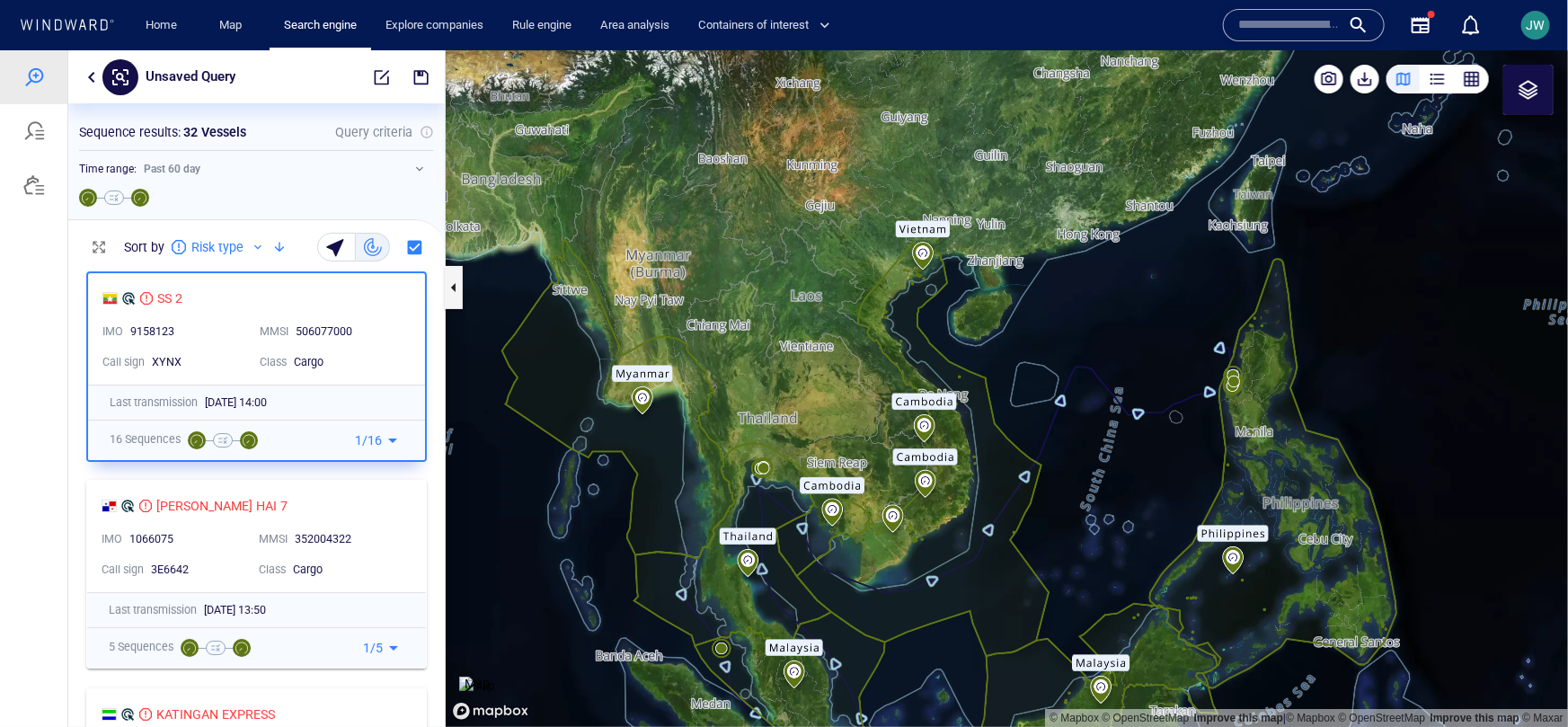
click at [494, 676] on img at bounding box center [477, 684] width 35 height 18
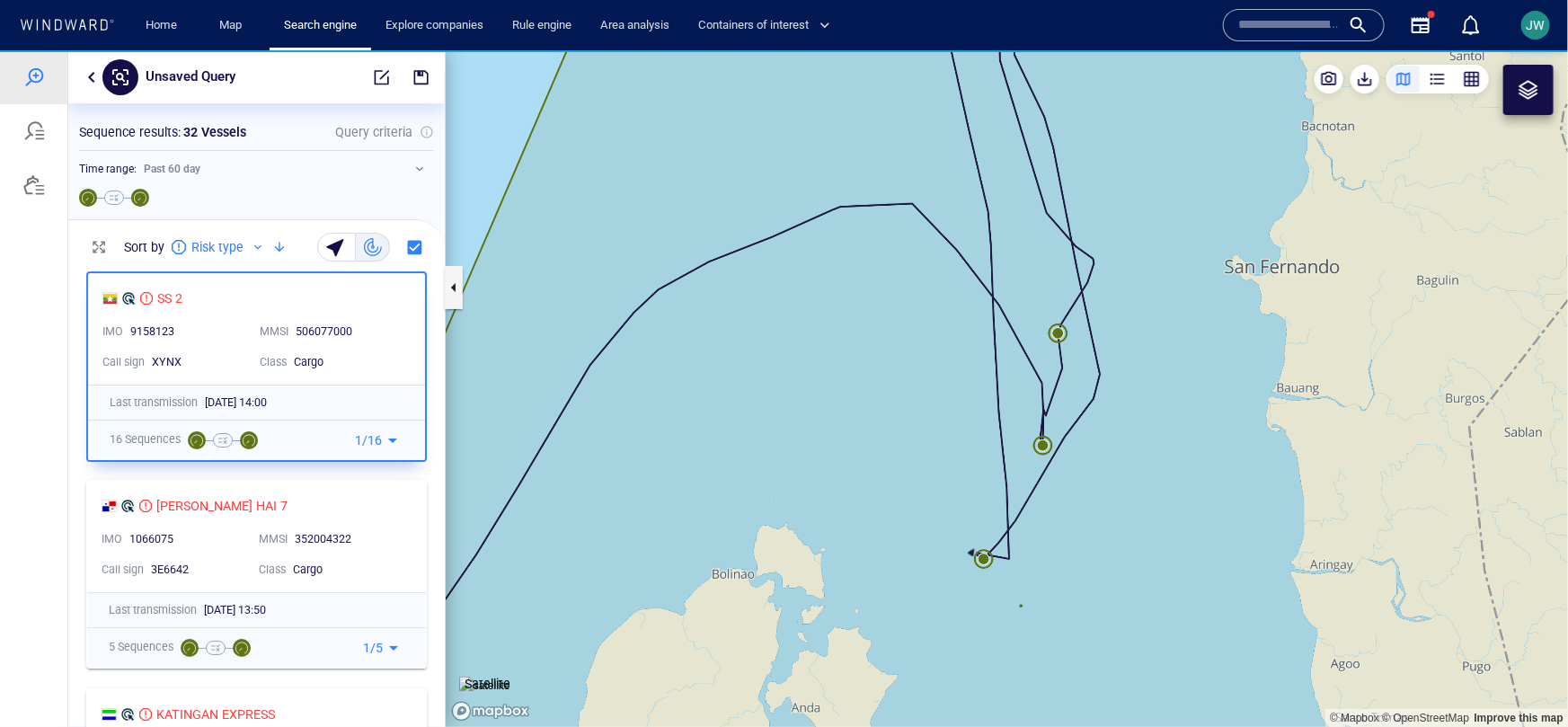
click at [499, 676] on img at bounding box center [484, 684] width 51 height 18
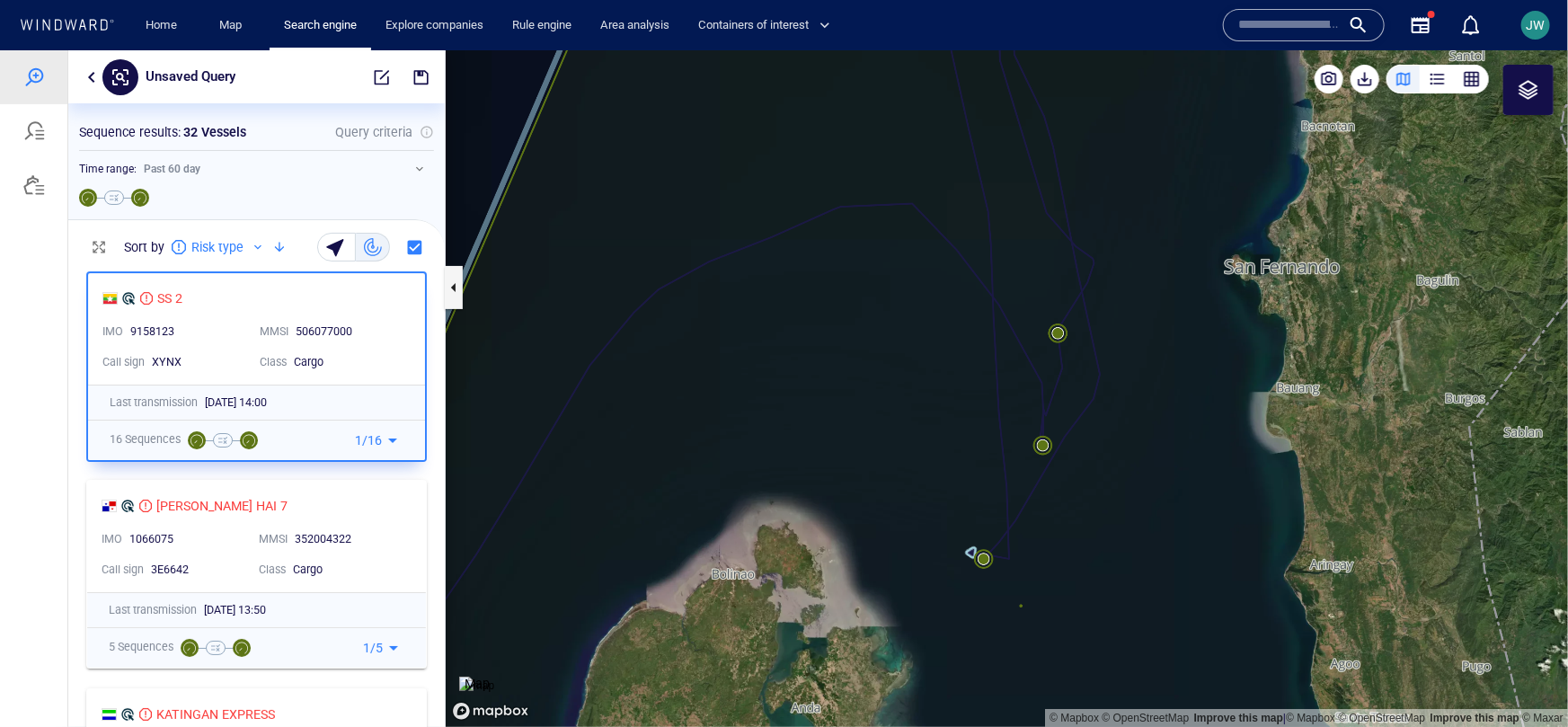
click at [492, 676] on img at bounding box center [477, 684] width 35 height 18
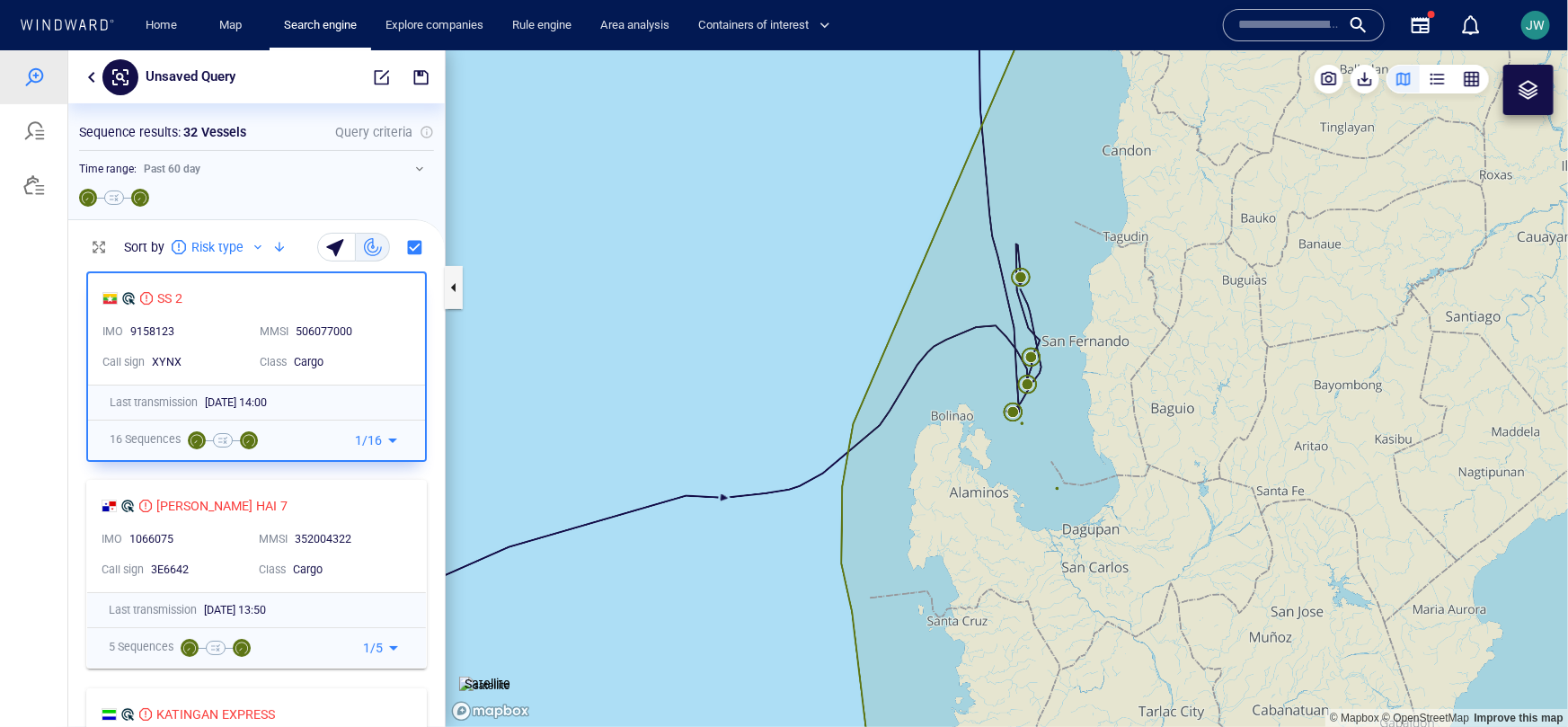
drag, startPoint x: 1105, startPoint y: 252, endPoint x: 1062, endPoint y: 406, distance: 159.9
click at [1061, 407] on canvas "Map" at bounding box center [1006, 388] width 1122 height 677
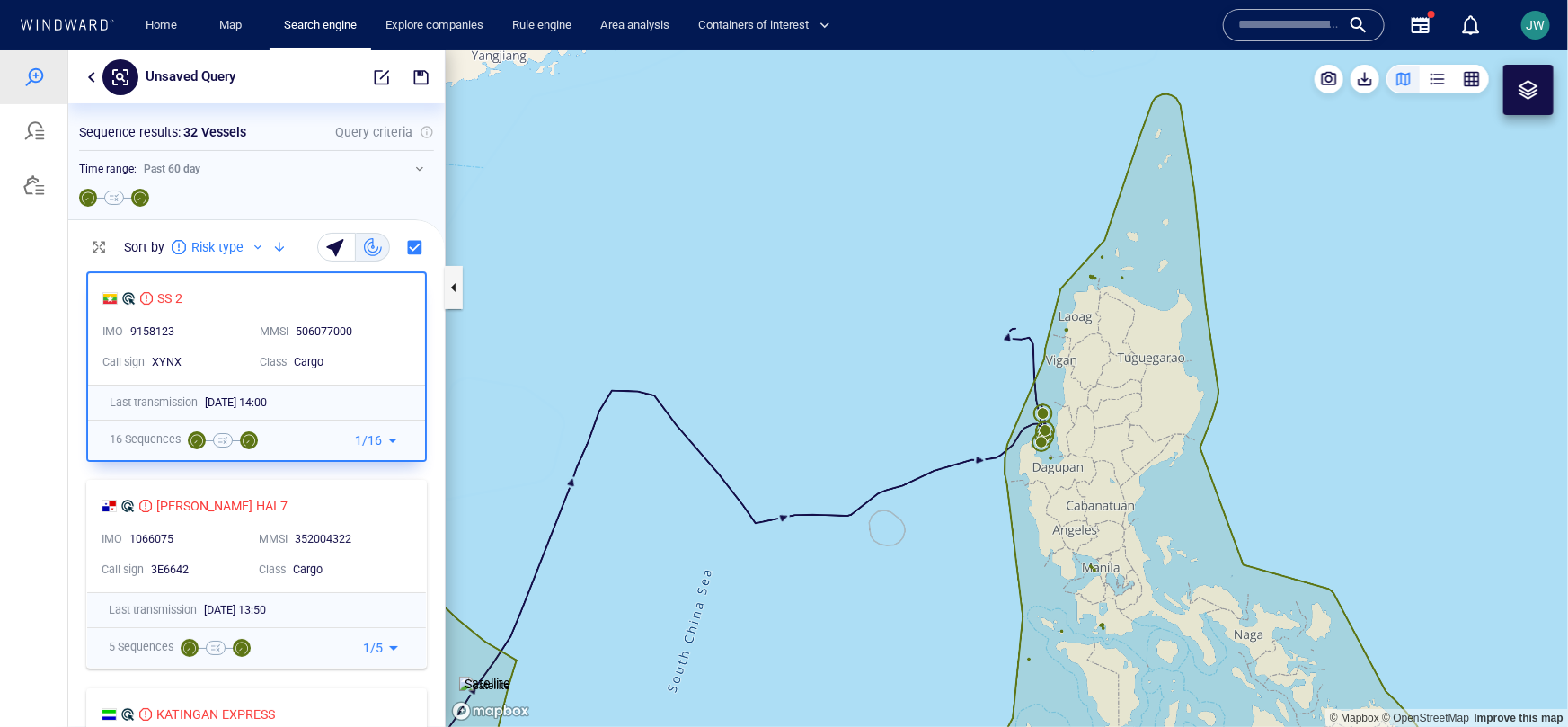
drag, startPoint x: 785, startPoint y: 480, endPoint x: 876, endPoint y: 410, distance: 114.8
click at [876, 410] on canvas "Map" at bounding box center [1006, 388] width 1122 height 677
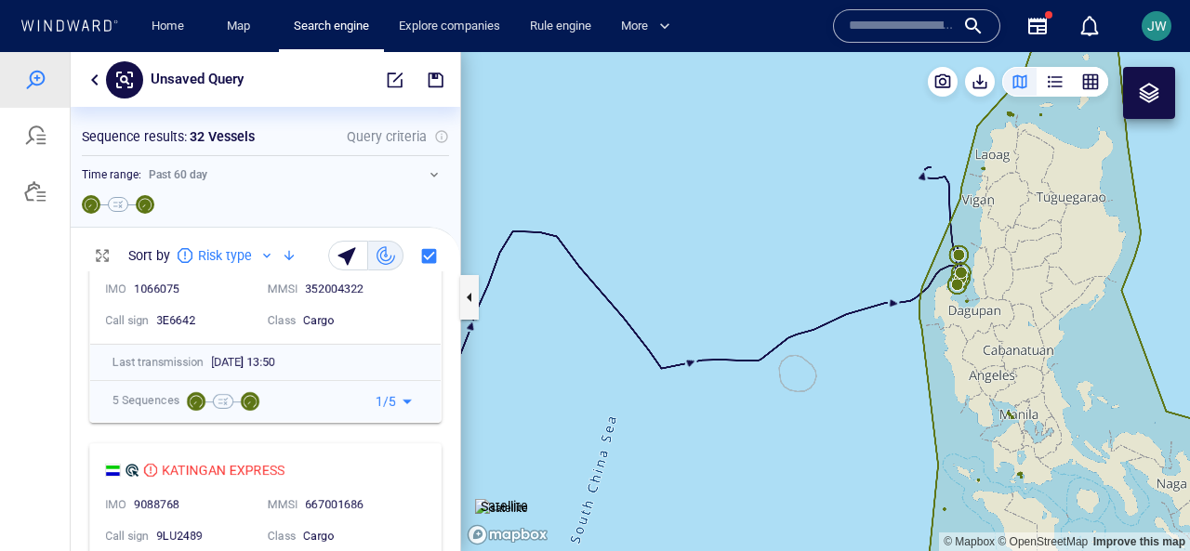
scroll to position [271, 0]
click at [404, 454] on div "KATINGAN EXPRESS IMO 9088768 MMSI 667001686 Call sign 9LU2489 Class Cargo" at bounding box center [265, 500] width 350 height 115
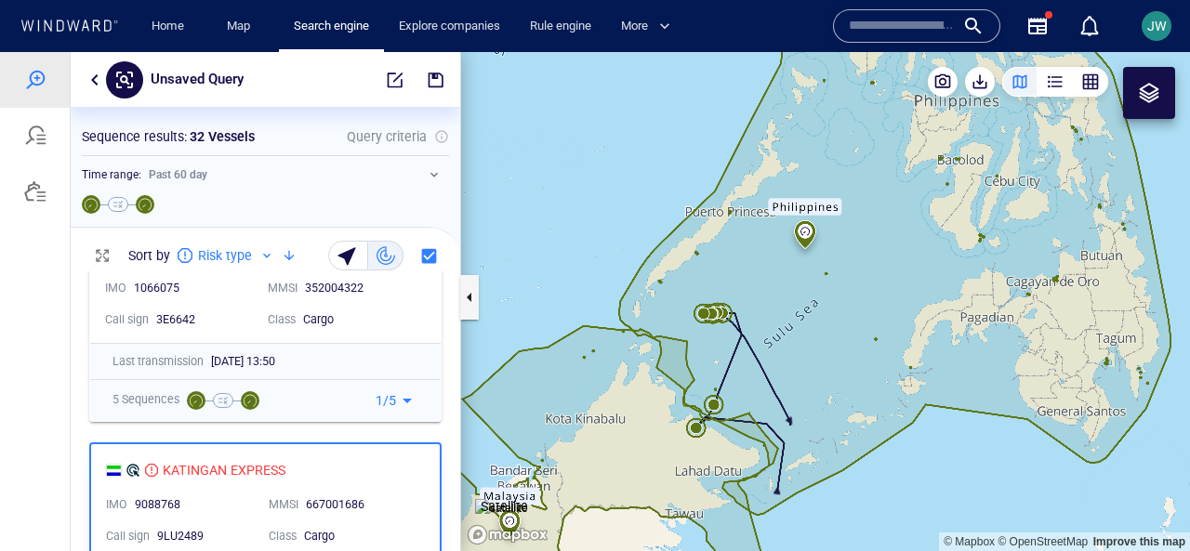
drag, startPoint x: 772, startPoint y: 284, endPoint x: 823, endPoint y: 321, distance: 63.2
click at [823, 321] on canvas "Map" at bounding box center [825, 301] width 729 height 499
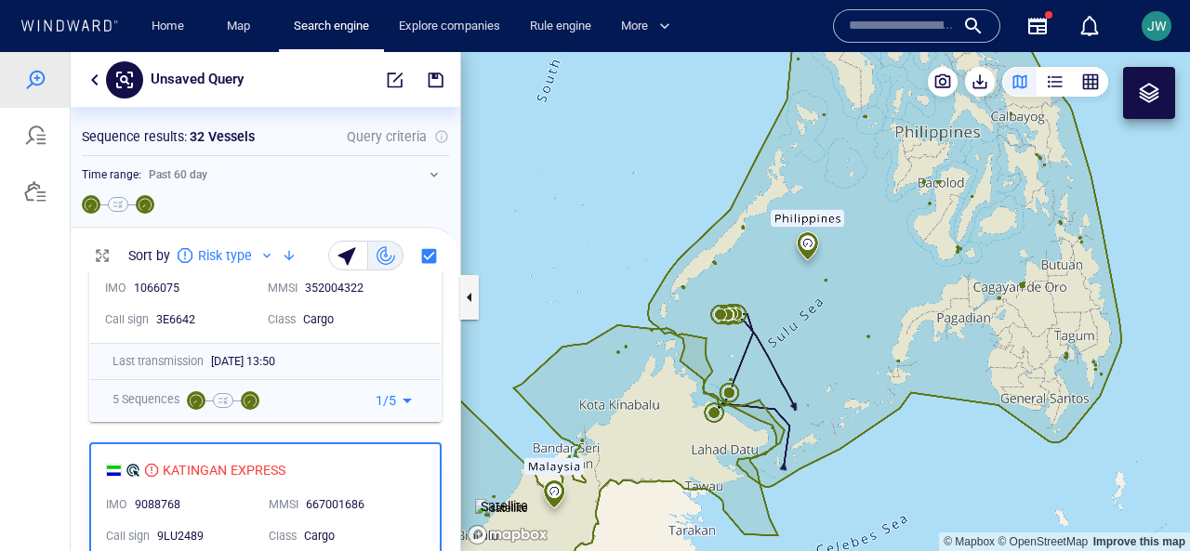
drag, startPoint x: 856, startPoint y: 320, endPoint x: 786, endPoint y: 285, distance: 78.6
click at [785, 285] on canvas "Map" at bounding box center [825, 301] width 729 height 499
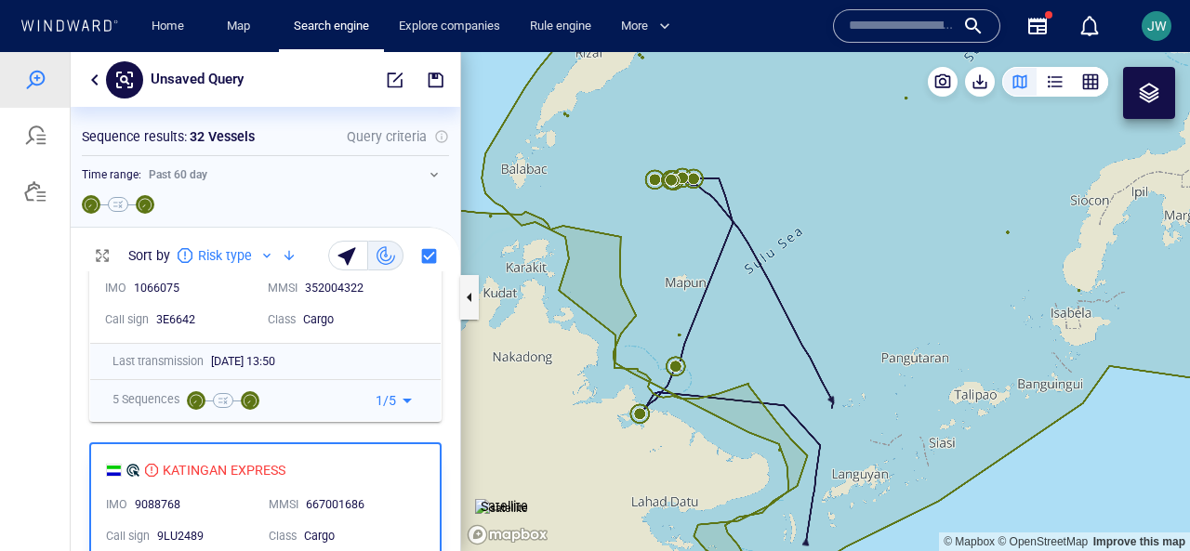
click at [481, 499] on img at bounding box center [501, 508] width 53 height 19
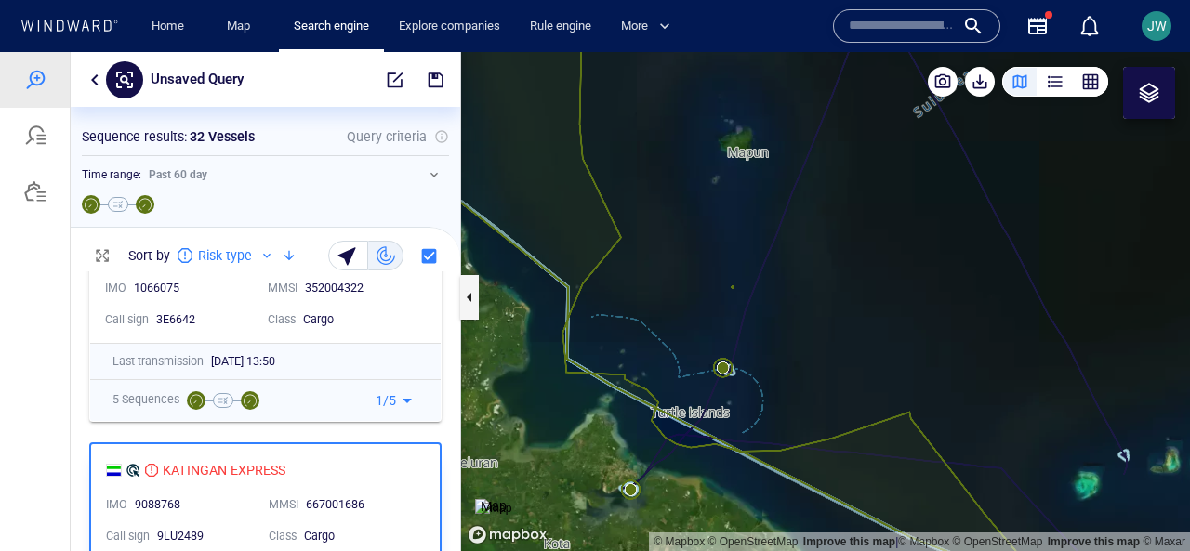
drag, startPoint x: 651, startPoint y: 463, endPoint x: 681, endPoint y: 320, distance: 146.2
click at [681, 320] on canvas "Map" at bounding box center [825, 301] width 729 height 499
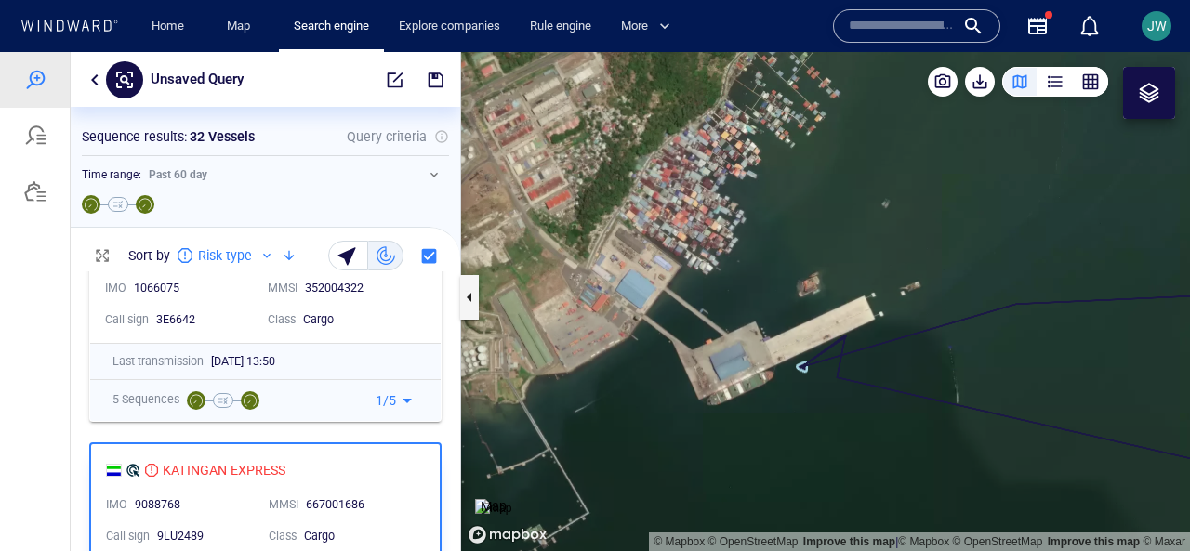
click at [1143, 86] on div at bounding box center [1149, 93] width 22 height 22
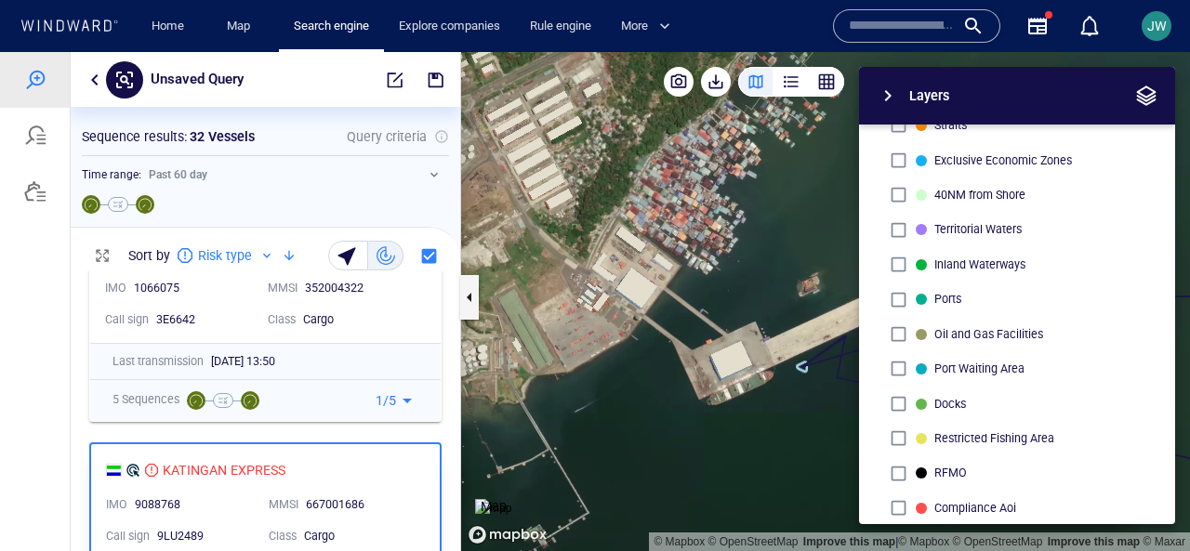
scroll to position [123, 0]
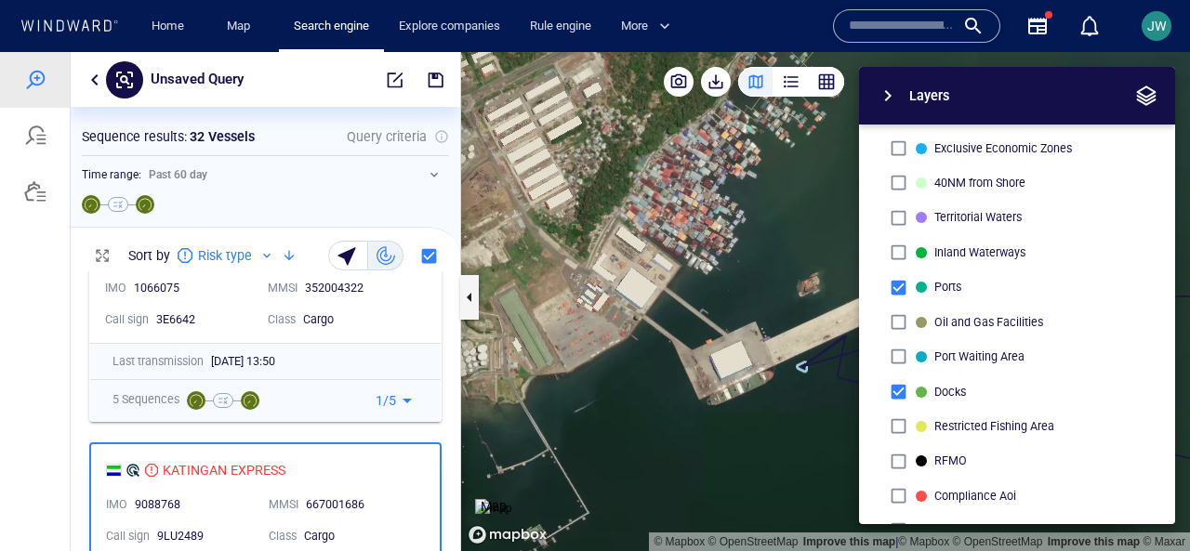
click at [505, 499] on img at bounding box center [493, 508] width 36 height 19
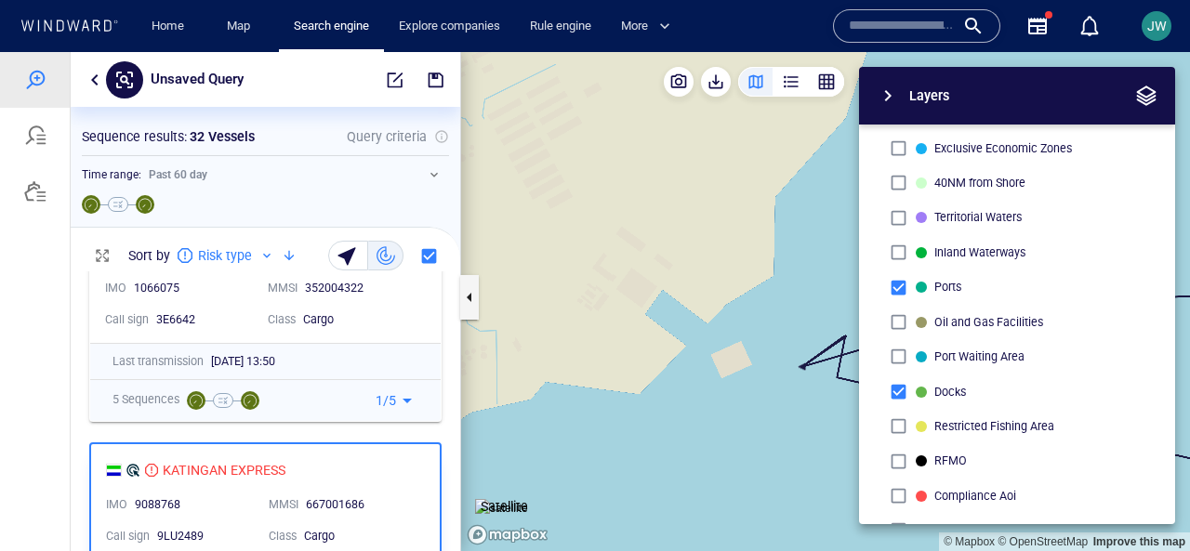
click at [727, 337] on div "Layers System Areas International Waters Straits Exclusive Economic Zones 40NM …" at bounding box center [919, 295] width 511 height 457
click at [1141, 93] on span "button" at bounding box center [1146, 96] width 22 height 22
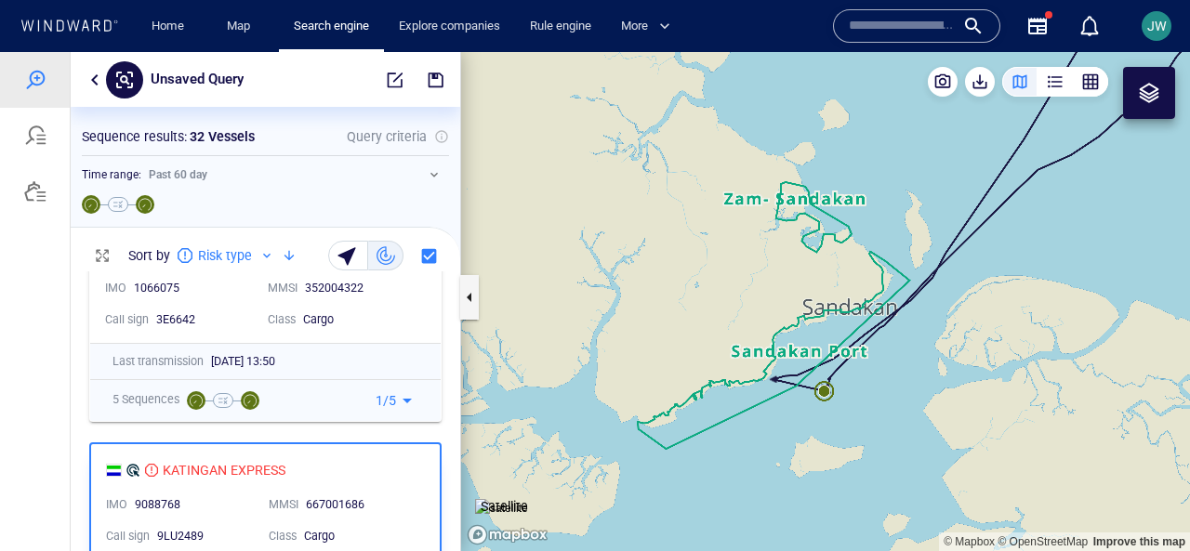
click at [513, 499] on img at bounding box center [501, 508] width 53 height 19
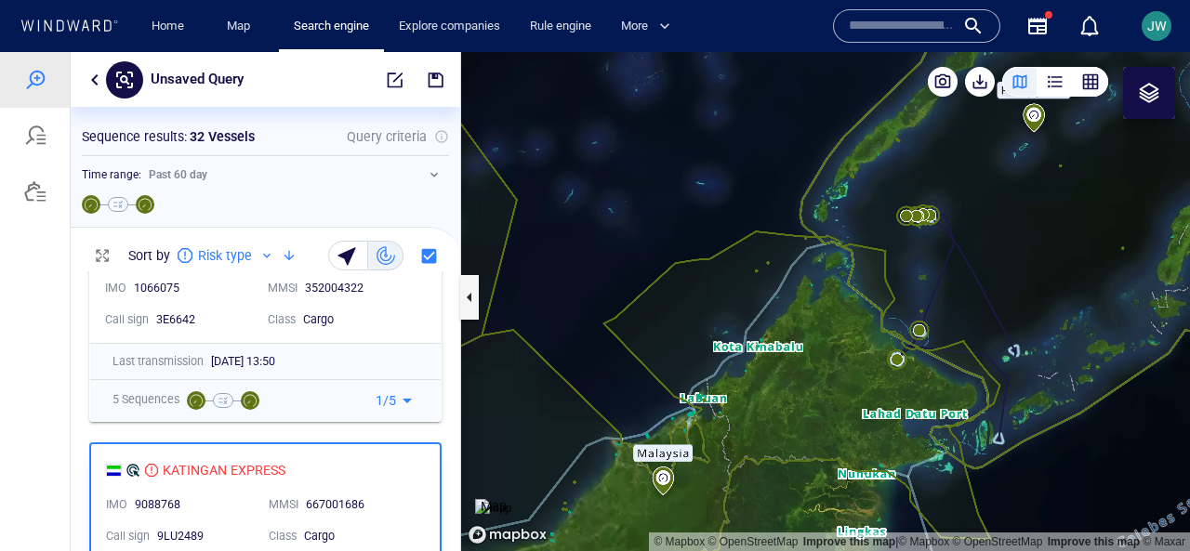
click at [511, 499] on img at bounding box center [493, 508] width 36 height 19
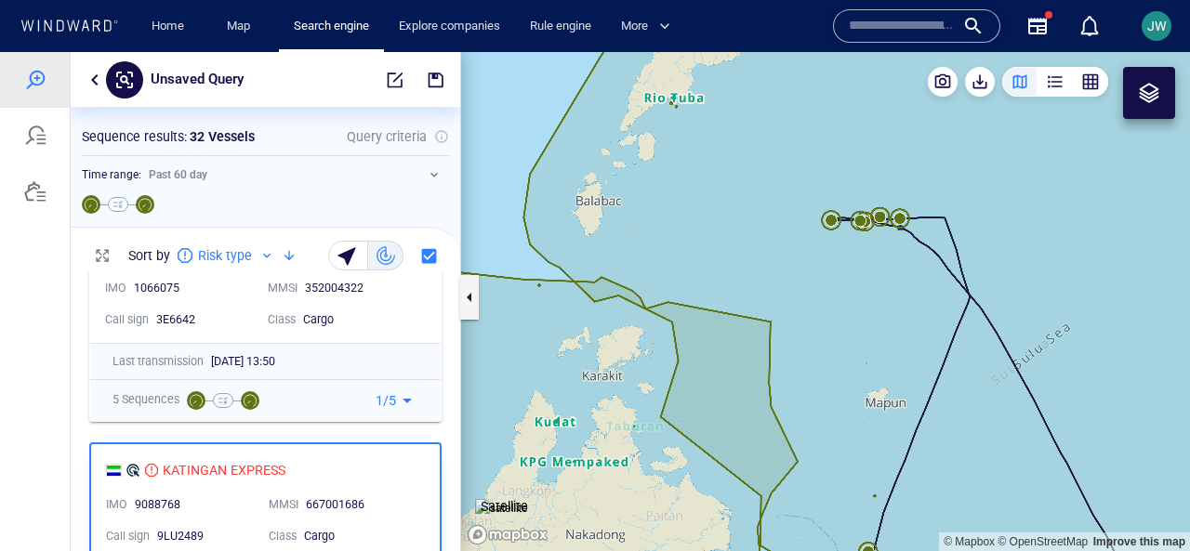
drag, startPoint x: 934, startPoint y: 185, endPoint x: 871, endPoint y: 321, distance: 149.7
click at [871, 321] on canvas "Map" at bounding box center [825, 301] width 729 height 499
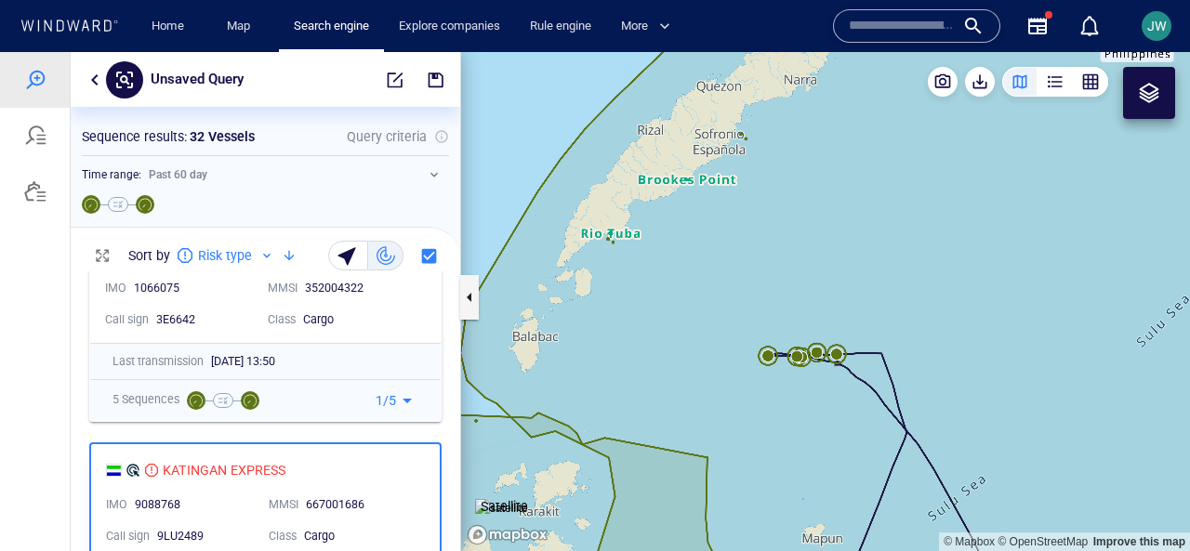
drag, startPoint x: 848, startPoint y: 230, endPoint x: 764, endPoint y: 331, distance: 131.4
click at [764, 331] on canvas "Map" at bounding box center [825, 301] width 729 height 499
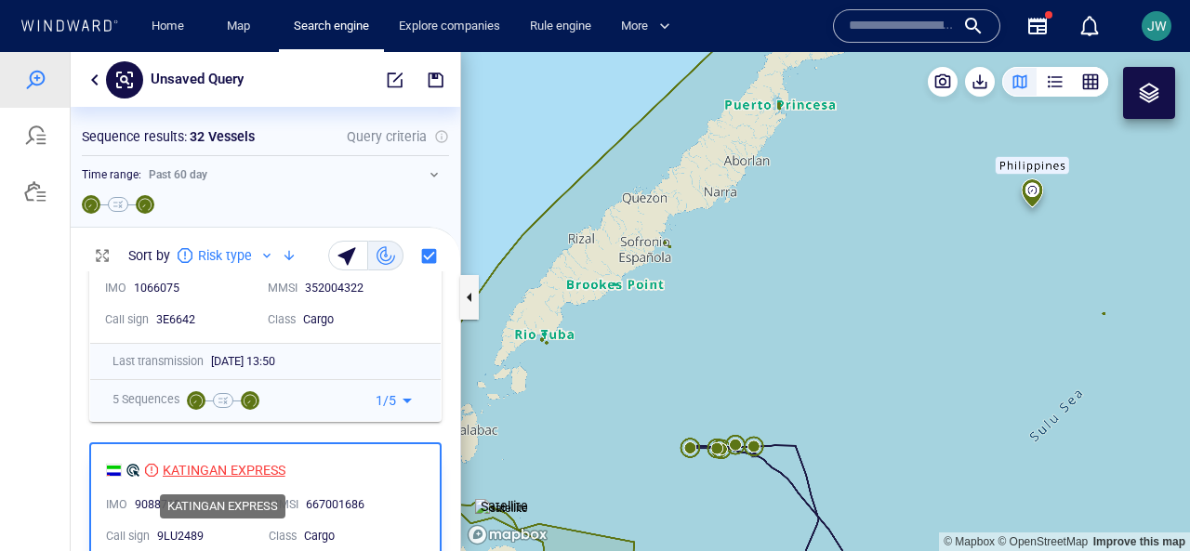
click at [267, 474] on div "KATINGAN EXPRESS" at bounding box center [224, 470] width 123 height 22
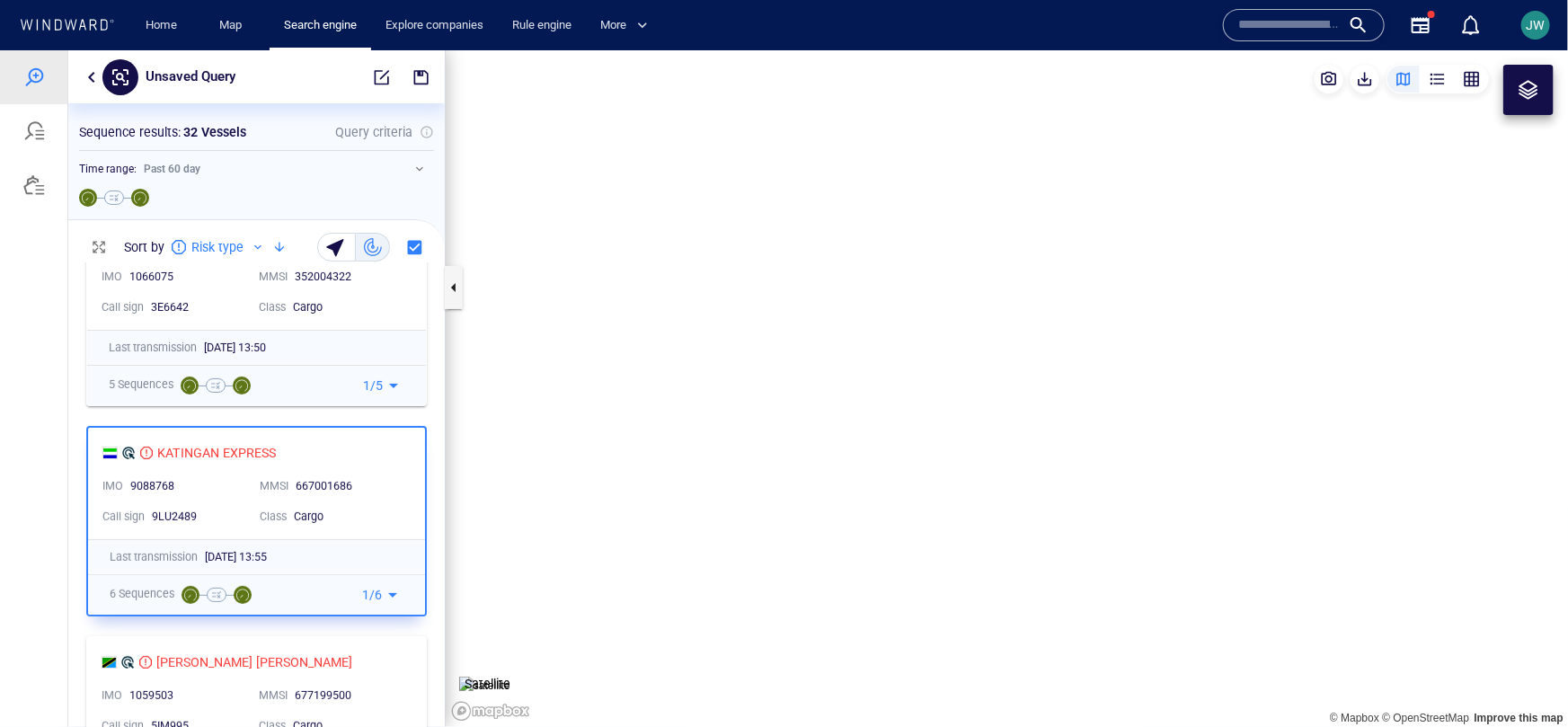
scroll to position [464, 377]
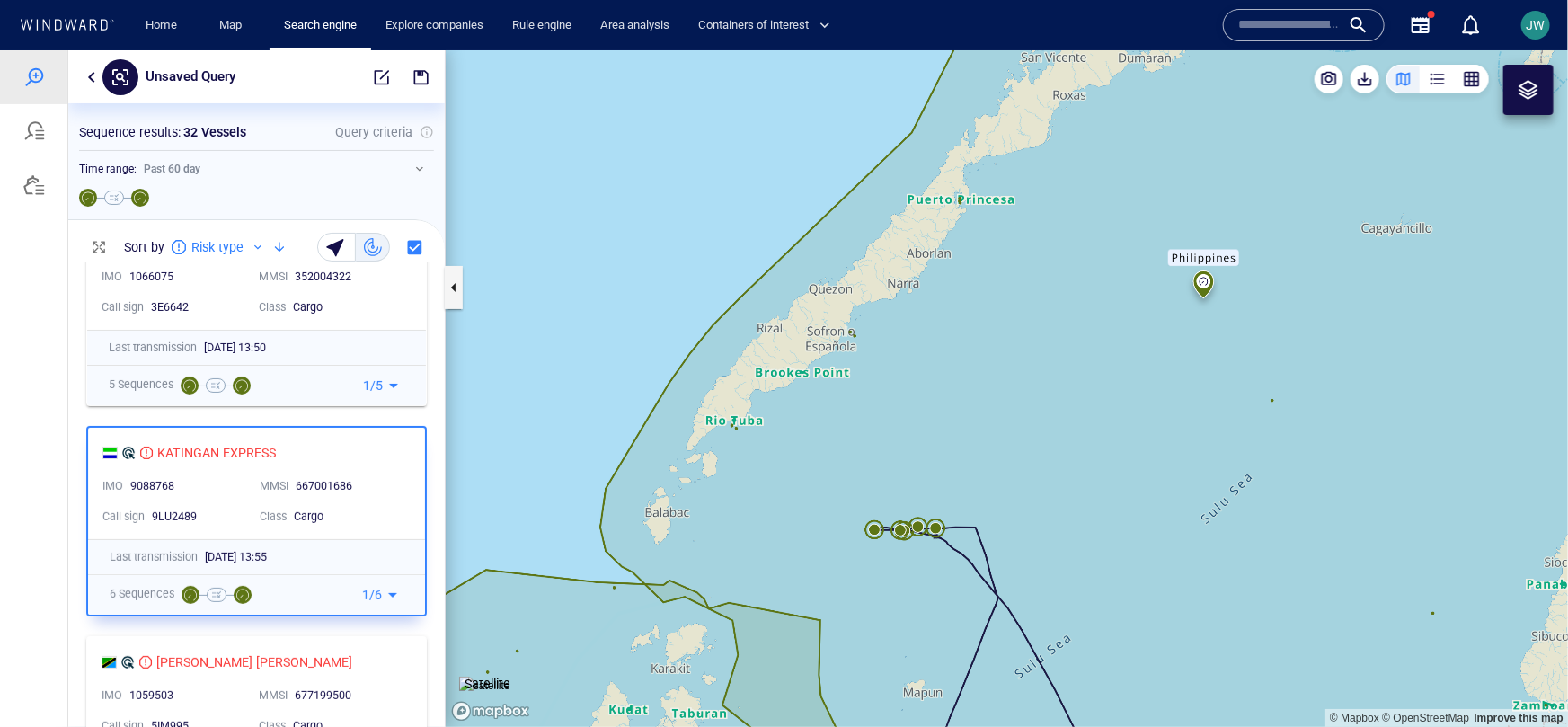
drag, startPoint x: 586, startPoint y: 384, endPoint x: 598, endPoint y: 440, distance: 57.3
click at [598, 440] on canvas "Map" at bounding box center [1006, 388] width 1122 height 677
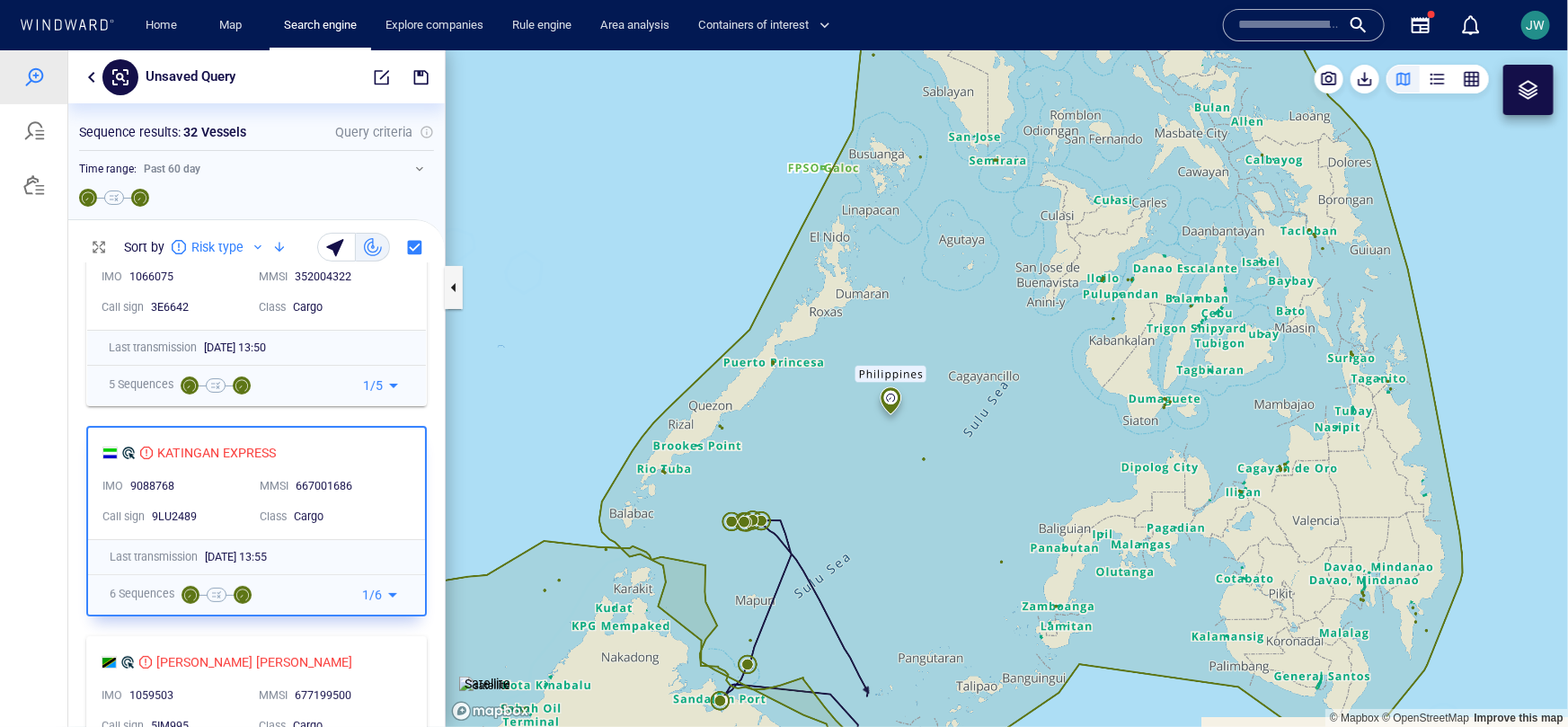
drag, startPoint x: 598, startPoint y: 440, endPoint x: 611, endPoint y: 326, distance: 114.7
click at [611, 326] on canvas "Map" at bounding box center [1006, 388] width 1122 height 677
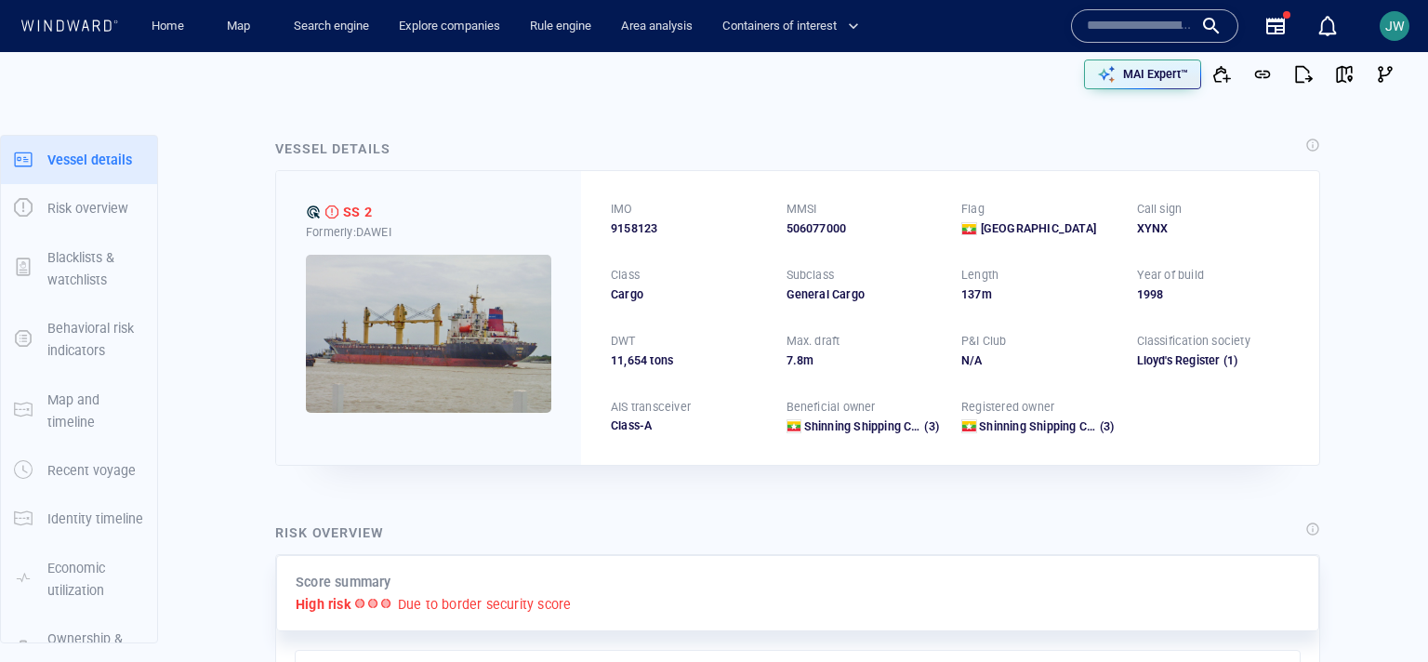
click at [428, 311] on img at bounding box center [428, 334] width 245 height 158
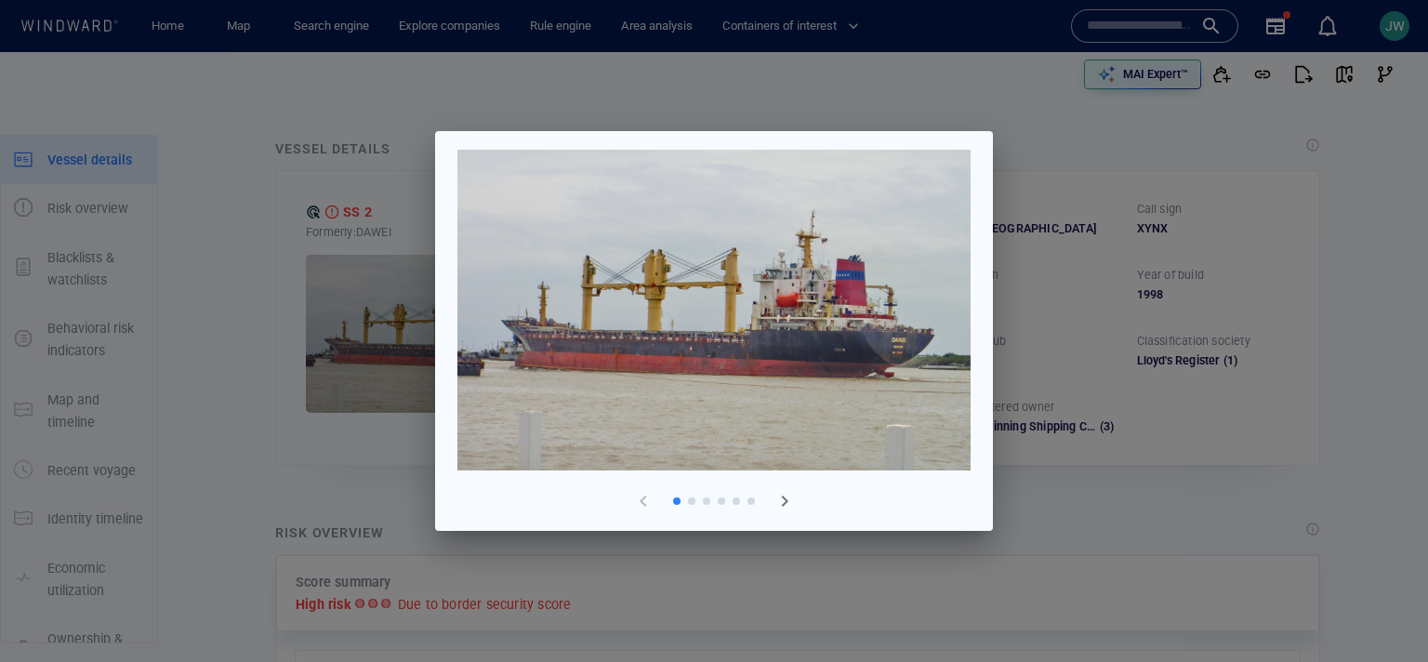
click at [791, 512] on button "button" at bounding box center [784, 501] width 45 height 45
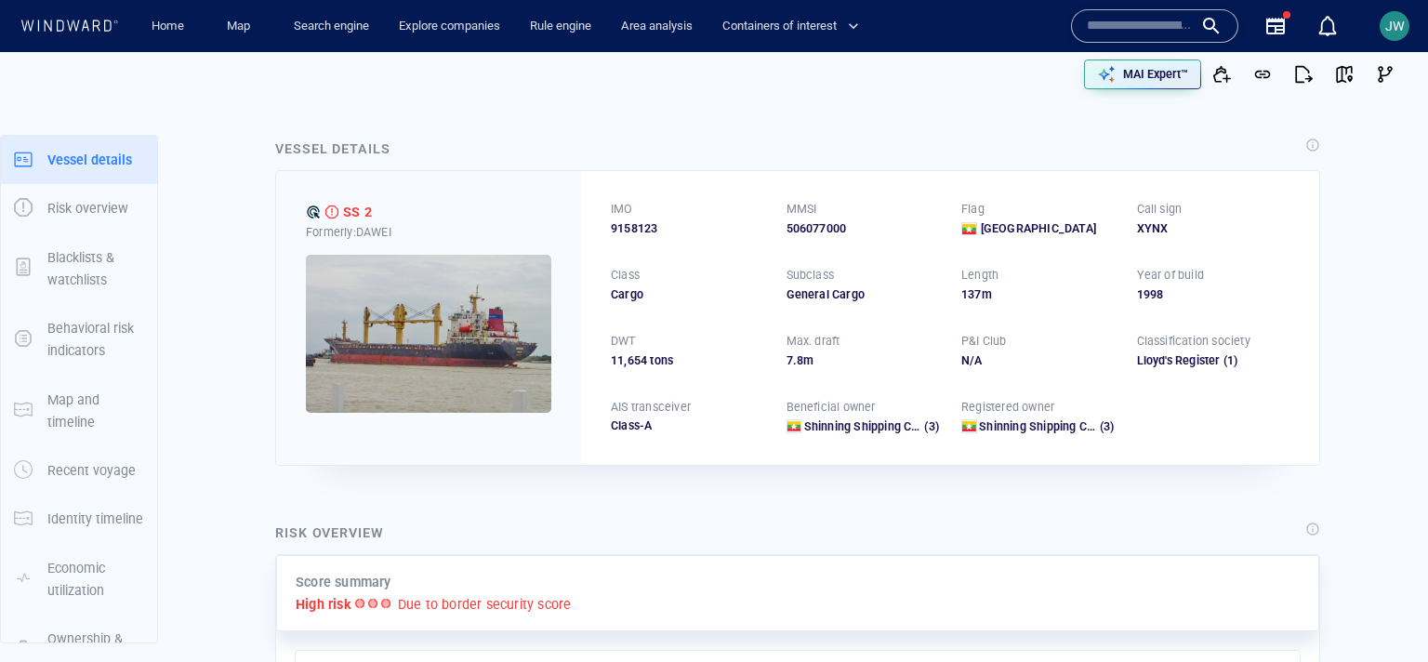
drag, startPoint x: 954, startPoint y: 298, endPoint x: 1000, endPoint y: 298, distance: 46.5
click at [1000, 298] on div "IMO 9158123 MMSI 506077000 Flag Myanmar Call sign XYNX Class Cargo Subclass Gen…" at bounding box center [950, 317] width 738 height 293
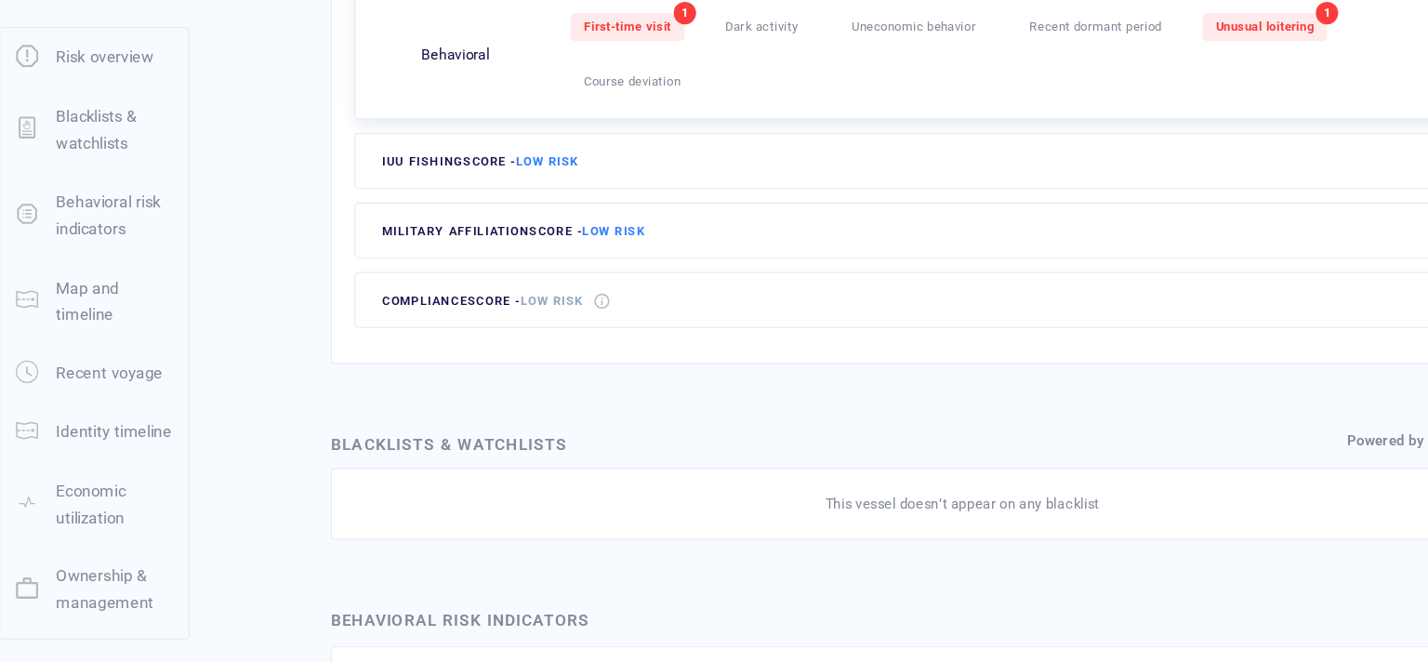
scroll to position [995, 0]
drag, startPoint x: 1346, startPoint y: 461, endPoint x: 1109, endPoint y: 509, distance: 241.8
click at [1114, 502] on div "This vessel doesn’t appear on any blacklist" at bounding box center [797, 528] width 1045 height 59
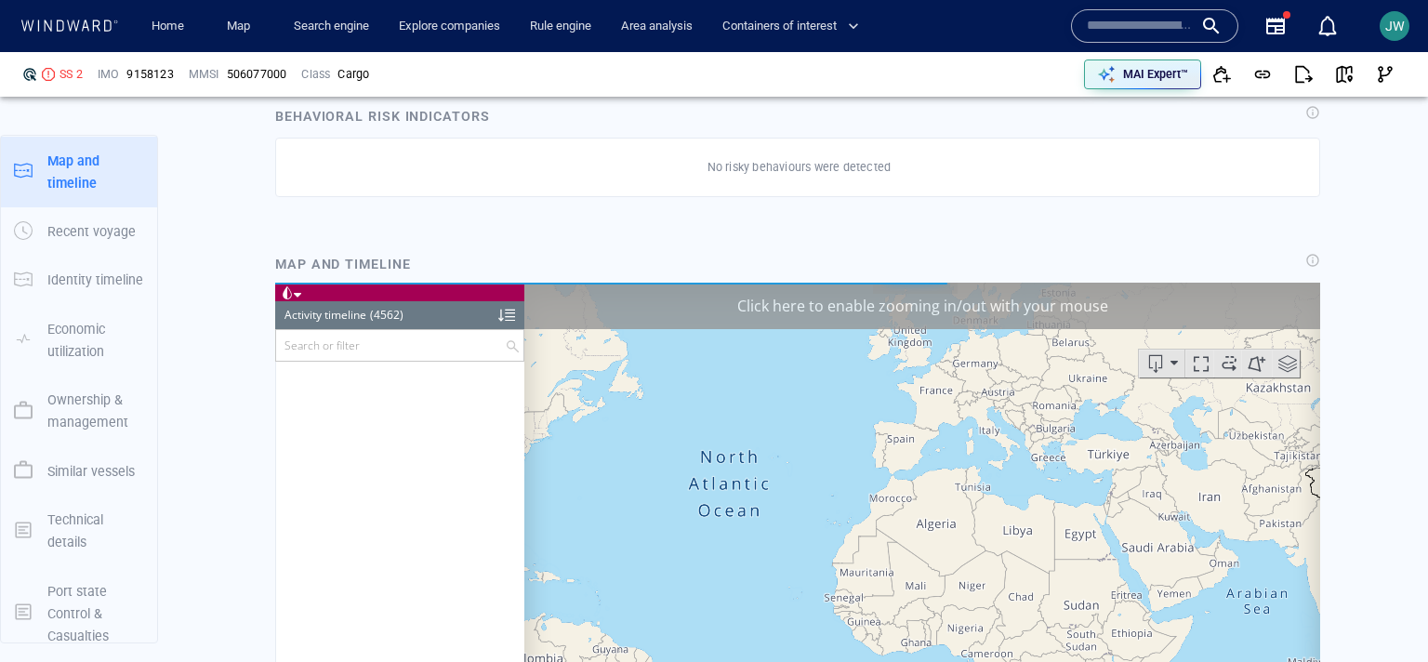
scroll to position [232766, 0]
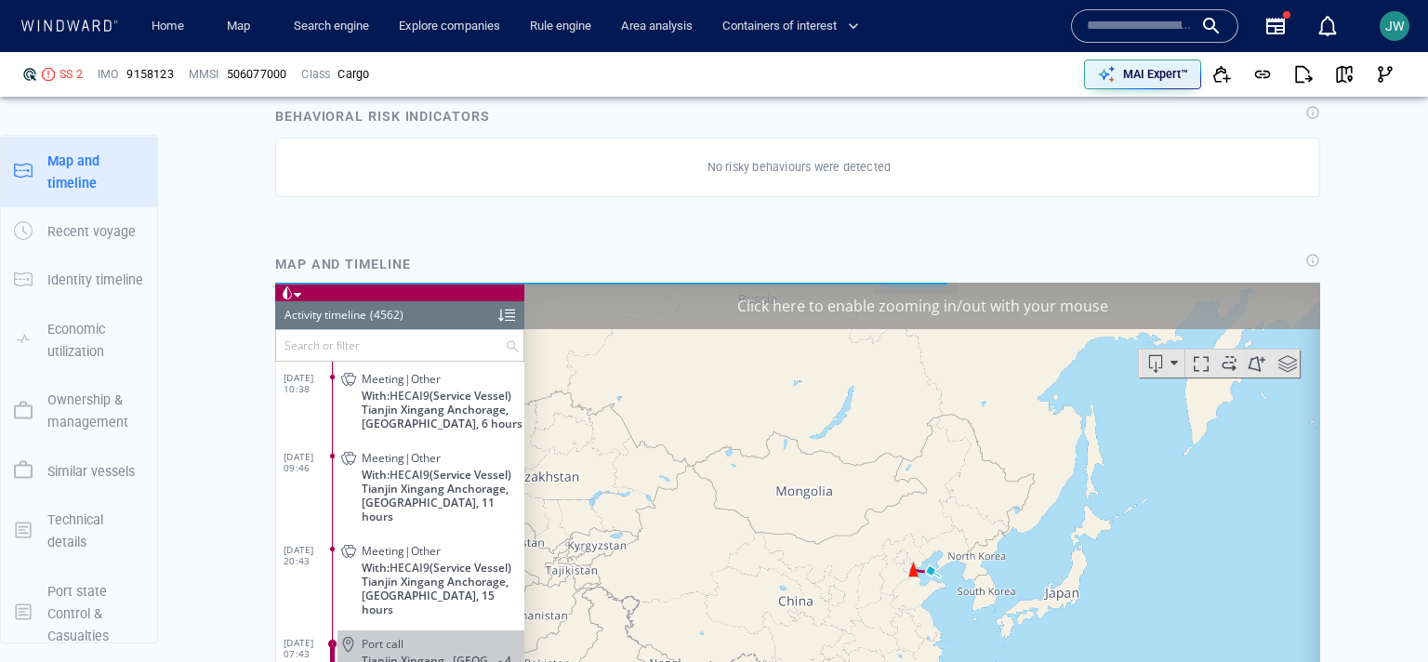
click at [1192, 320] on div "Click here to enable zooming in/out with your mouse" at bounding box center [922, 305] width 796 height 46
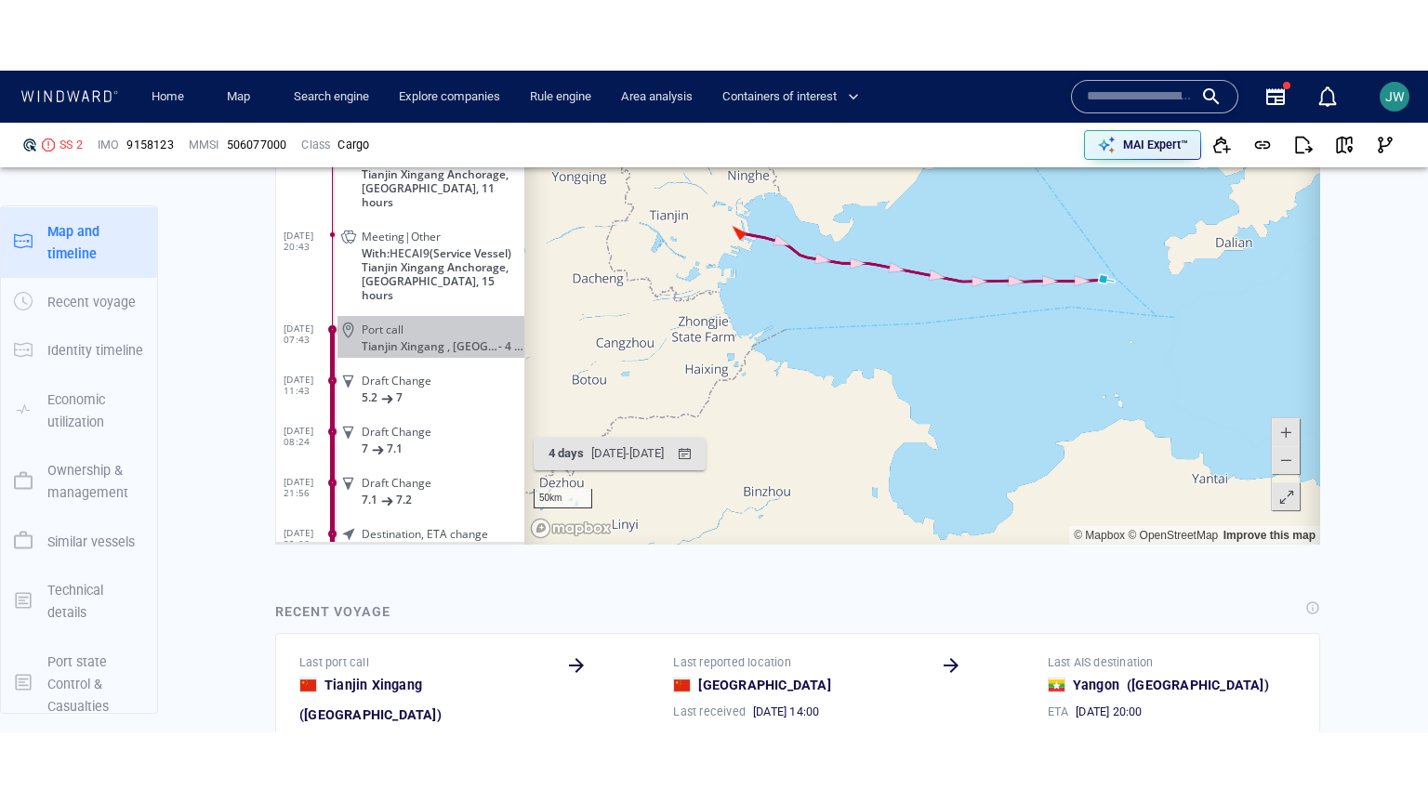
scroll to position [1890, 0]
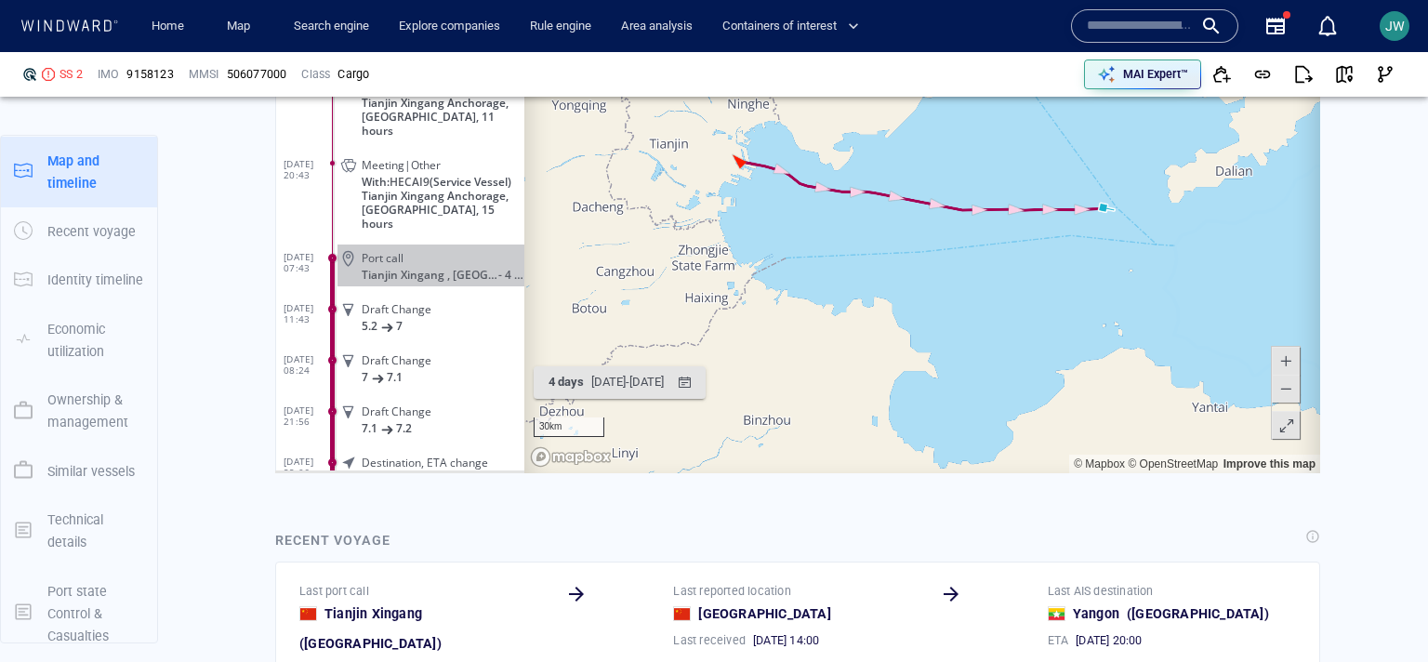
click at [1285, 429] on span at bounding box center [1286, 426] width 19 height 28
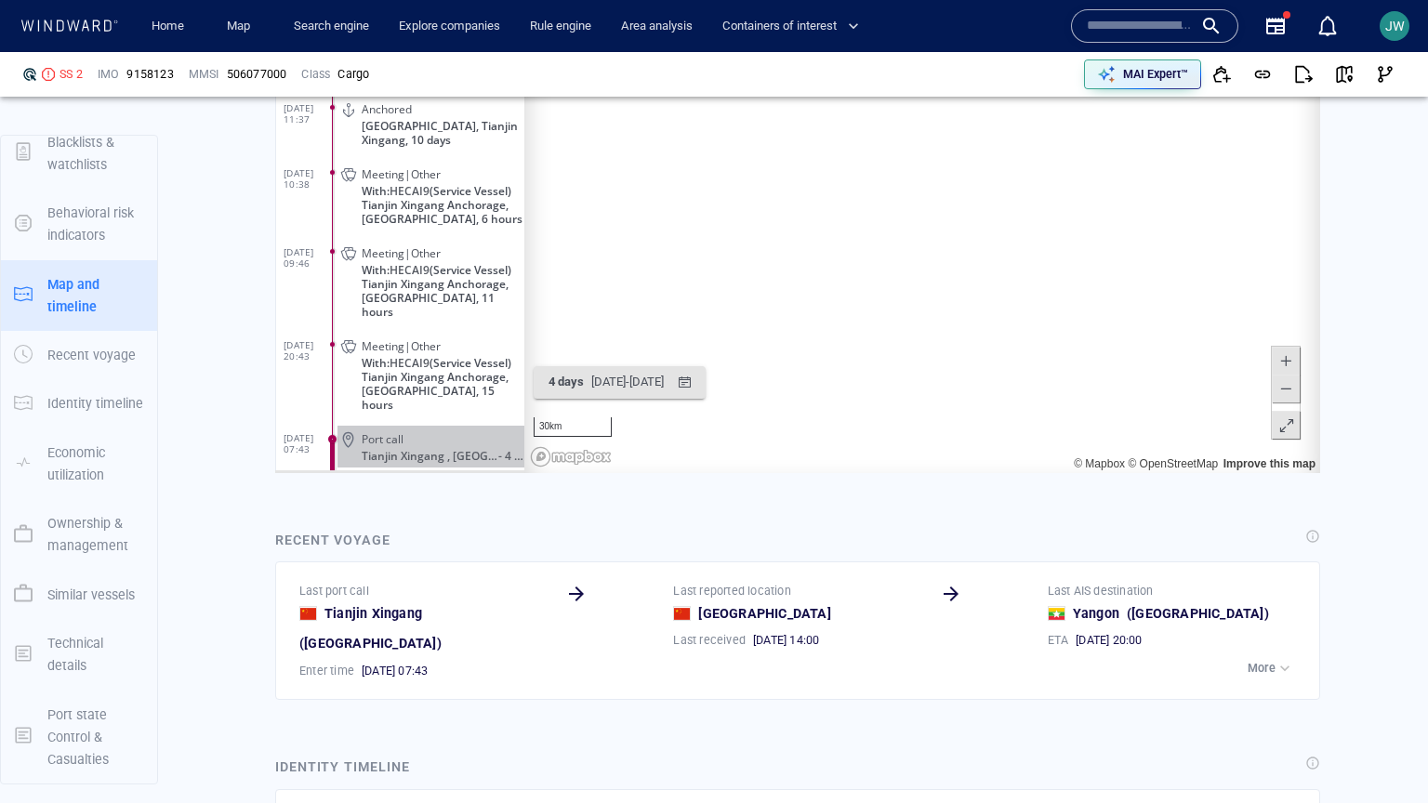
scroll to position [115, 0]
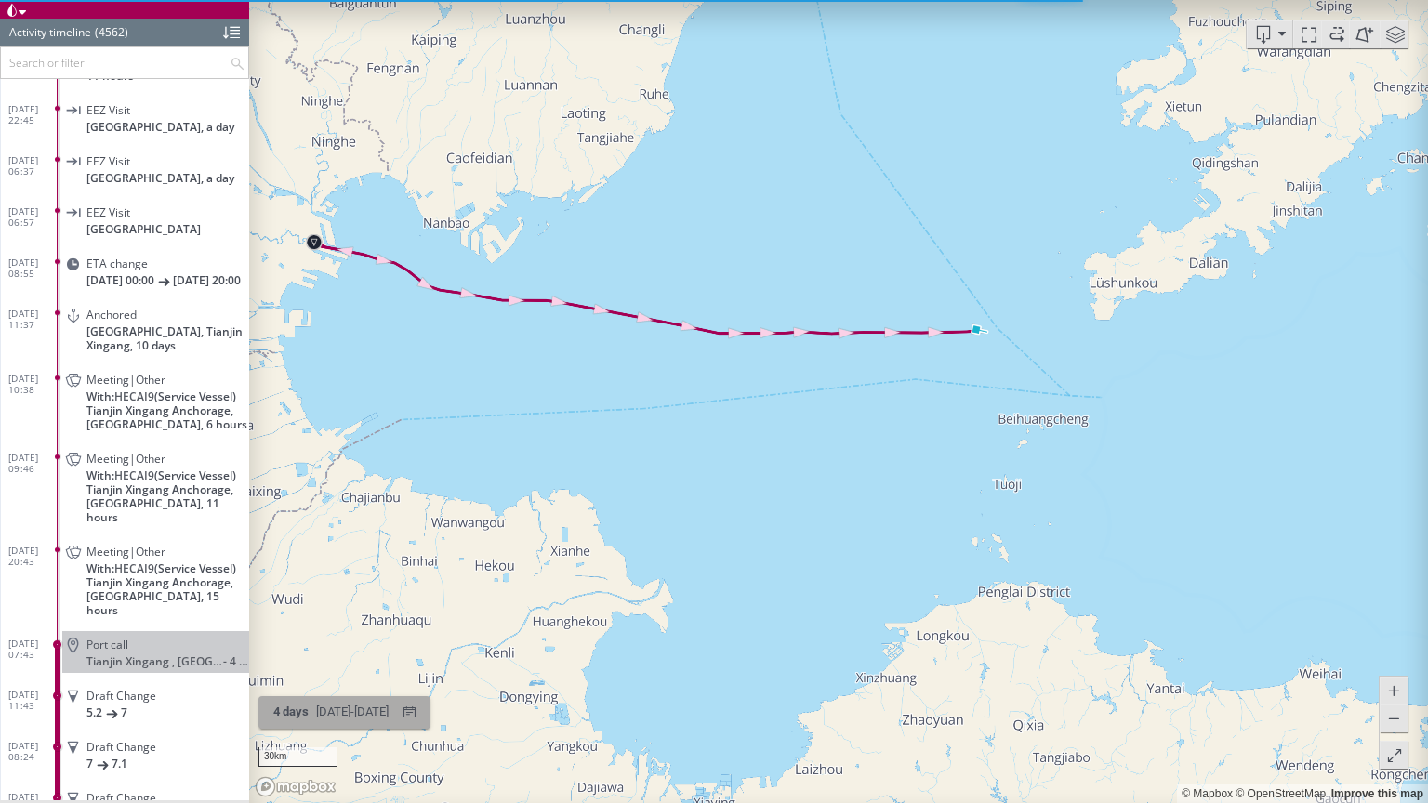
click at [373, 709] on div "09/08/2025 - 13/08/2025" at bounding box center [352, 712] width 80 height 29
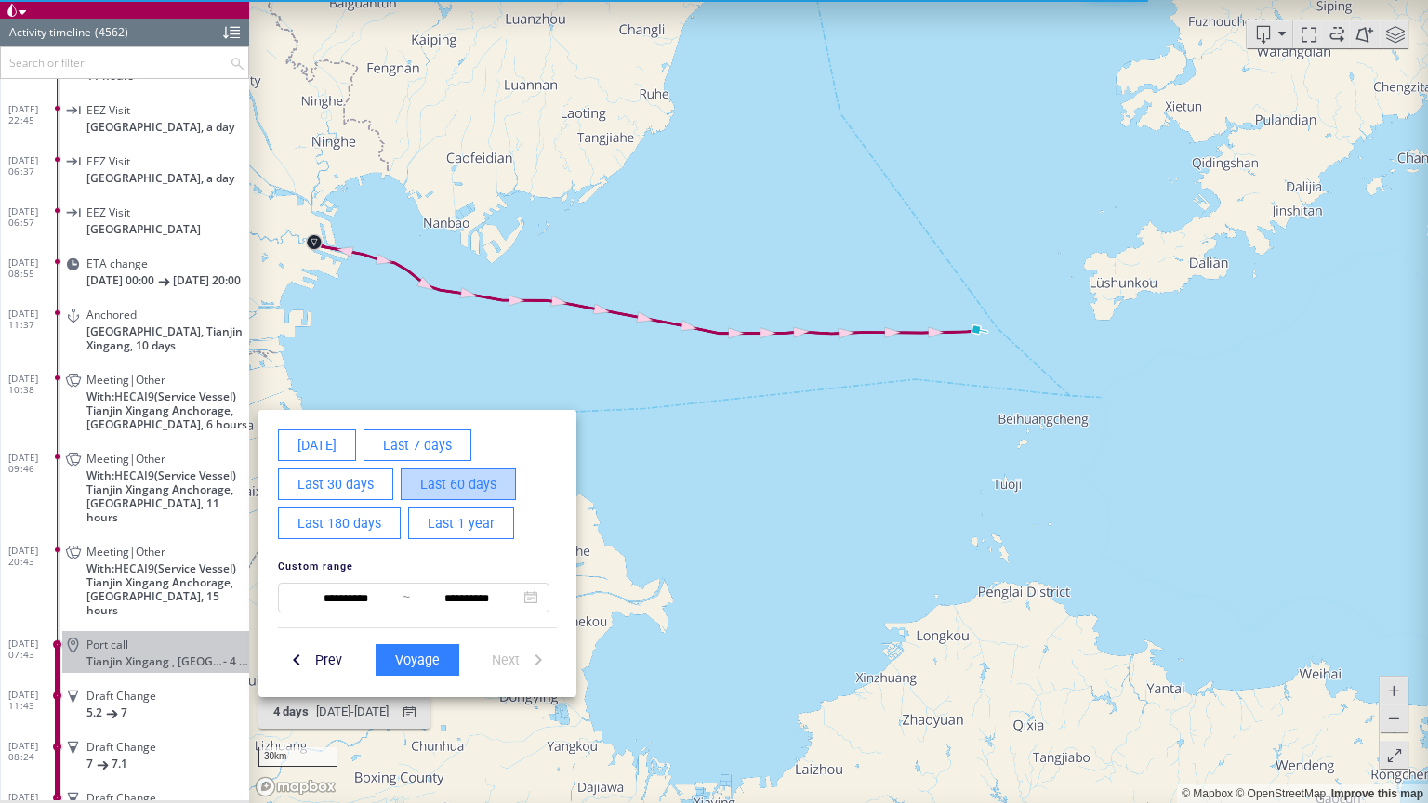
click at [458, 490] on span "Last 60 days" at bounding box center [458, 484] width 76 height 23
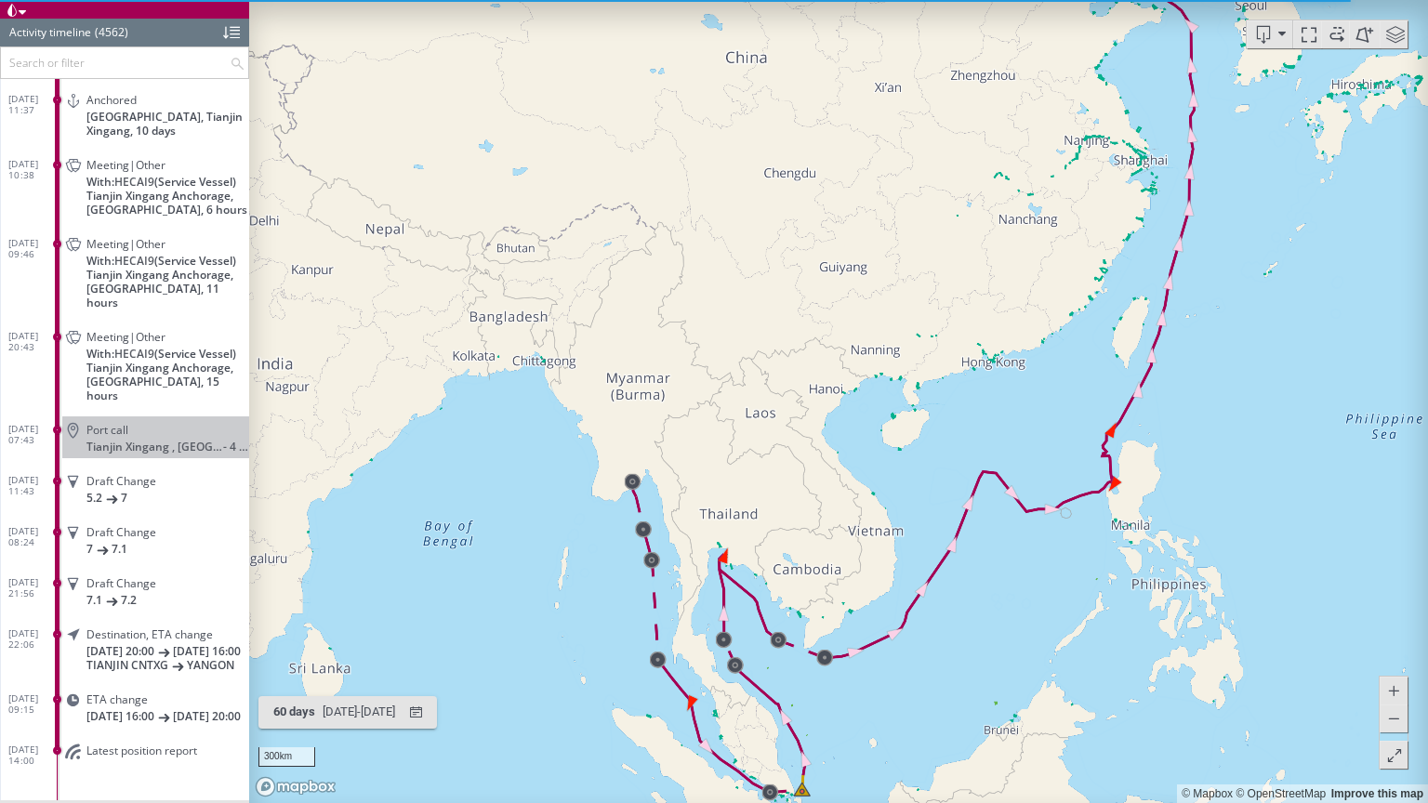
drag, startPoint x: 572, startPoint y: 548, endPoint x: 402, endPoint y: 444, distance: 199.5
click at [402, 444] on canvas "Map" at bounding box center [838, 401] width 1179 height 803
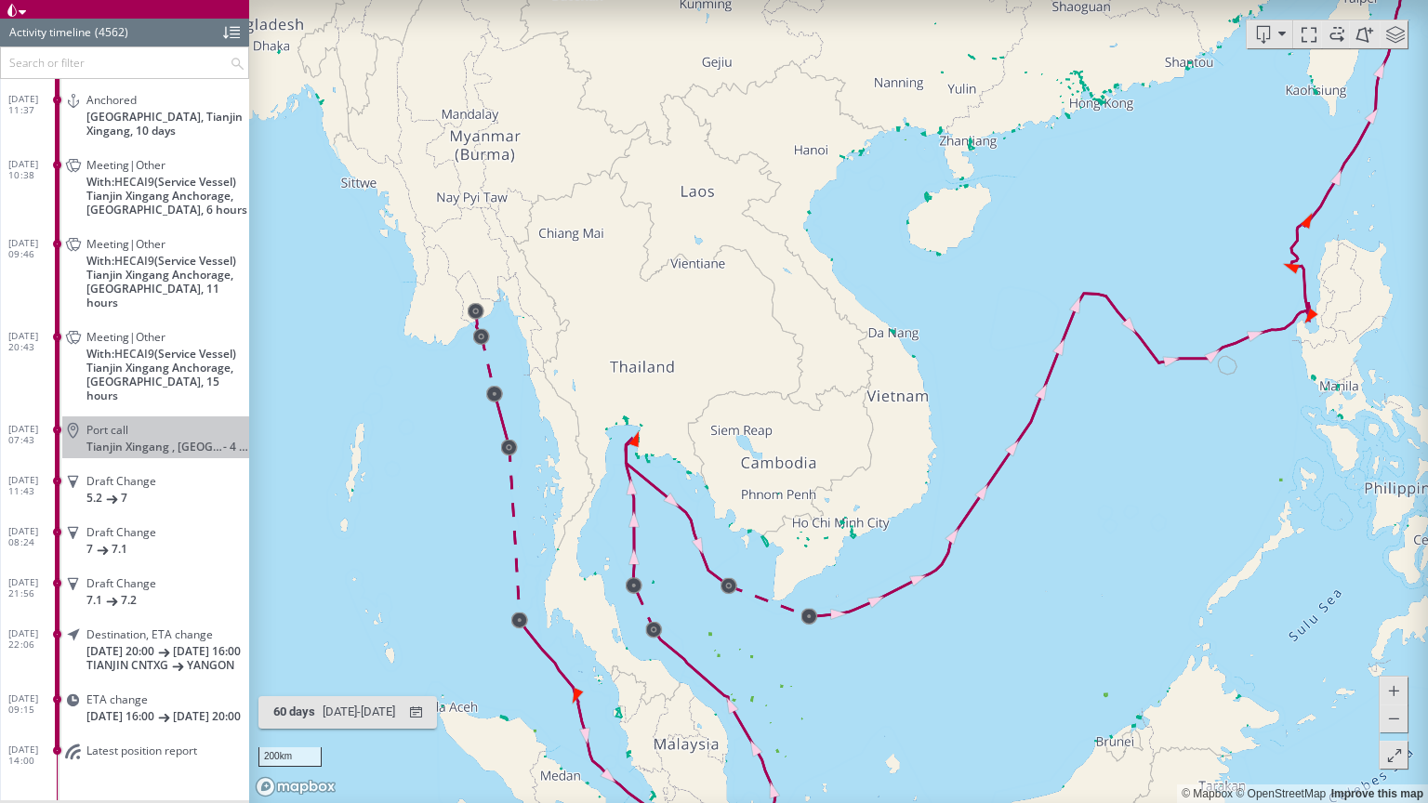
drag, startPoint x: 618, startPoint y: 615, endPoint x: 558, endPoint y: 377, distance: 245.5
click at [558, 377] on canvas "Map" at bounding box center [838, 401] width 1179 height 803
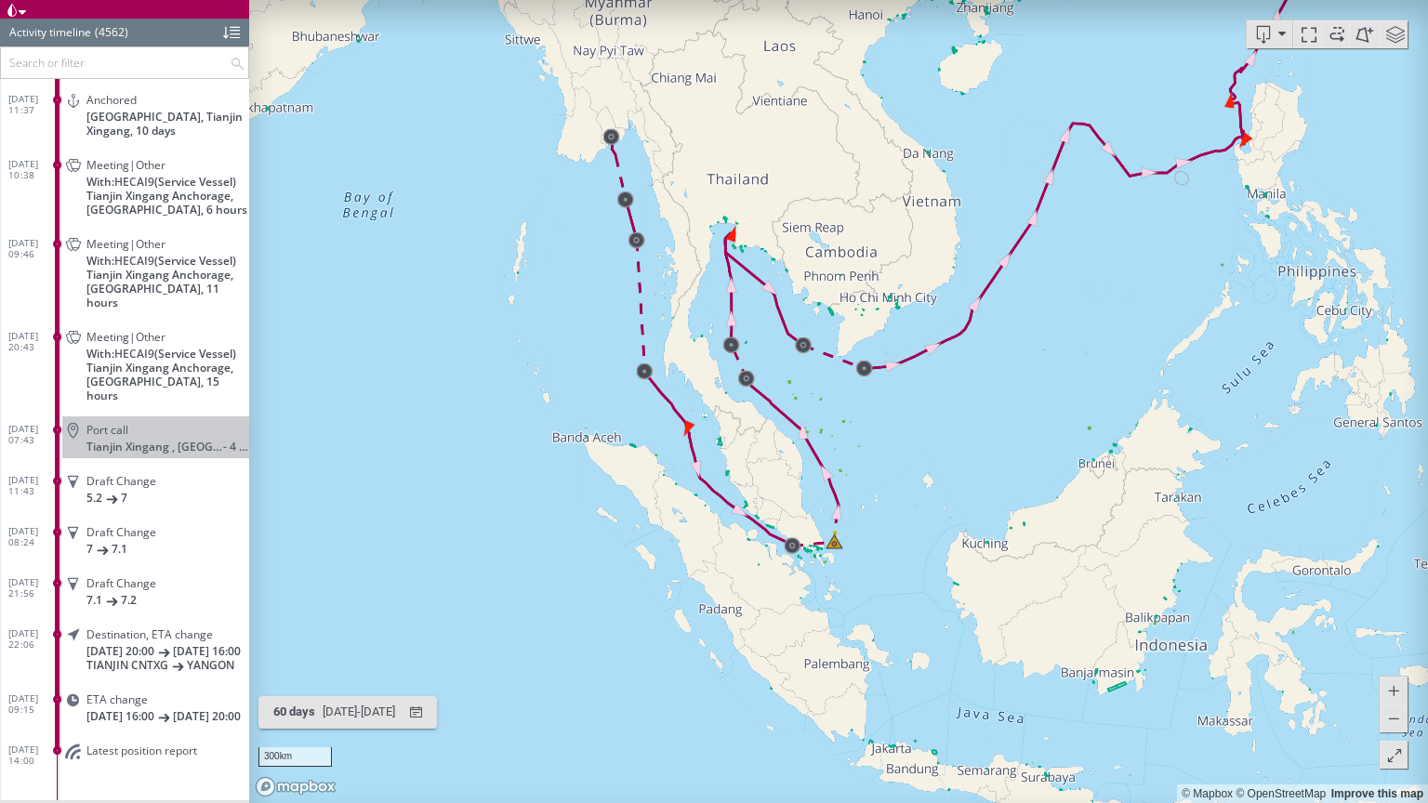
drag, startPoint x: 905, startPoint y: 367, endPoint x: 824, endPoint y: 526, distance: 178.8
click at [824, 526] on canvas "Map" at bounding box center [838, 401] width 1179 height 803
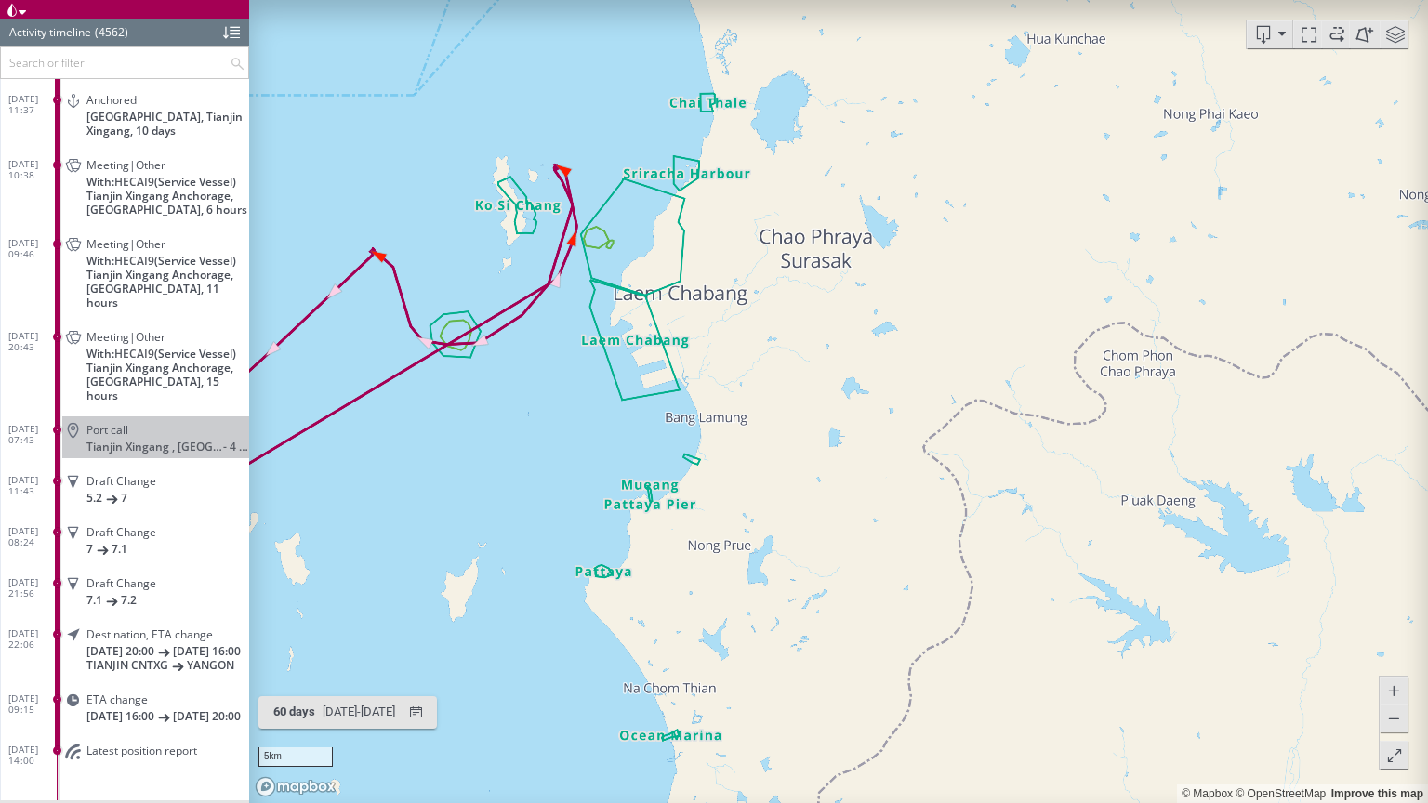
drag, startPoint x: 524, startPoint y: 243, endPoint x: 523, endPoint y: 347, distance: 104.1
click at [523, 347] on canvas "Map" at bounding box center [838, 401] width 1179 height 803
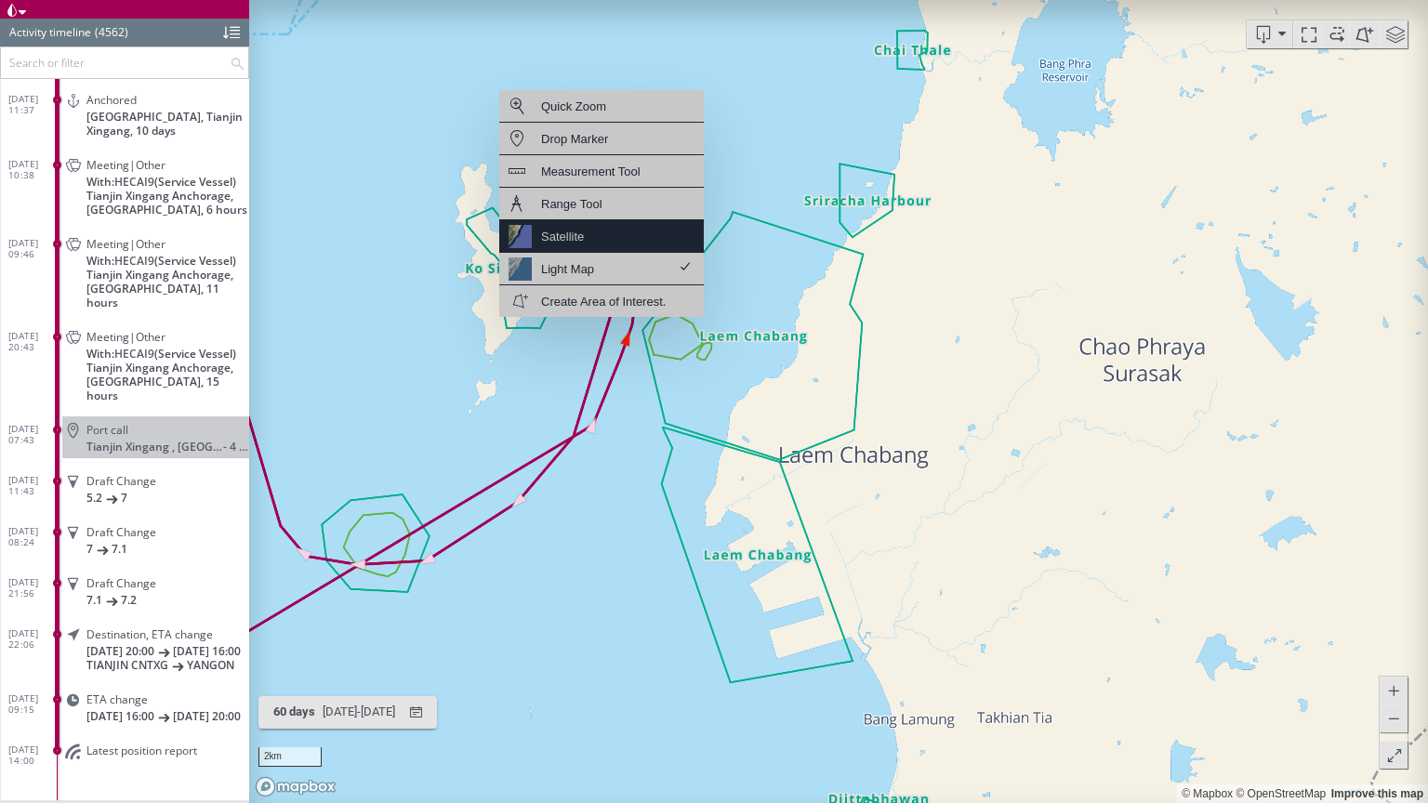
click at [580, 239] on div "Satellite" at bounding box center [562, 236] width 43 height 23
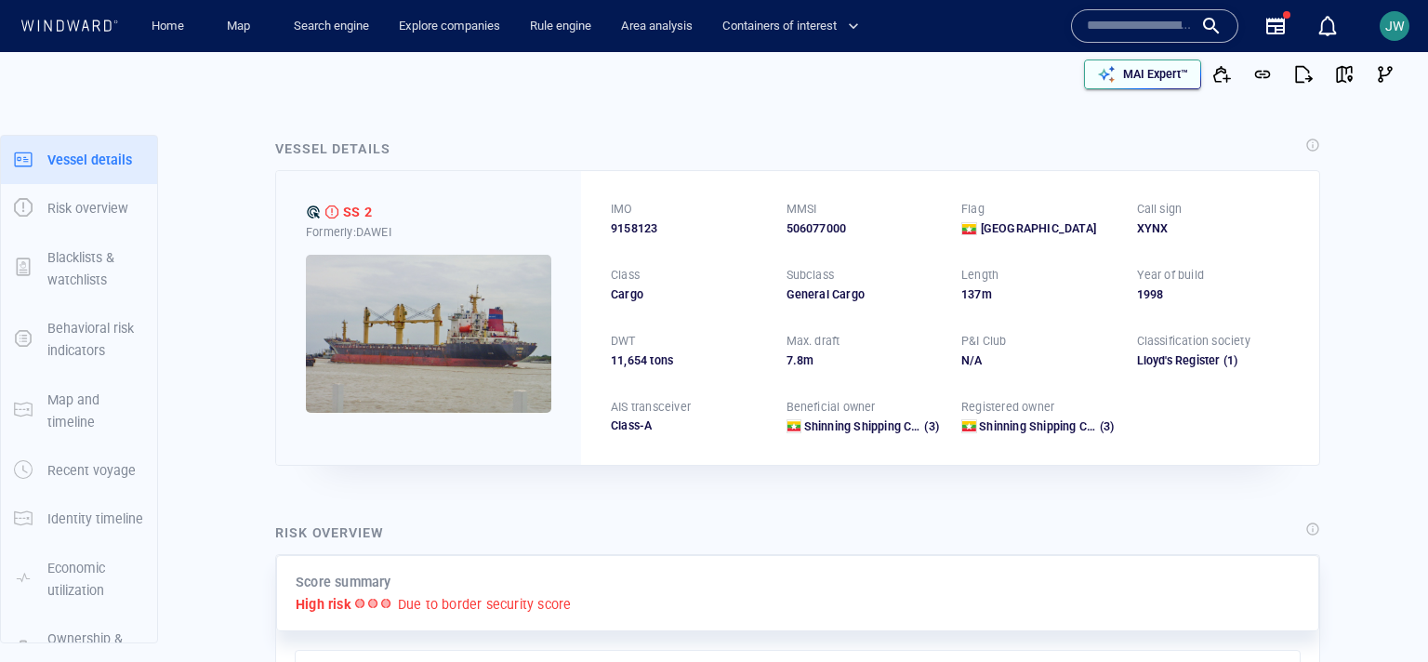
click at [1152, 80] on p "MAI Expert™" at bounding box center [1155, 74] width 65 height 17
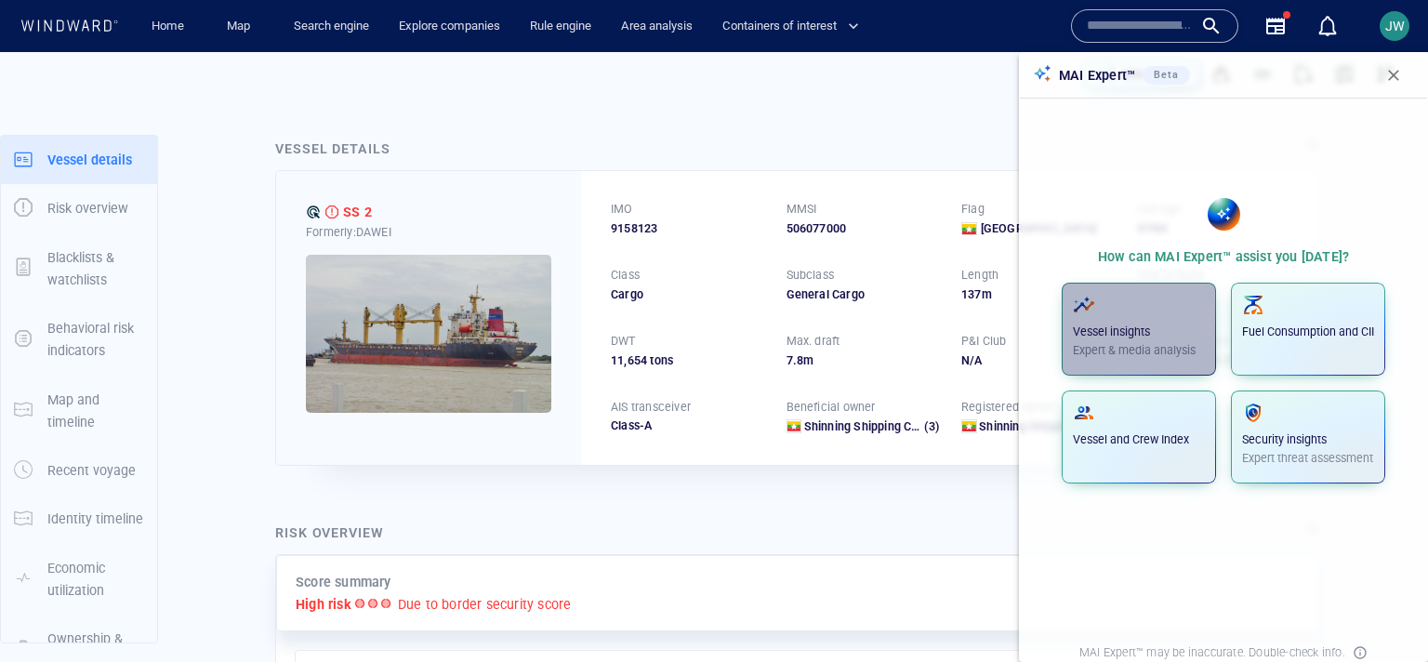
click at [1163, 326] on p "Vessel insights" at bounding box center [1139, 332] width 132 height 17
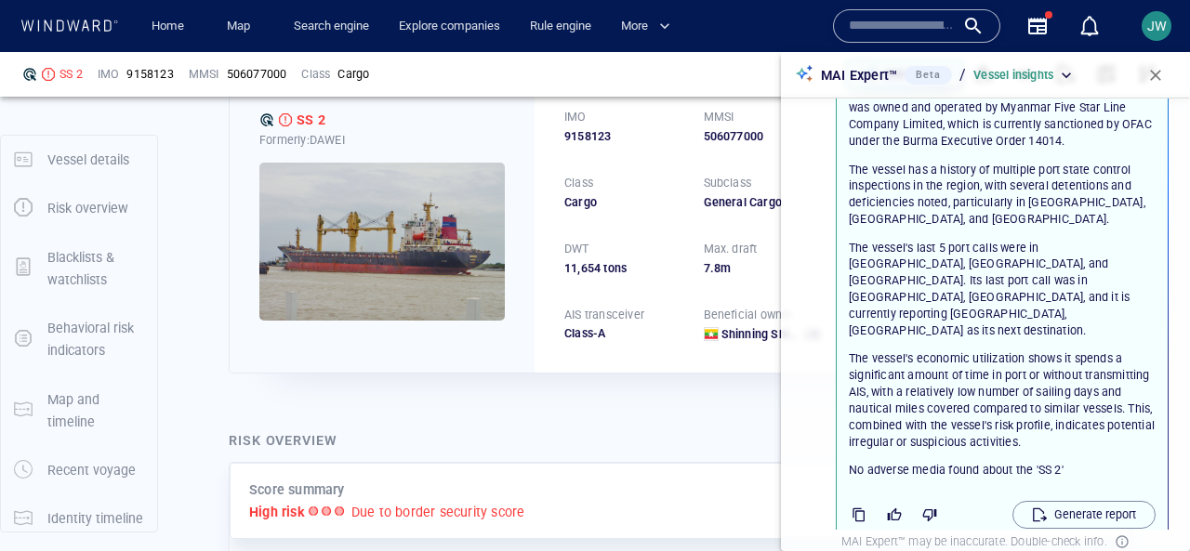
scroll to position [294, 0]
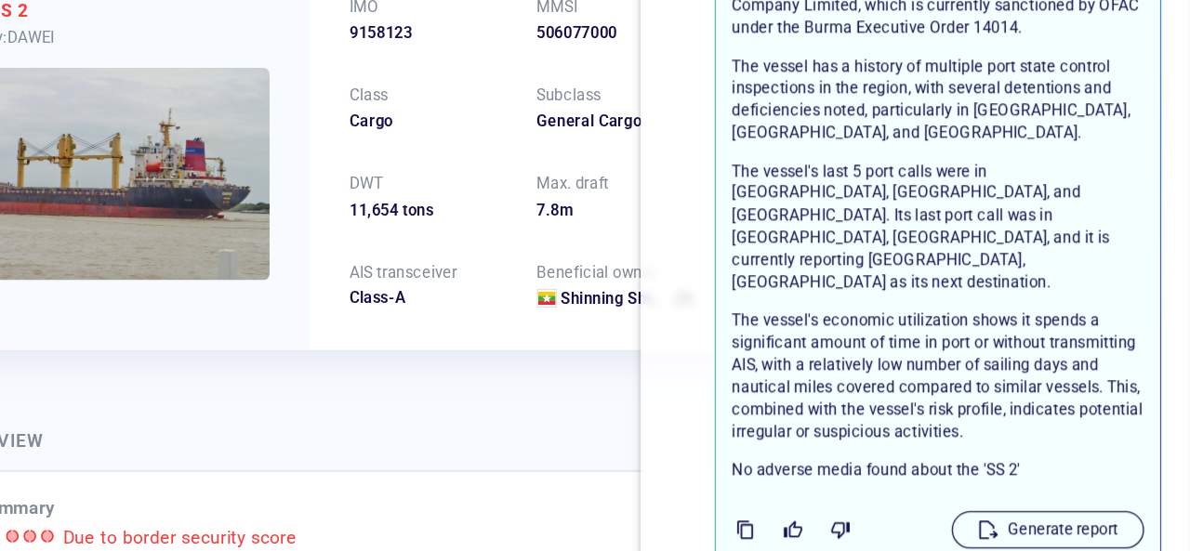
click at [1110, 498] on p "Generate report" at bounding box center [1095, 506] width 82 height 17
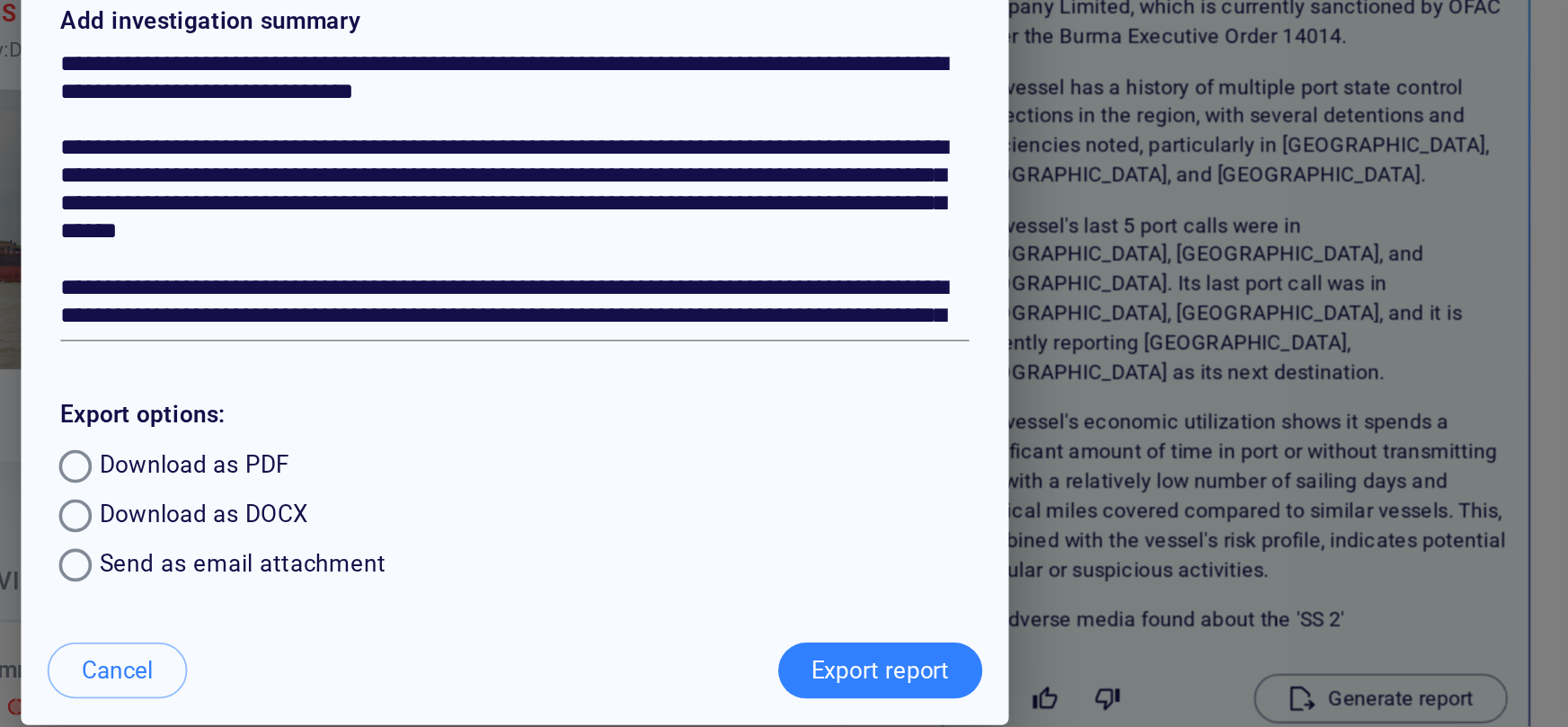
scroll to position [0, 0]
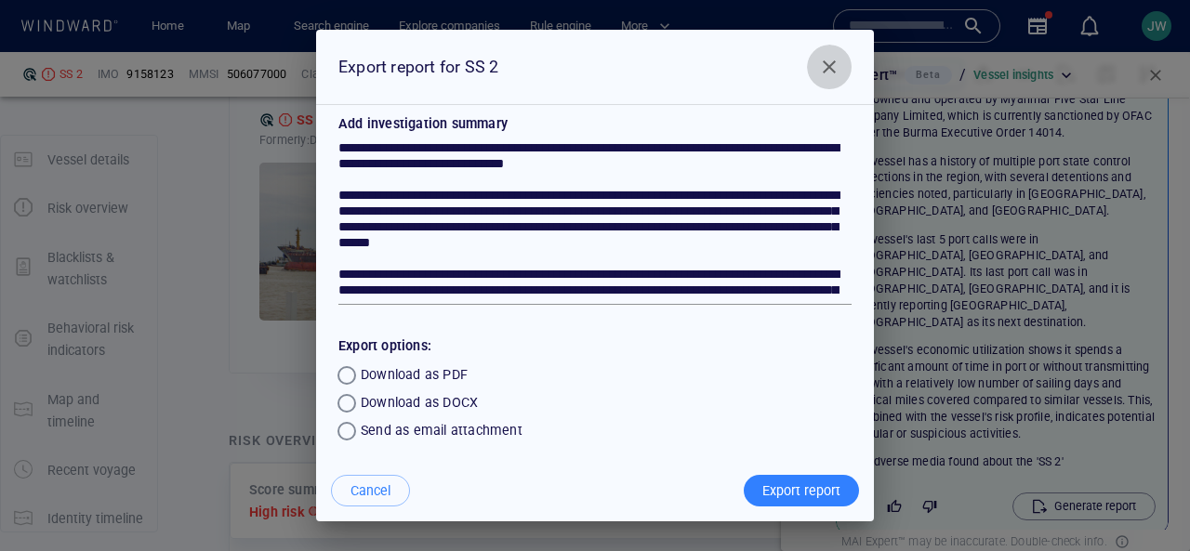
click at [828, 71] on span "Close" at bounding box center [829, 67] width 22 height 22
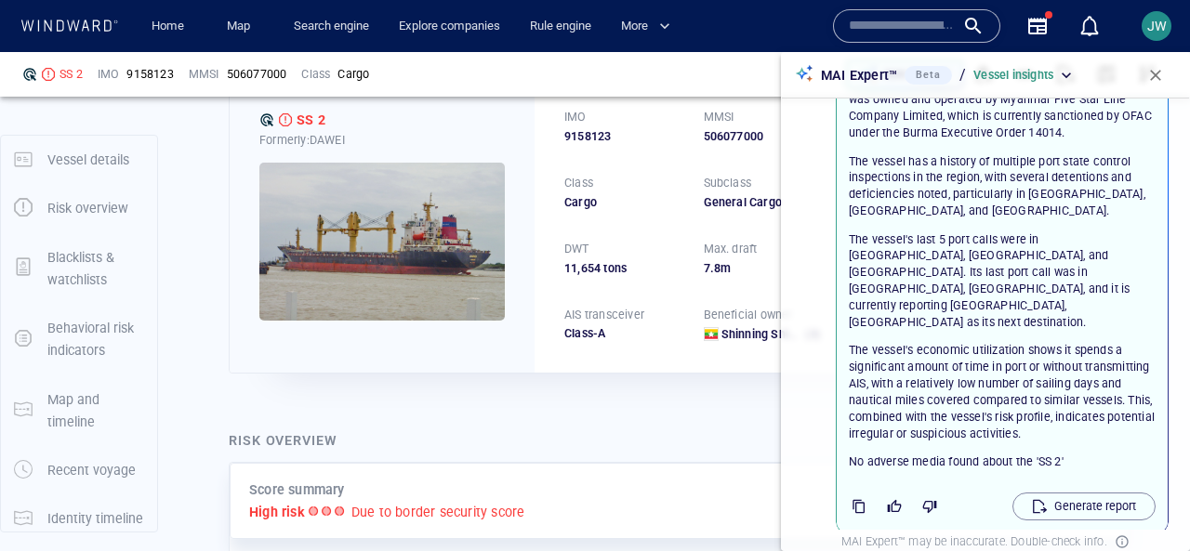
click at [1153, 73] on span "button" at bounding box center [1155, 75] width 19 height 19
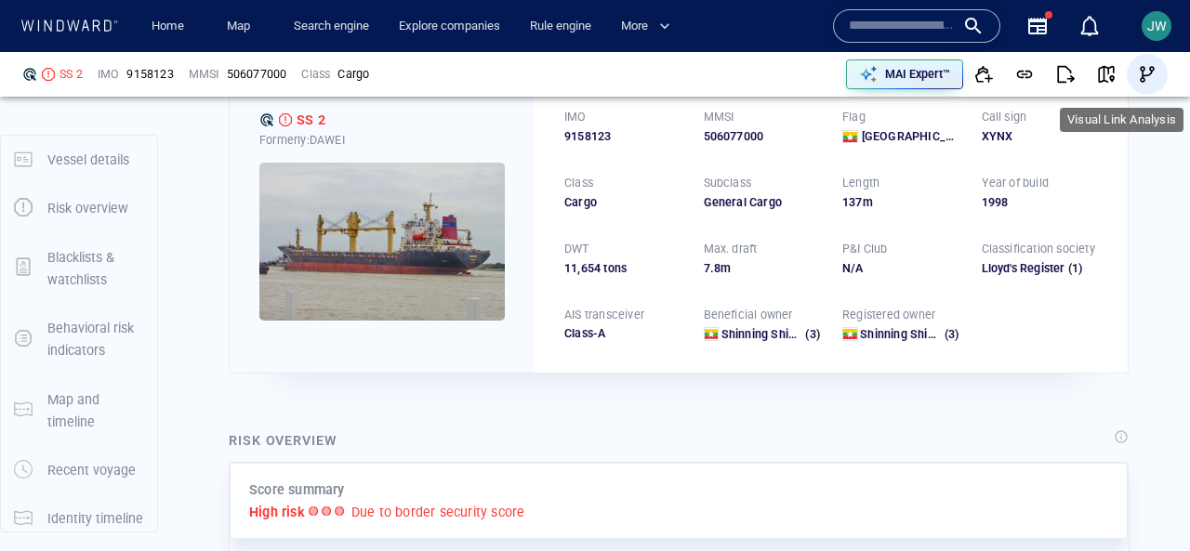
click at [1146, 72] on span "button" at bounding box center [1147, 74] width 19 height 19
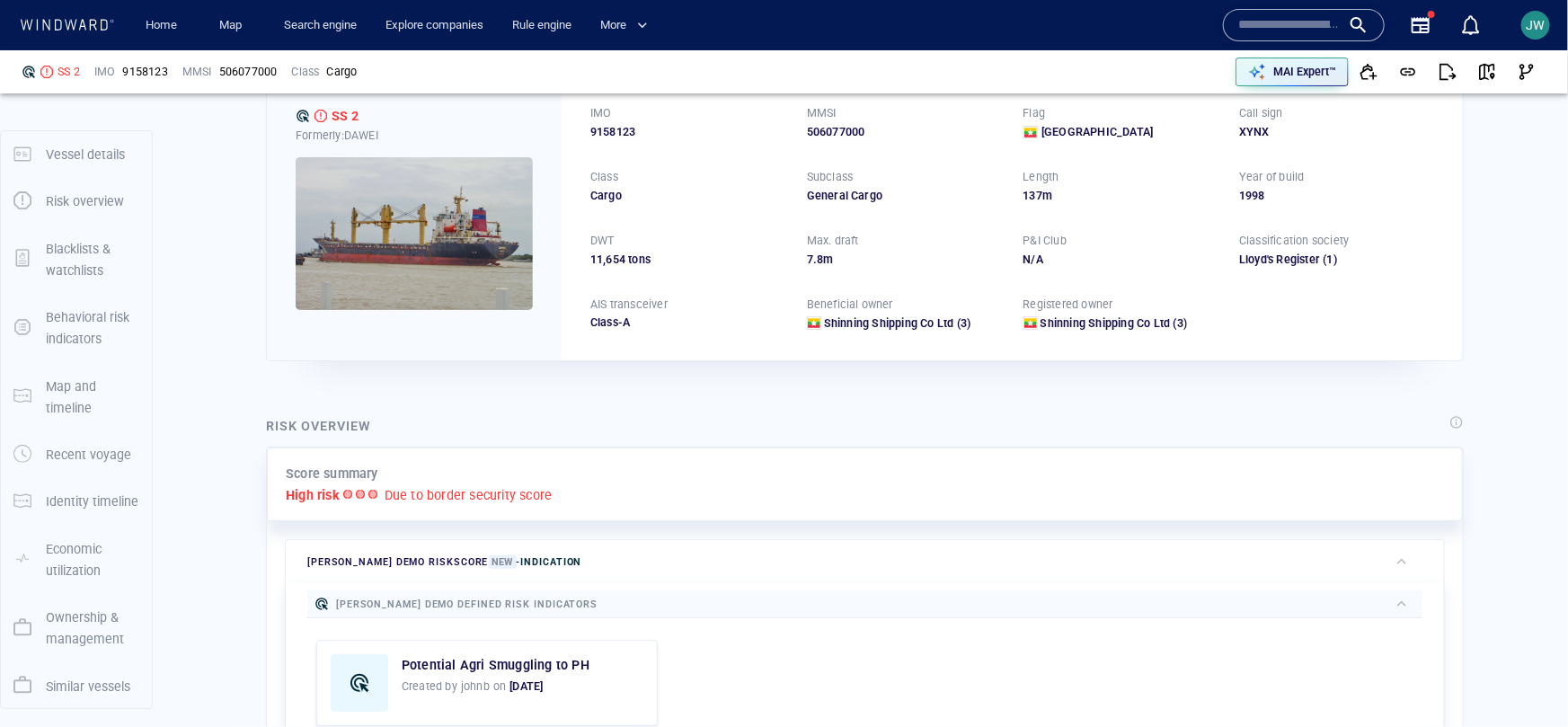
scroll to position [89, 0]
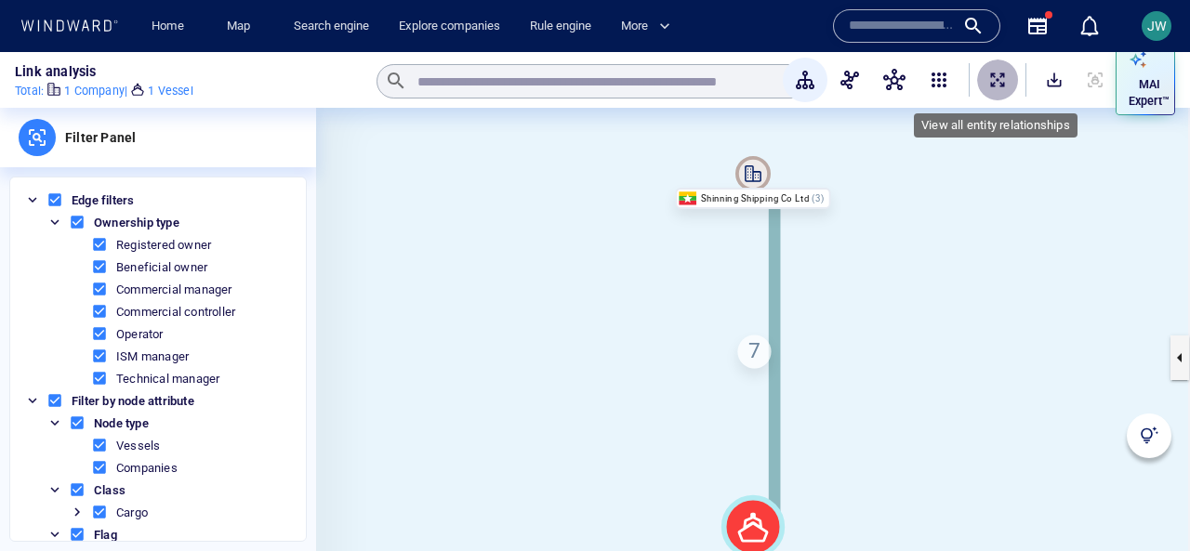
click at [999, 84] on span "ExpandAllNodes" at bounding box center [997, 80] width 19 height 19
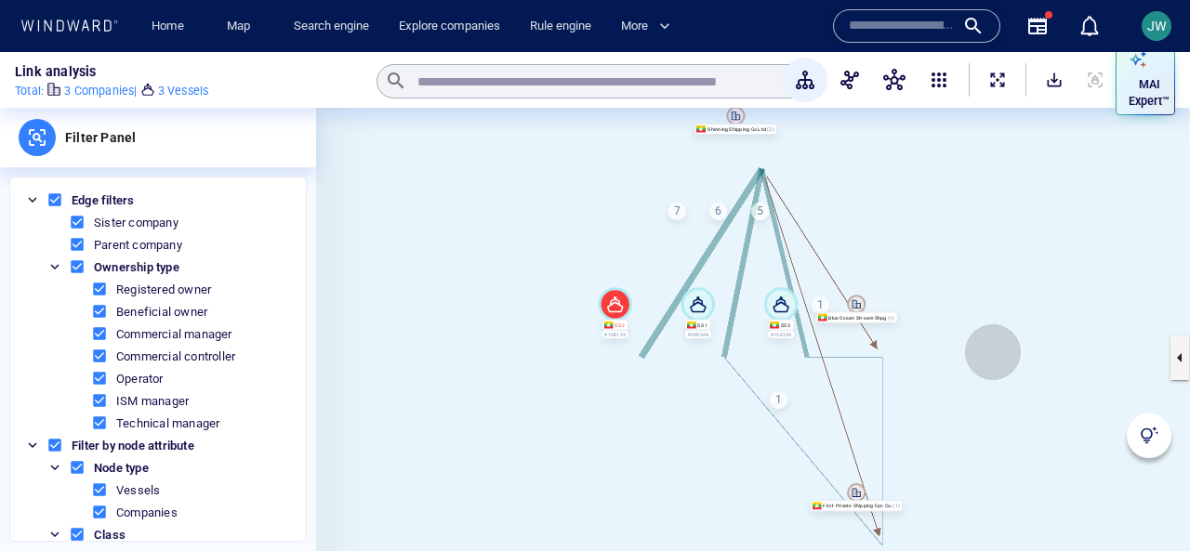
drag, startPoint x: 993, startPoint y: 352, endPoint x: 967, endPoint y: 299, distance: 59.0
click at [967, 299] on canvas at bounding box center [753, 357] width 874 height 499
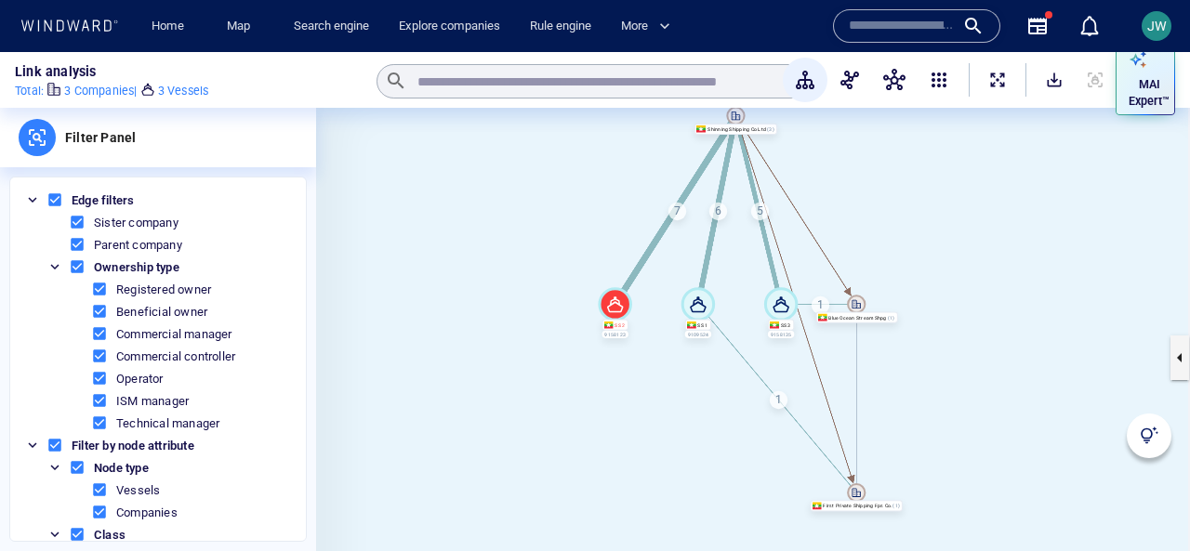
drag, startPoint x: 935, startPoint y: 86, endPoint x: 990, endPoint y: 161, distance: 93.2
click at [990, 161] on div "Link analysis Total : 3 Companies | 3 Vessels ​ MAI Expert™ Filter Panel Edge f…" at bounding box center [595, 301] width 1190 height 499
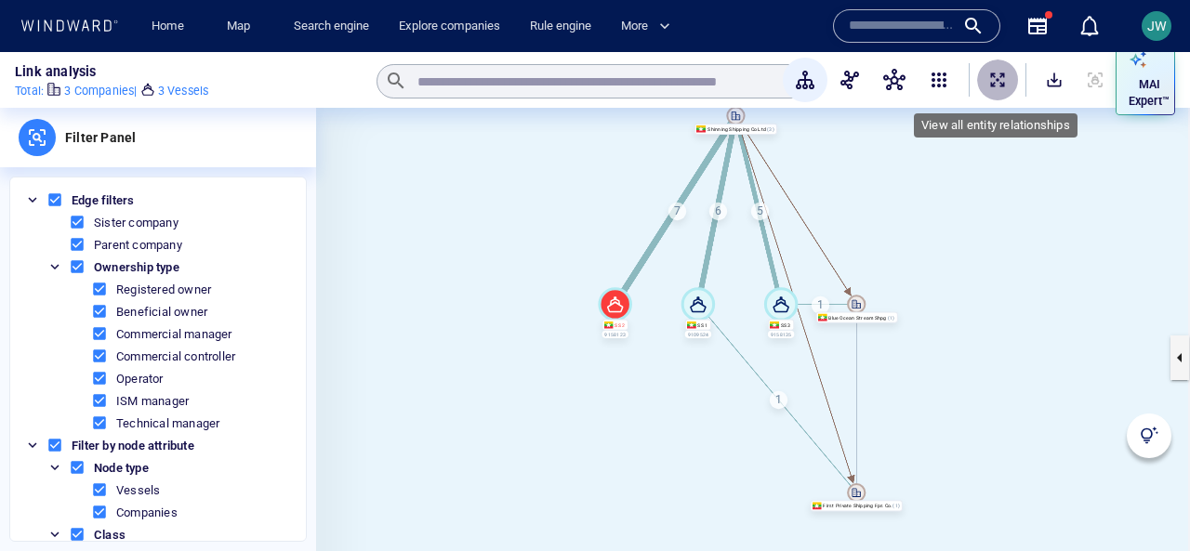
click at [993, 86] on span "ExpandAllNodes" at bounding box center [997, 80] width 19 height 19
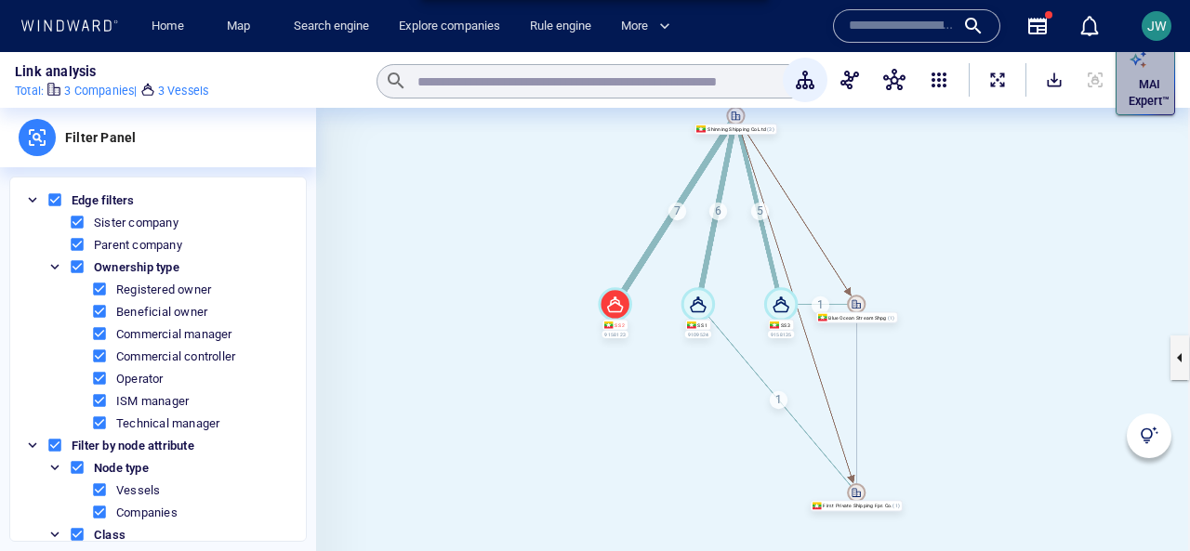
click at [1171, 65] on button "MAI Expert™" at bounding box center [1145, 80] width 59 height 71
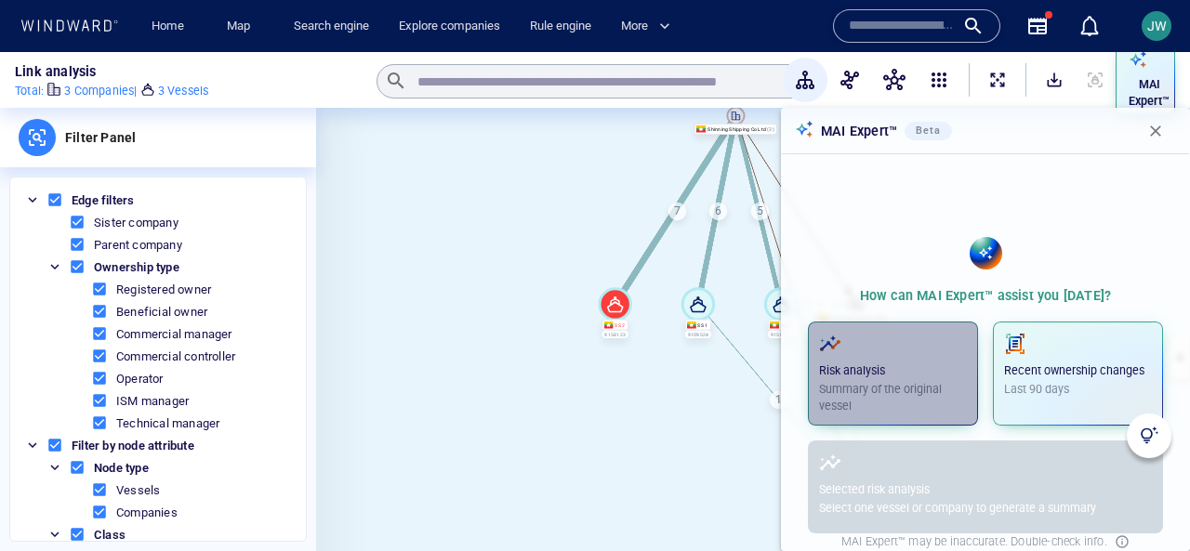
click at [892, 350] on span "button" at bounding box center [893, 344] width 148 height 22
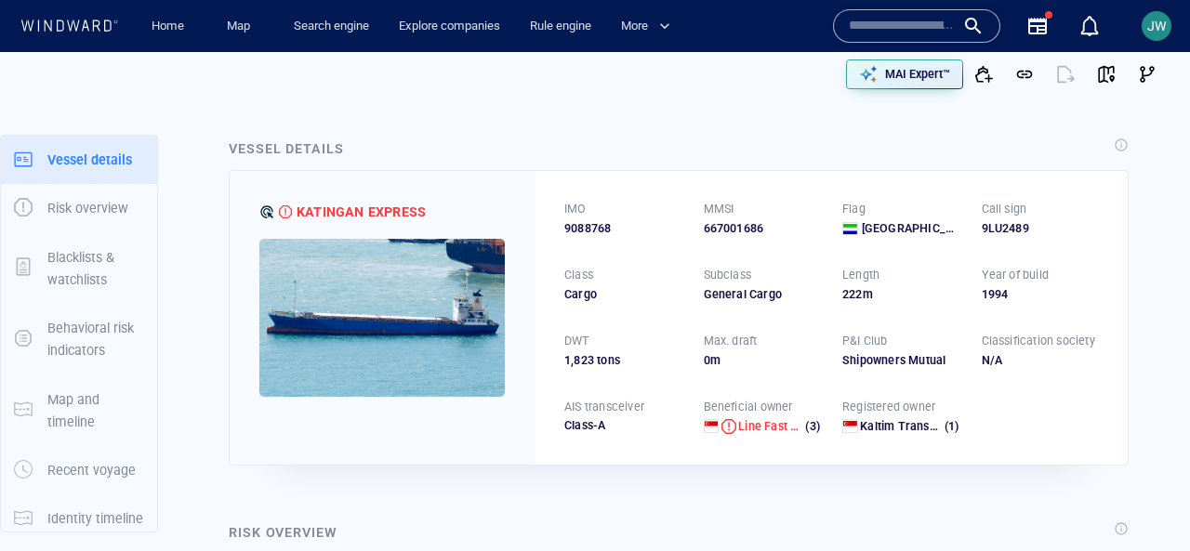
click at [389, 289] on img at bounding box center [381, 318] width 245 height 158
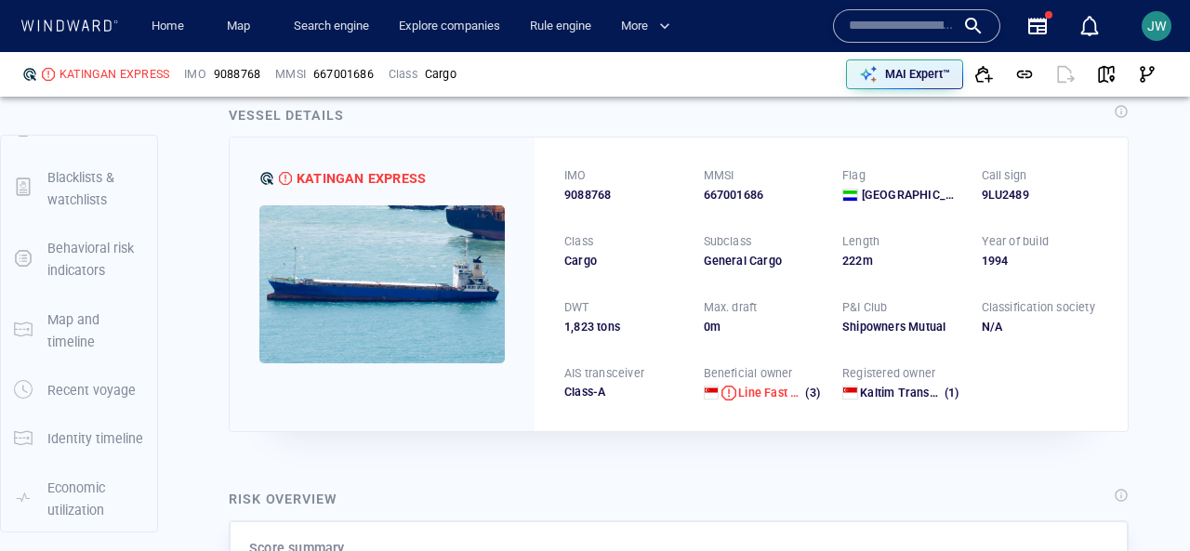
scroll to position [91, 0]
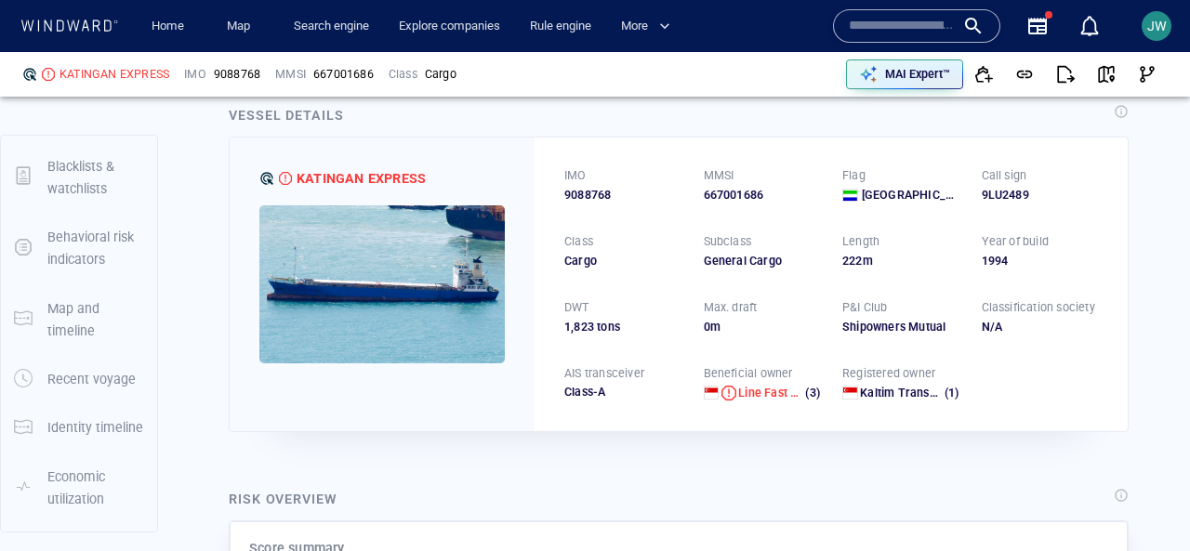
click at [109, 434] on p "Identity timeline" at bounding box center [95, 427] width 96 height 22
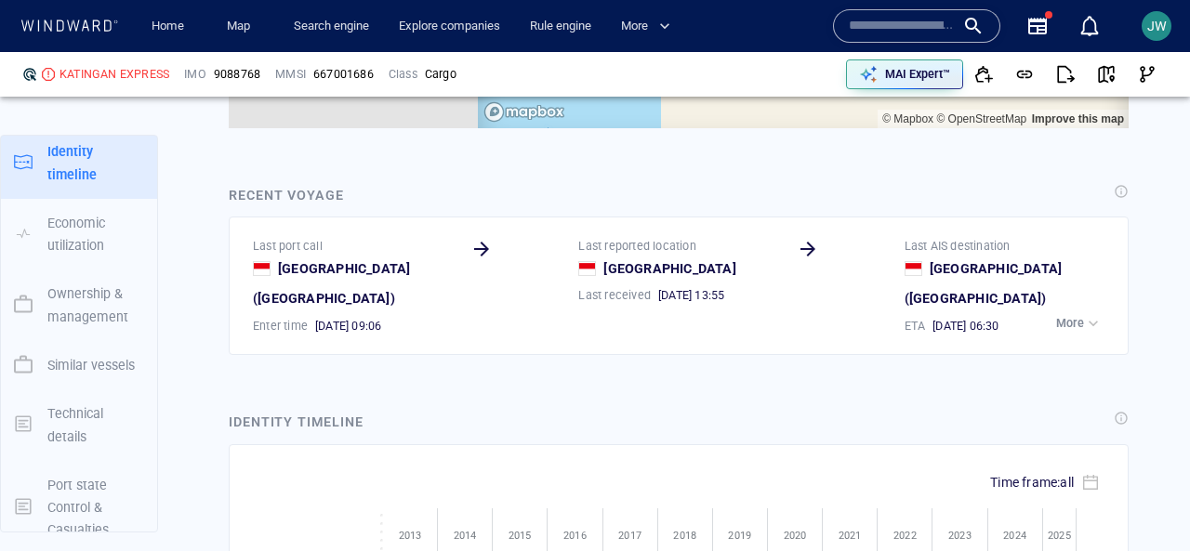
scroll to position [13232, 0]
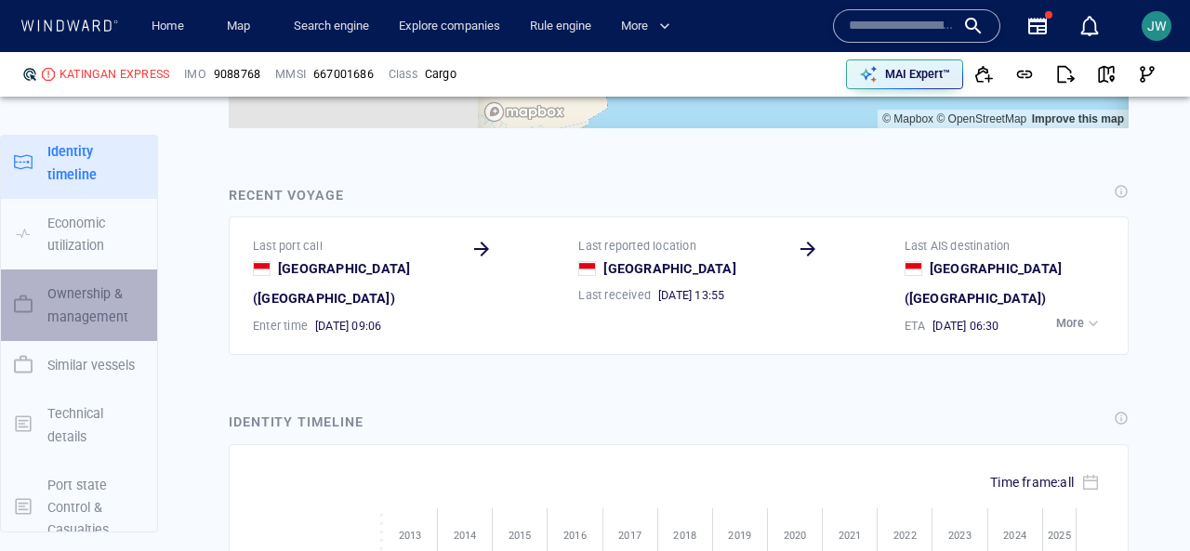
click at [90, 302] on p "Ownership & management" at bounding box center [95, 306] width 97 height 46
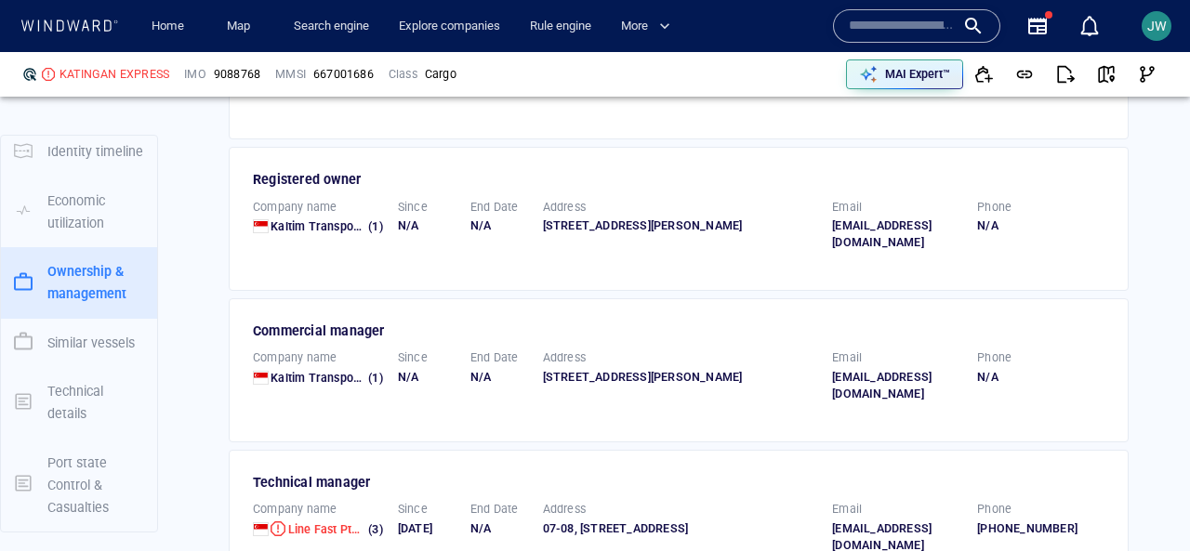
scroll to position [3560, 0]
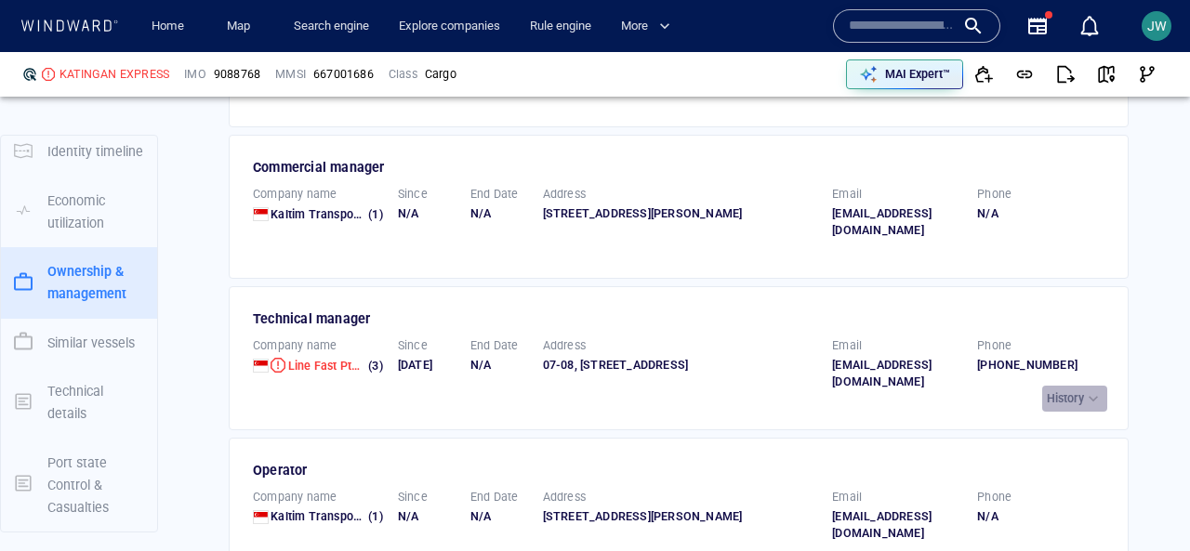
click at [1086, 390] on div "button" at bounding box center [1093, 399] width 19 height 19
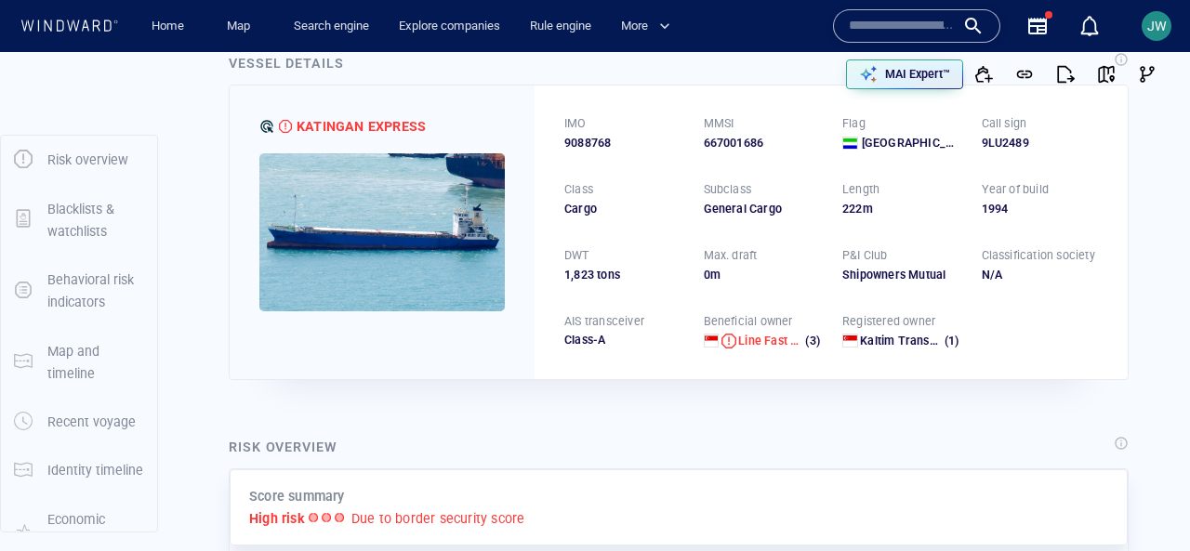
scroll to position [0, 0]
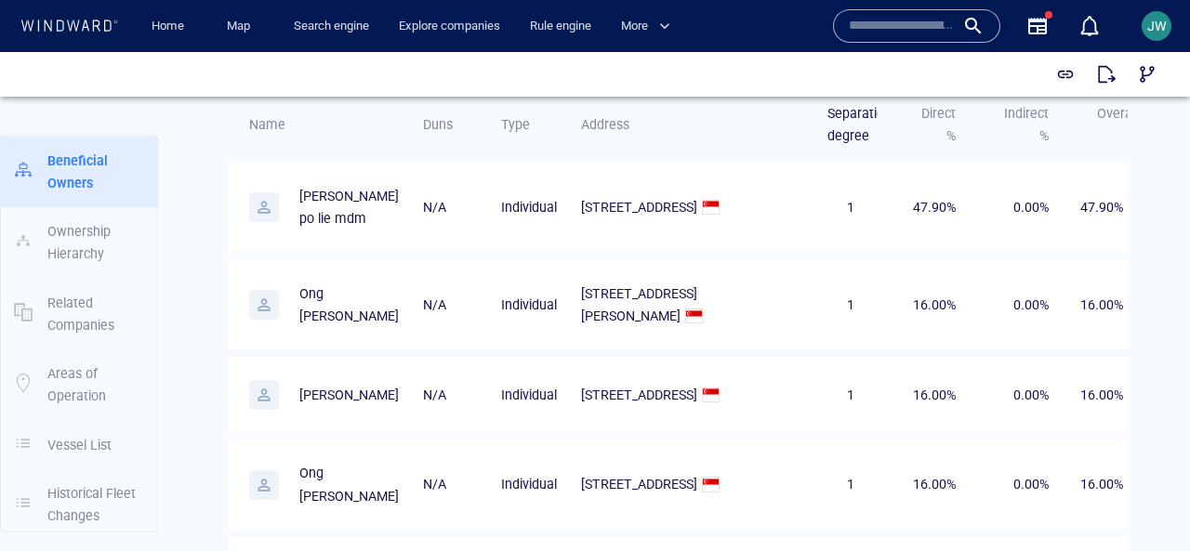
scroll to position [1104, 0]
click at [327, 382] on p "Ong xibin" at bounding box center [348, 393] width 99 height 22
drag, startPoint x: 360, startPoint y: 393, endPoint x: 297, endPoint y: 391, distance: 63.2
click at [297, 391] on p "Ong xibin" at bounding box center [324, 393] width 150 height 30
copy p "Ong xibin"
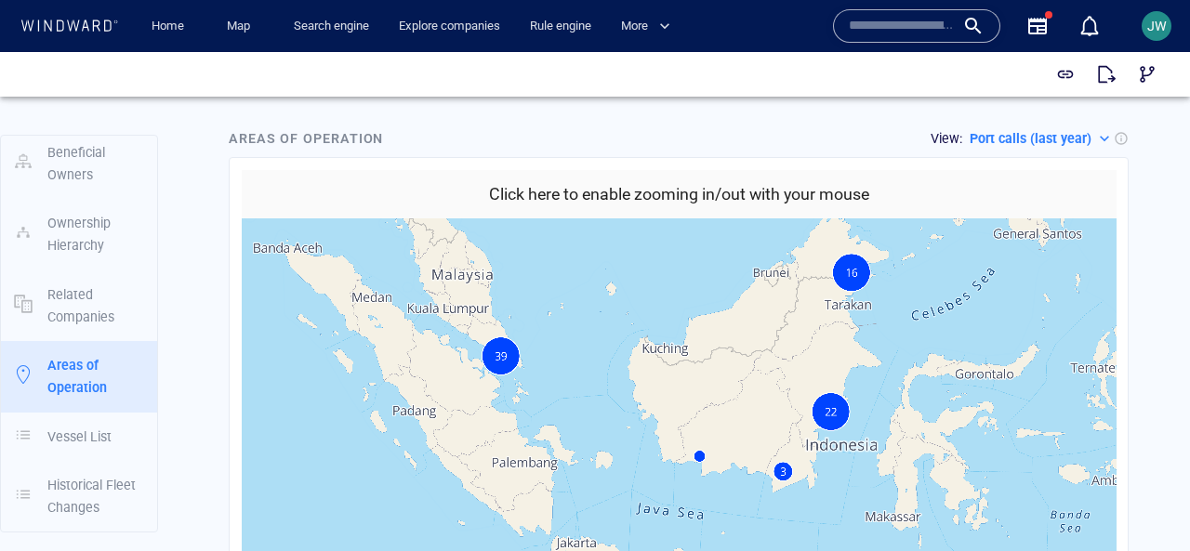
scroll to position [2105, 0]
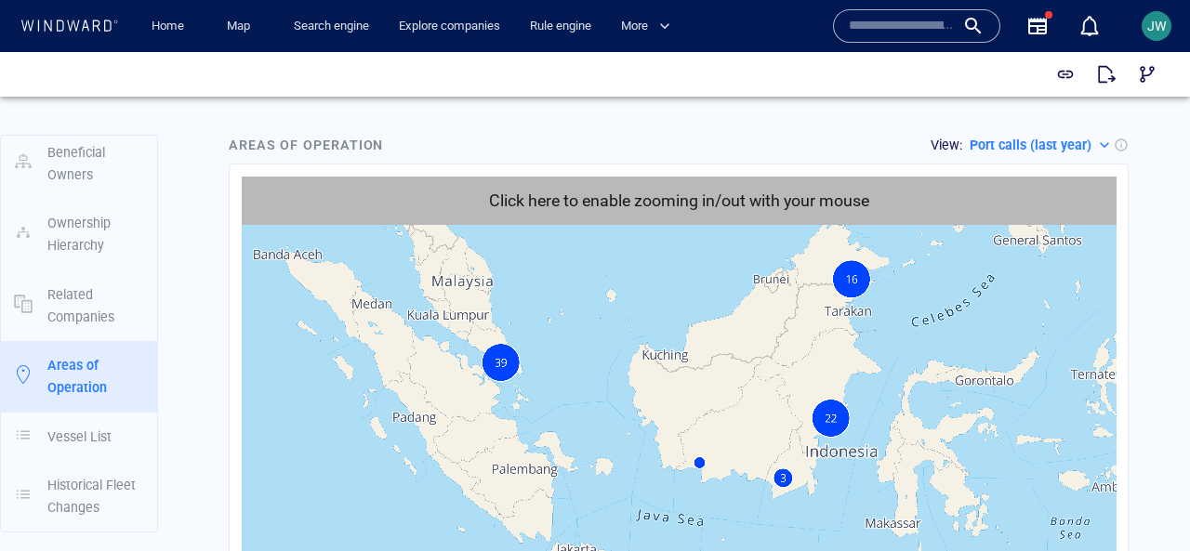
click at [1066, 203] on button "Click here to enable zooming in/out with your mouse" at bounding box center [679, 201] width 875 height 49
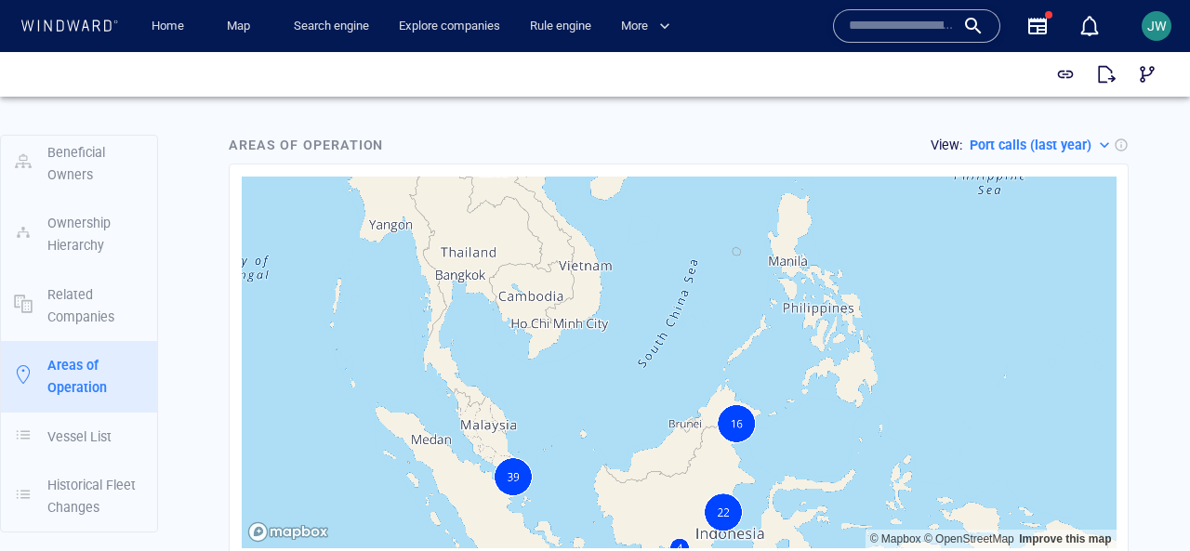
drag, startPoint x: 987, startPoint y: 303, endPoint x: 860, endPoint y: 428, distance: 178.2
click at [860, 428] on canvas "Map" at bounding box center [679, 363] width 875 height 372
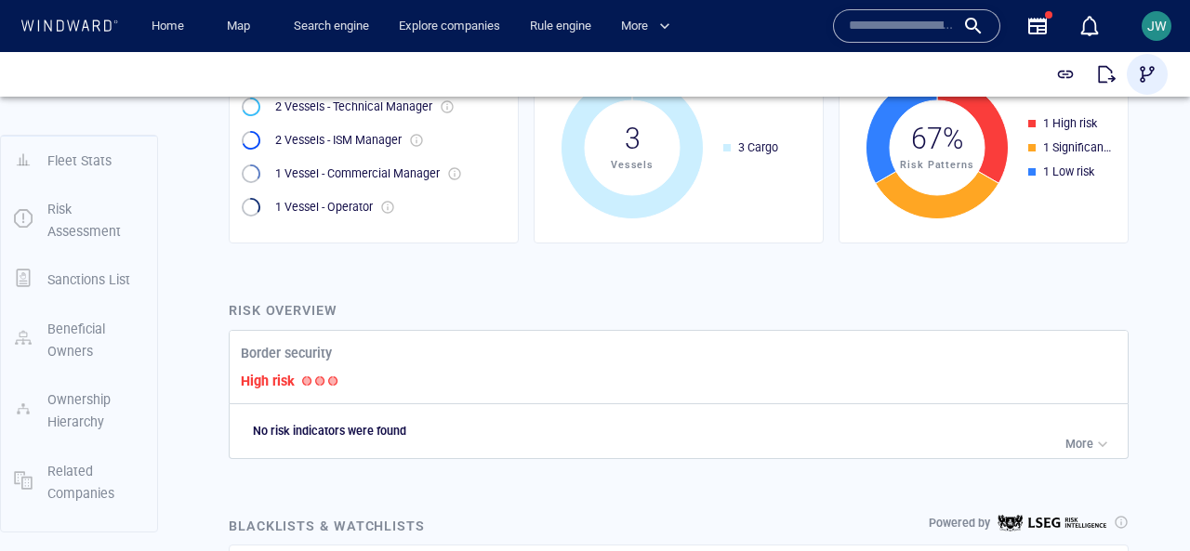
scroll to position [0, 0]
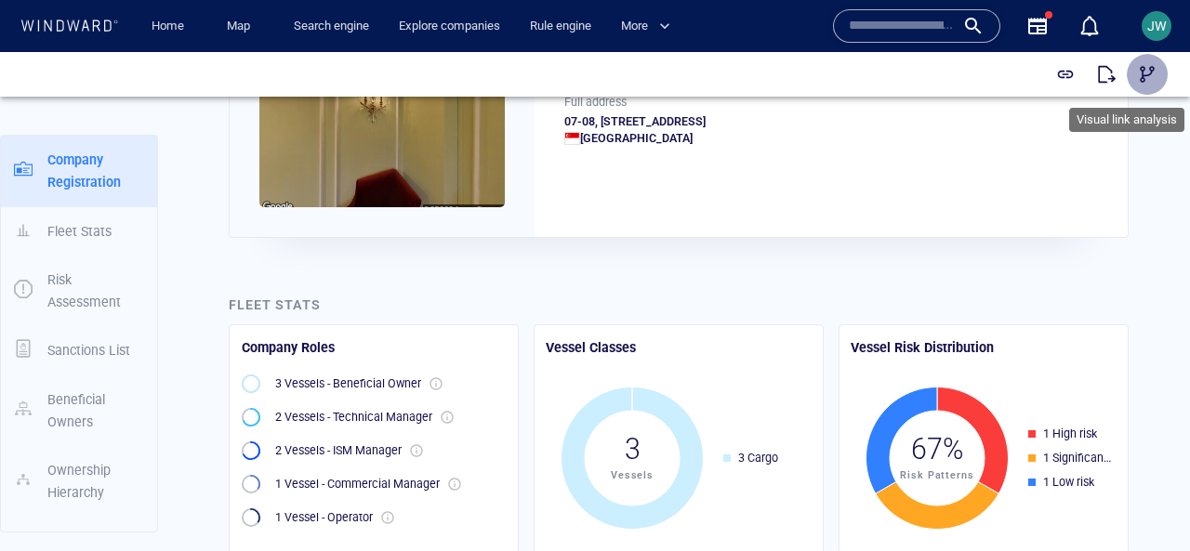
click at [1143, 76] on span "button" at bounding box center [1147, 74] width 19 height 19
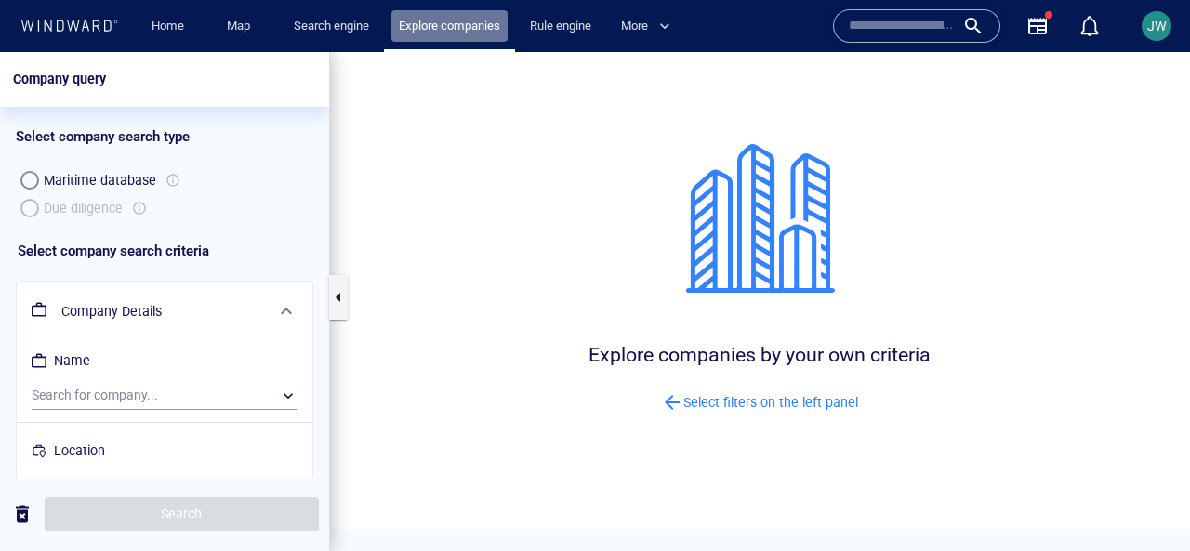
click at [423, 27] on link "Explore companies" at bounding box center [449, 26] width 116 height 33
click at [34, 216] on div "Maritime database Due diligence" at bounding box center [164, 194] width 297 height 56
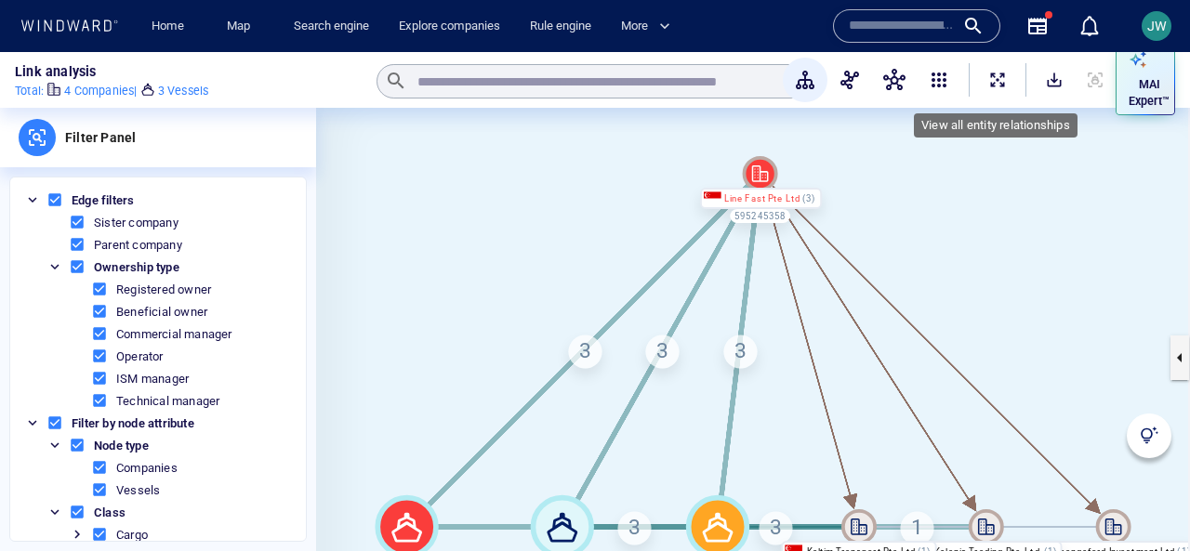
click at [994, 81] on span "ExpandAllNodes" at bounding box center [997, 80] width 19 height 19
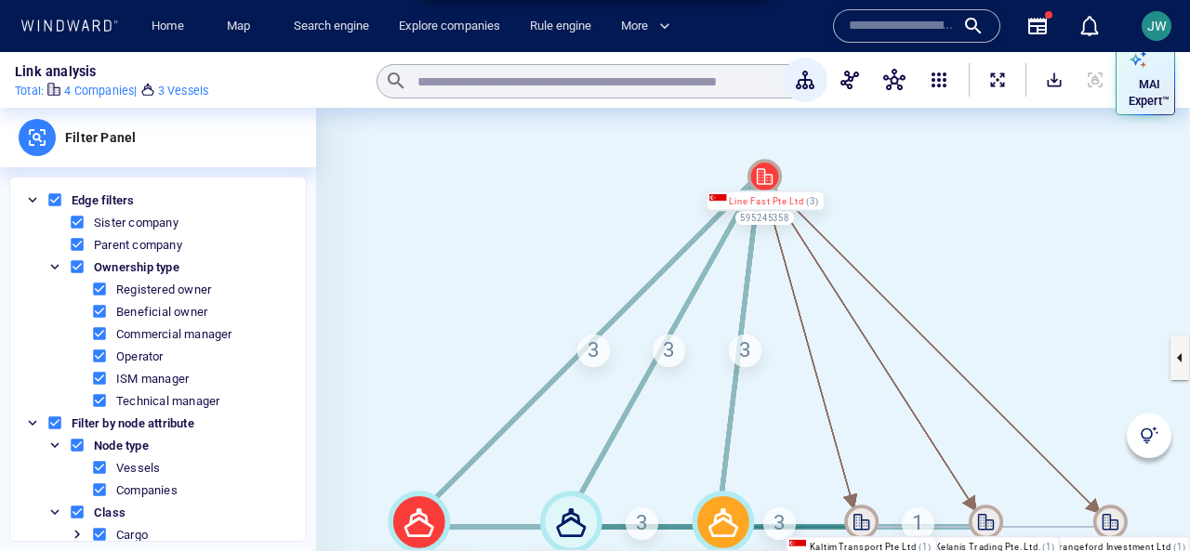
drag, startPoint x: 973, startPoint y: 306, endPoint x: 951, endPoint y: 230, distance: 79.4
click at [951, 230] on canvas at bounding box center [753, 357] width 874 height 499
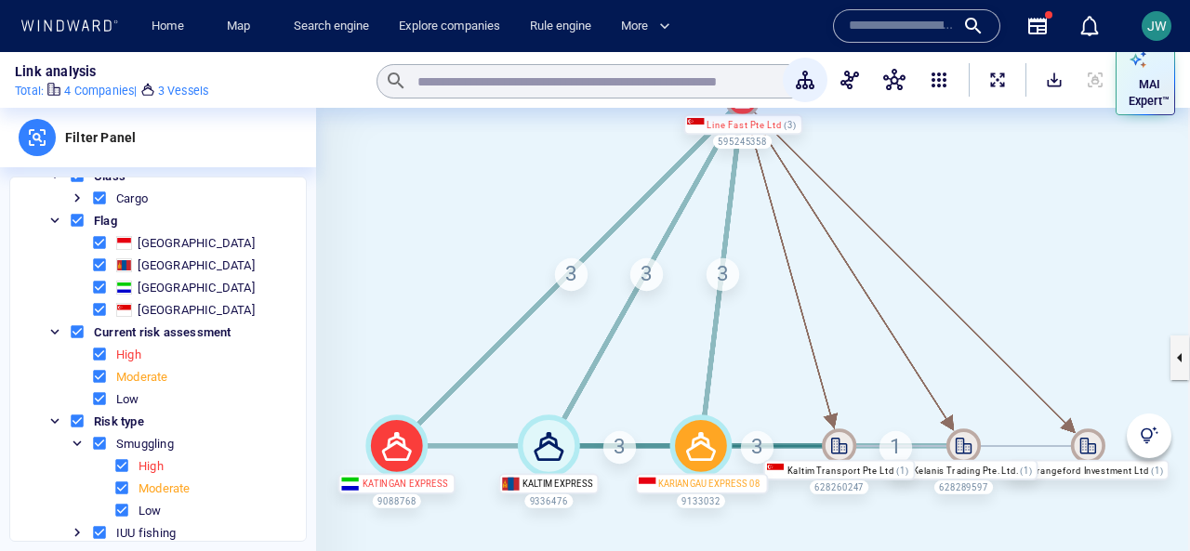
scroll to position [373, 0]
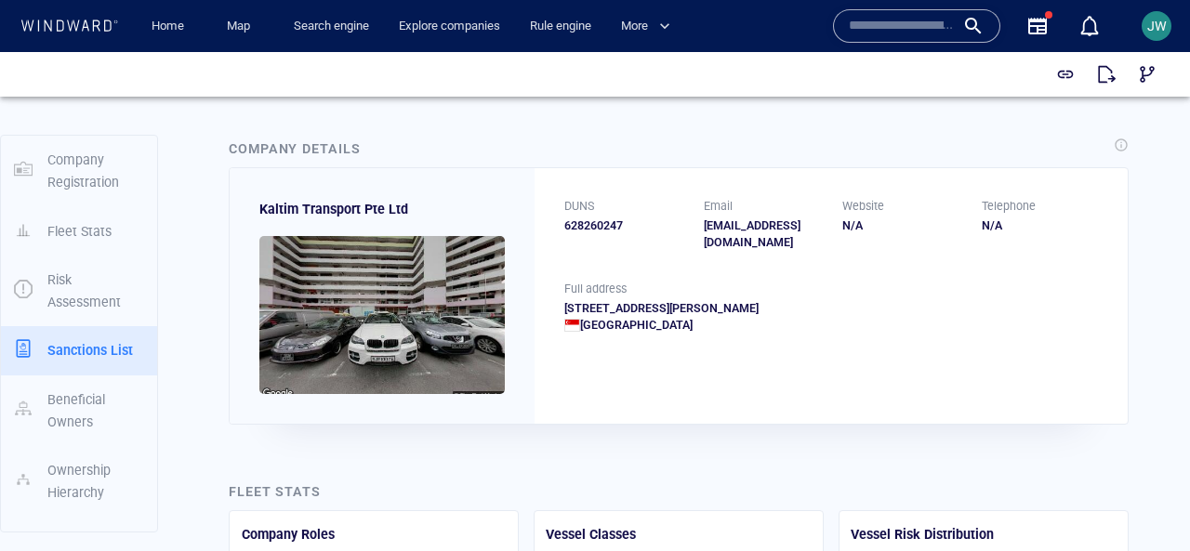
scroll to position [191, 0]
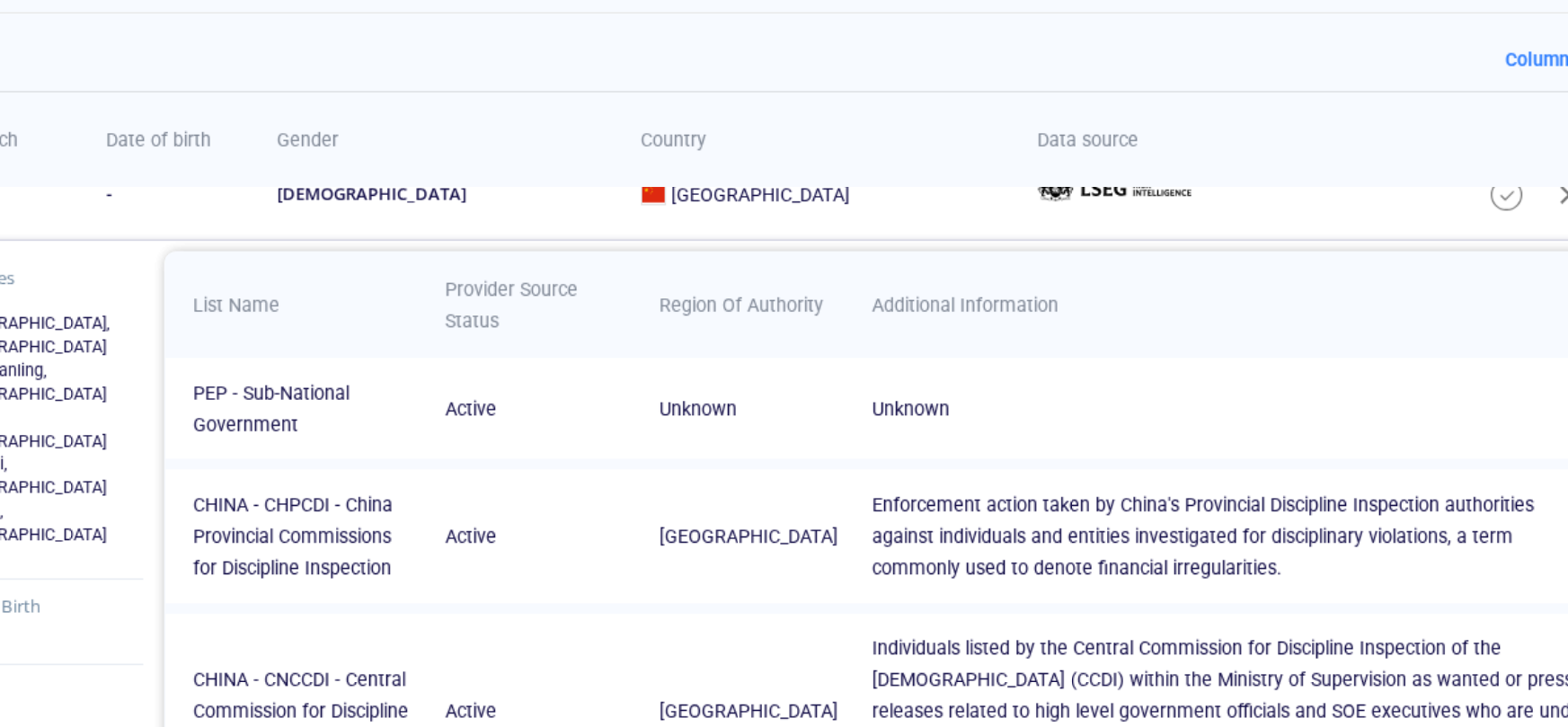
scroll to position [21, 0]
